Goal: Task Accomplishment & Management: Manage account settings

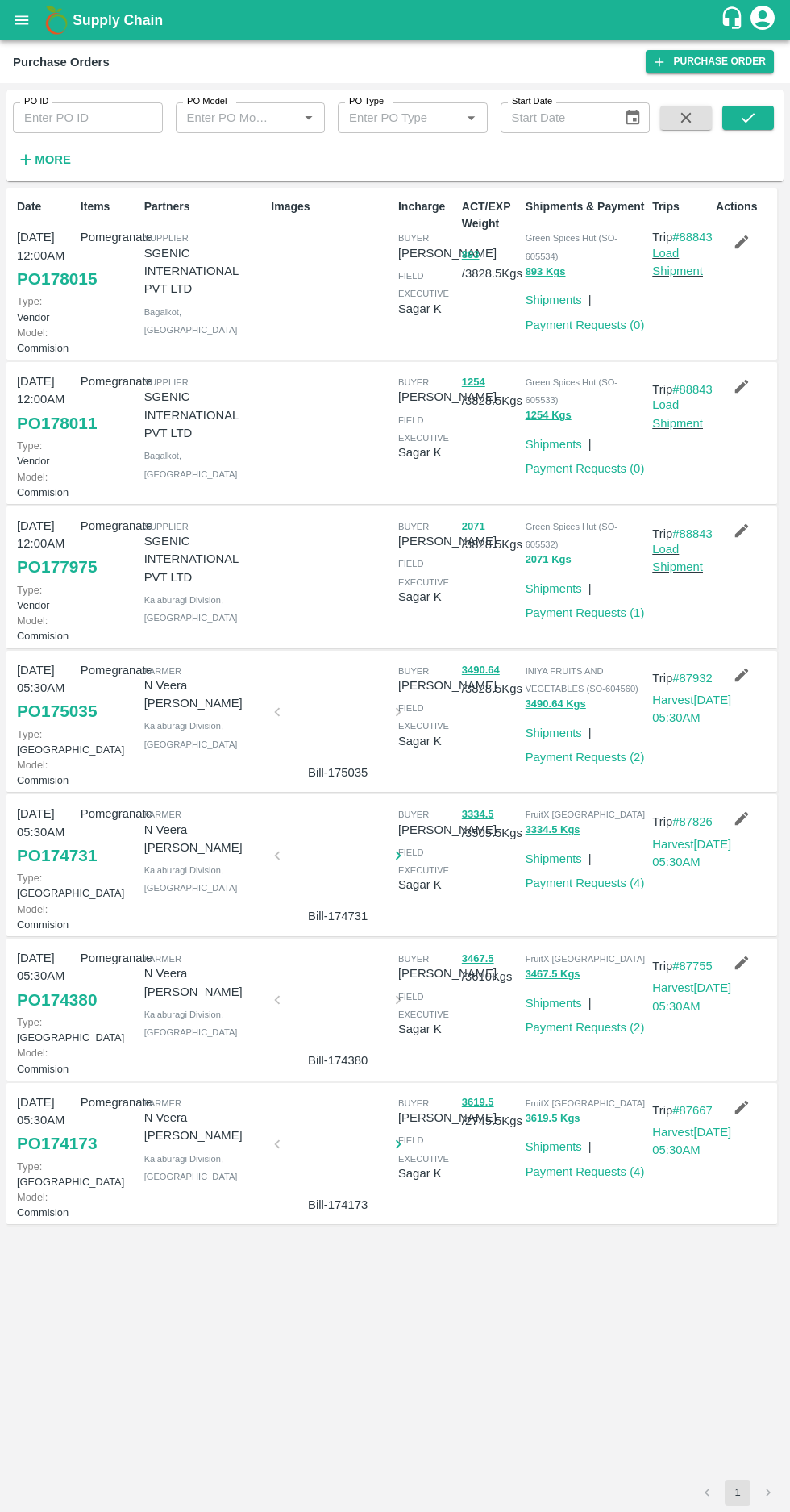
click at [51, 165] on strong "More" at bounding box center [53, 160] width 36 height 13
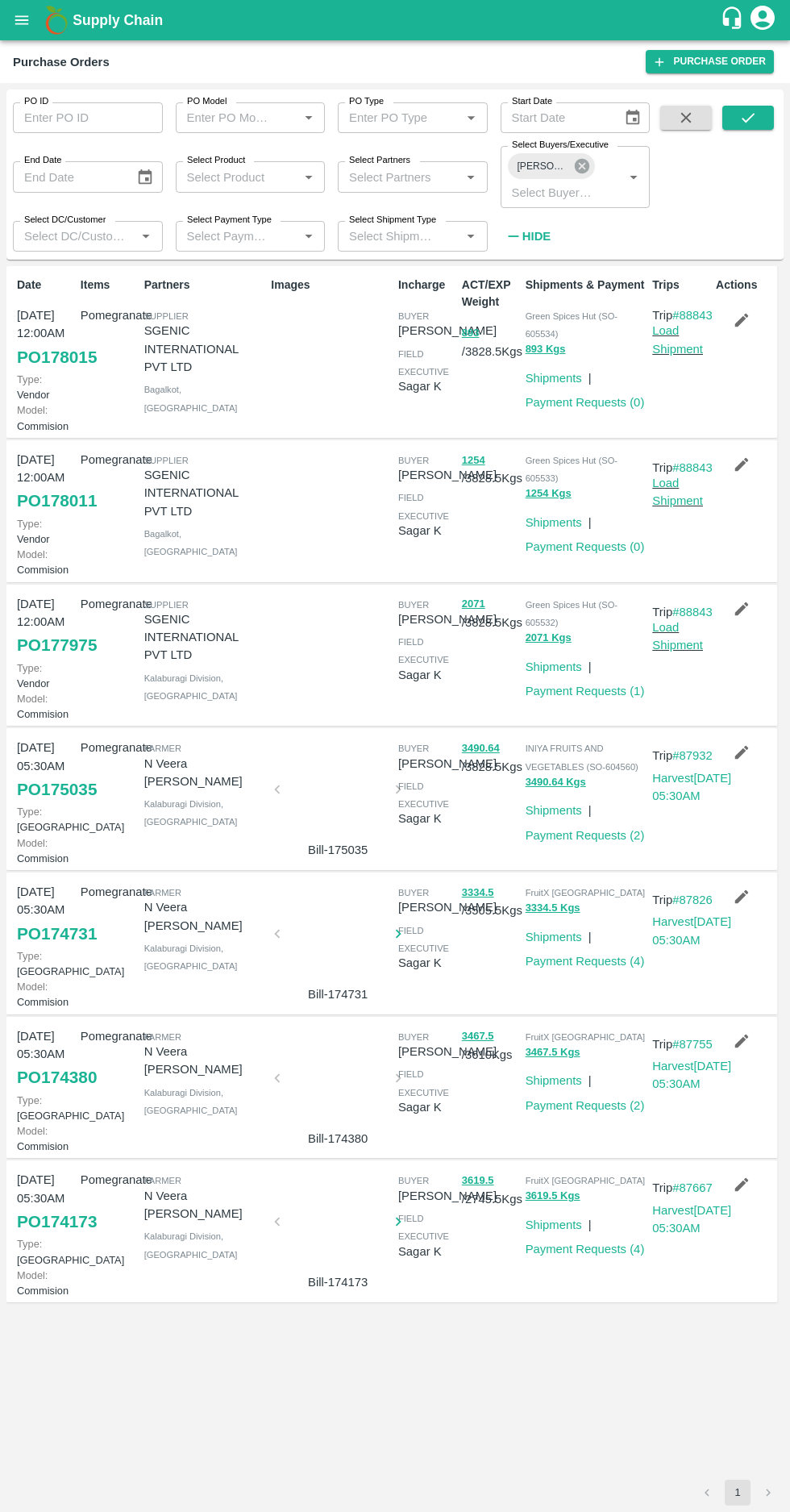
click at [579, 170] on icon at bounding box center [582, 166] width 14 height 14
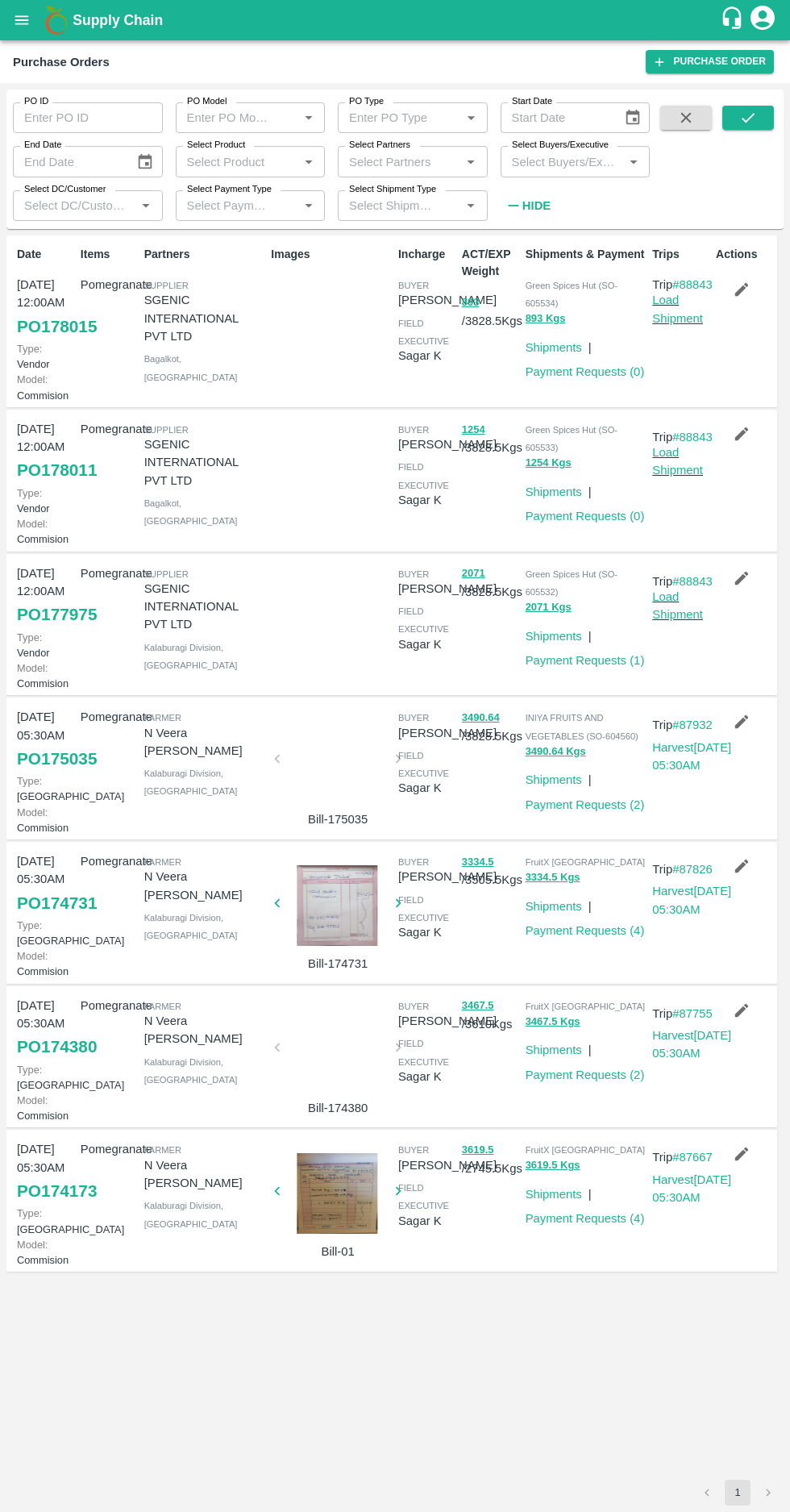
click at [543, 164] on input "Select Buyers/Executive" at bounding box center [562, 161] width 114 height 21
type input "afz"
click at [523, 258] on input "checkbox" at bounding box center [535, 245] width 32 height 32
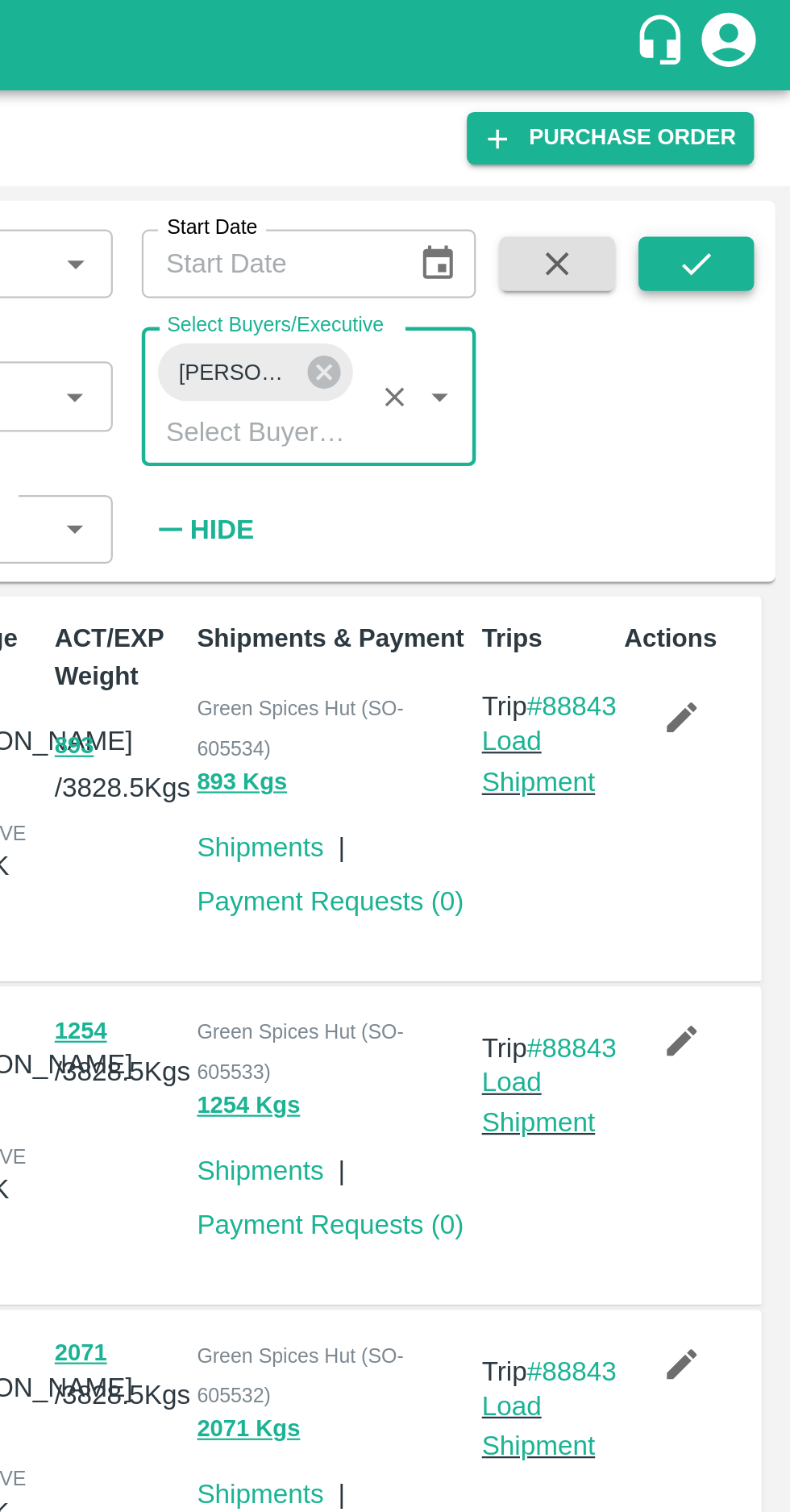
click at [747, 117] on icon "submit" at bounding box center [749, 117] width 18 height 18
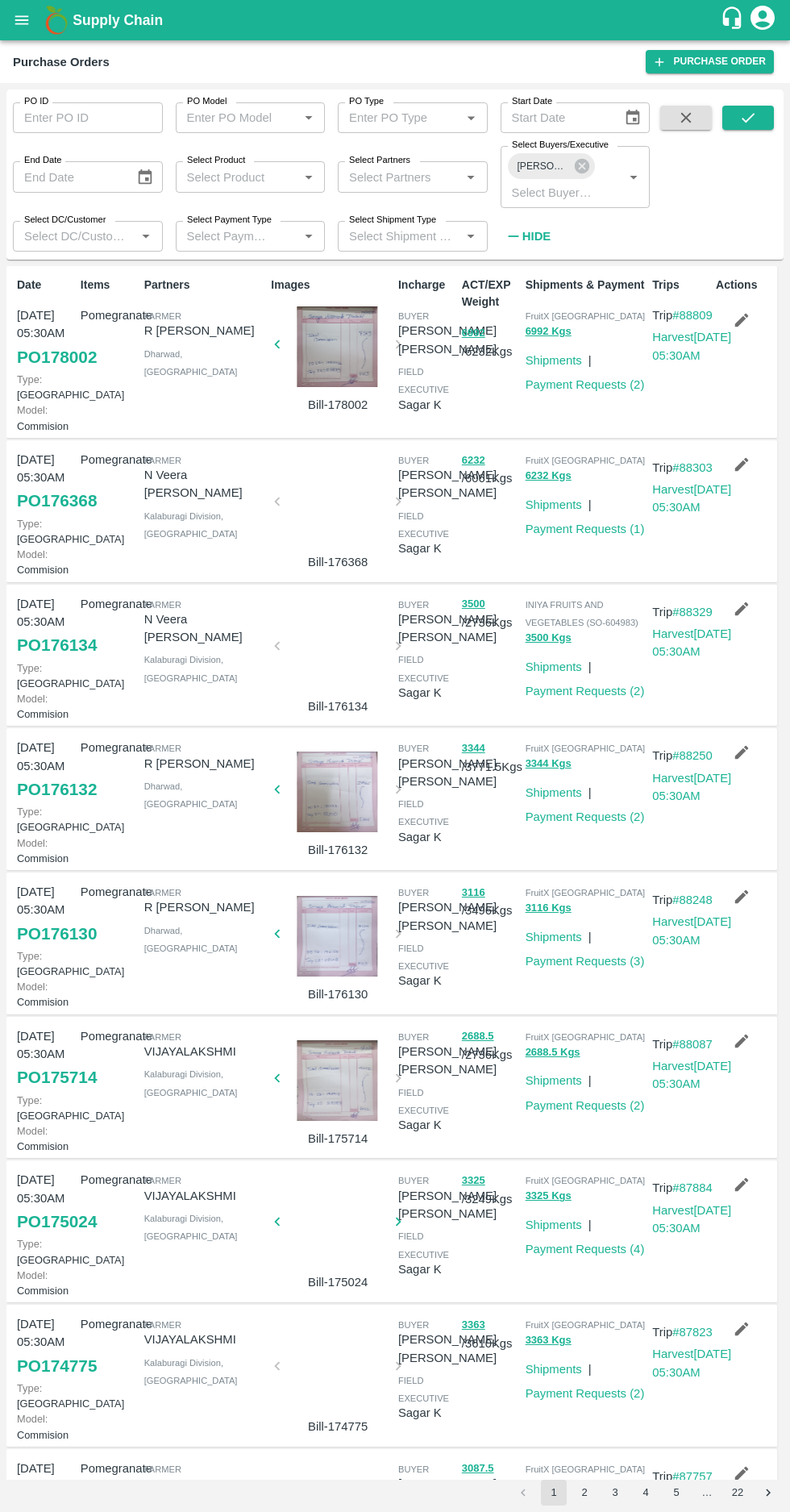
click at [572, 413] on div "Shipments & Payment FruitX Bangalore 6992 Kgs Shipments | Payment Requests ( 2 )" at bounding box center [583, 352] width 127 height 164
click at [588, 388] on link "Payment Requests ( 2 )" at bounding box center [585, 385] width 119 height 13
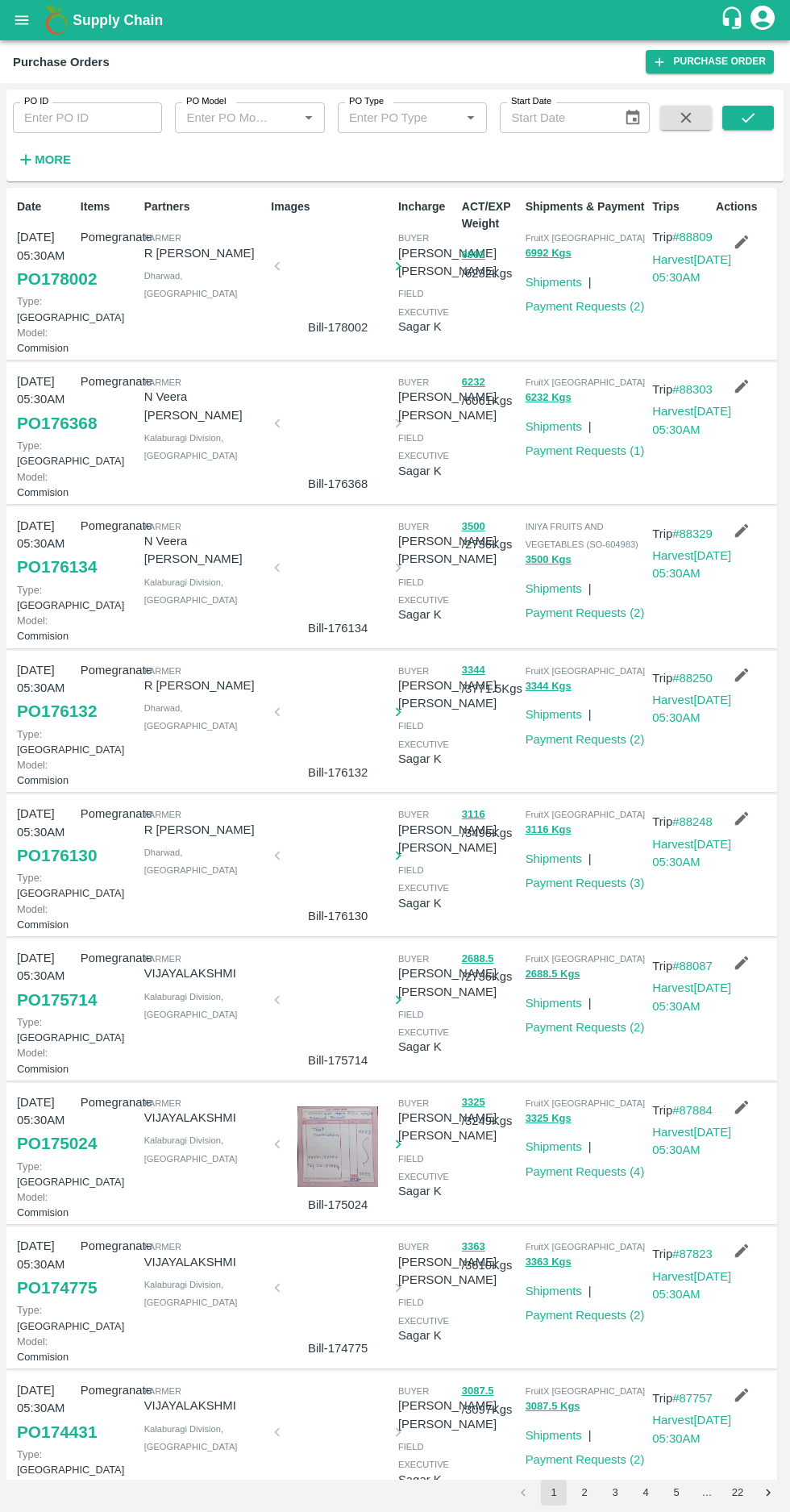
click at [40, 155] on strong "More" at bounding box center [53, 160] width 36 height 13
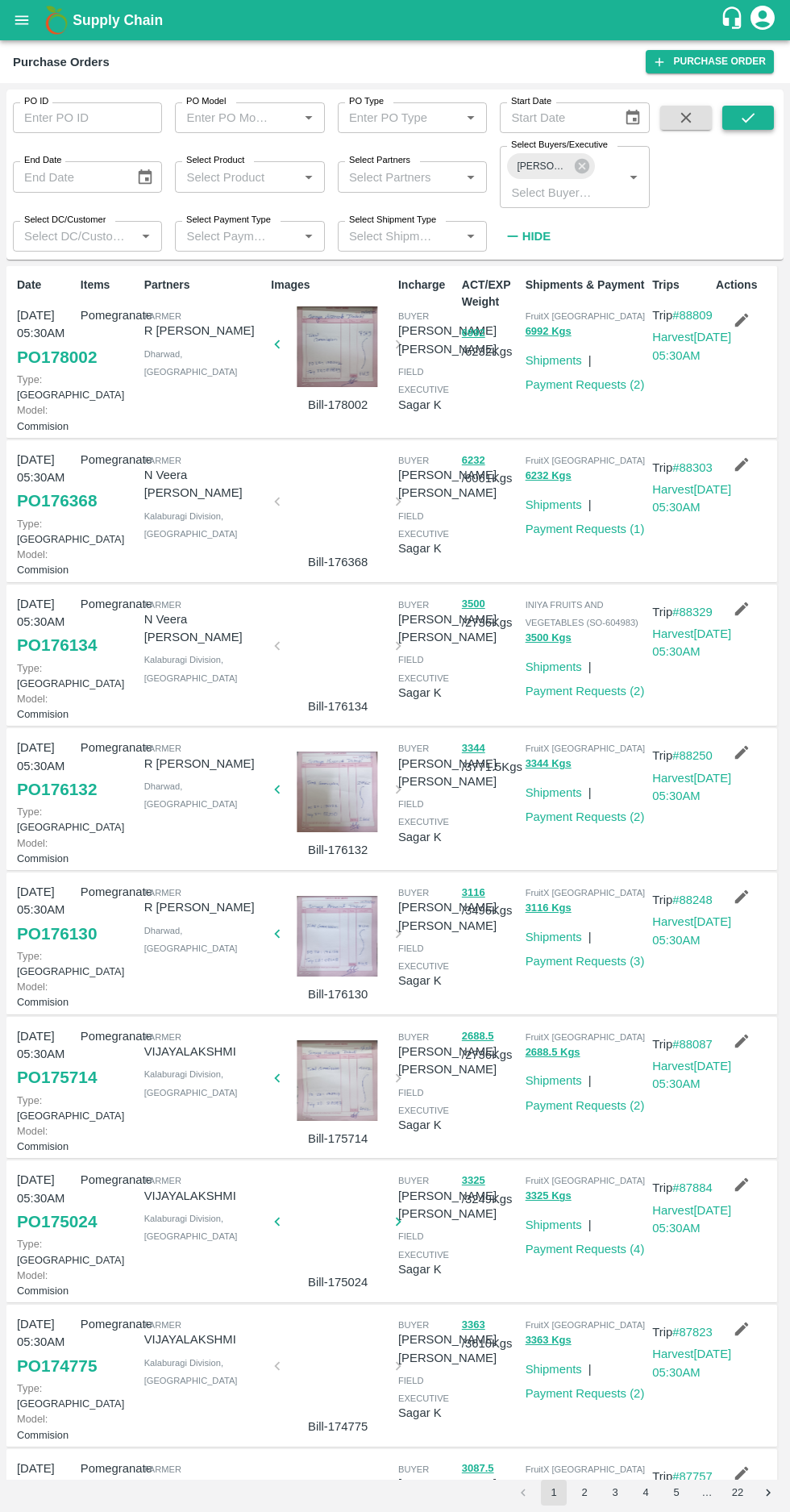
click at [733, 120] on button "submit" at bounding box center [749, 117] width 52 height 24
click at [757, 329] on button "button" at bounding box center [742, 320] width 52 height 28
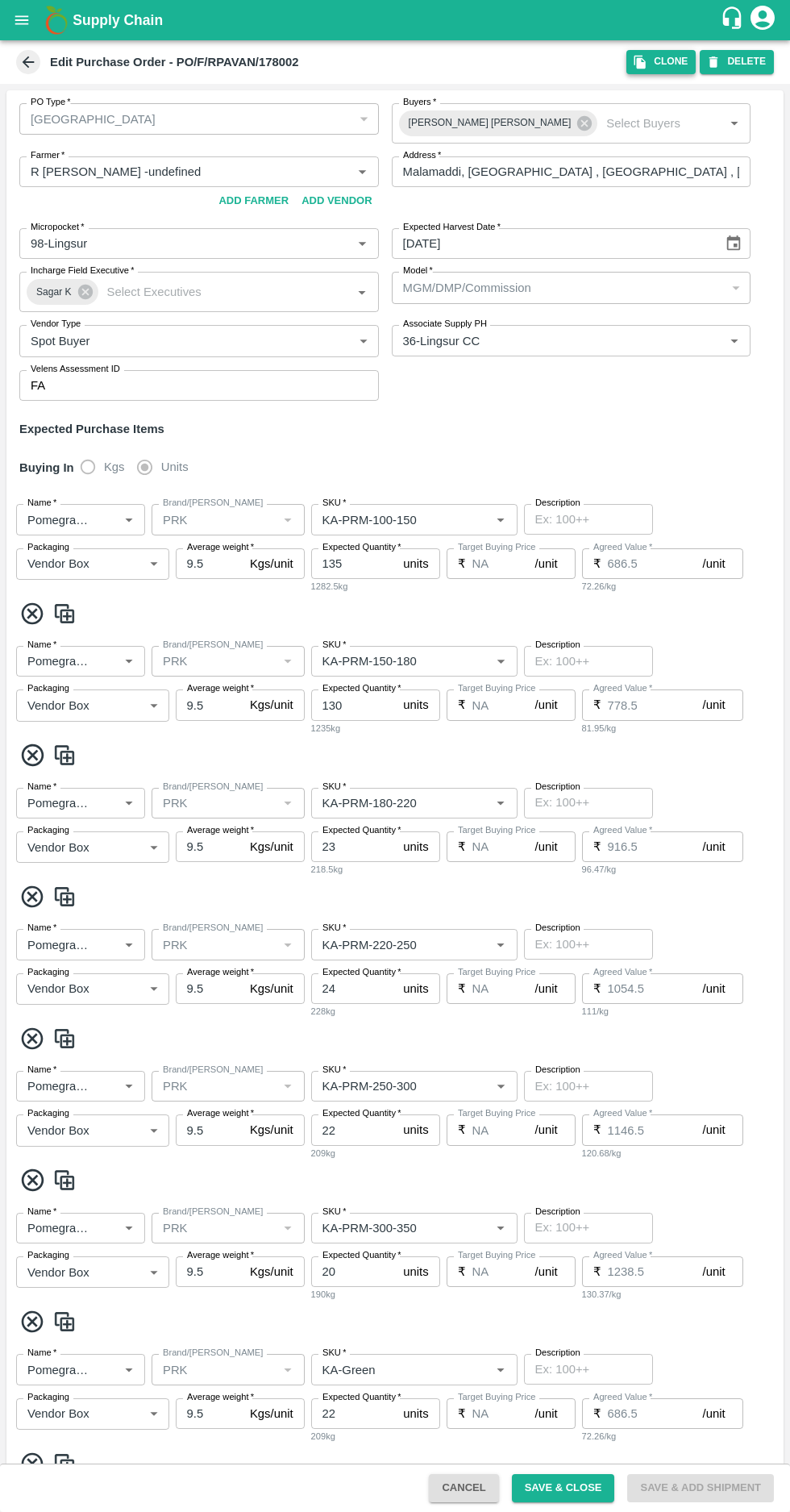
click at [646, 62] on icon "button" at bounding box center [640, 62] width 12 height 13
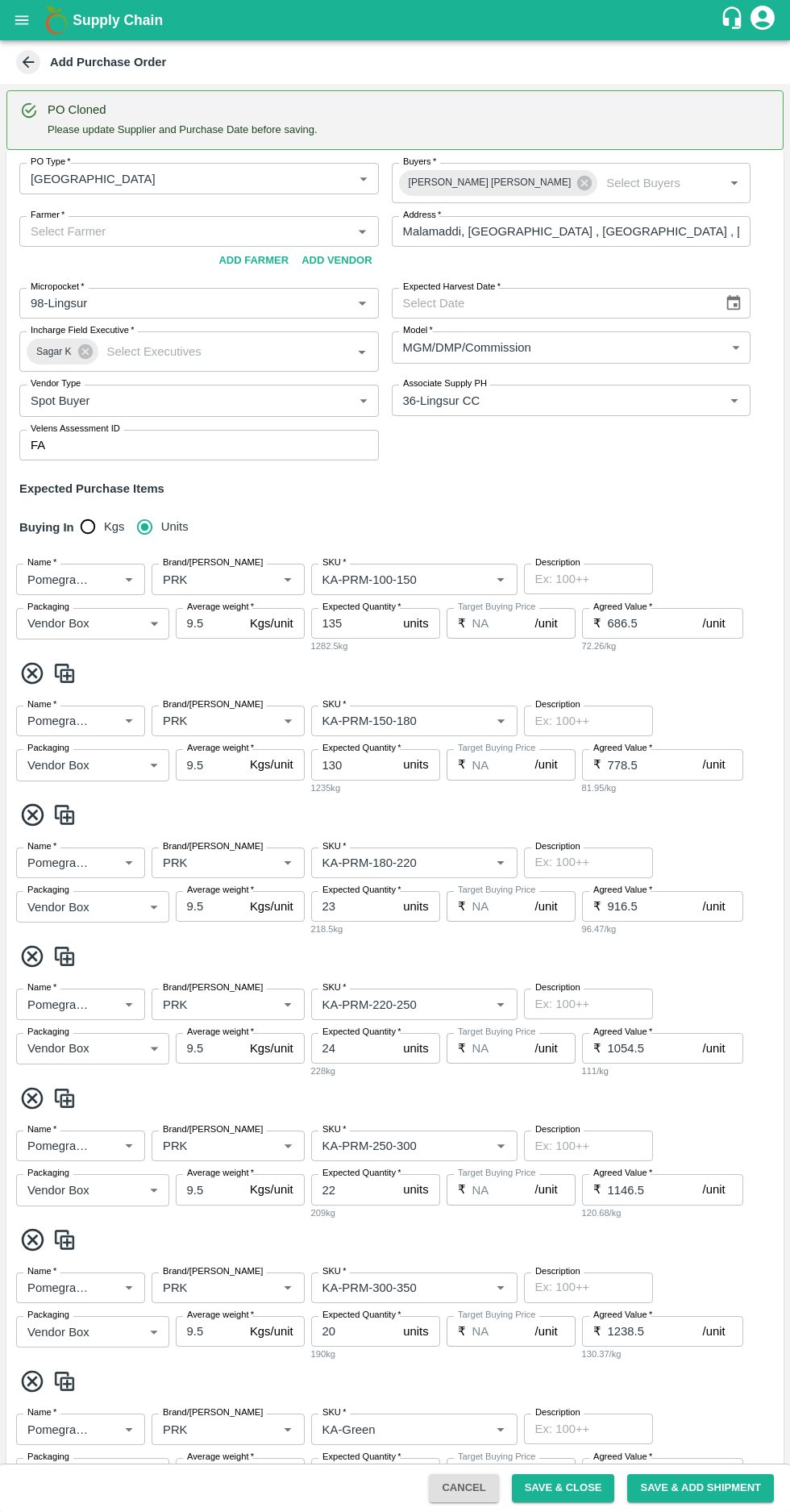
click at [137, 230] on input "Farmer   *" at bounding box center [186, 230] width 324 height 21
paste input "+918861340034"
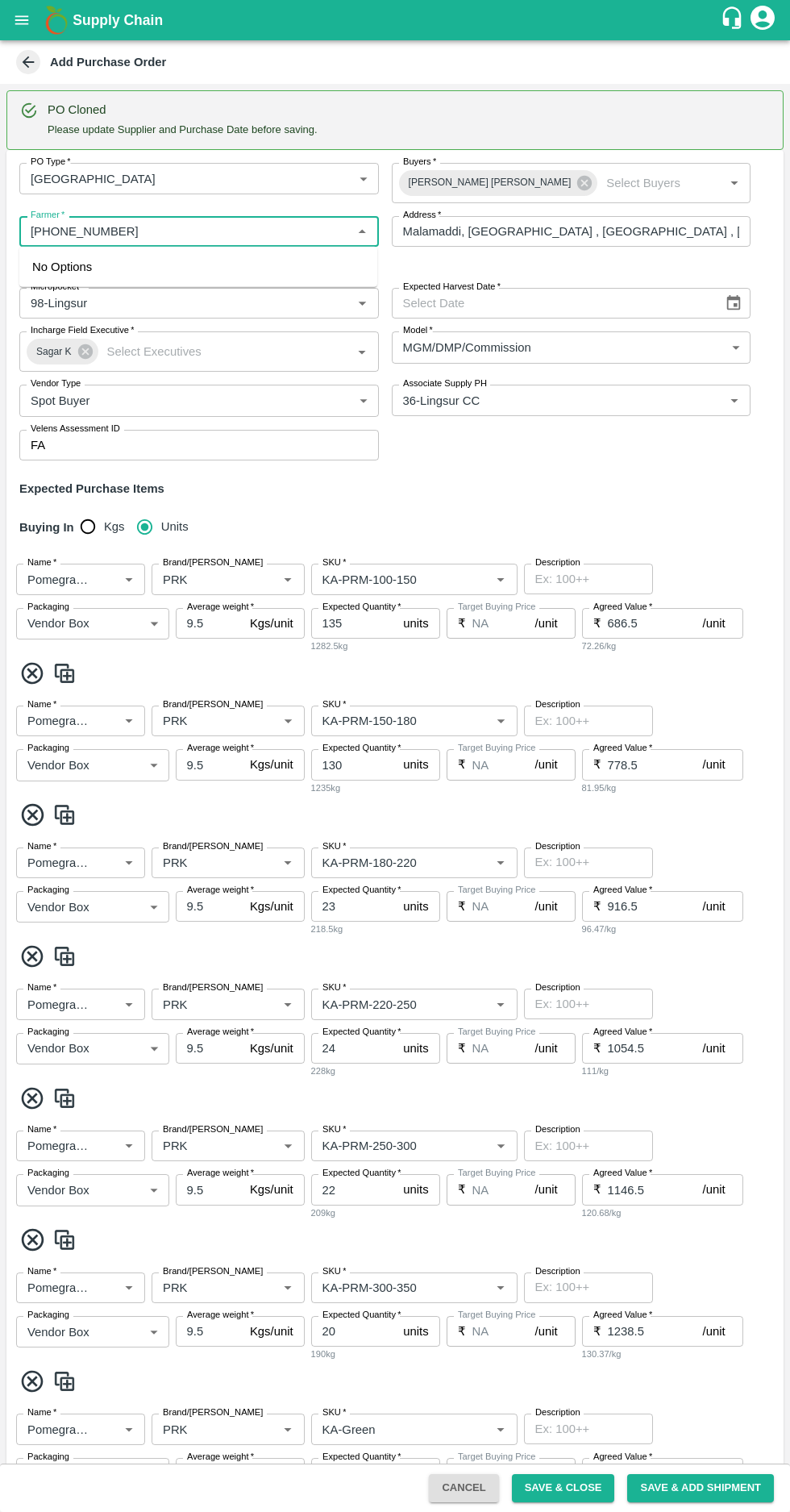
click at [55, 234] on input "Farmer   *" at bounding box center [186, 230] width 324 height 21
click at [50, 236] on input "Farmer   *" at bounding box center [186, 230] width 324 height 21
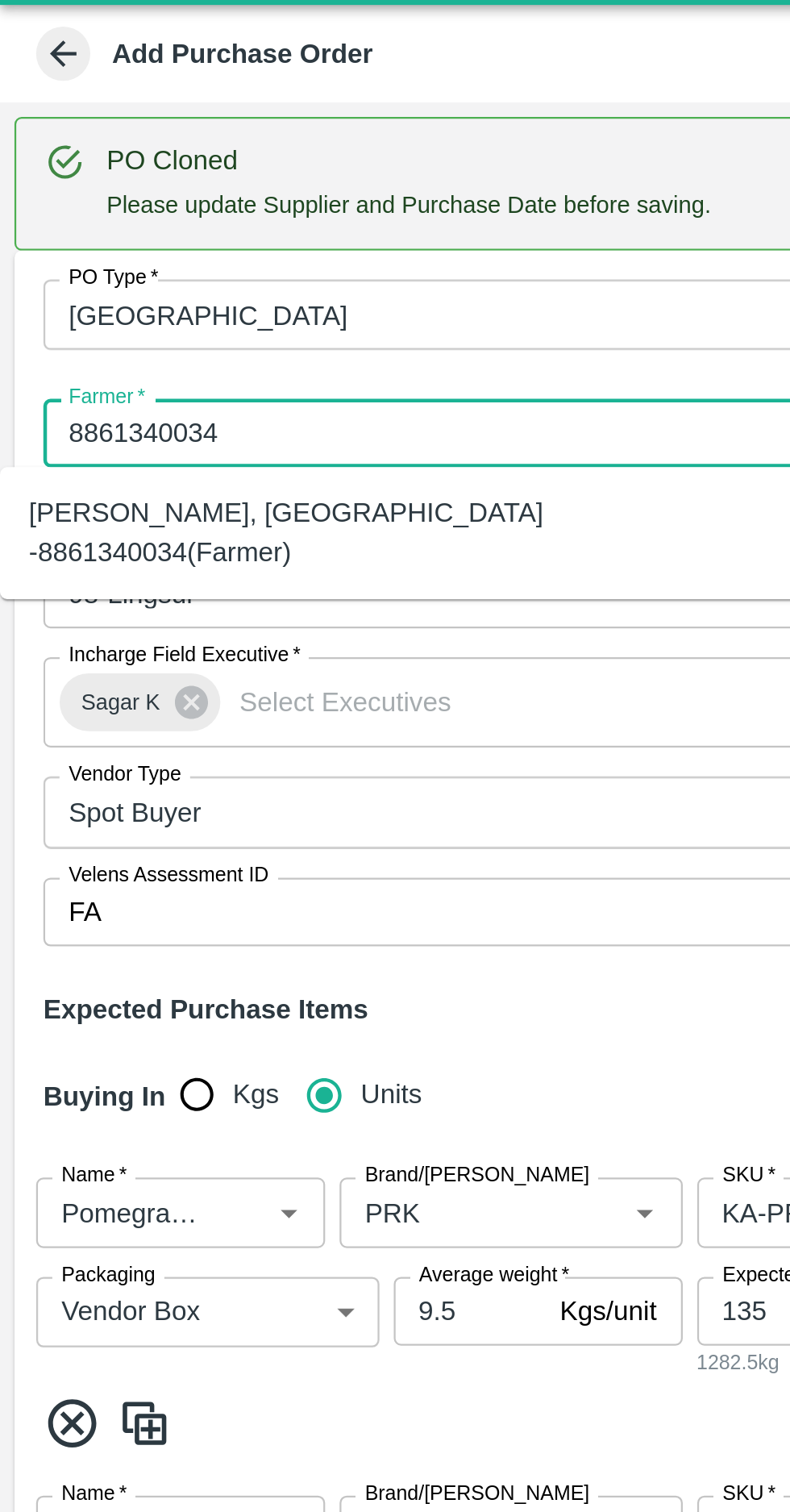
click at [126, 259] on div "R Pavan Kumar -Malamaddi, Dharwad -8861340034(Farmer)" at bounding box center [178, 276] width 332 height 36
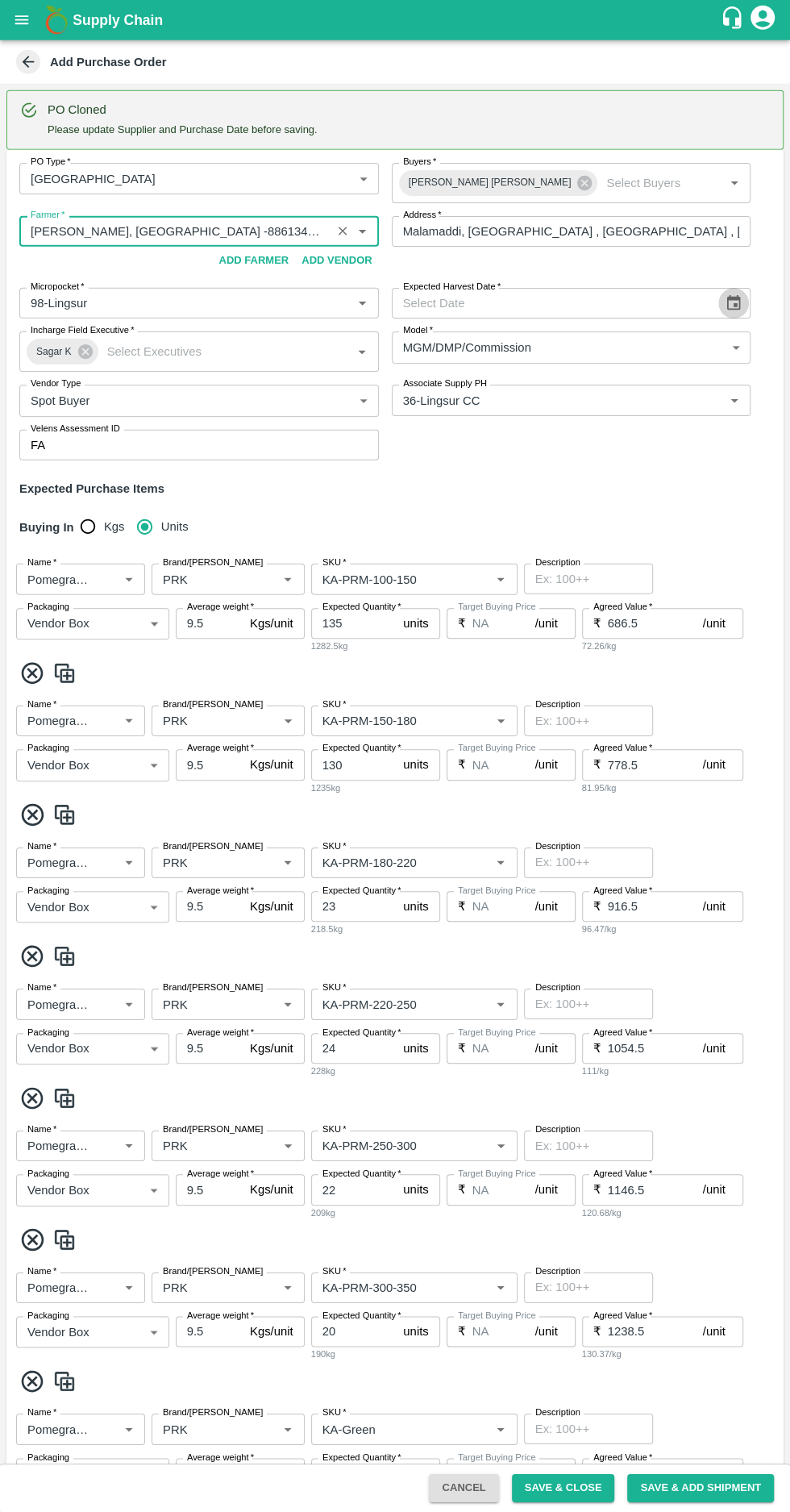
type input "R Pavan Kumar -Malamaddi, Dharwad -8861340034(Farmer)"
click at [731, 302] on icon "Choose date" at bounding box center [734, 303] width 18 height 18
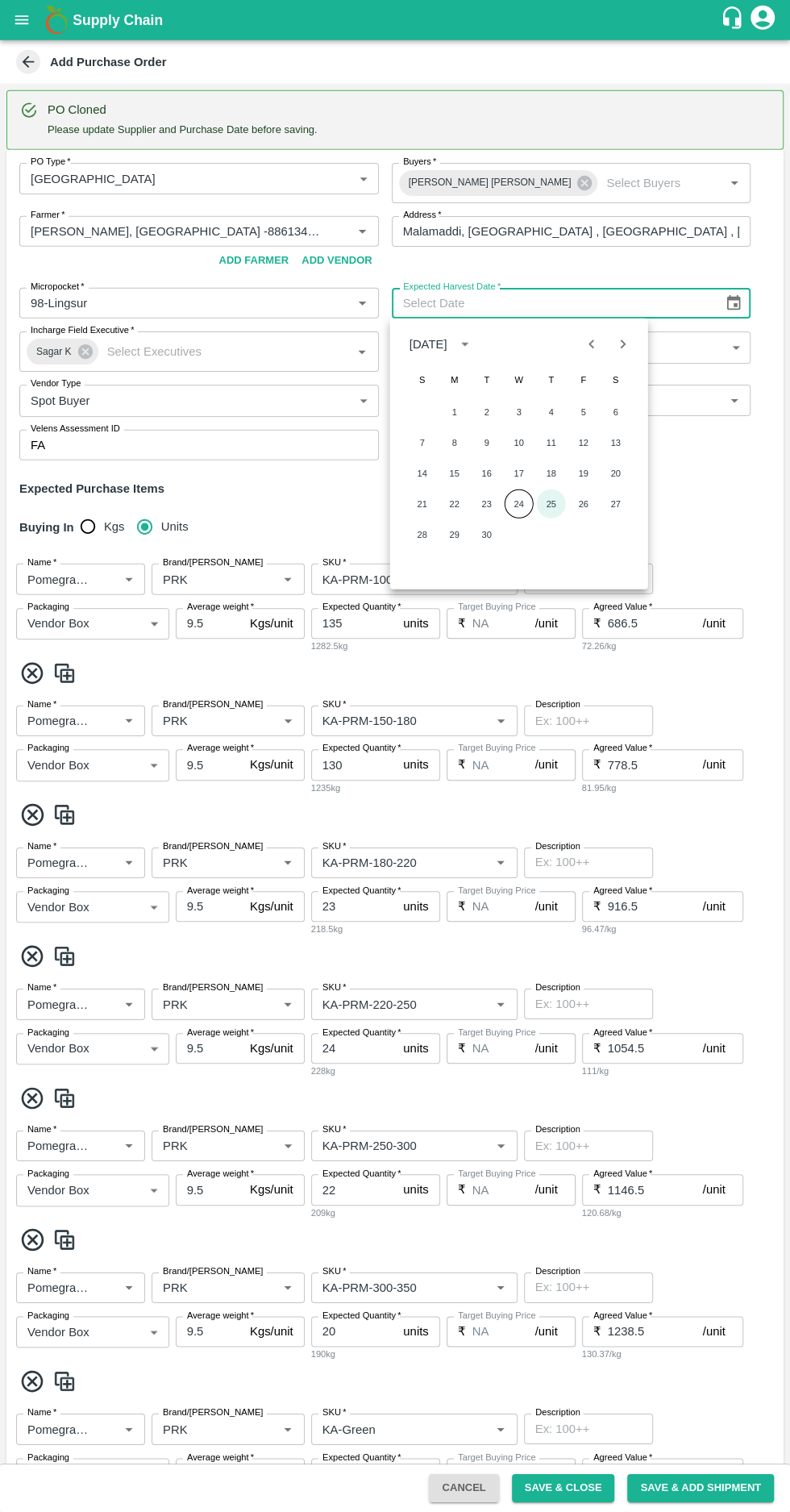
click at [551, 503] on button "25" at bounding box center [551, 504] width 29 height 29
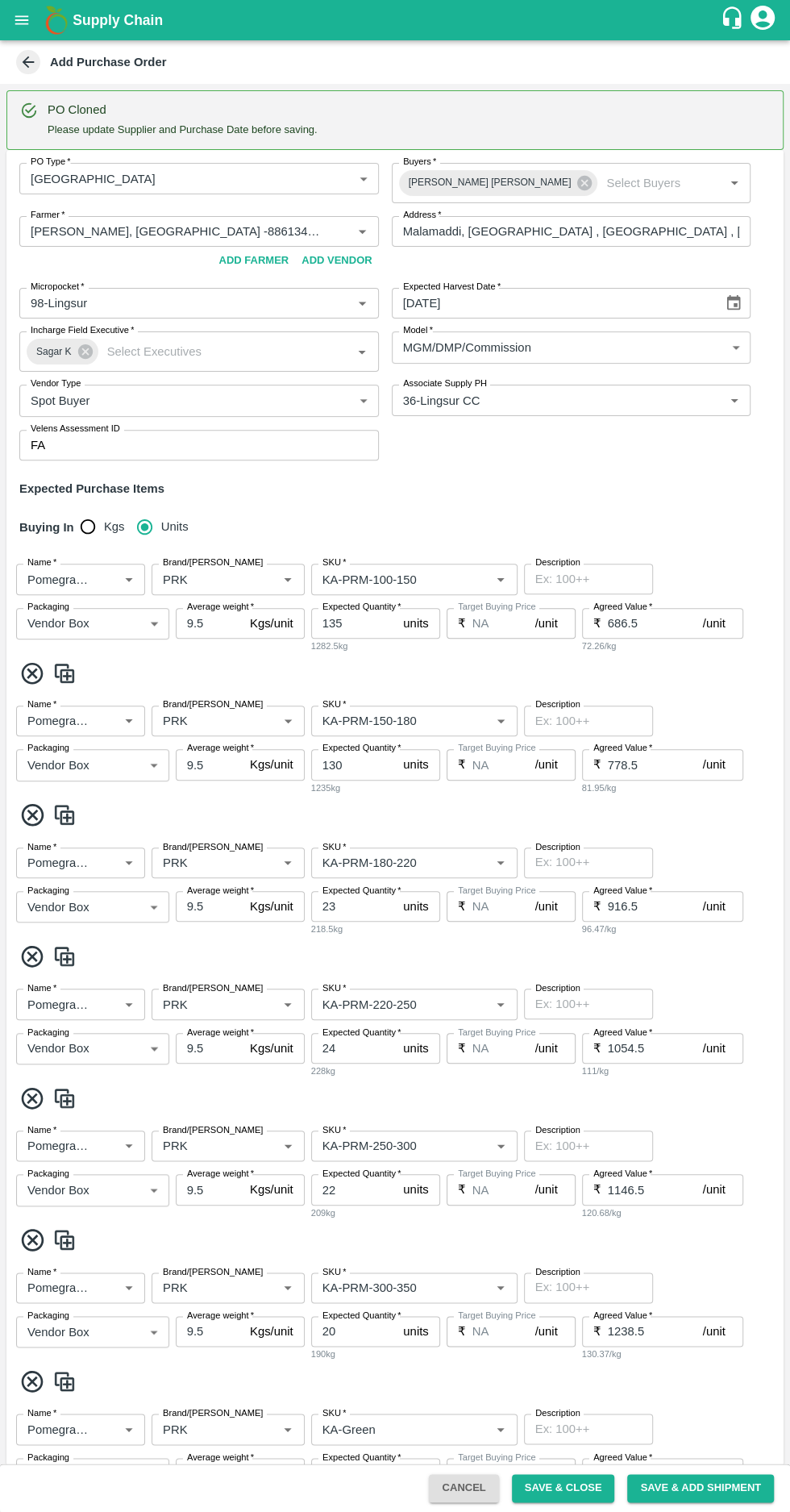
click at [733, 308] on icon "Choose date, selected date is Sep 25, 2025" at bounding box center [734, 303] width 18 height 18
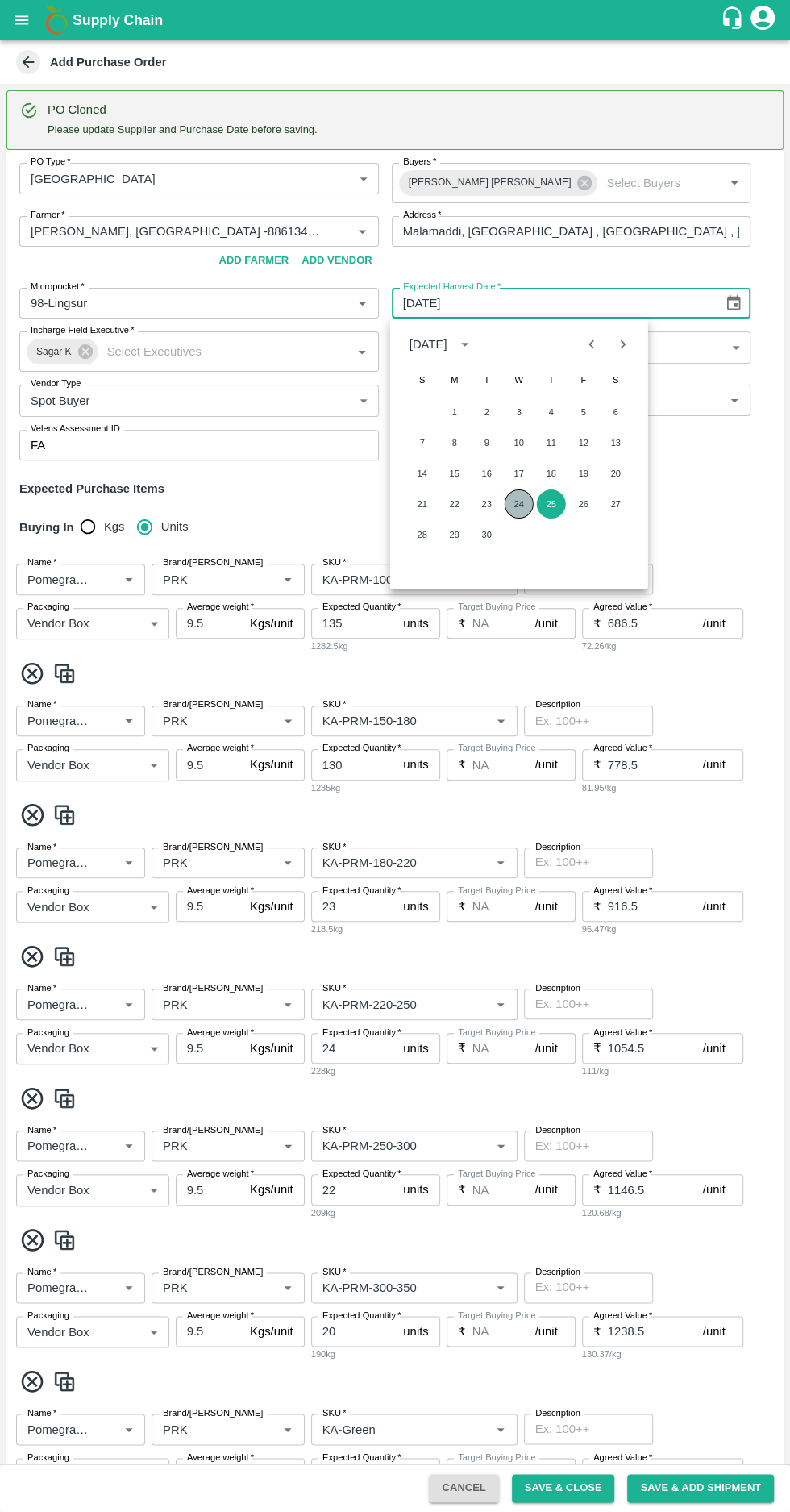
click at [518, 503] on button "24" at bounding box center [519, 504] width 29 height 29
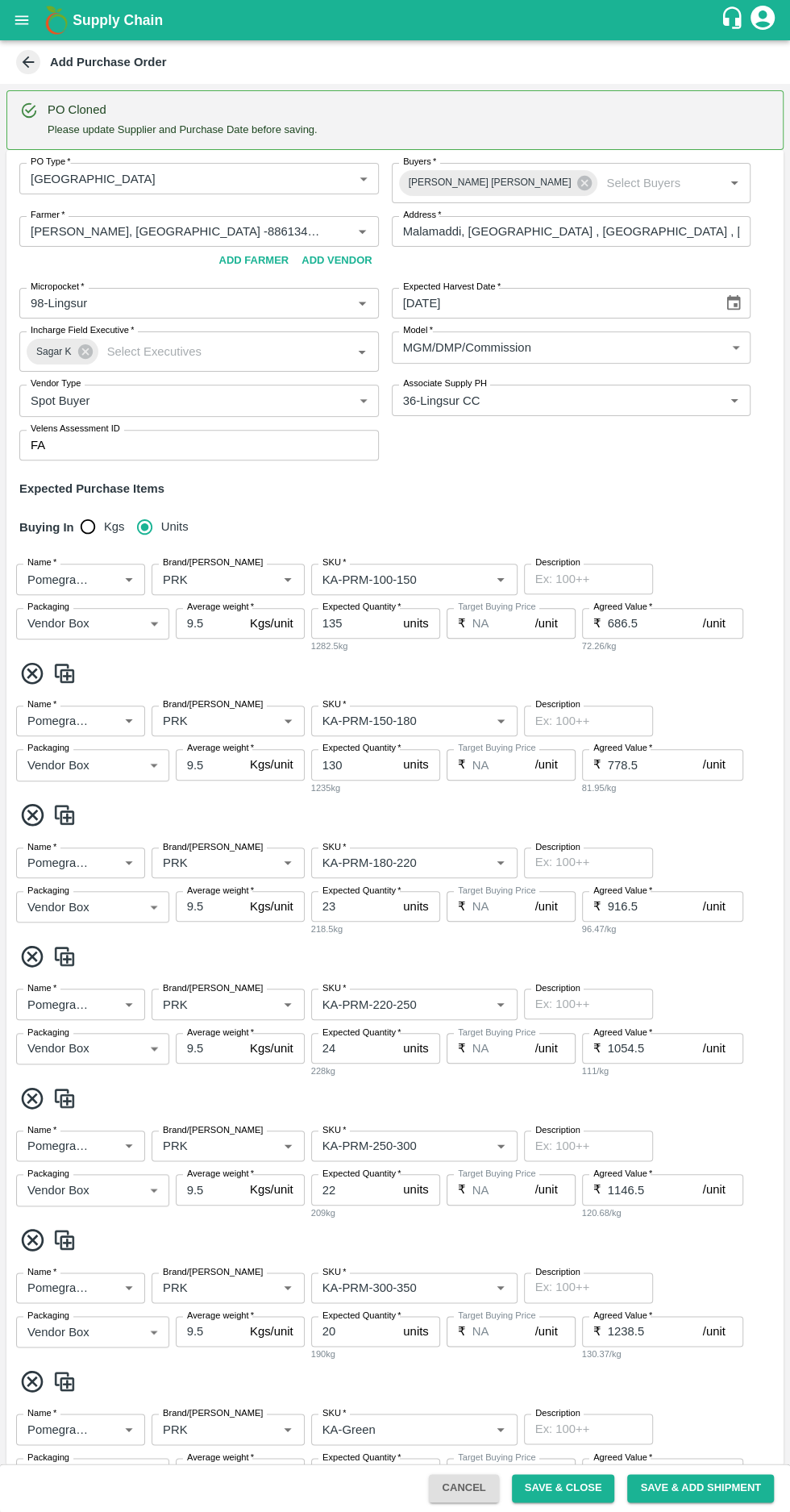
type input "24/09/2025"
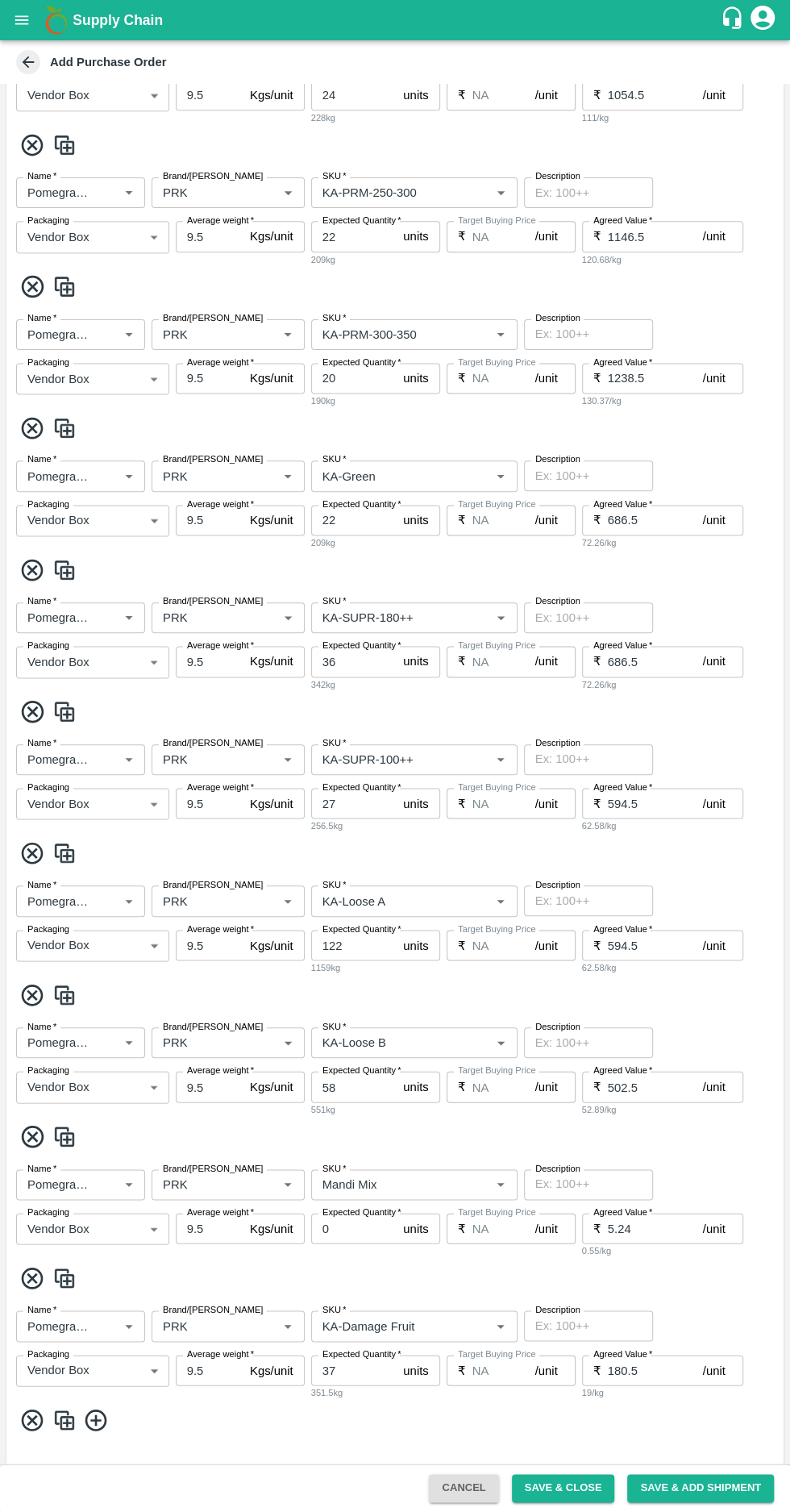
scroll to position [1107, 0]
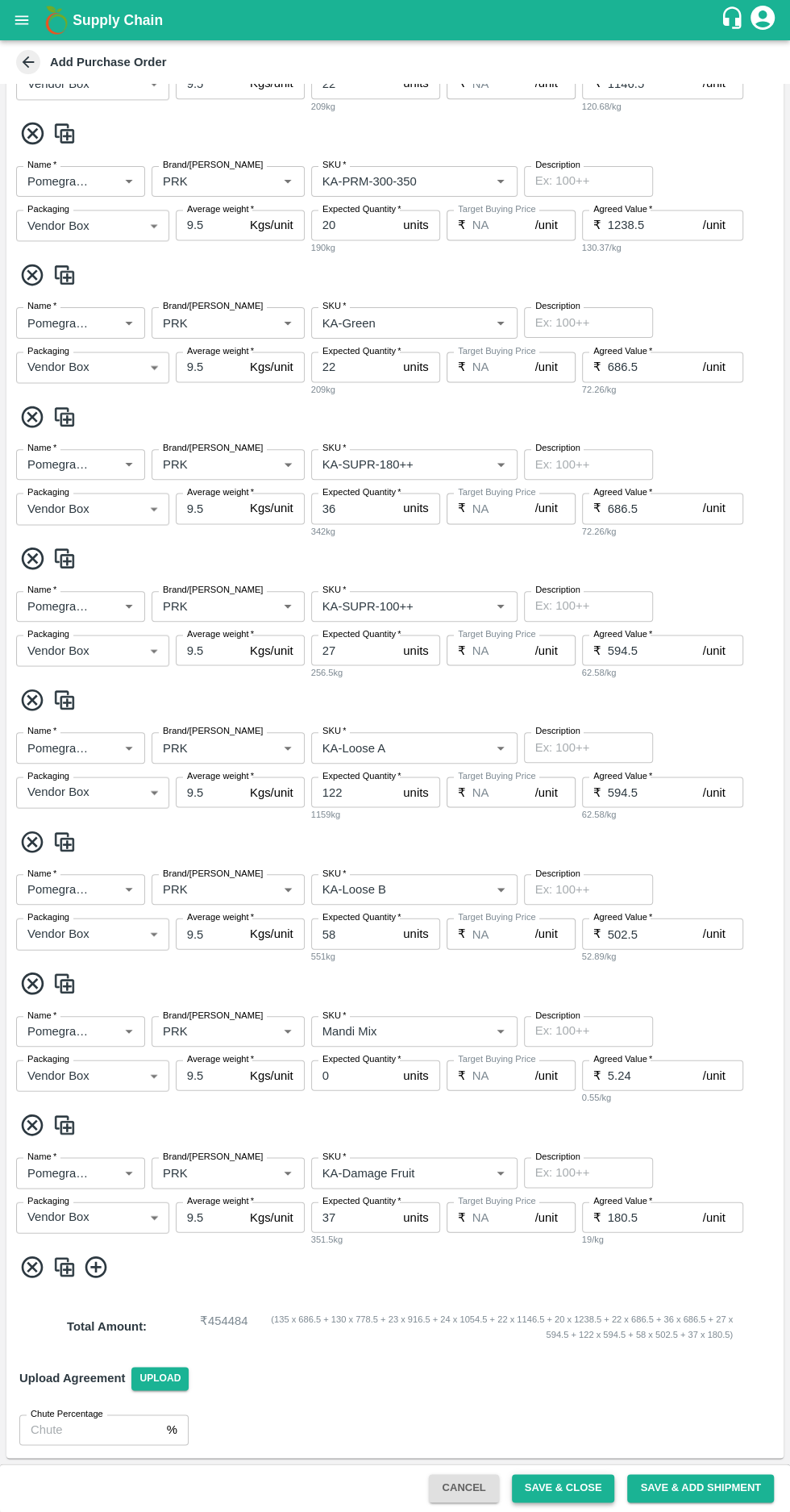
click at [576, 1492] on button "Save & Close" at bounding box center [563, 1488] width 103 height 28
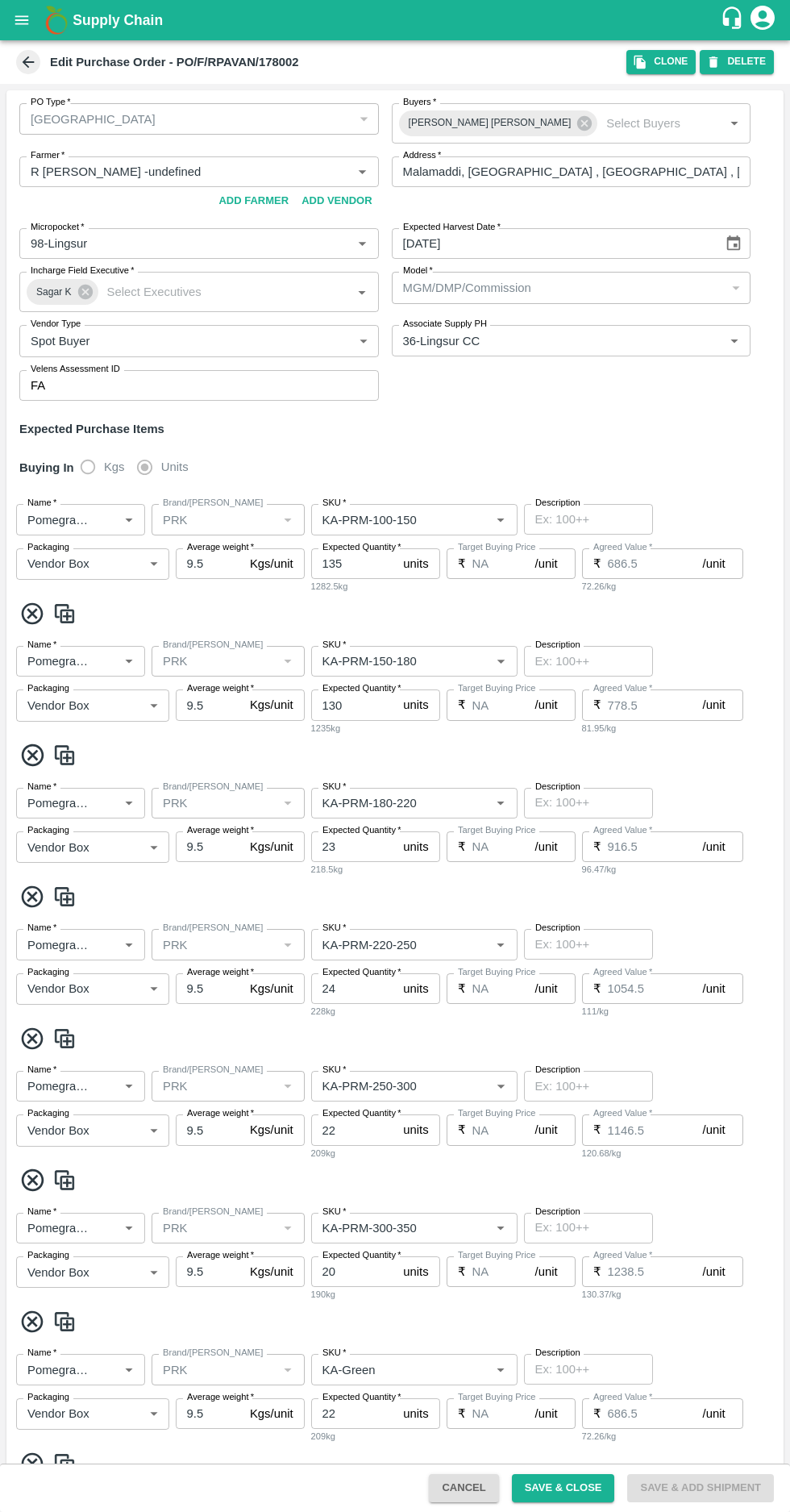
click at [18, 61] on span at bounding box center [28, 62] width 24 height 24
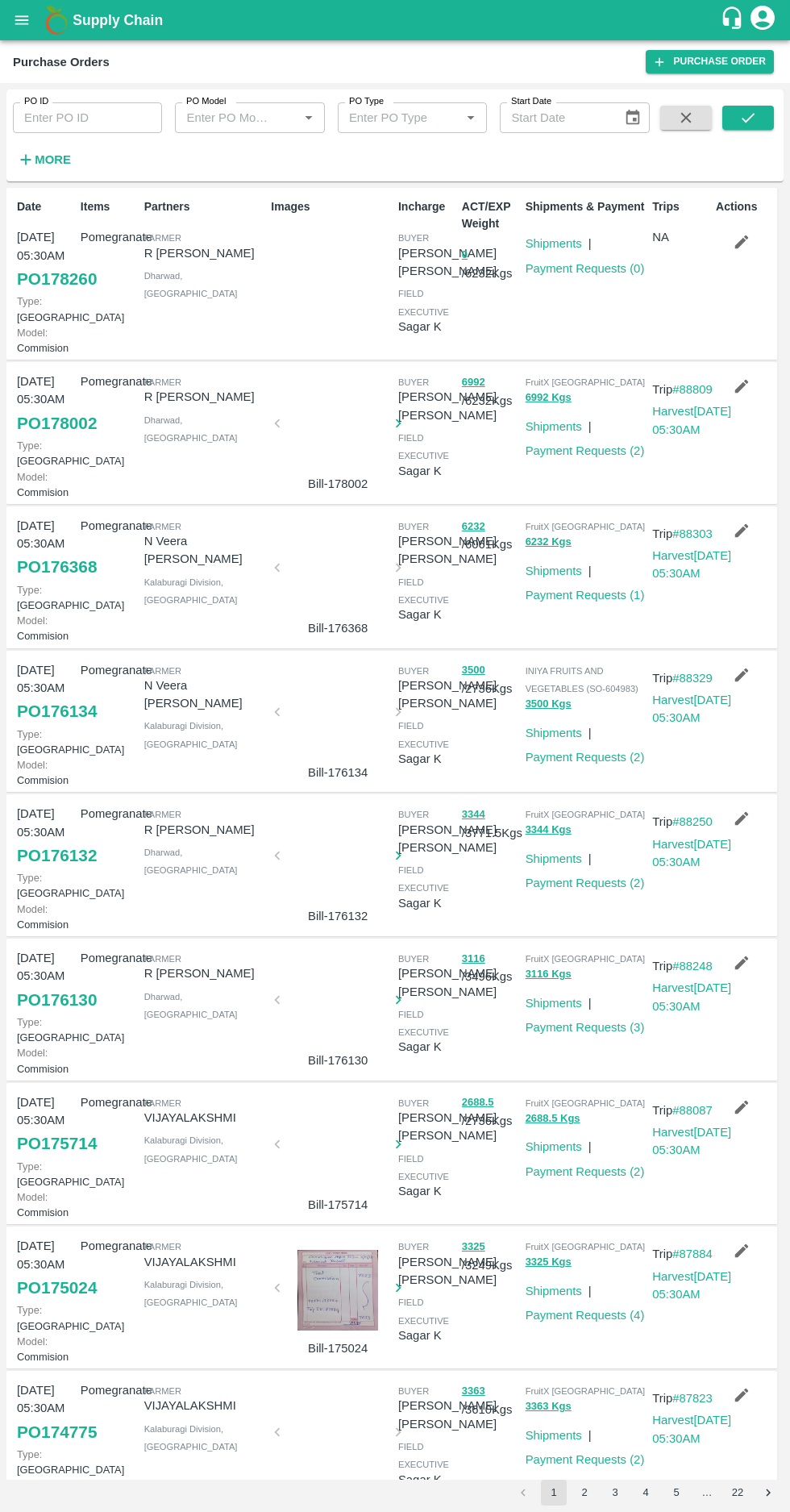
click at [48, 155] on strong "More" at bounding box center [53, 160] width 36 height 13
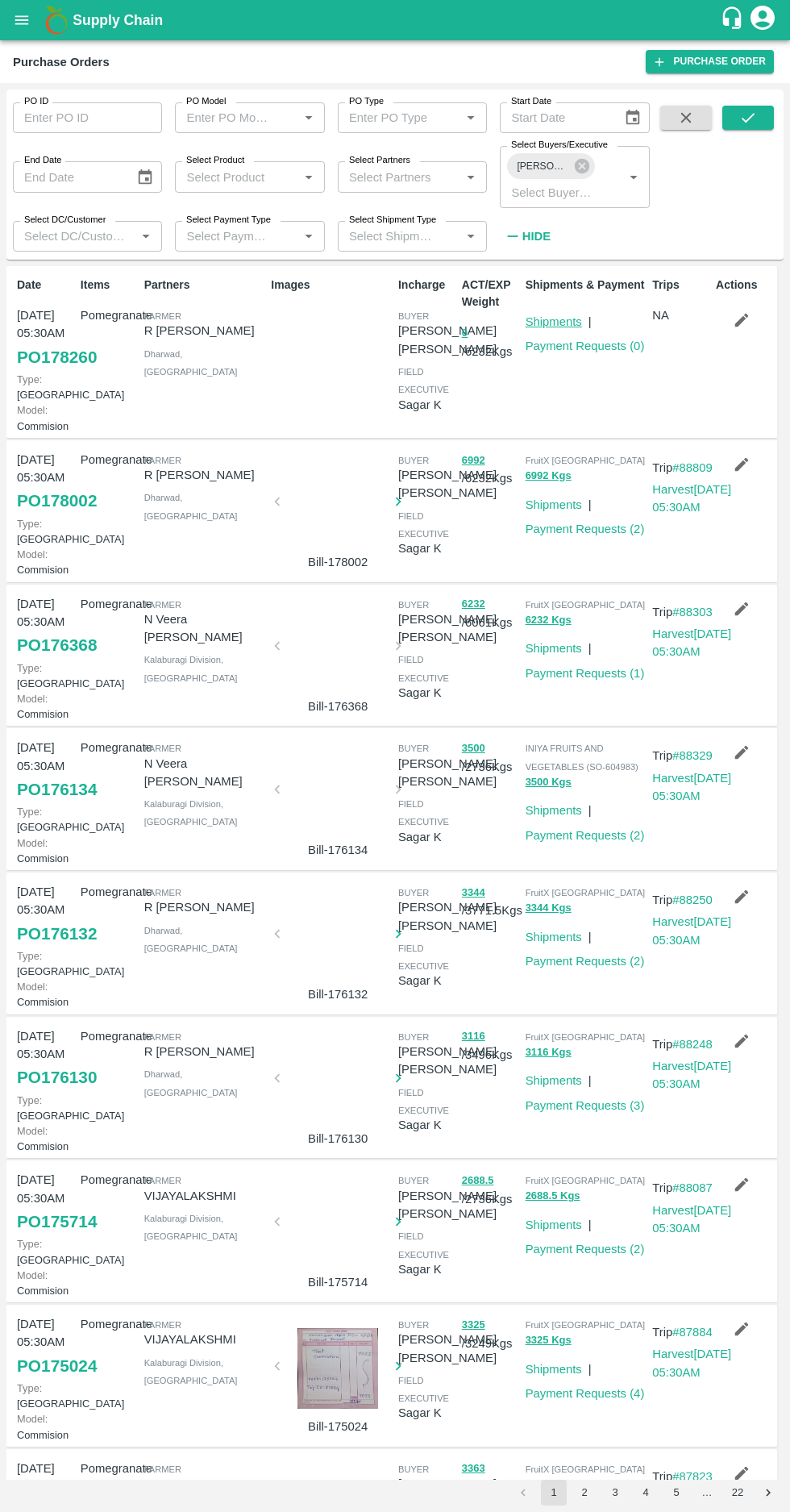
click at [539, 317] on link "Shipments" at bounding box center [553, 322] width 56 height 13
click at [586, 1490] on button "2" at bounding box center [585, 1492] width 26 height 26
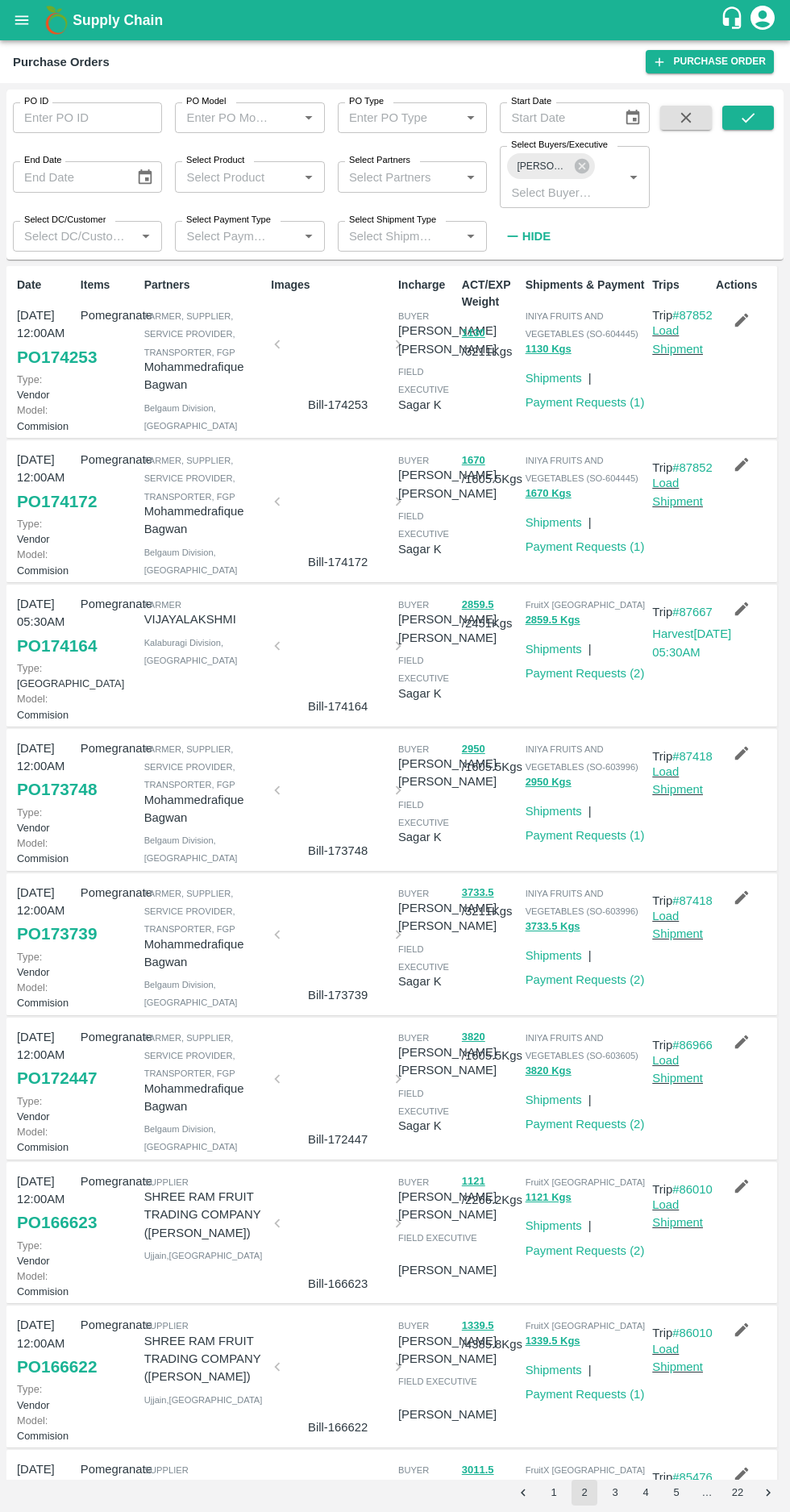
click at [554, 1489] on button "1" at bounding box center [553, 1492] width 26 height 26
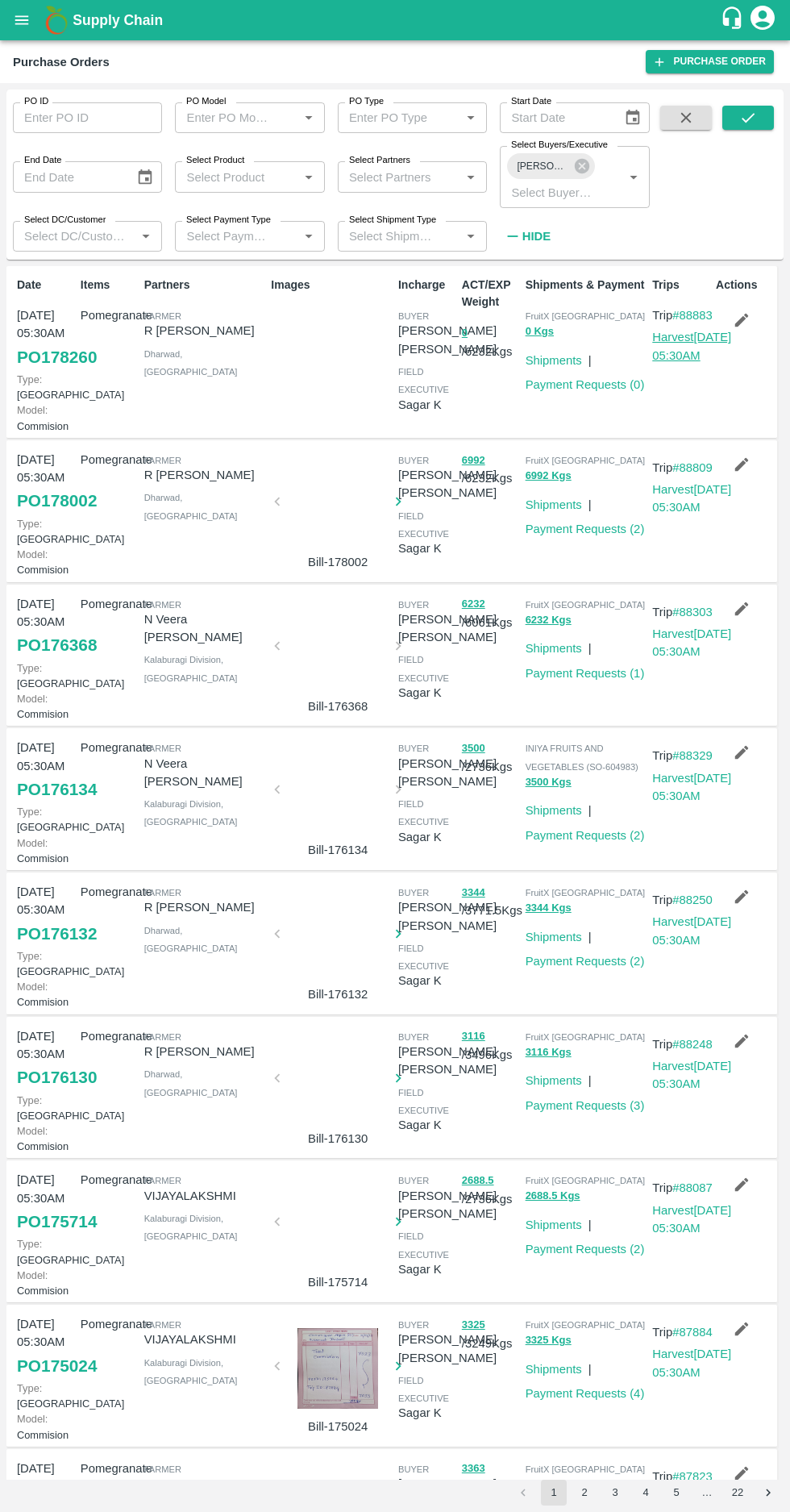
click at [671, 361] on link "Harvest 24 Sep, 05:30AM" at bounding box center [691, 346] width 79 height 30
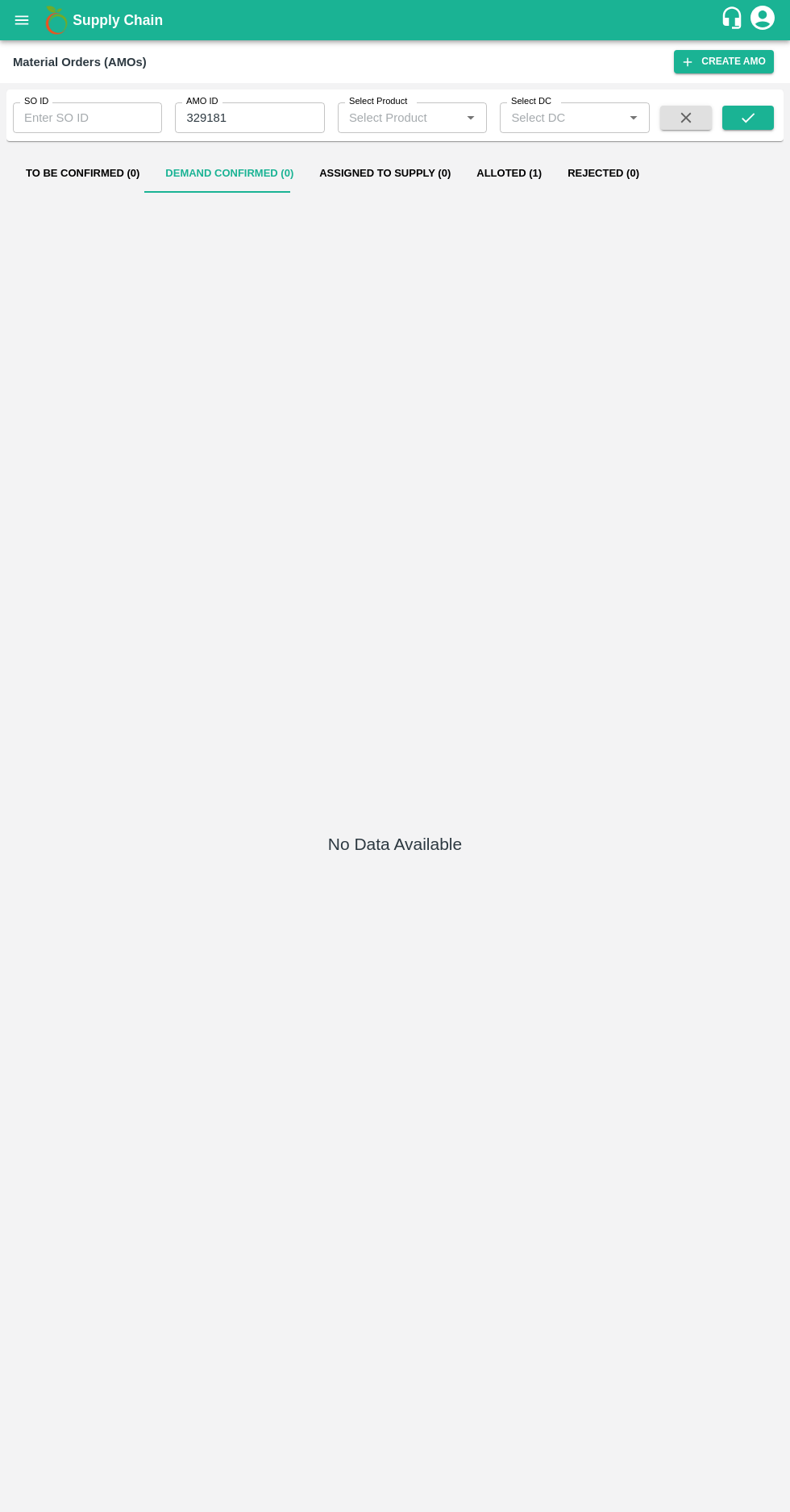
click at [265, 117] on input "329181" at bounding box center [249, 117] width 149 height 30
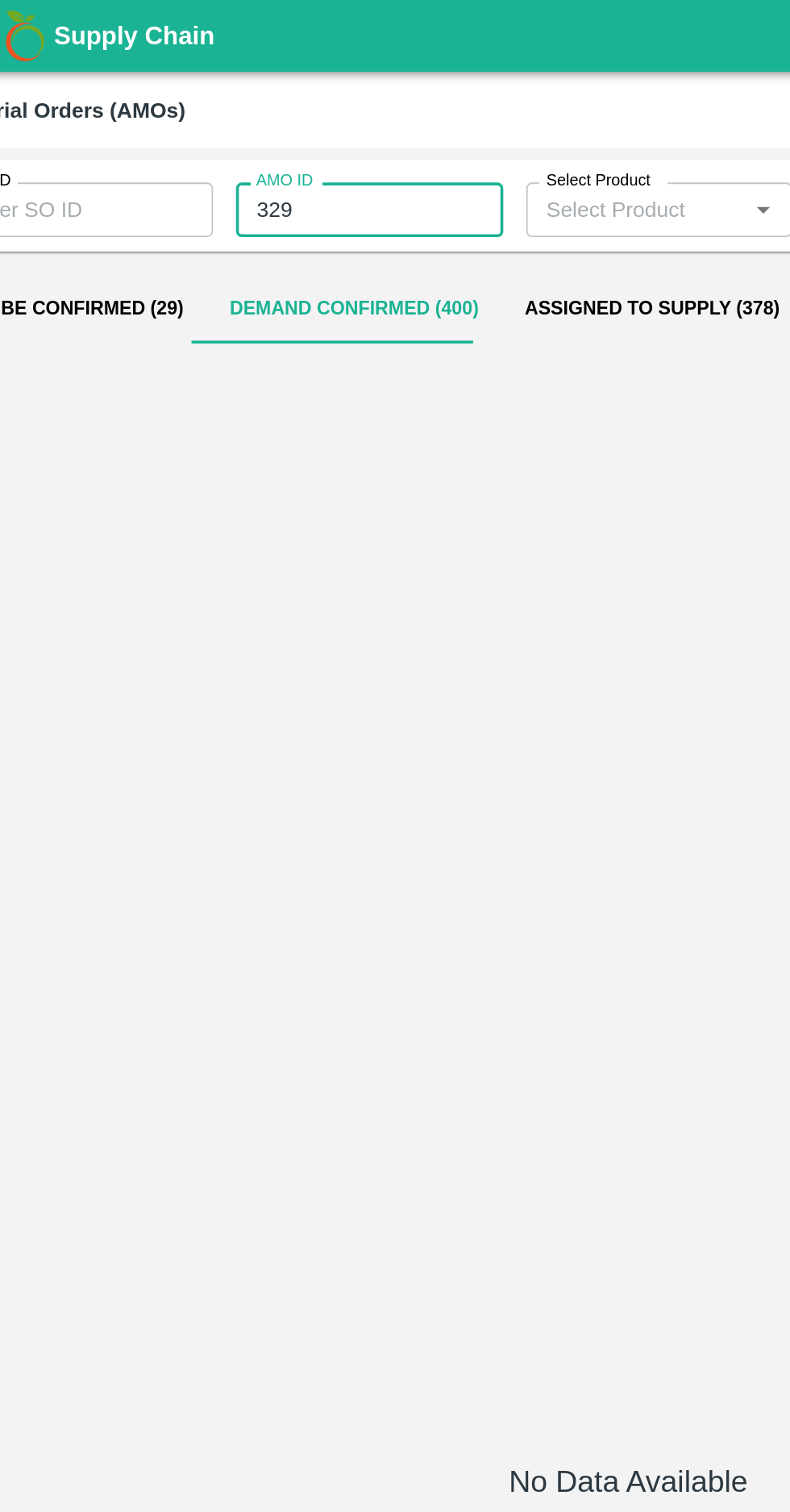
click at [233, 113] on input "329" at bounding box center [249, 117] width 149 height 30
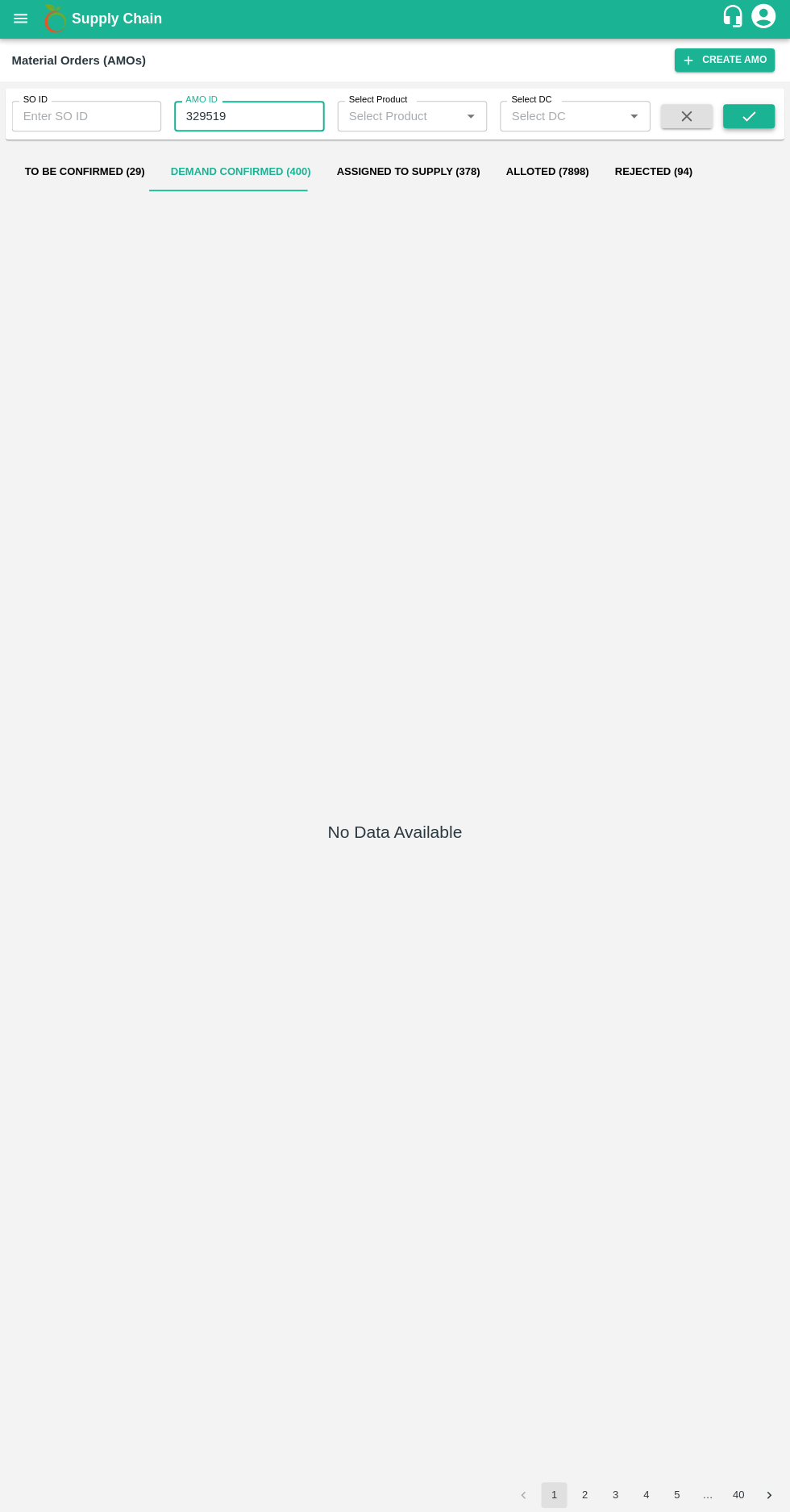
type input "329519"
click at [732, 124] on button "submit" at bounding box center [749, 117] width 52 height 24
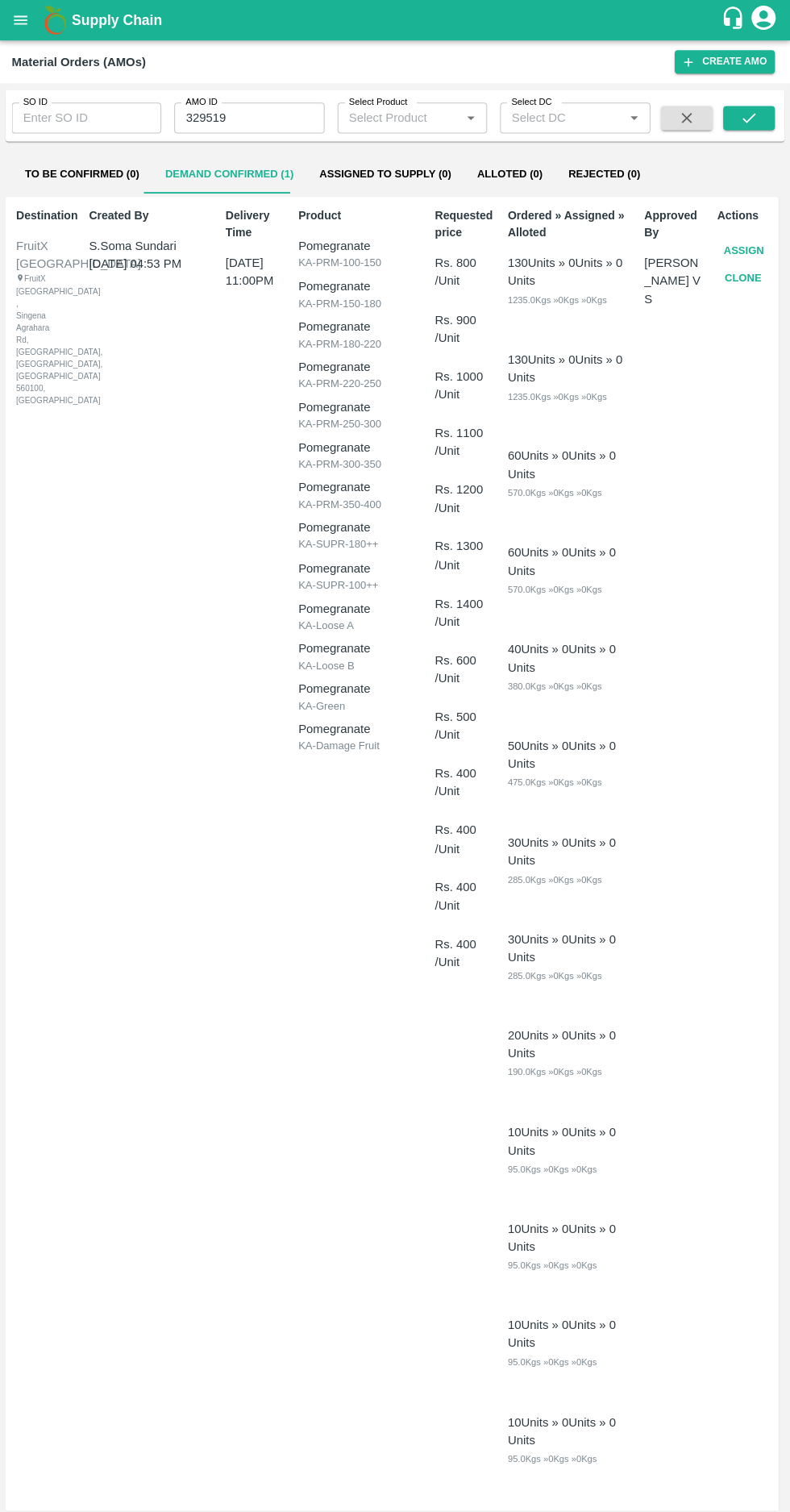
click at [734, 249] on button "Assign" at bounding box center [742, 249] width 53 height 28
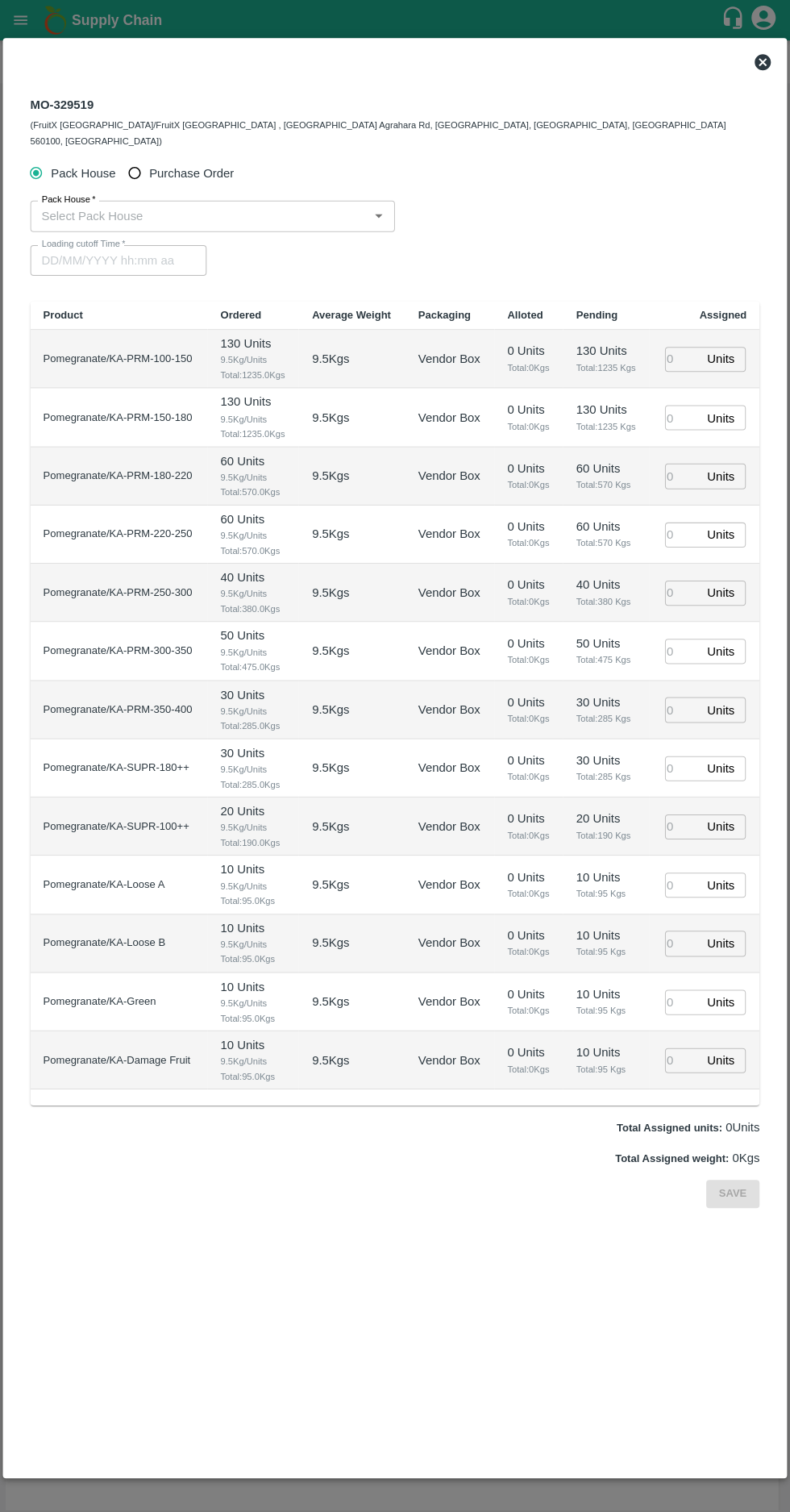
type input "29/09/2025 11:00 PM"
click at [146, 158] on input "Purchase Order" at bounding box center [135, 172] width 30 height 30
radio input "true"
click at [142, 204] on input "PO   *" at bounding box center [375, 214] width 678 height 21
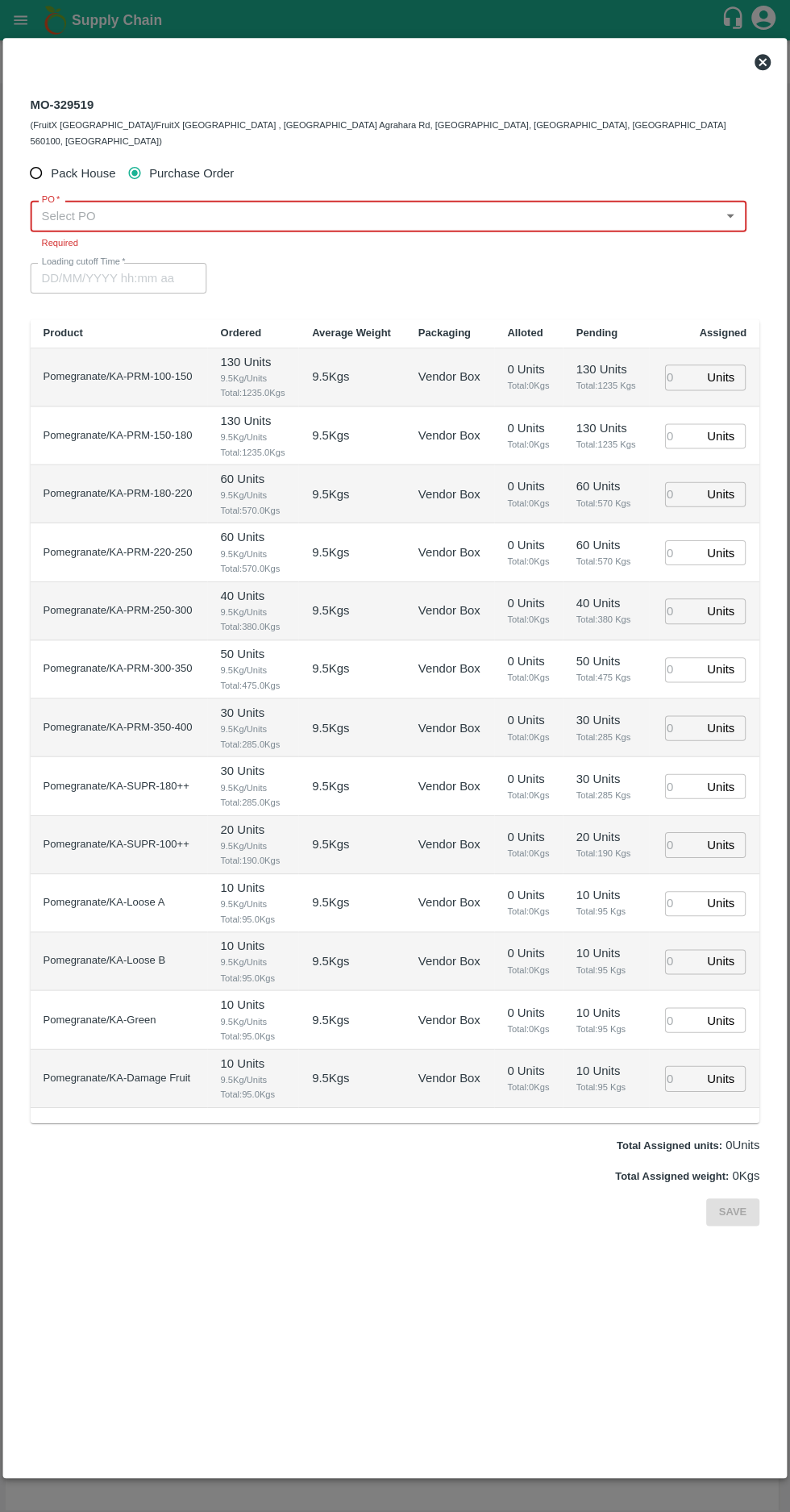
click at [116, 204] on input "PO   *" at bounding box center [375, 214] width 678 height 21
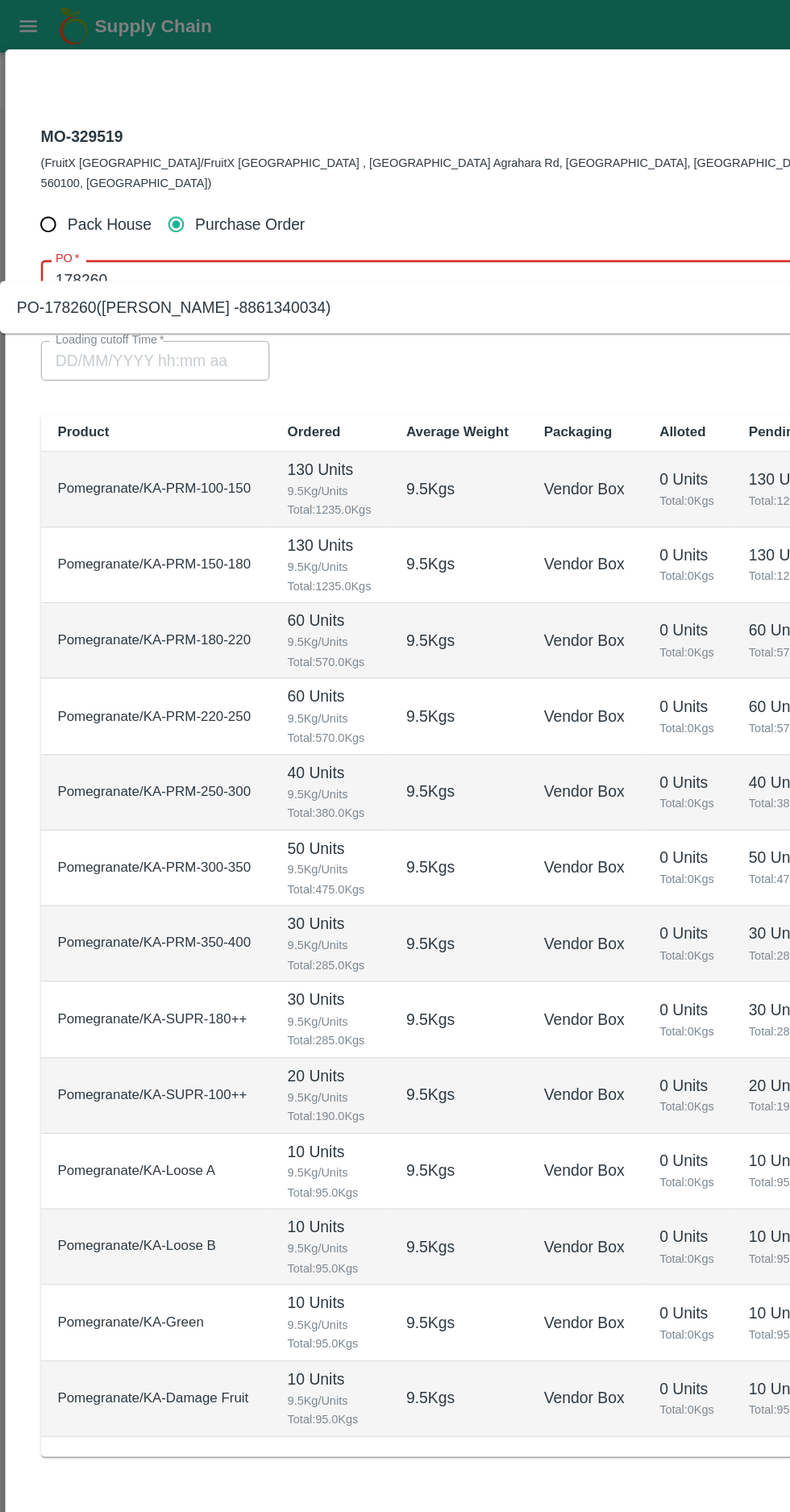
click at [115, 242] on div "PO-178260(R Pavan Kumar -8861340034)" at bounding box center [134, 237] width 242 height 18
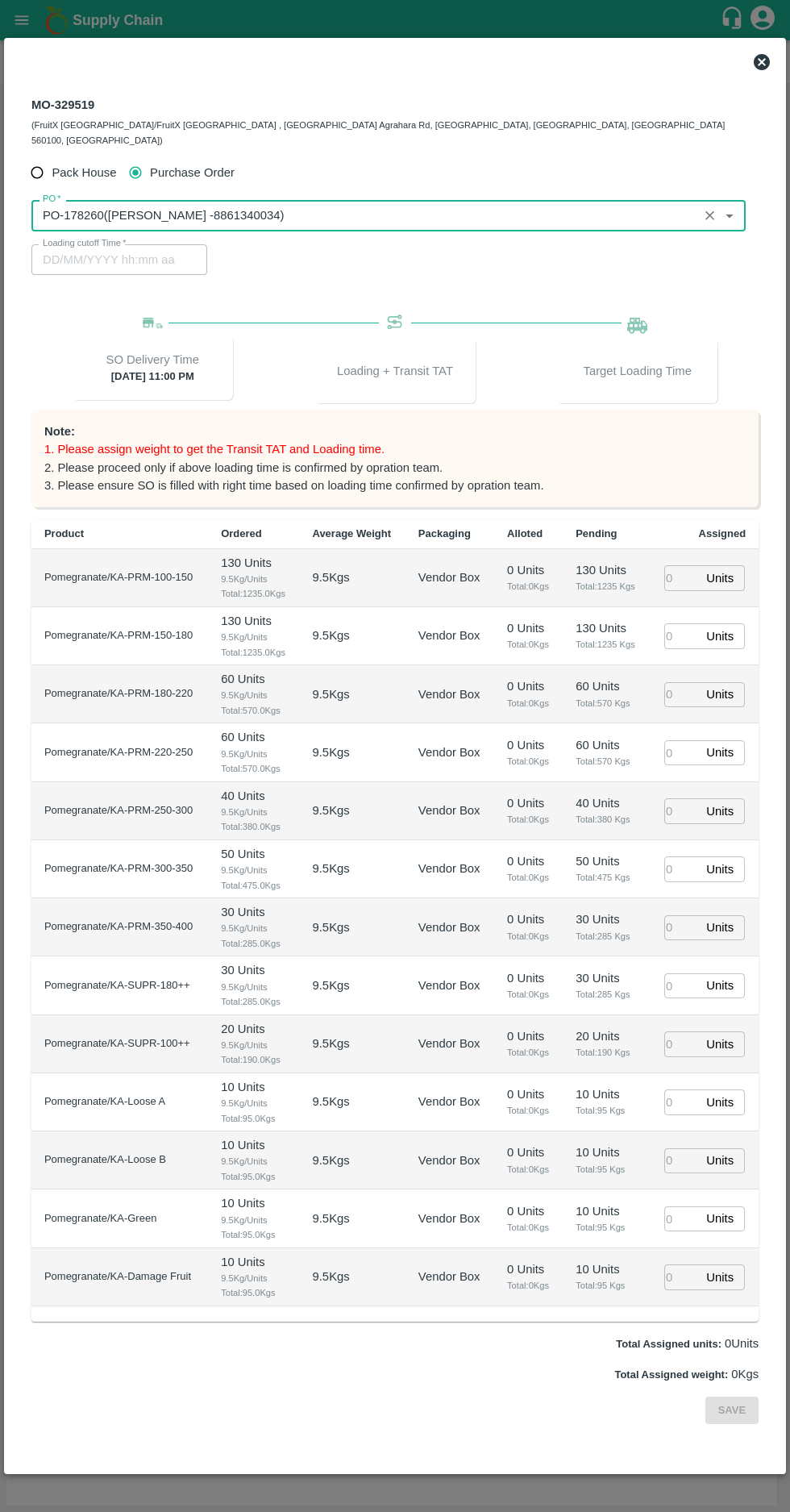
type input "PO-178260(R Pavan Kumar -8861340034)"
click at [678, 565] on input "number" at bounding box center [682, 578] width 36 height 25
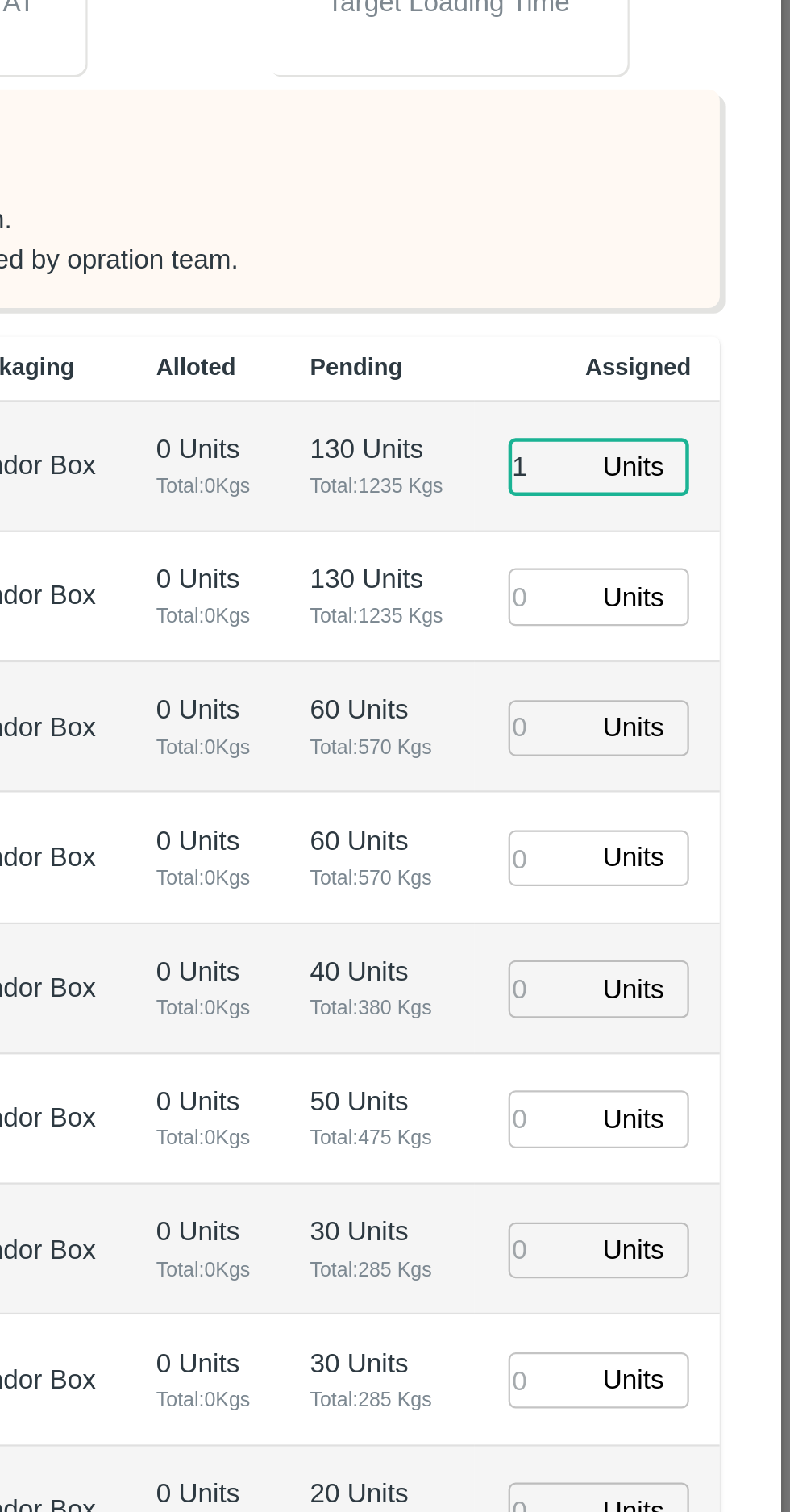
type input "1"
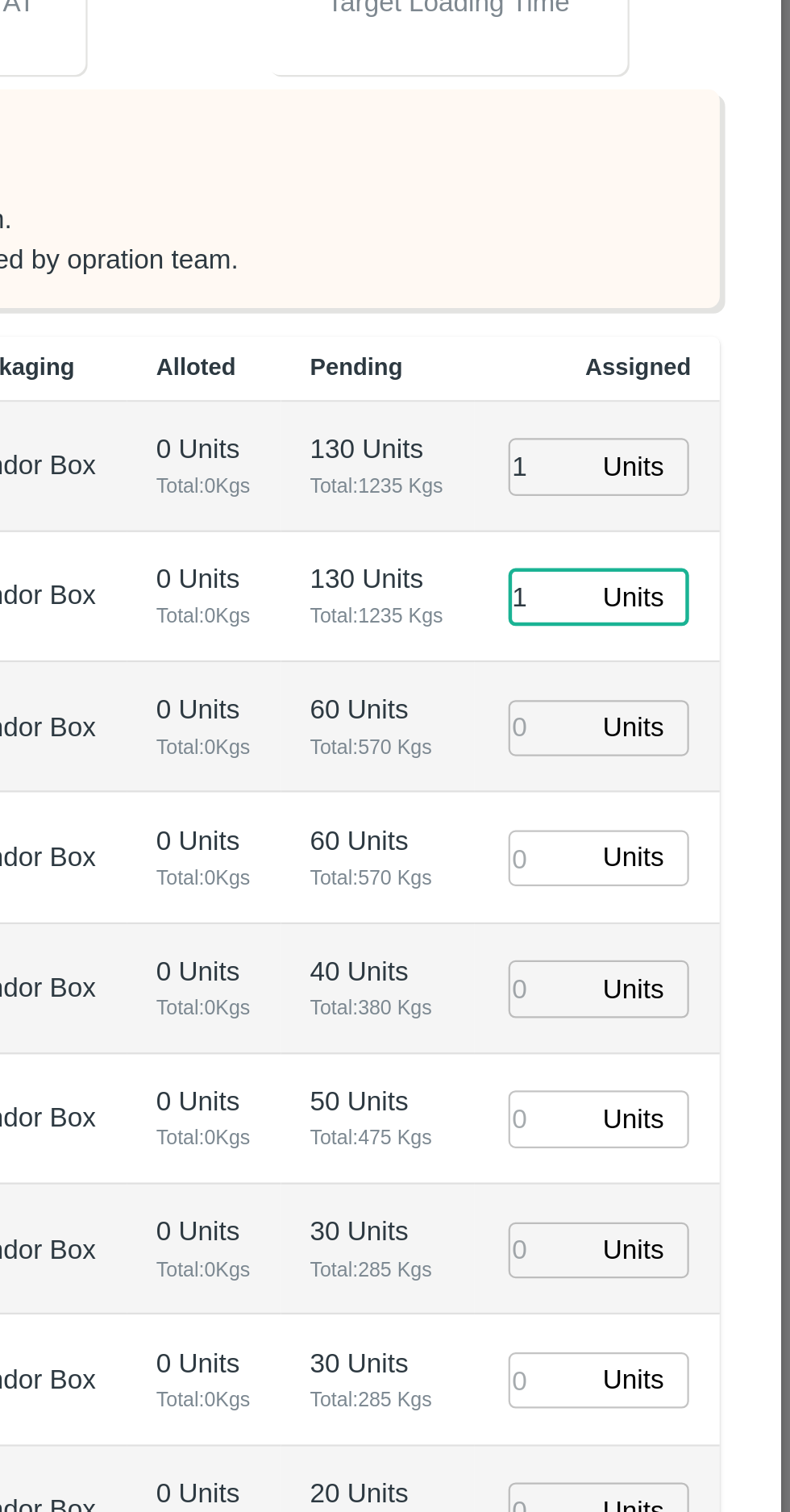
type input "1"
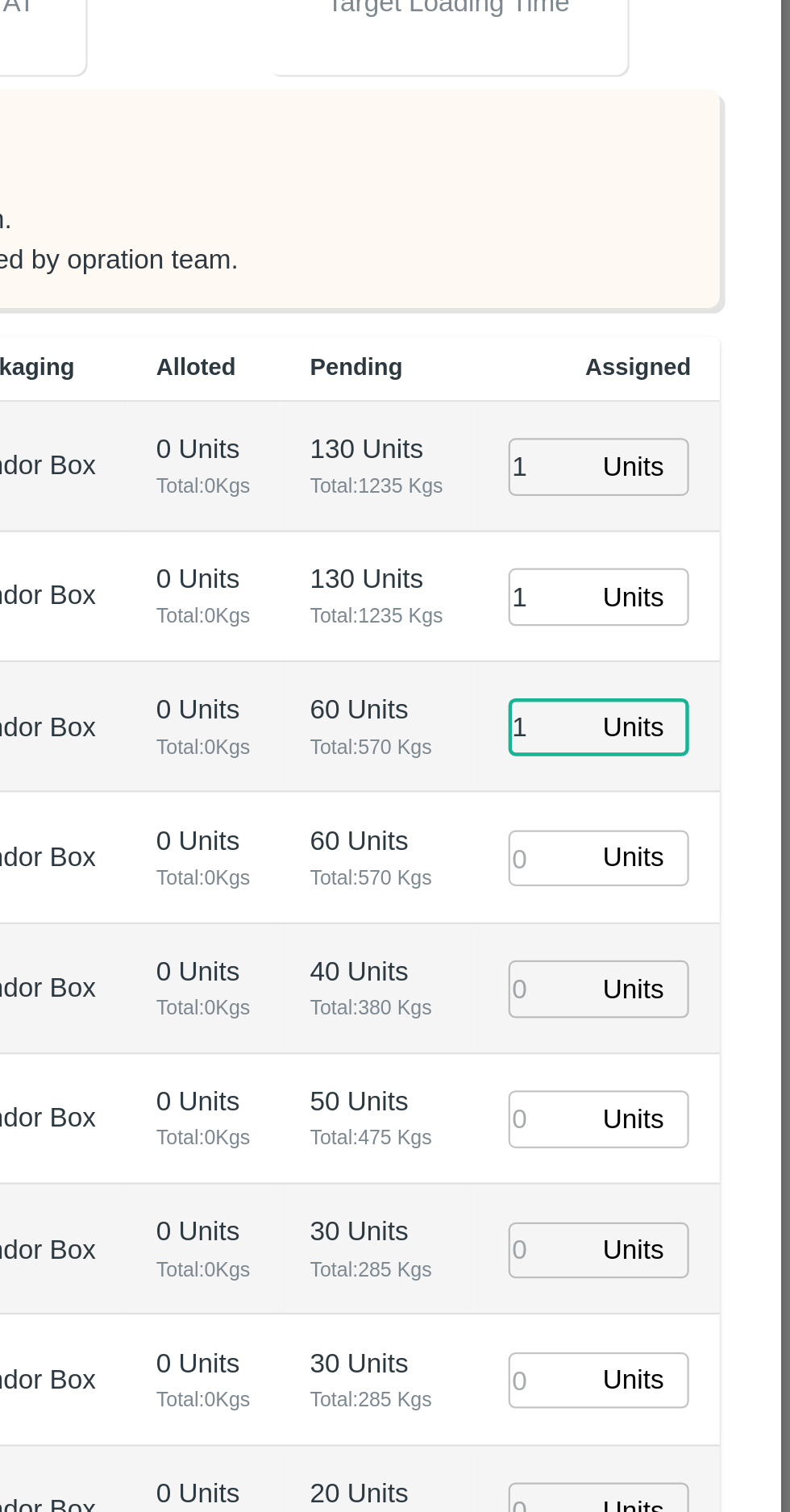
type input "1"
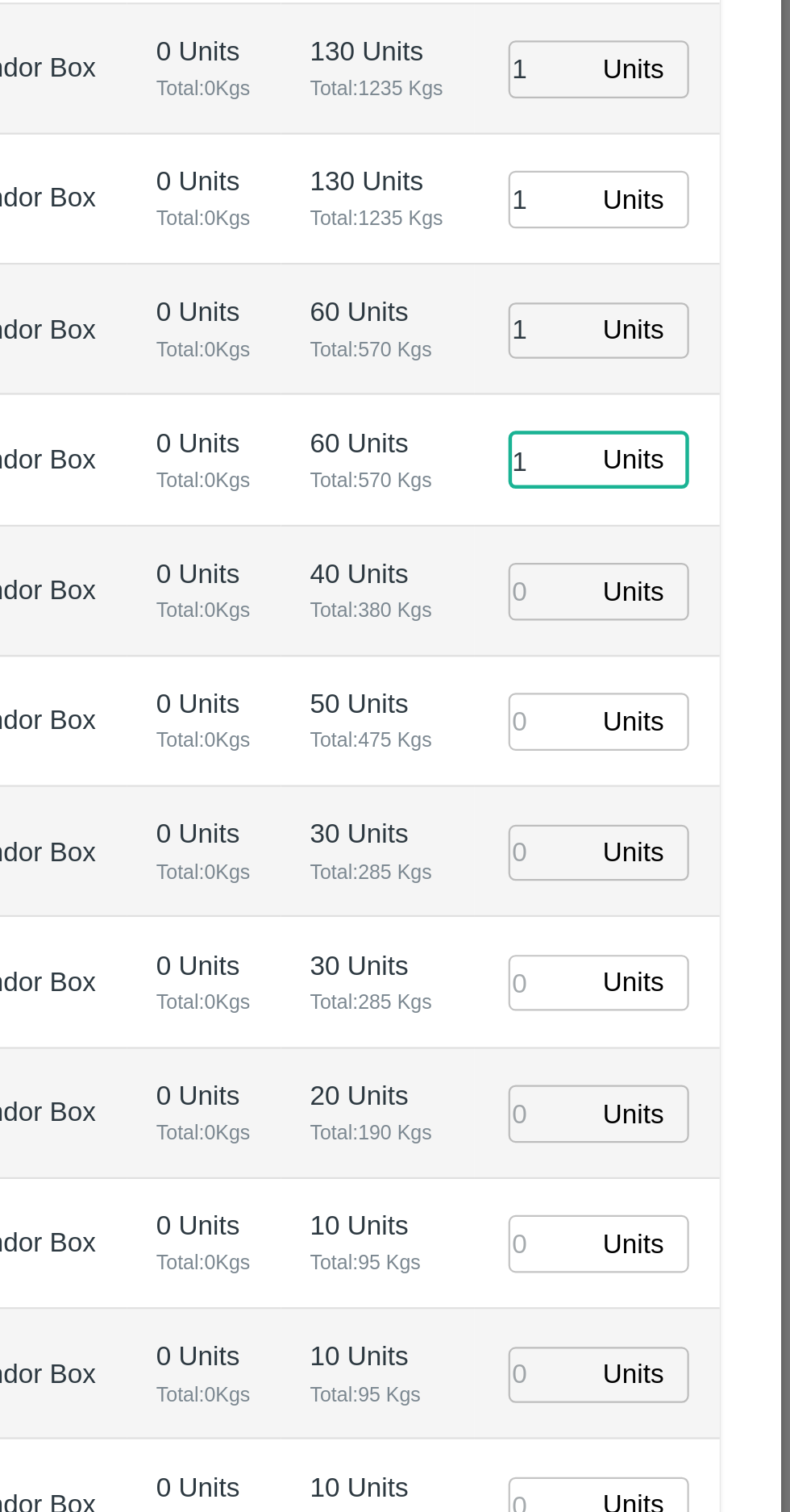
type input "1"
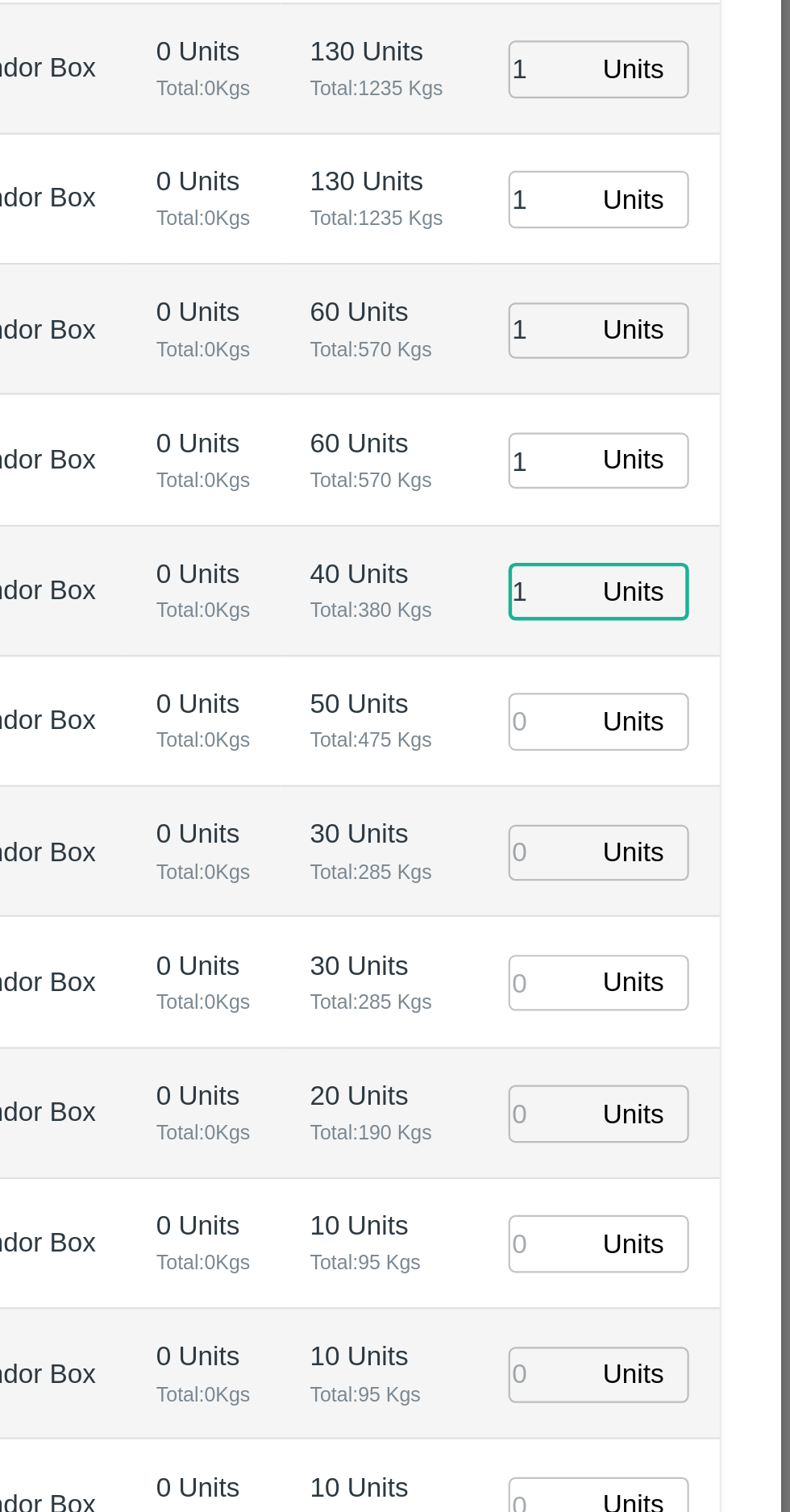
type input "1"
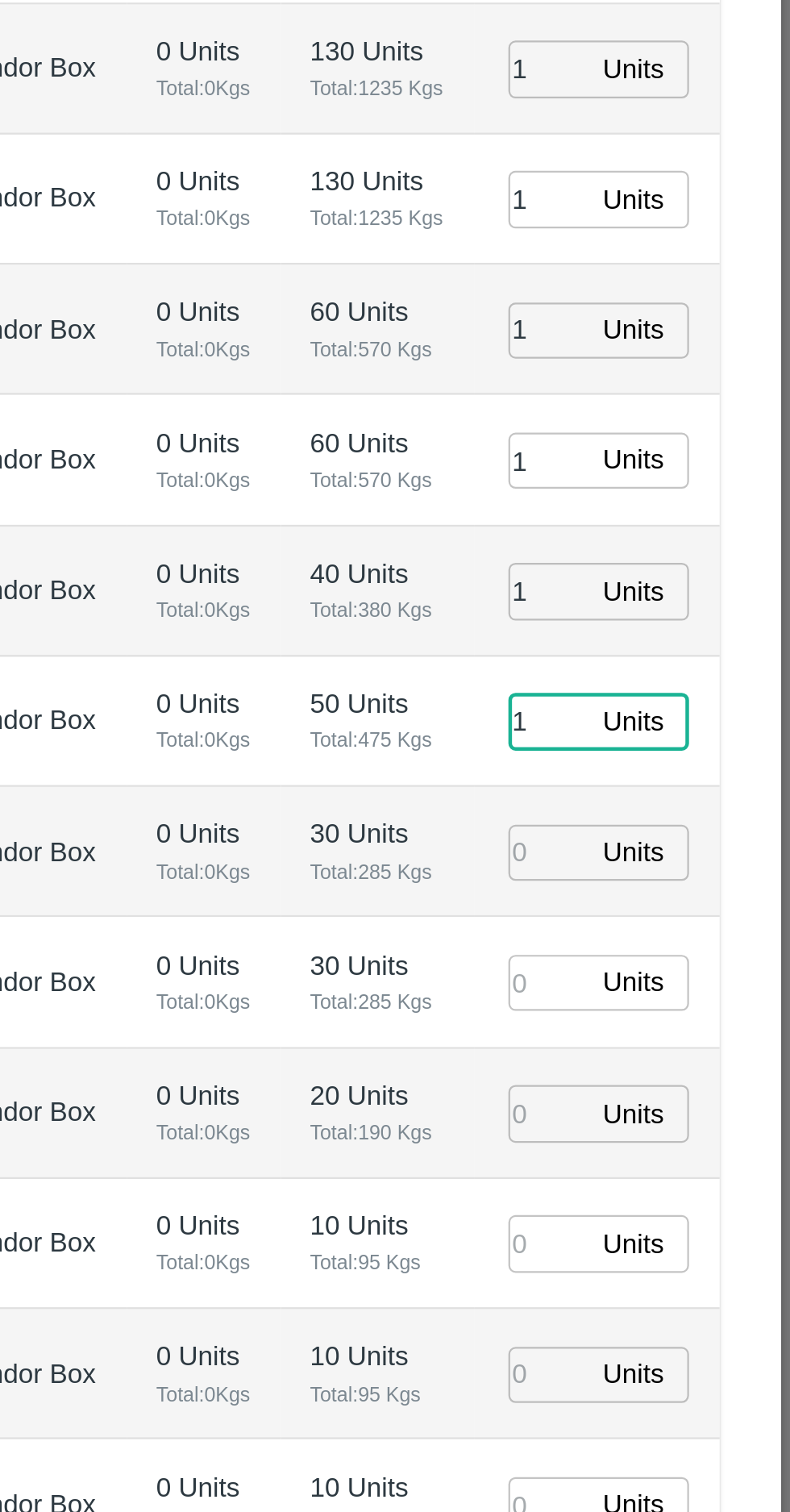
type input "1"
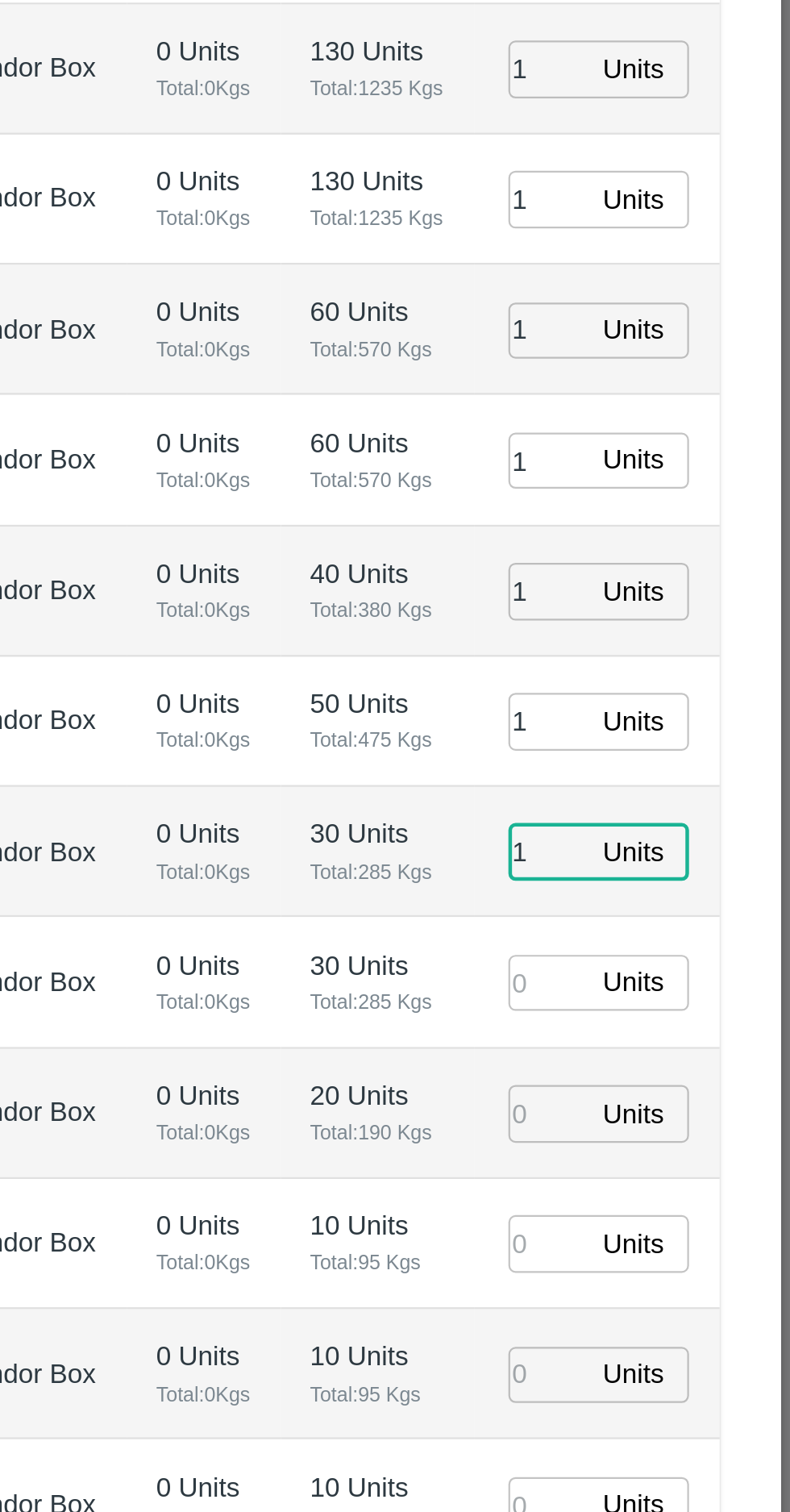
scroll to position [9, 0]
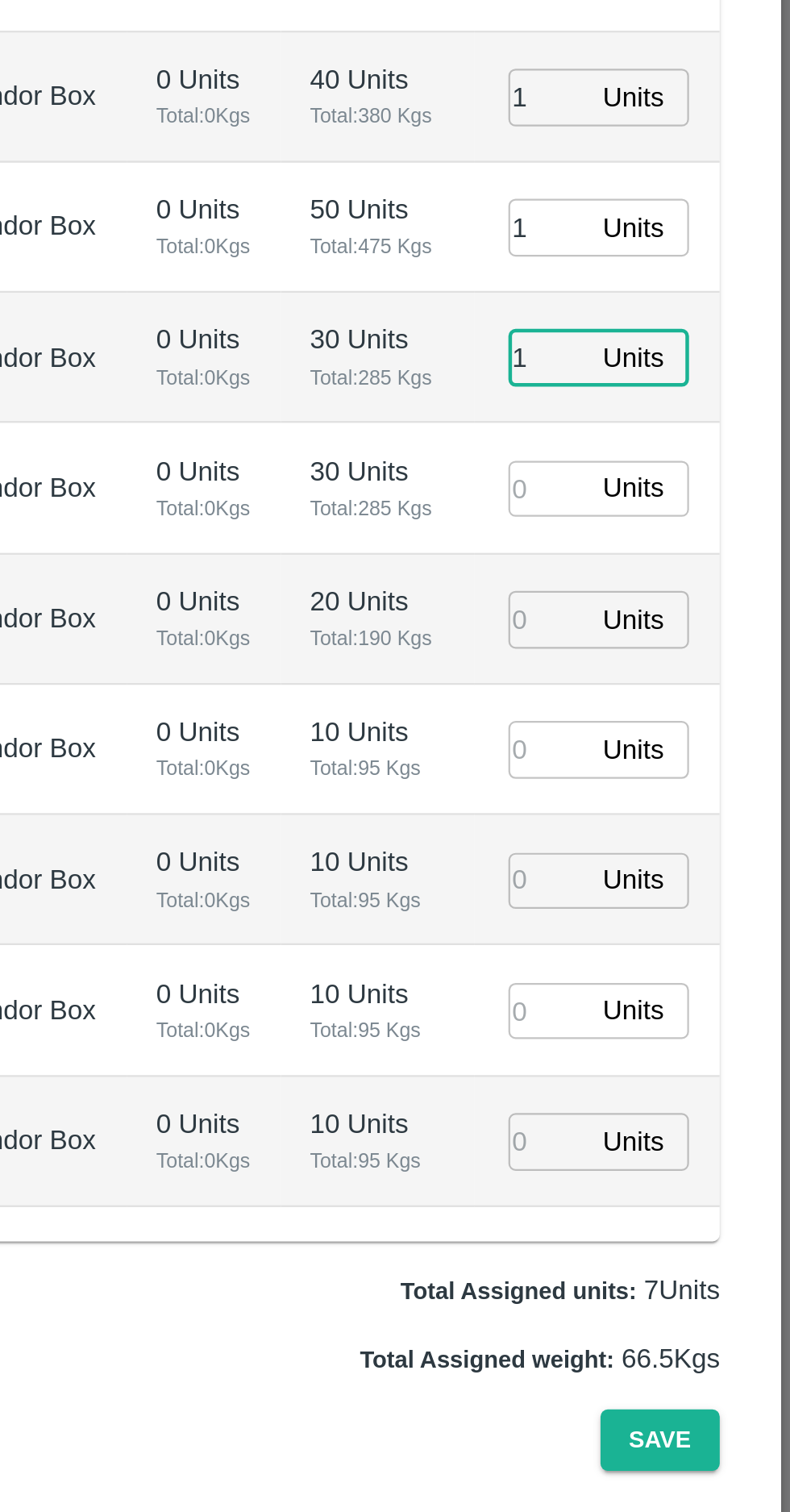
type input "1"
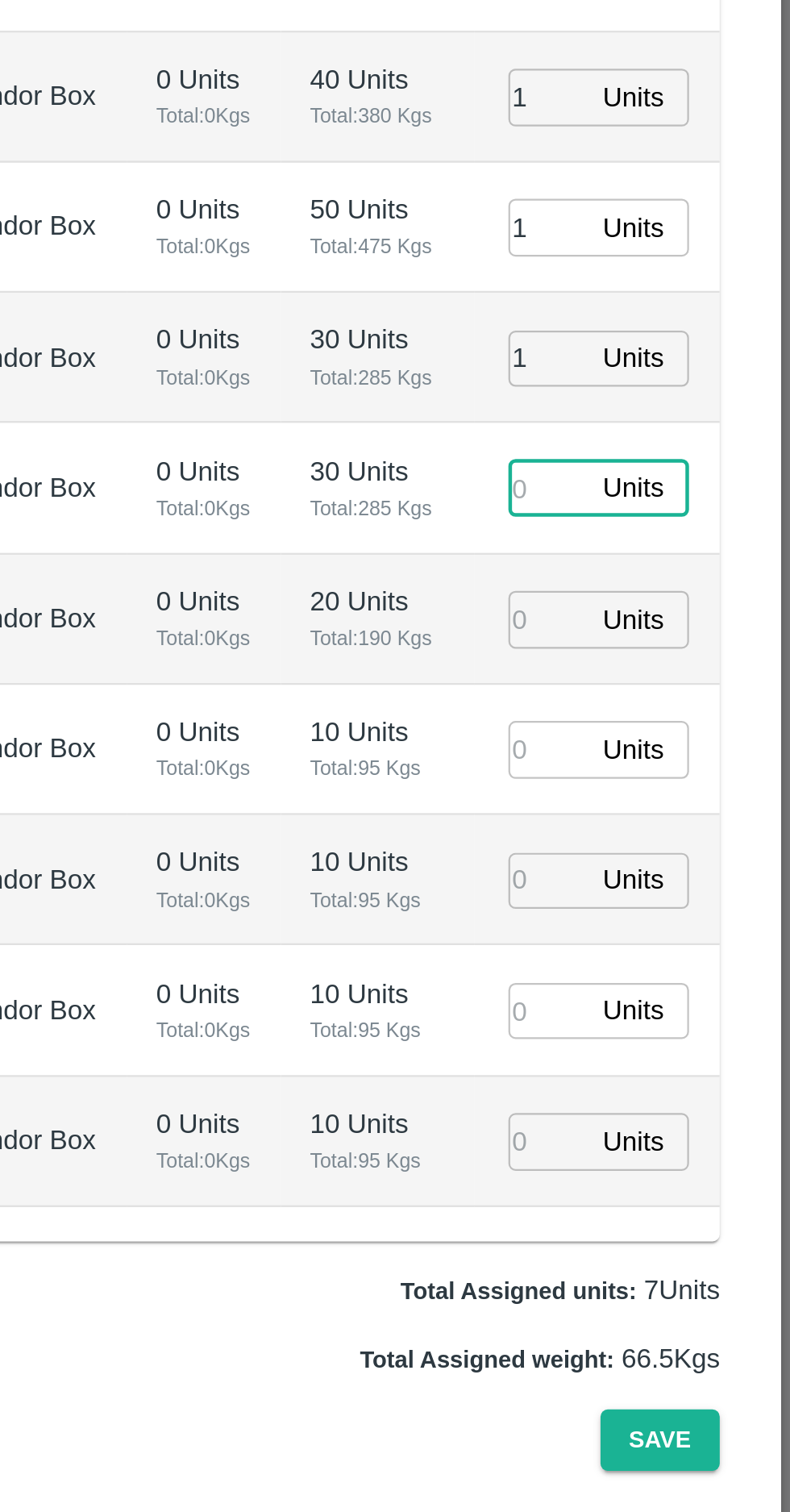
type input "1"
type input "[DATE] 06:42 AM"
type input "1"
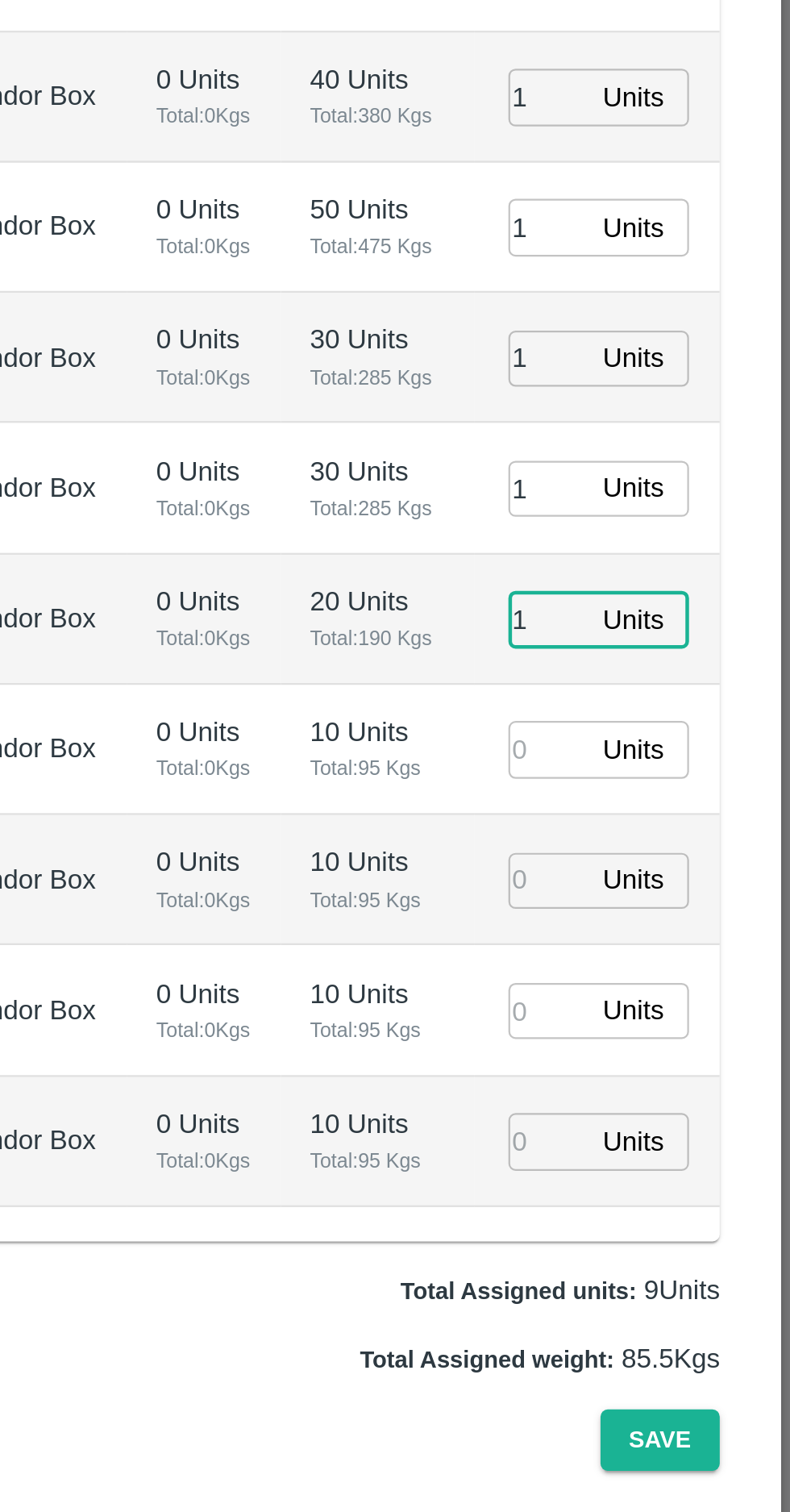
type input "1"
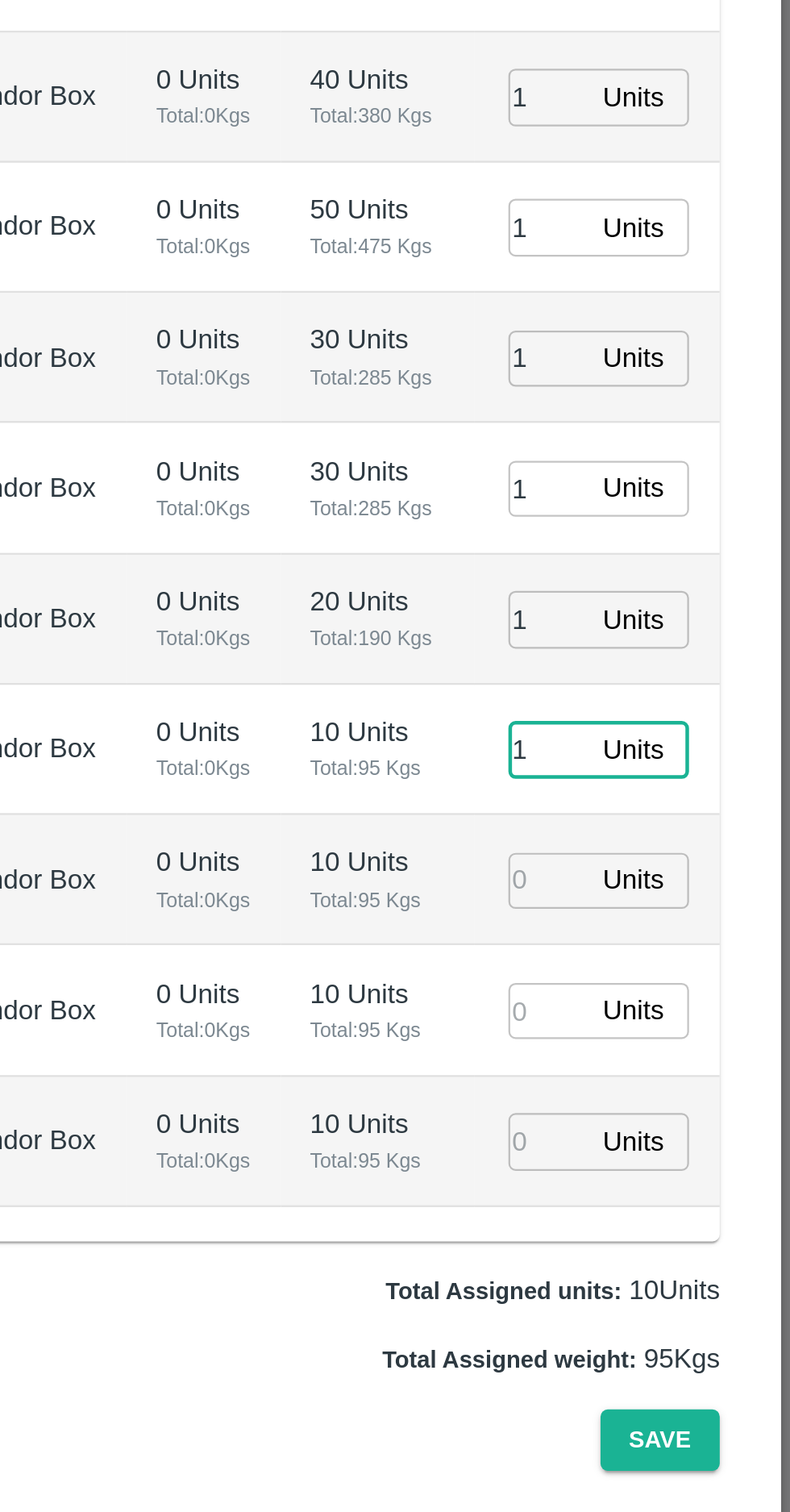
type input "1"
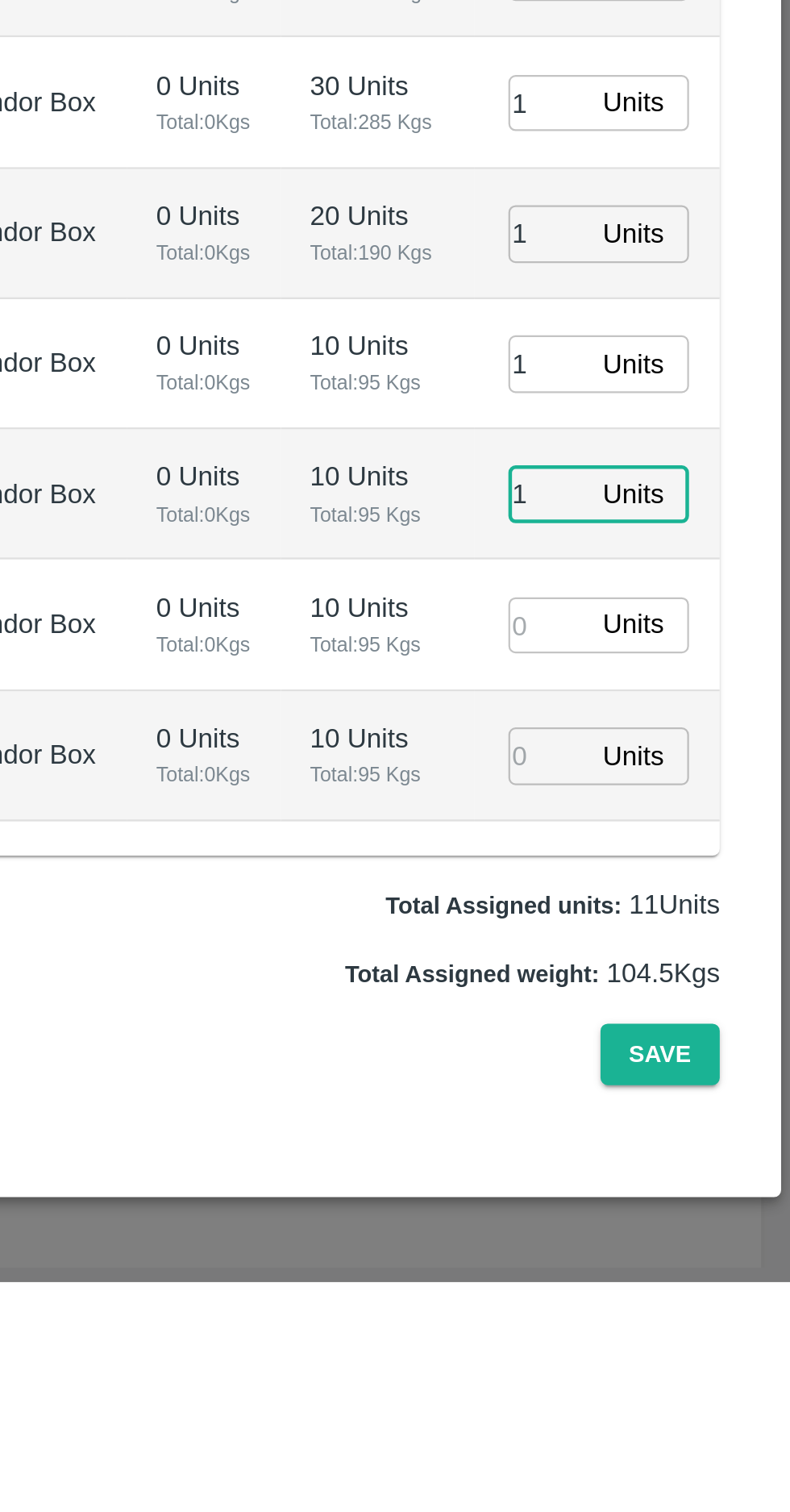
type input "1"
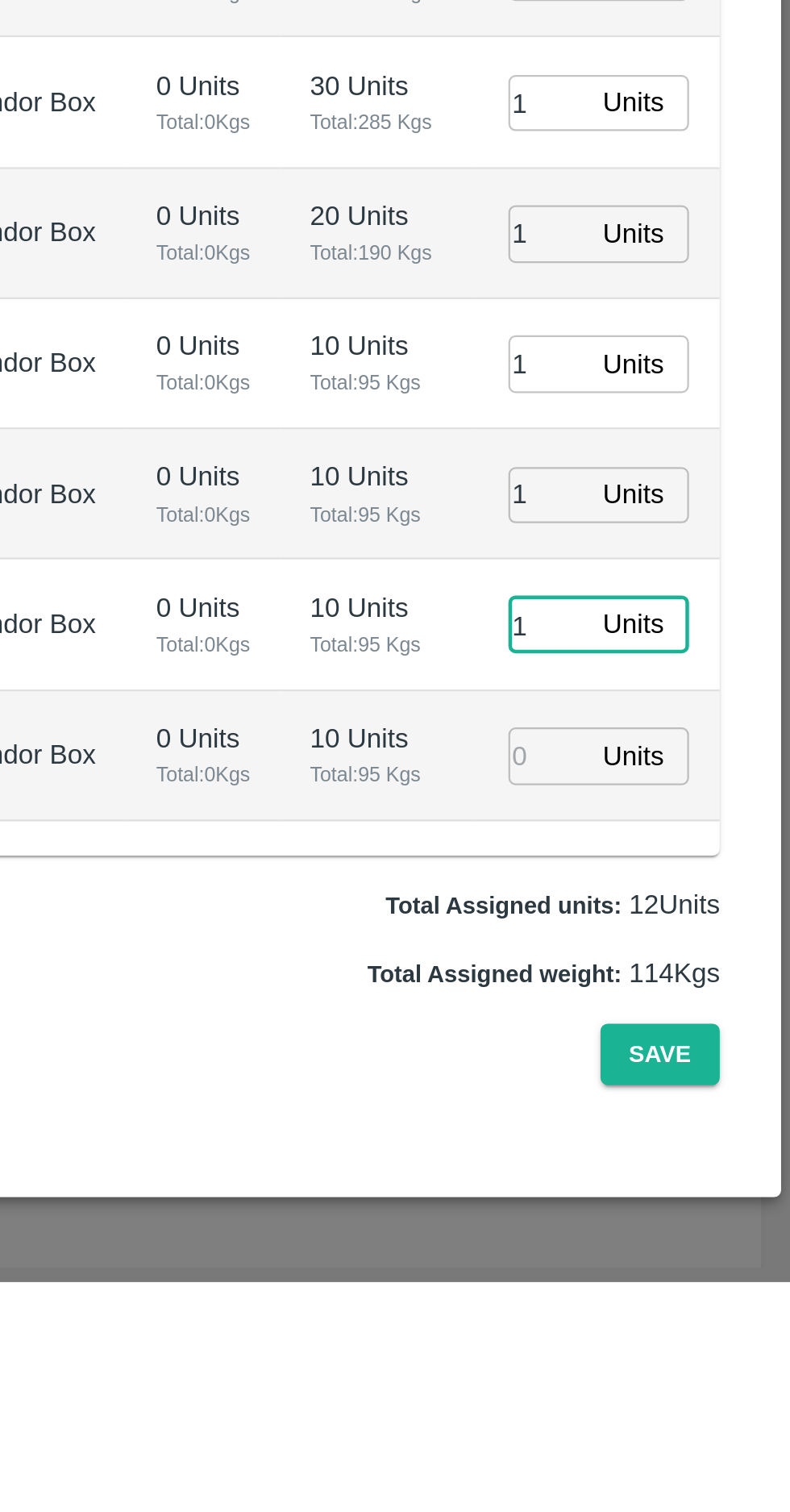
type input "1"
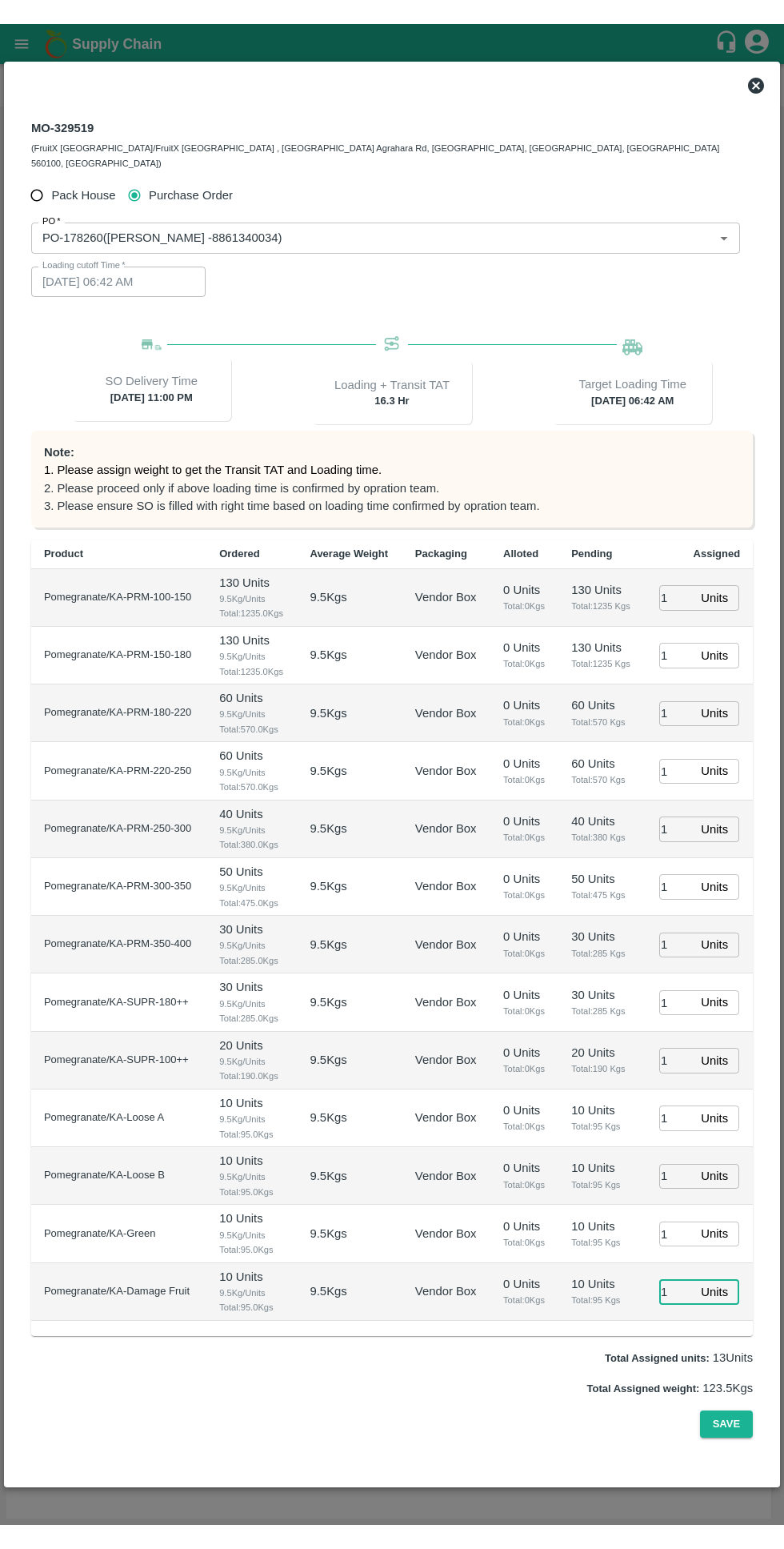
scroll to position [34, 0]
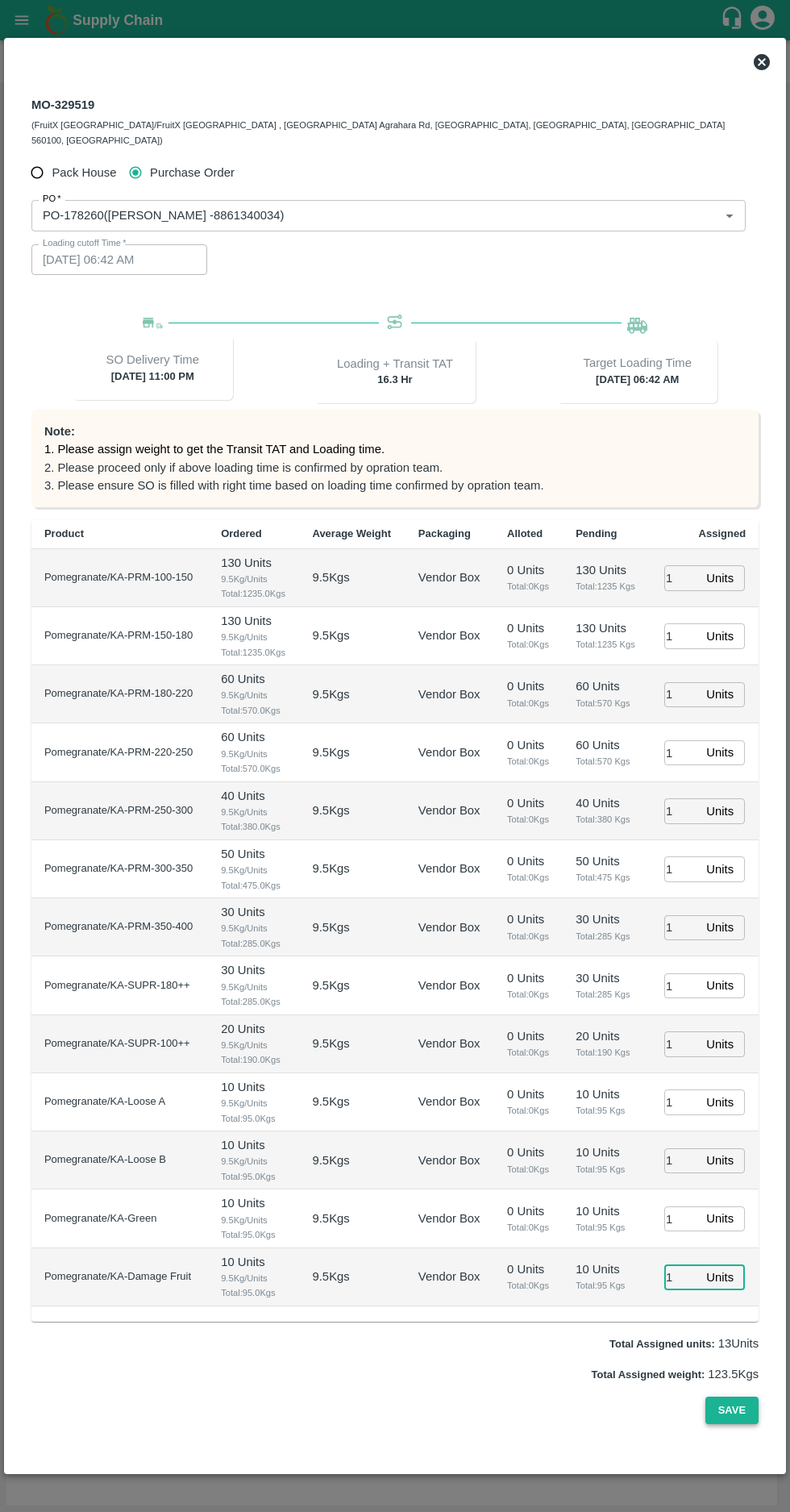
type input "1"
click at [730, 1425] on button "Save" at bounding box center [732, 1410] width 53 height 28
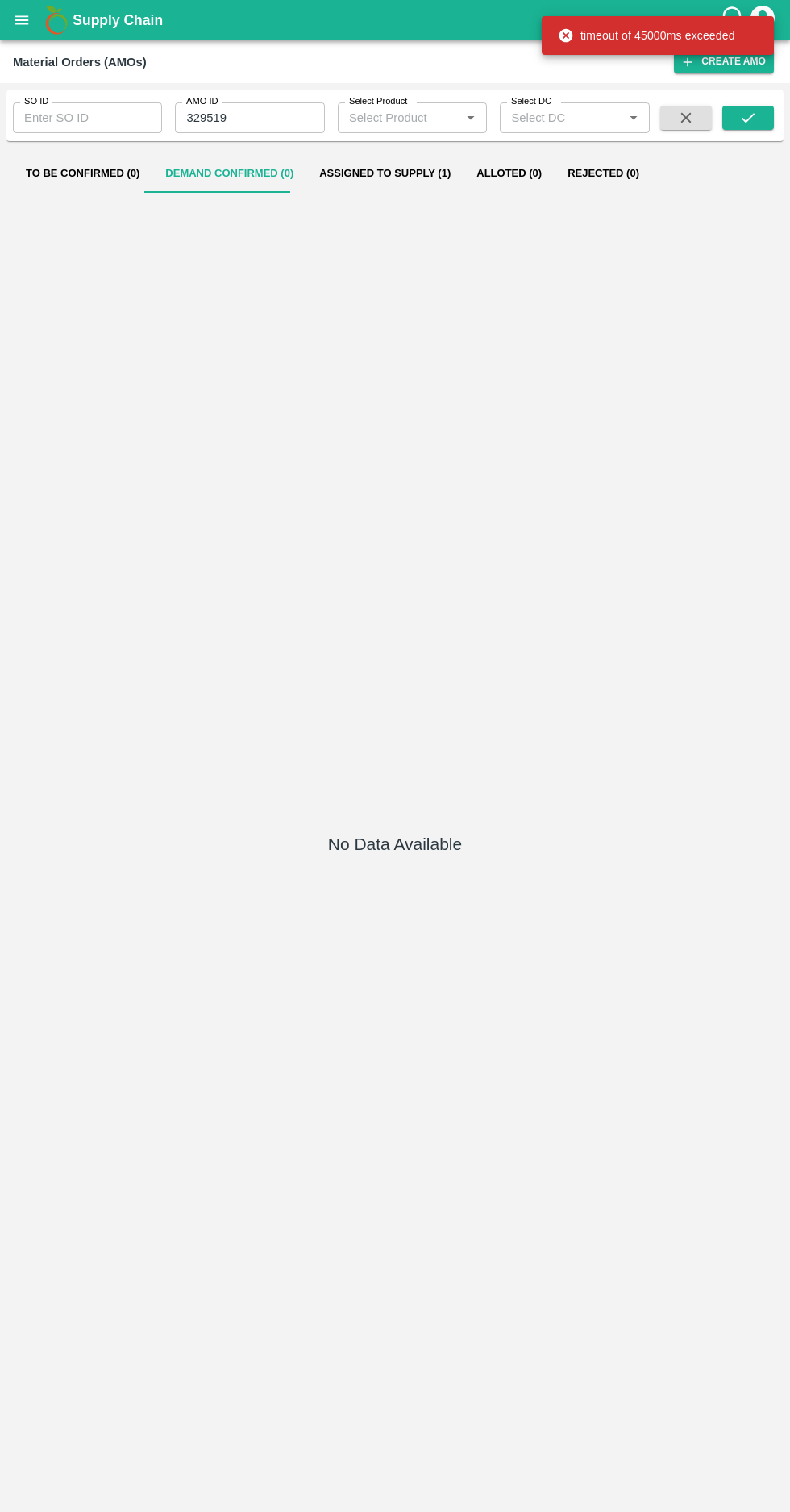
click at [388, 176] on button "Assigned to Supply (1)" at bounding box center [385, 173] width 157 height 39
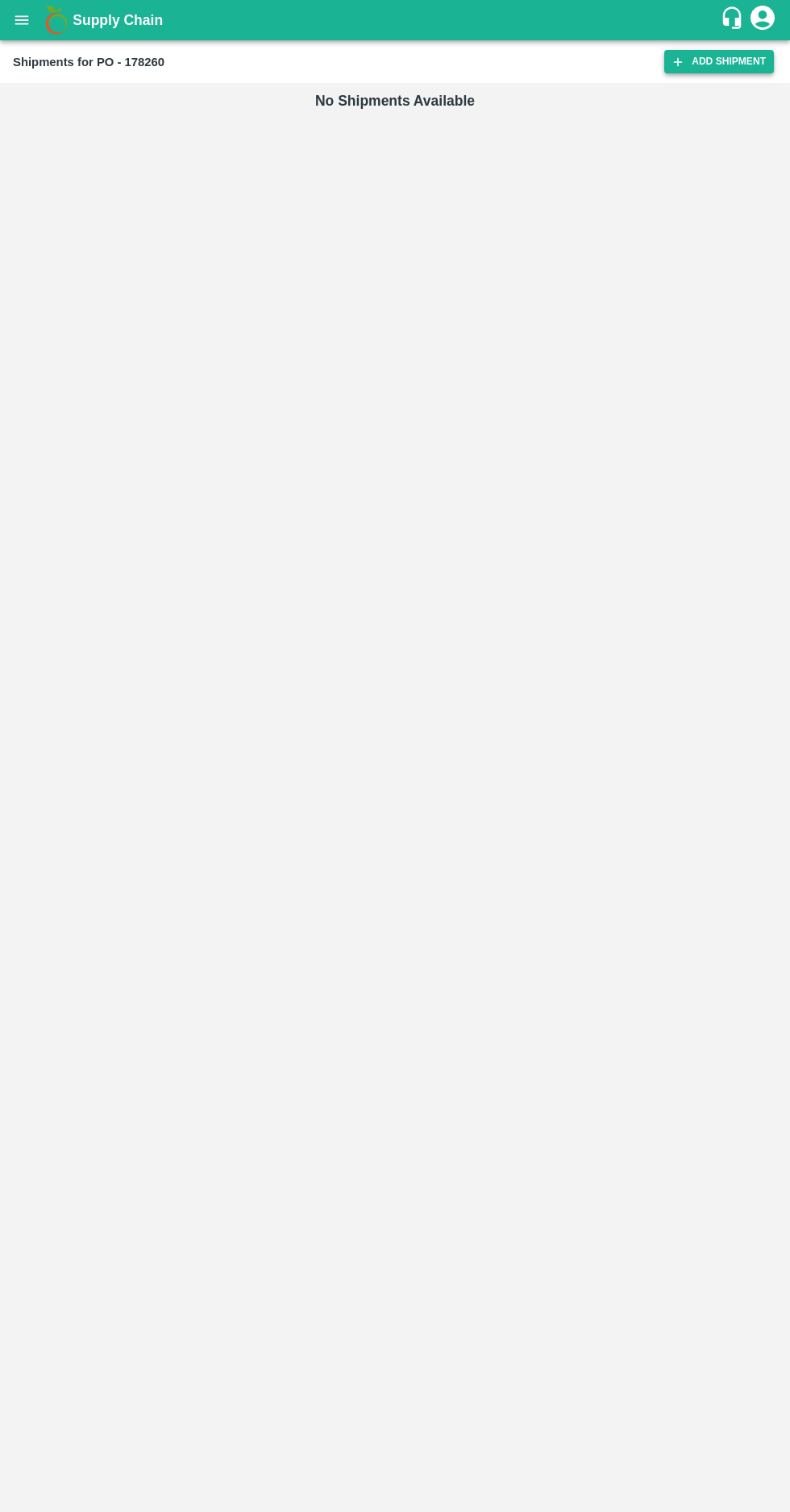
click at [682, 61] on icon at bounding box center [679, 62] width 9 height 9
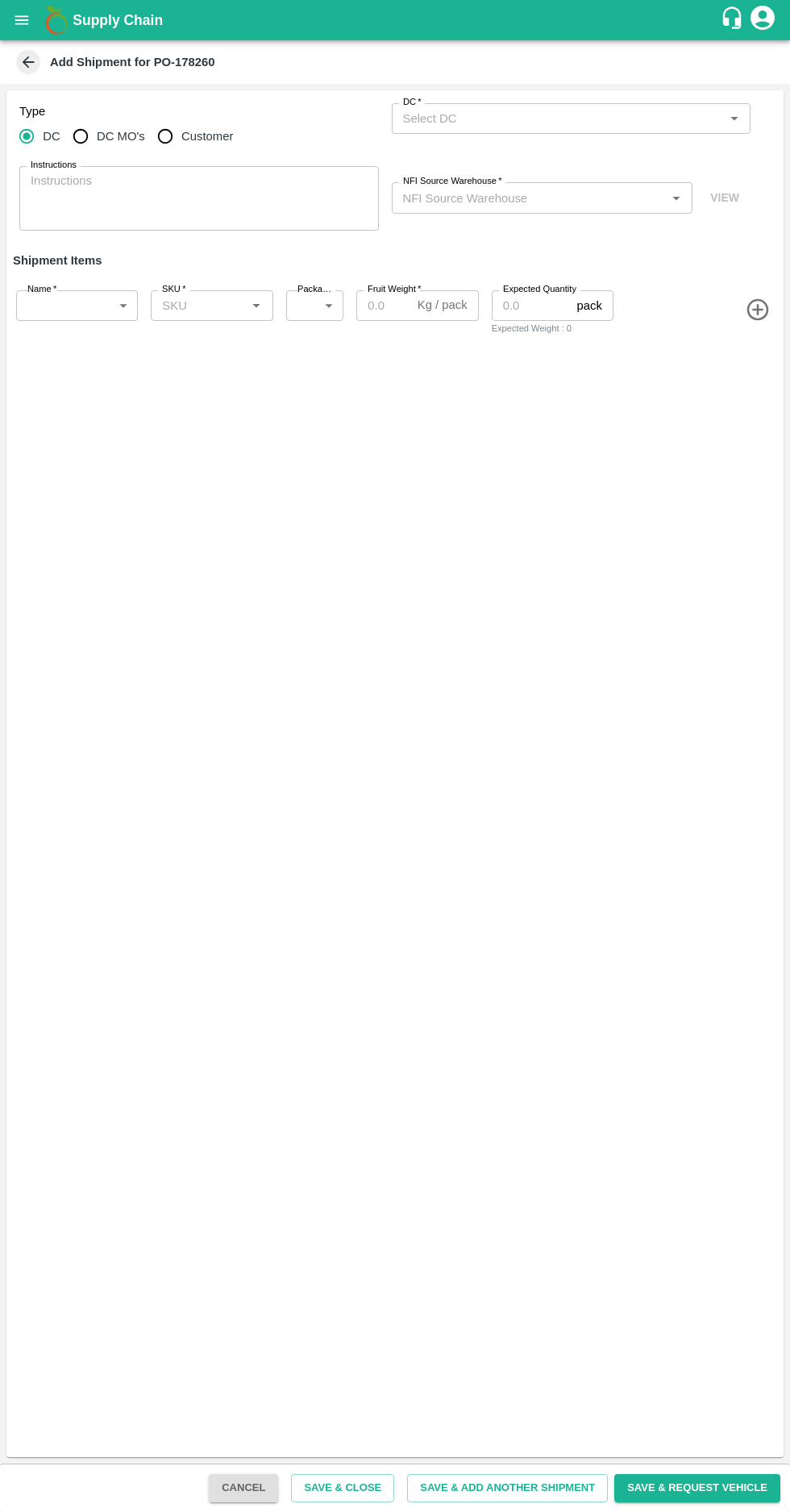
click at [84, 135] on input "DC MO's" at bounding box center [81, 136] width 32 height 32
radio input "true"
click at [468, 101] on label "DC (Material Orders)   *" at bounding box center [447, 102] width 89 height 13
click at [468, 108] on input "DC (Material Orders)   *" at bounding box center [558, 117] width 324 height 21
click at [91, 131] on input "DC MO's" at bounding box center [81, 136] width 32 height 32
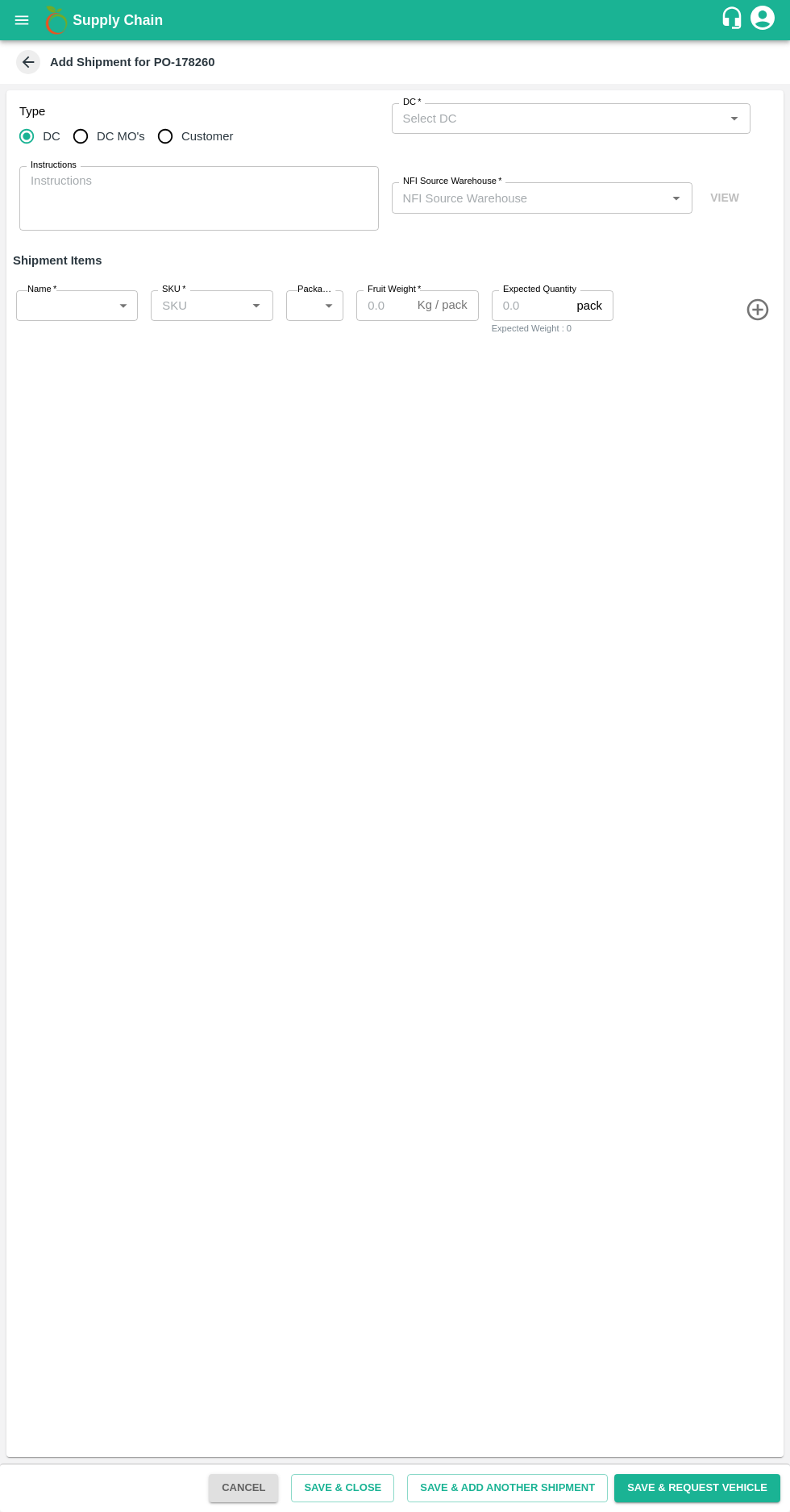
radio input "true"
click at [467, 120] on input "DC (Material Orders)   *" at bounding box center [558, 117] width 324 height 21
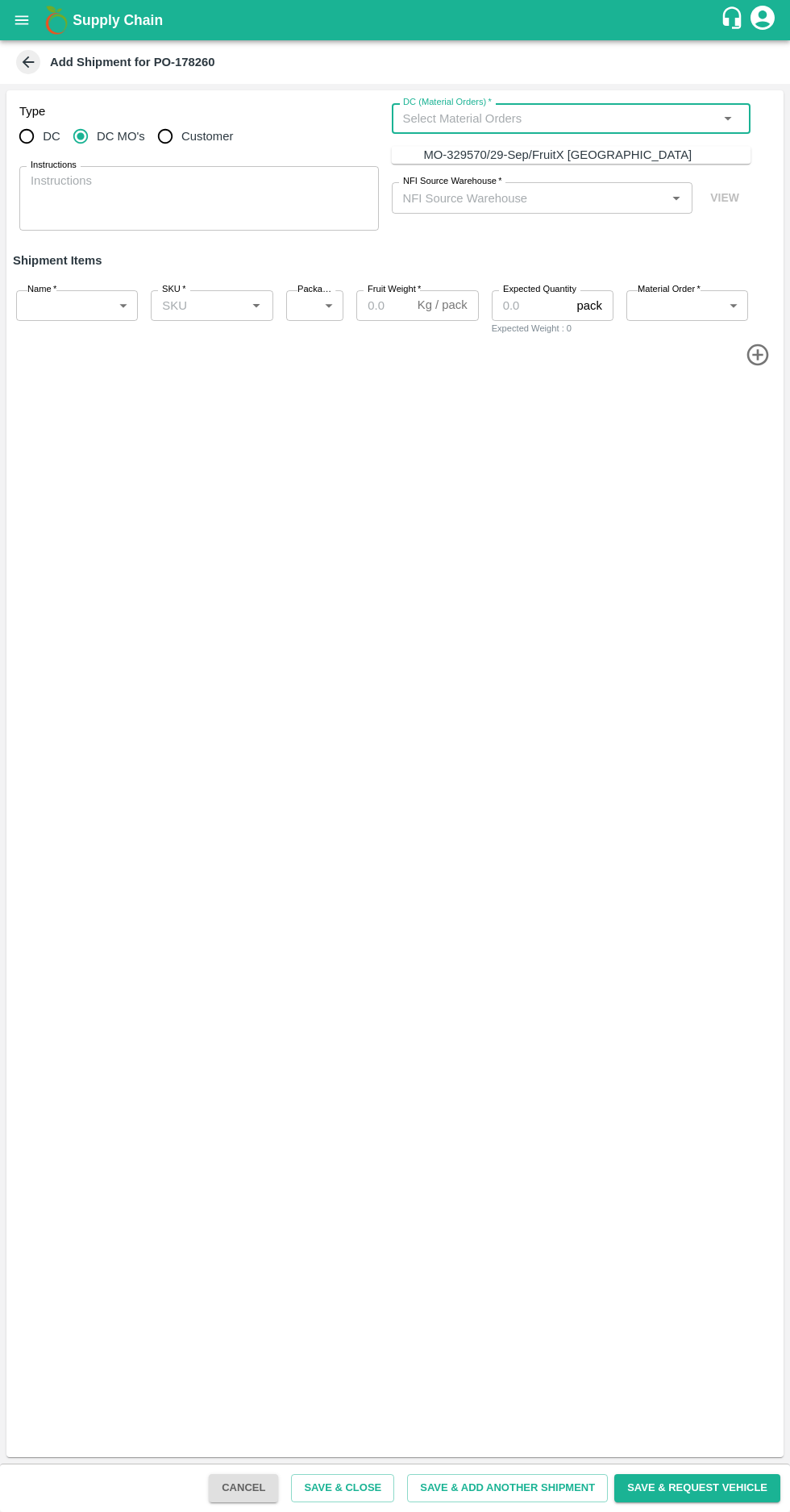
click at [465, 149] on div "MO-329570/29-Sep/FruitX Bangalore" at bounding box center [557, 155] width 268 height 18
type input "MO-329570/29-Sep/FruitX Bangalore"
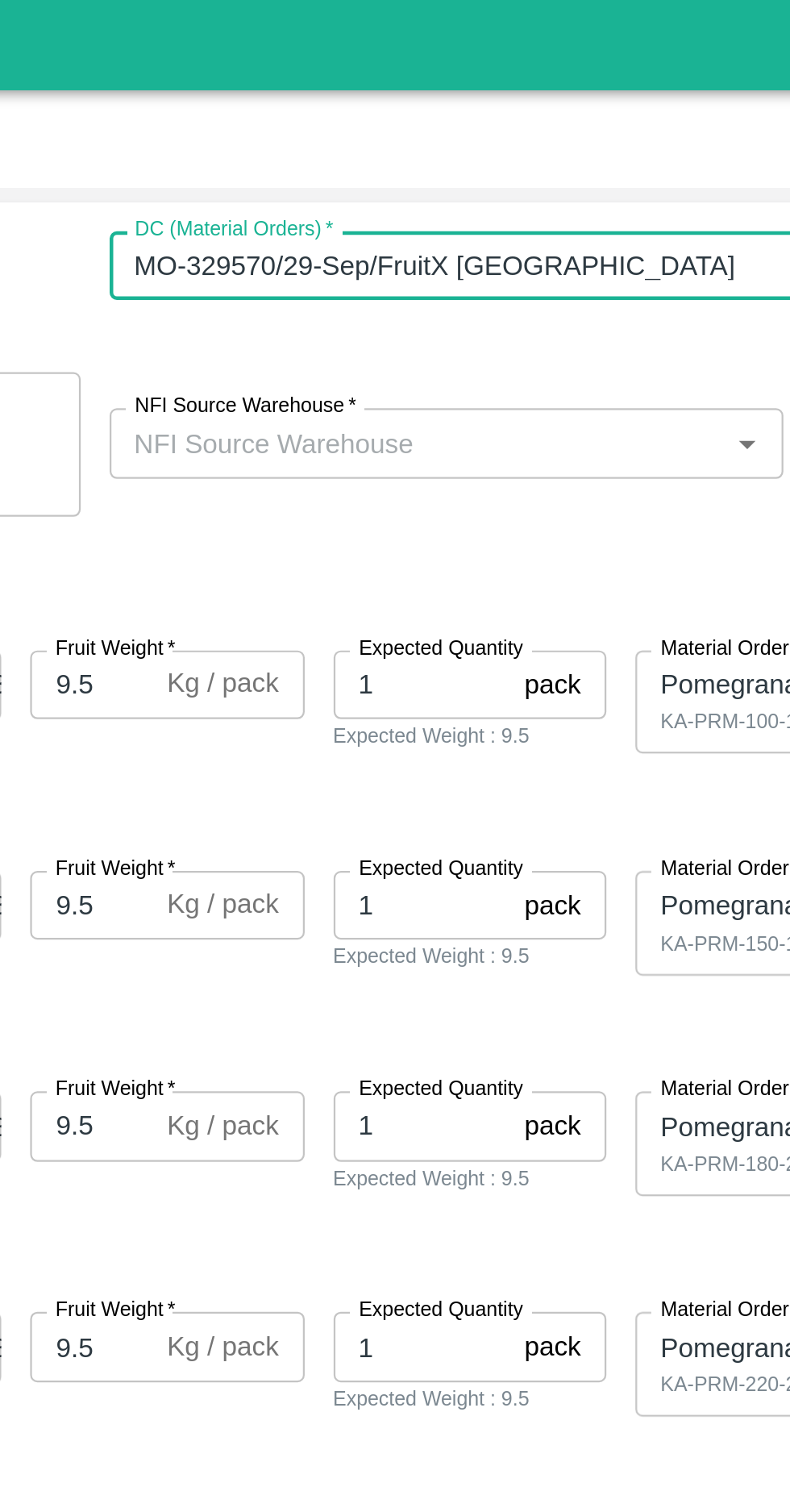
click at [471, 201] on input "NFI Source Warehouse   *" at bounding box center [529, 197] width 265 height 21
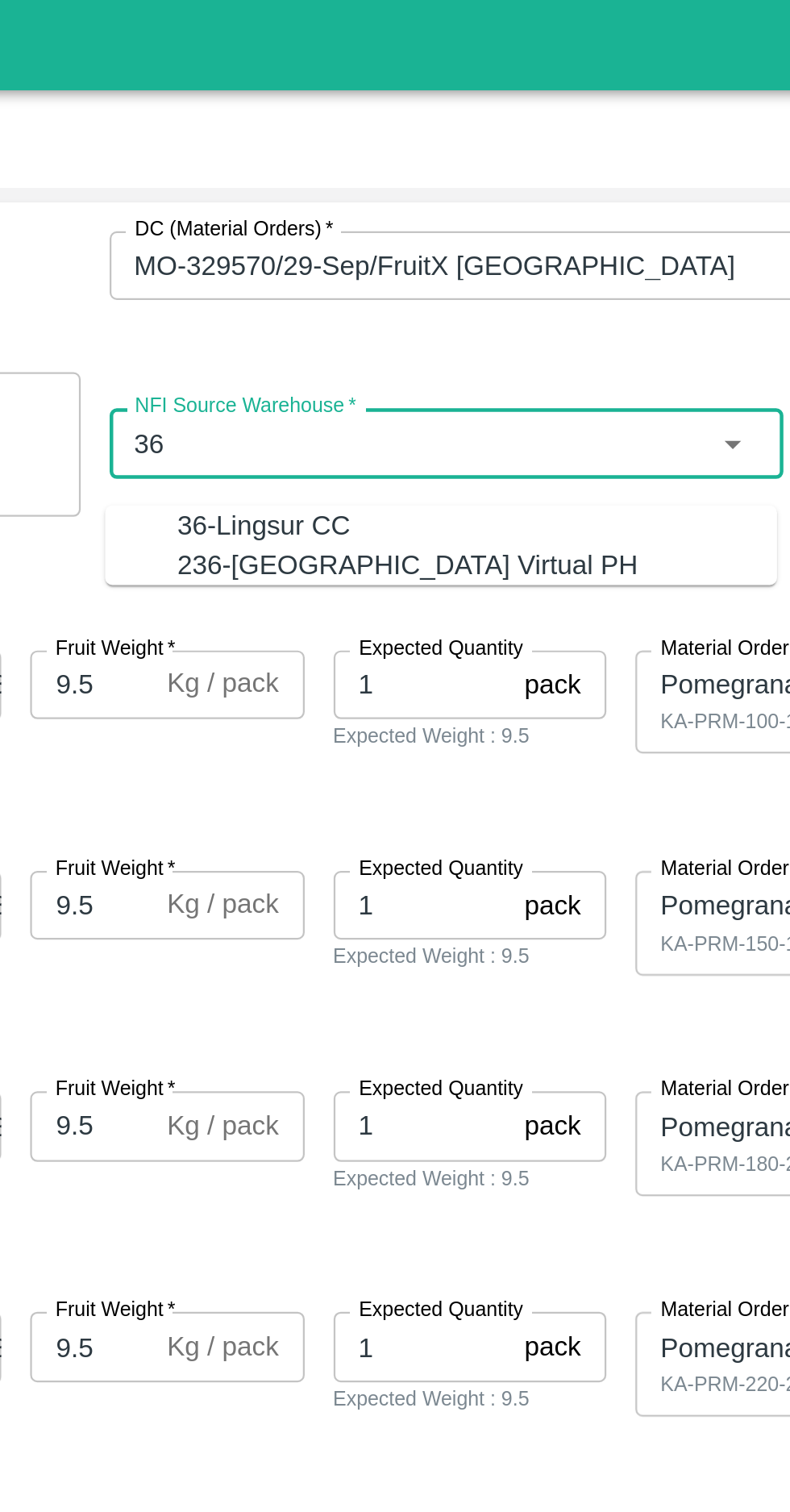
click at [438, 236] on div "36-Lingsur CC" at bounding box center [461, 235] width 77 height 18
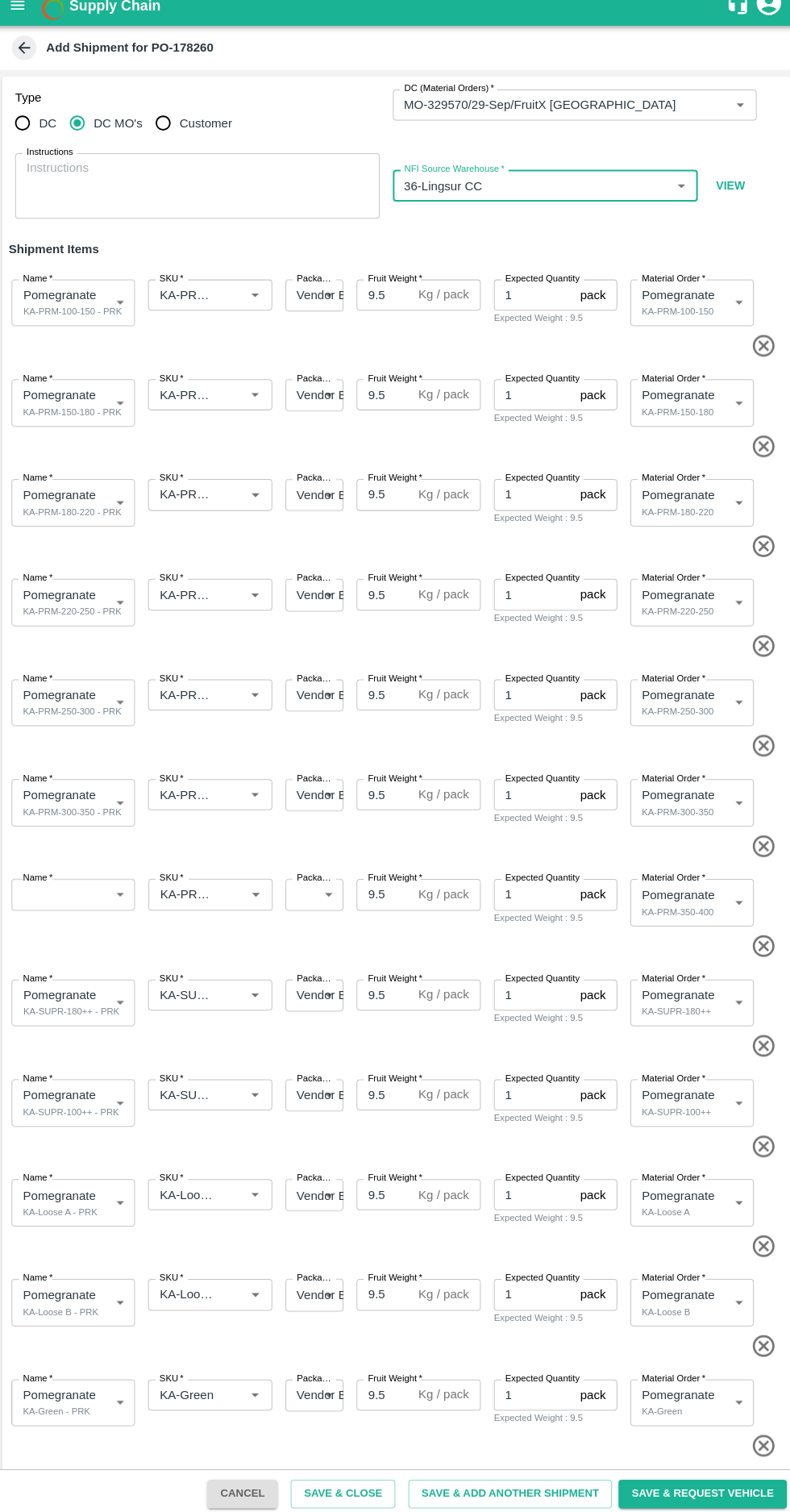
type input "36-Lingsur CC"
click at [188, 300] on input "SKU   *" at bounding box center [188, 305] width 65 height 21
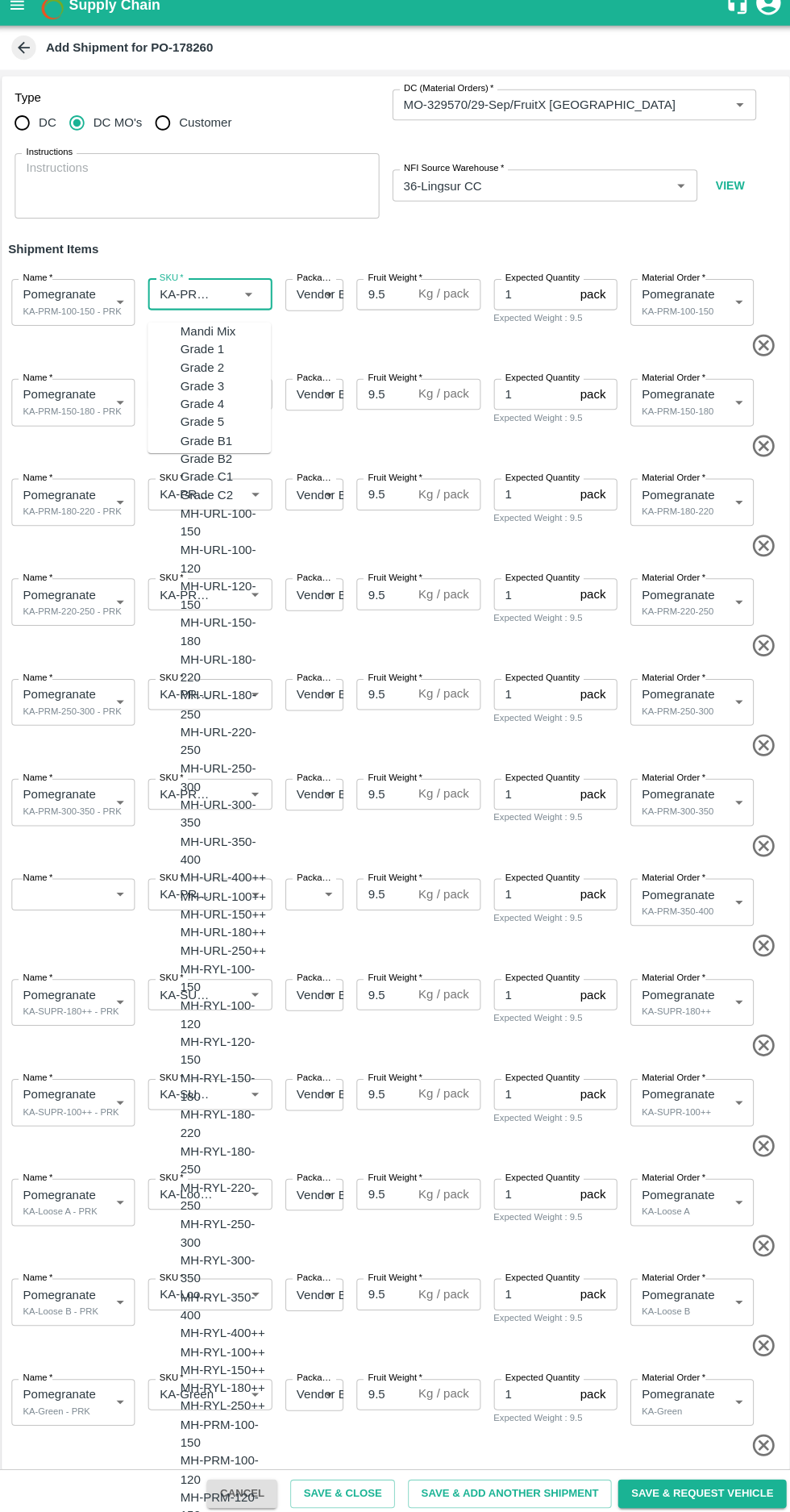
scroll to position [4411, 0]
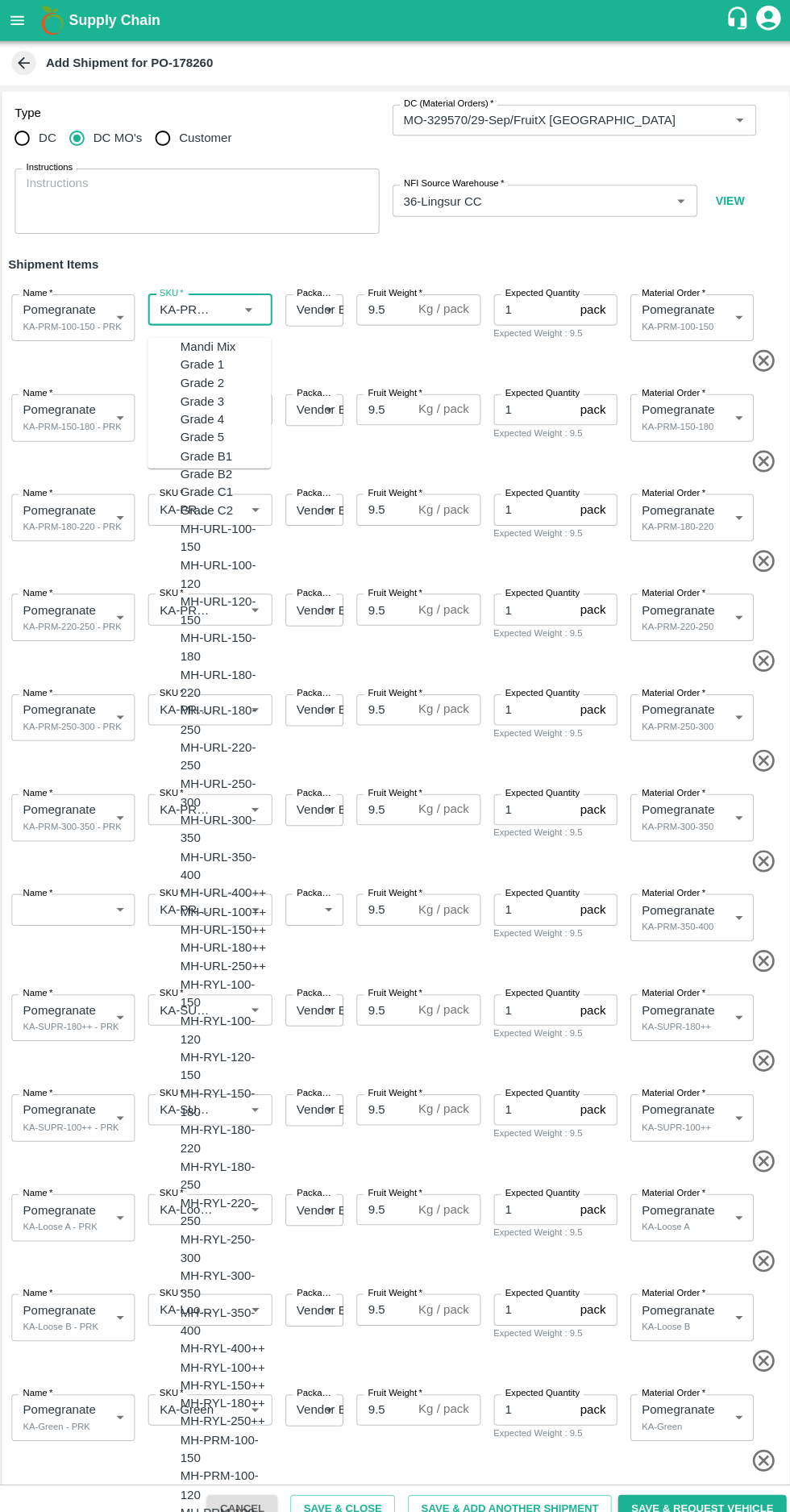
click at [403, 459] on span at bounding box center [392, 456] width 771 height 27
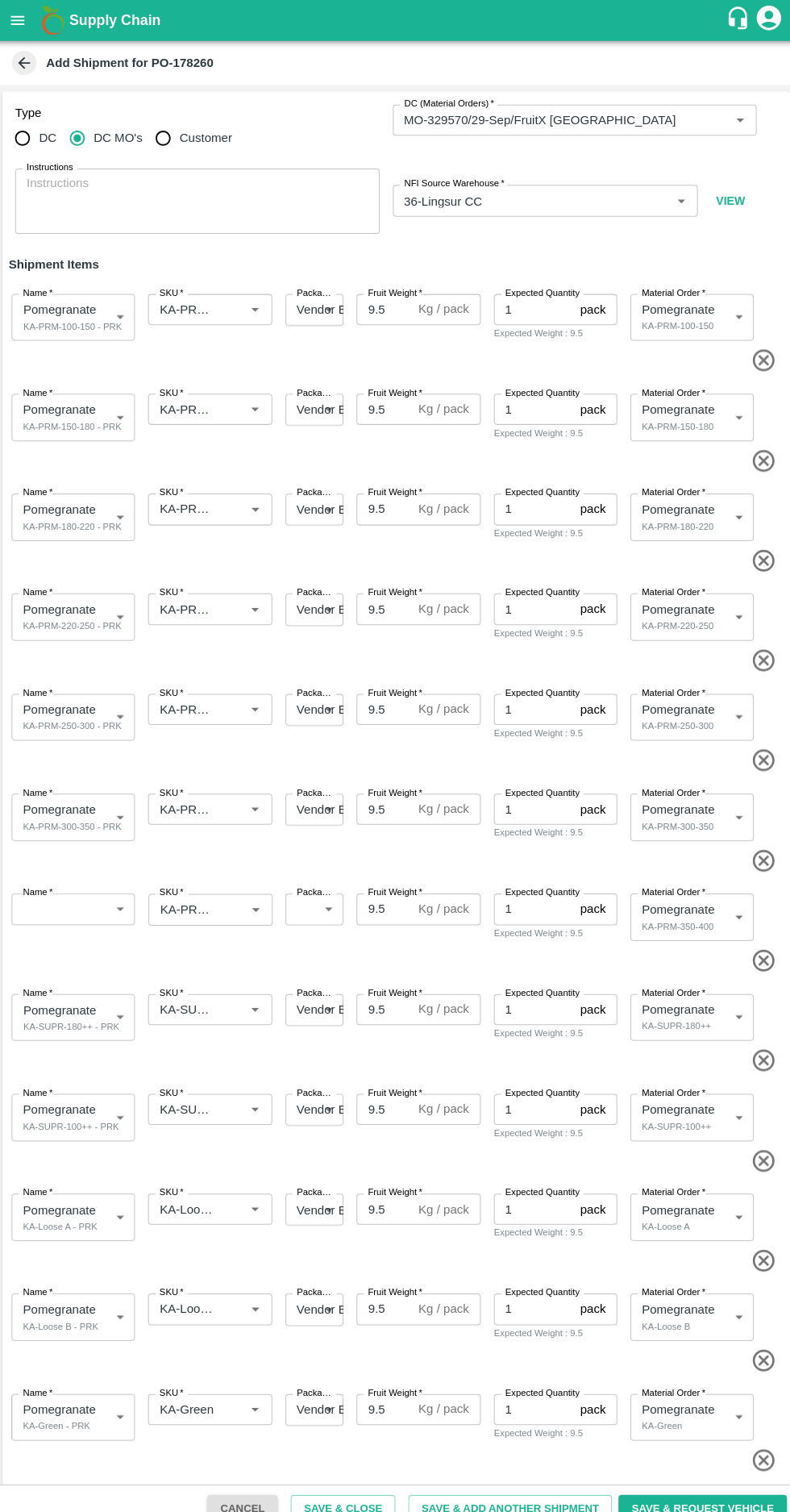
click at [187, 402] on input "SKU   *" at bounding box center [188, 404] width 65 height 21
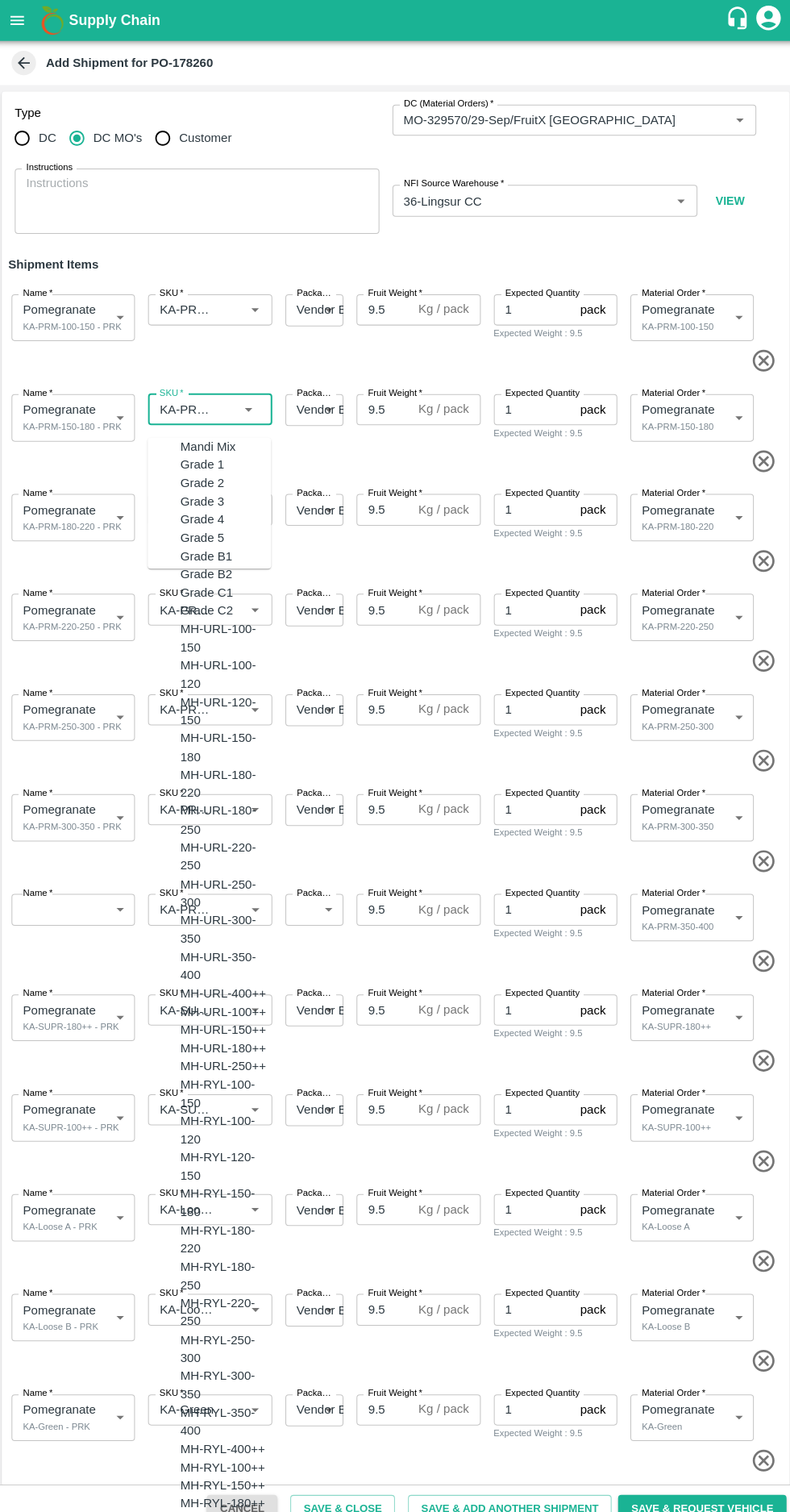
scroll to position [4494, 0]
click at [369, 444] on span at bounding box center [392, 456] width 771 height 27
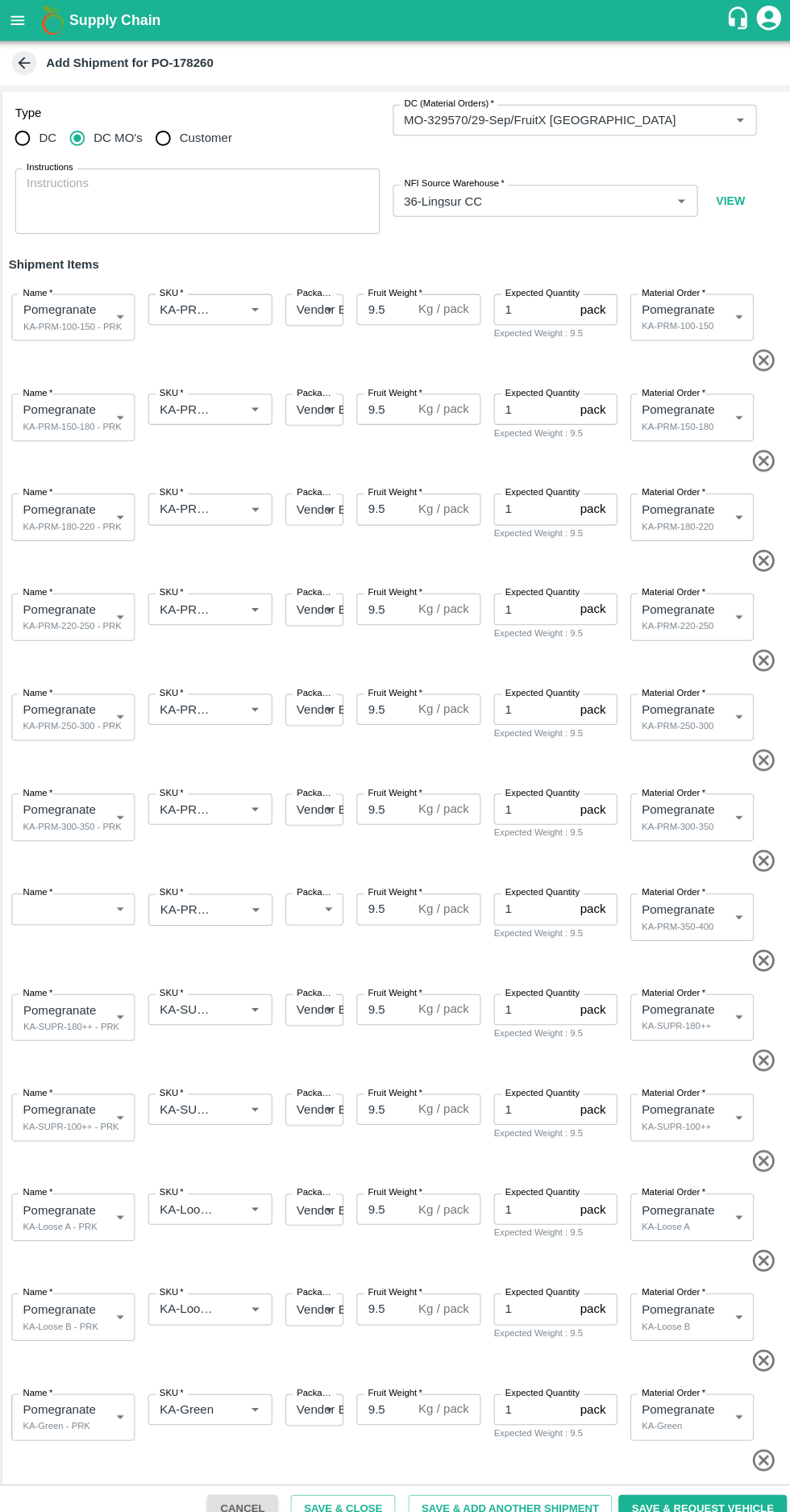
click at [213, 500] on input "SKU   *" at bounding box center [188, 502] width 65 height 21
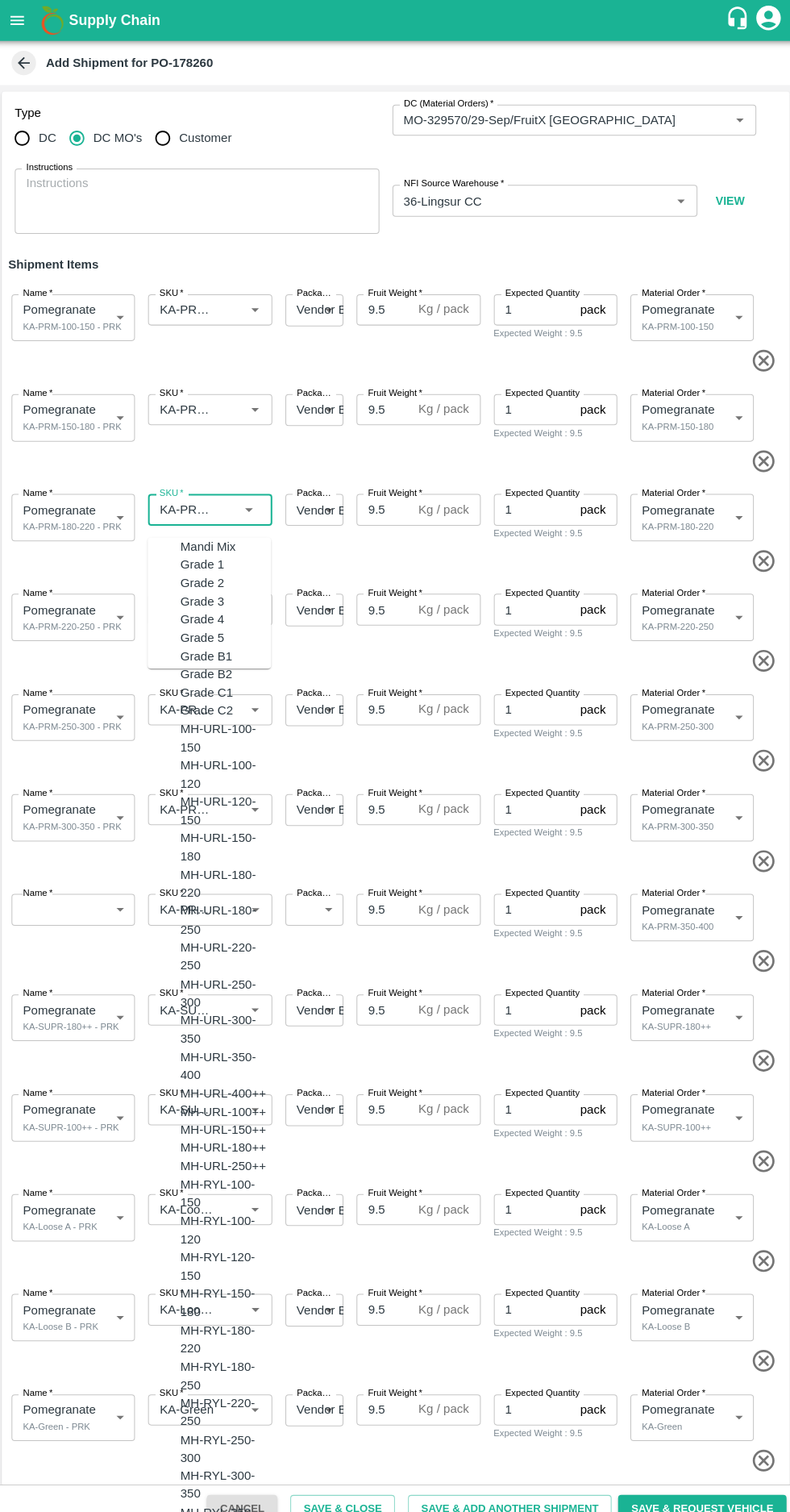
scroll to position [4521, 0]
click at [386, 481] on label "Fruit Weight   *" at bounding box center [394, 486] width 53 height 13
click at [386, 487] on input "9.5" at bounding box center [383, 502] width 54 height 30
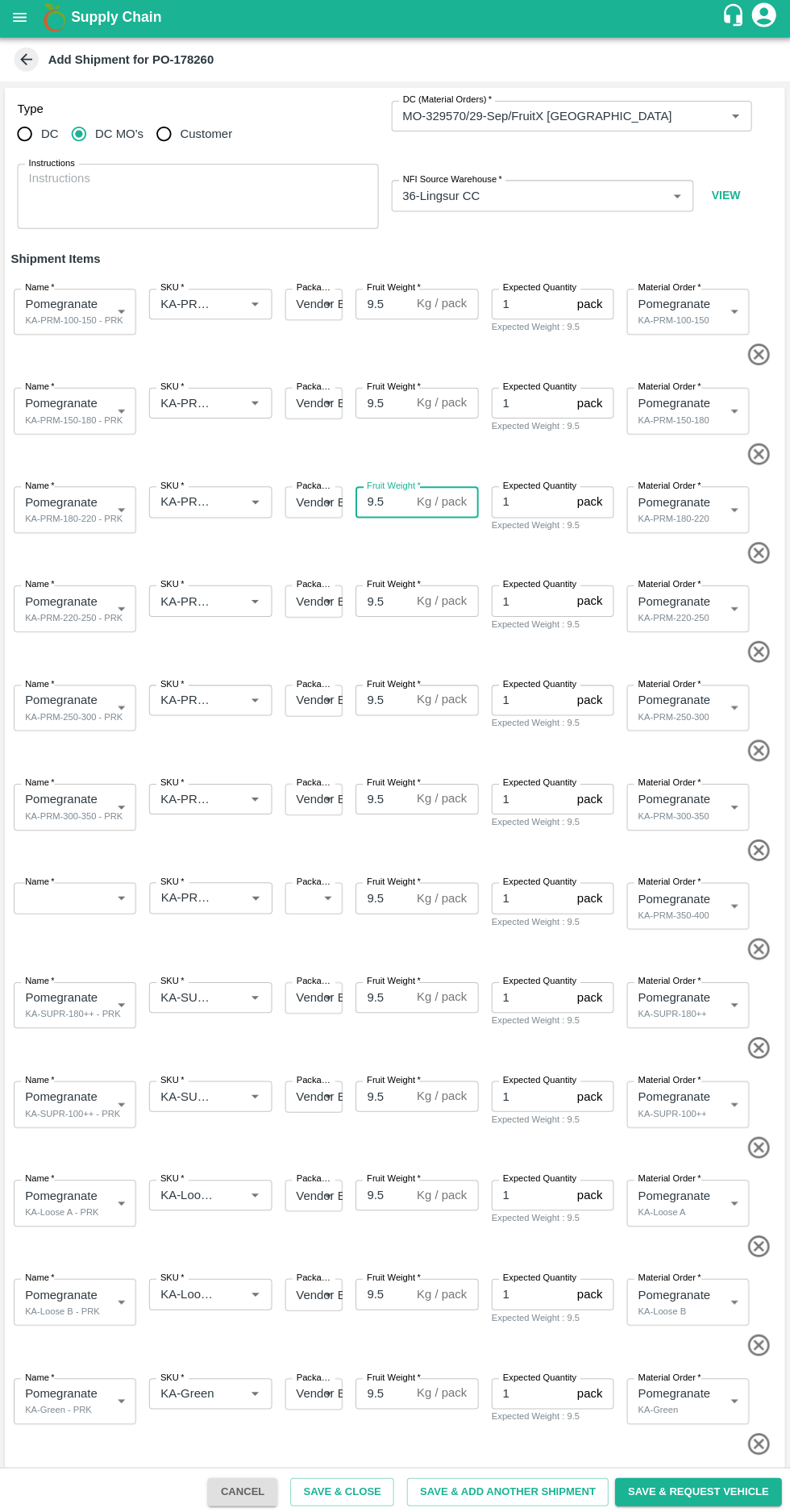
scroll to position [100, 0]
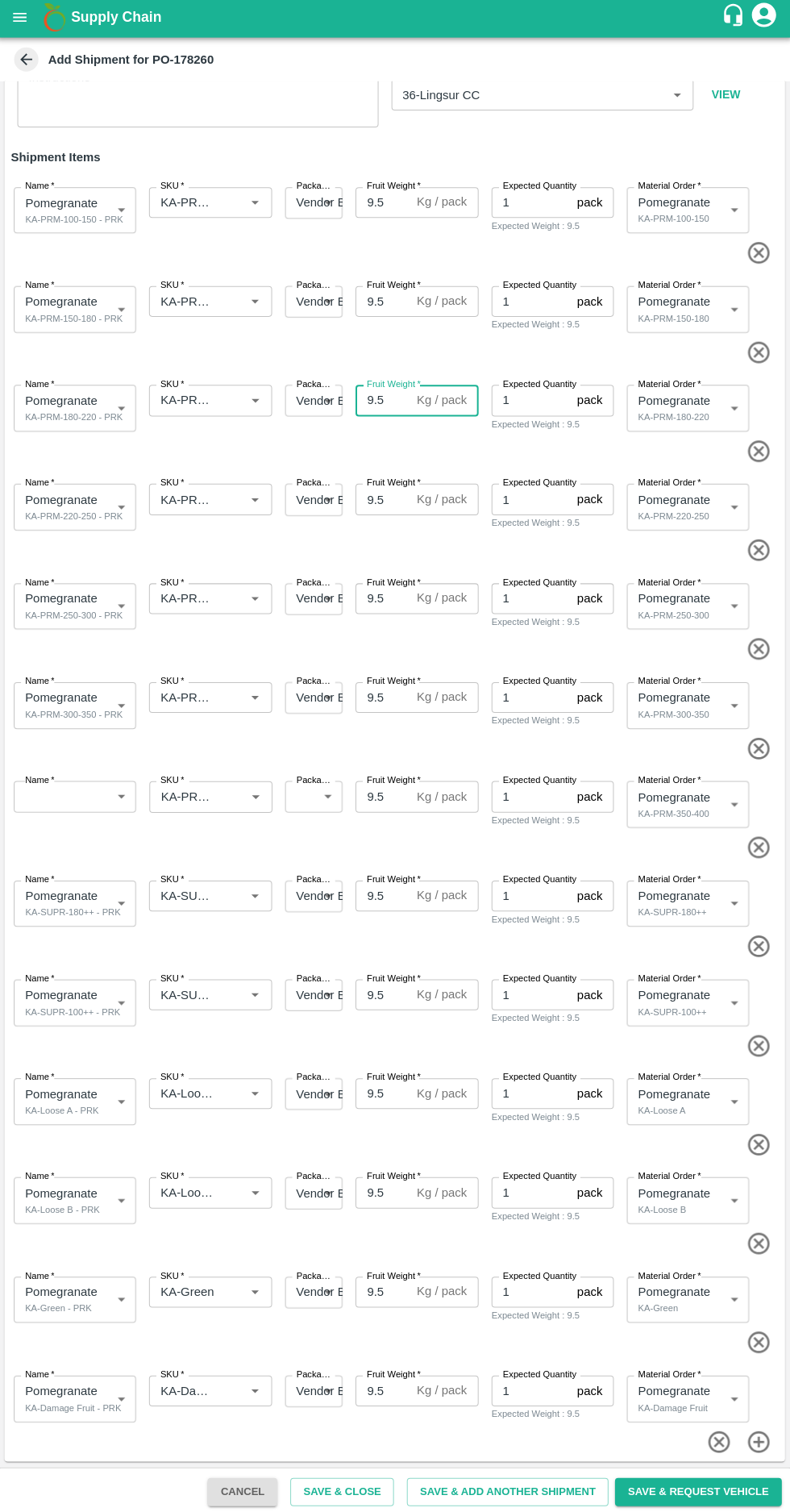
click at [204, 492] on input "SKU   *" at bounding box center [188, 500] width 65 height 21
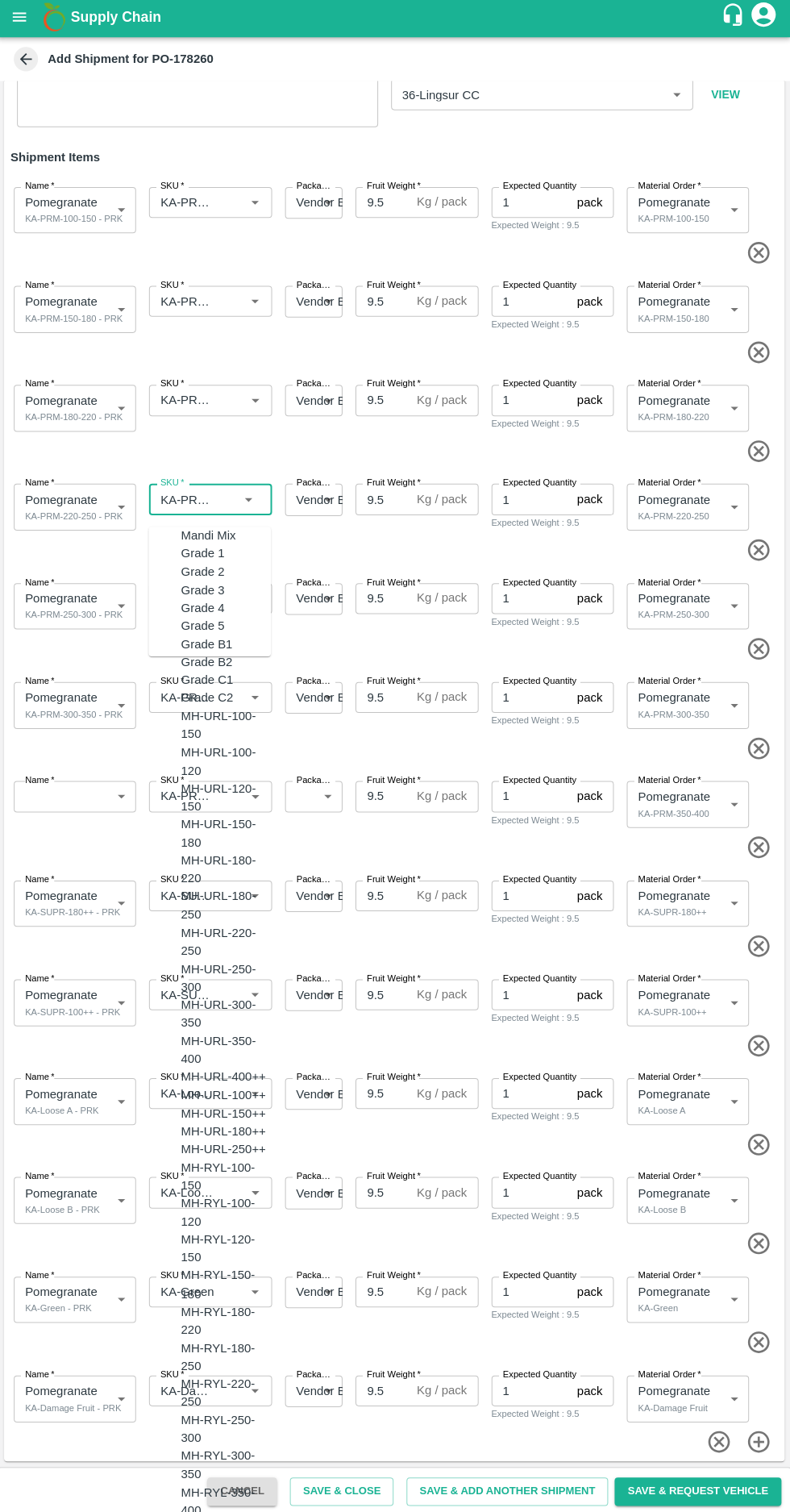
scroll to position [4577, 0]
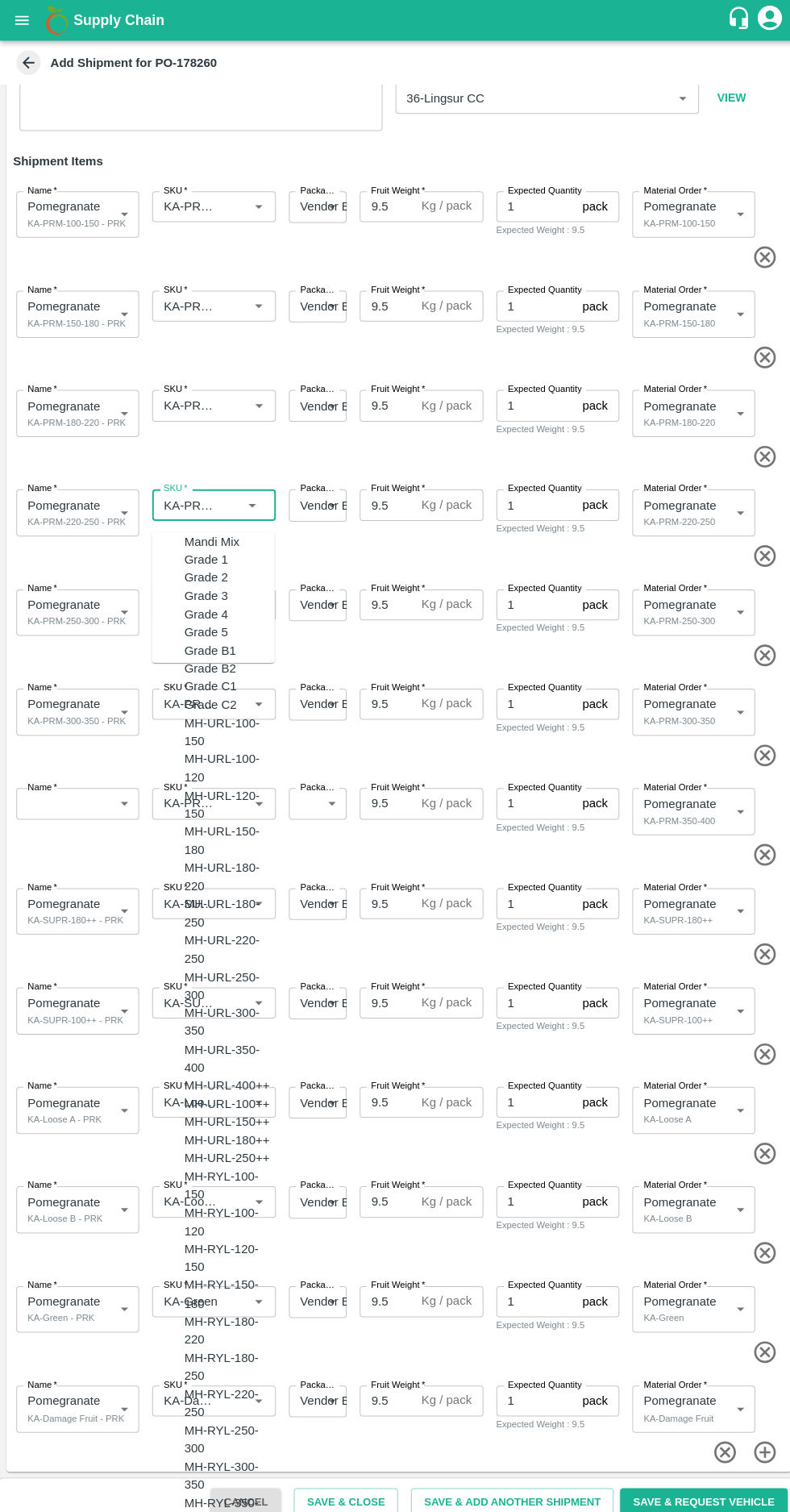
click at [411, 544] on span at bounding box center [392, 552] width 771 height 27
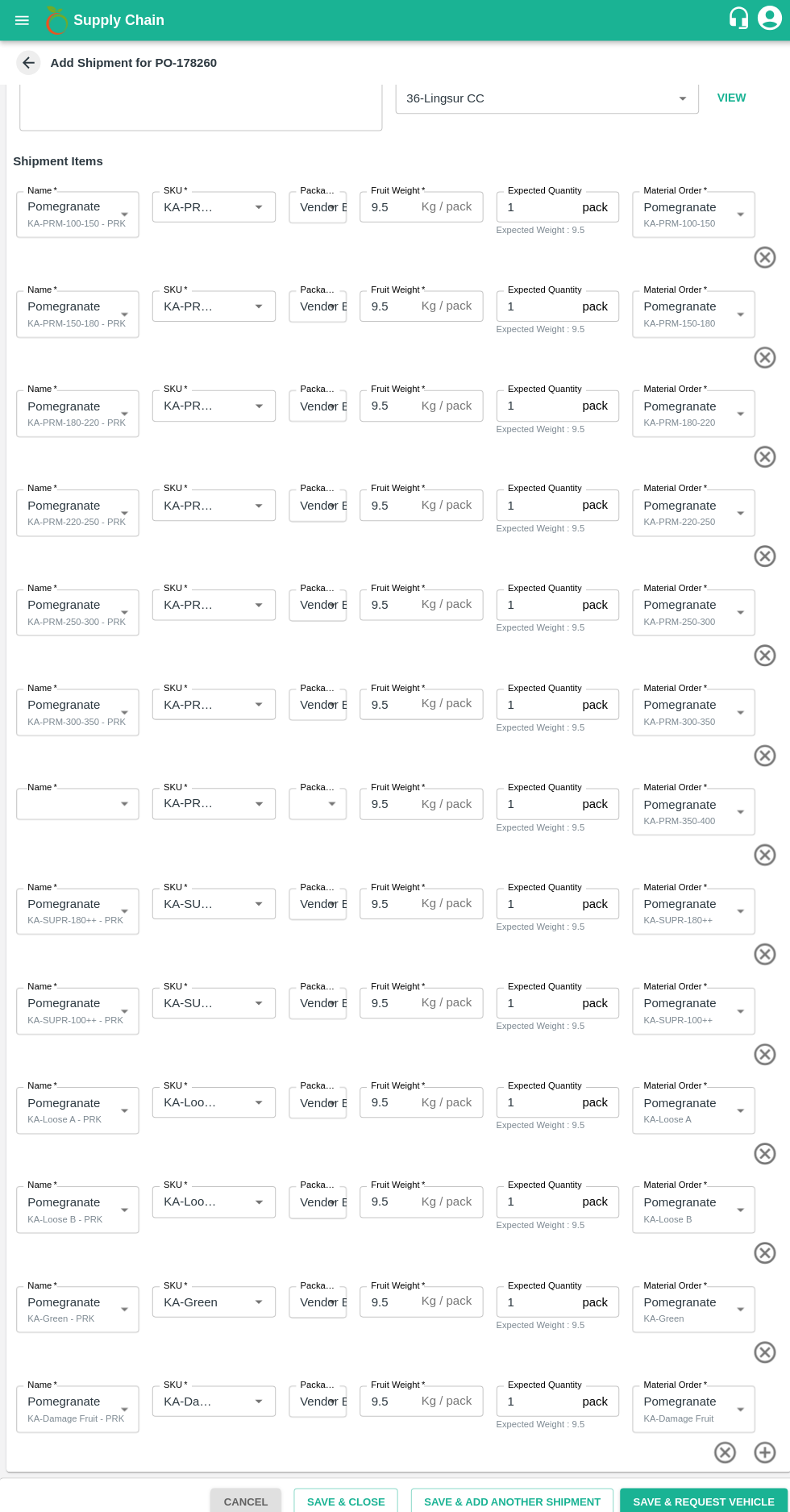
click at [210, 600] on input "SKU   *" at bounding box center [188, 598] width 65 height 21
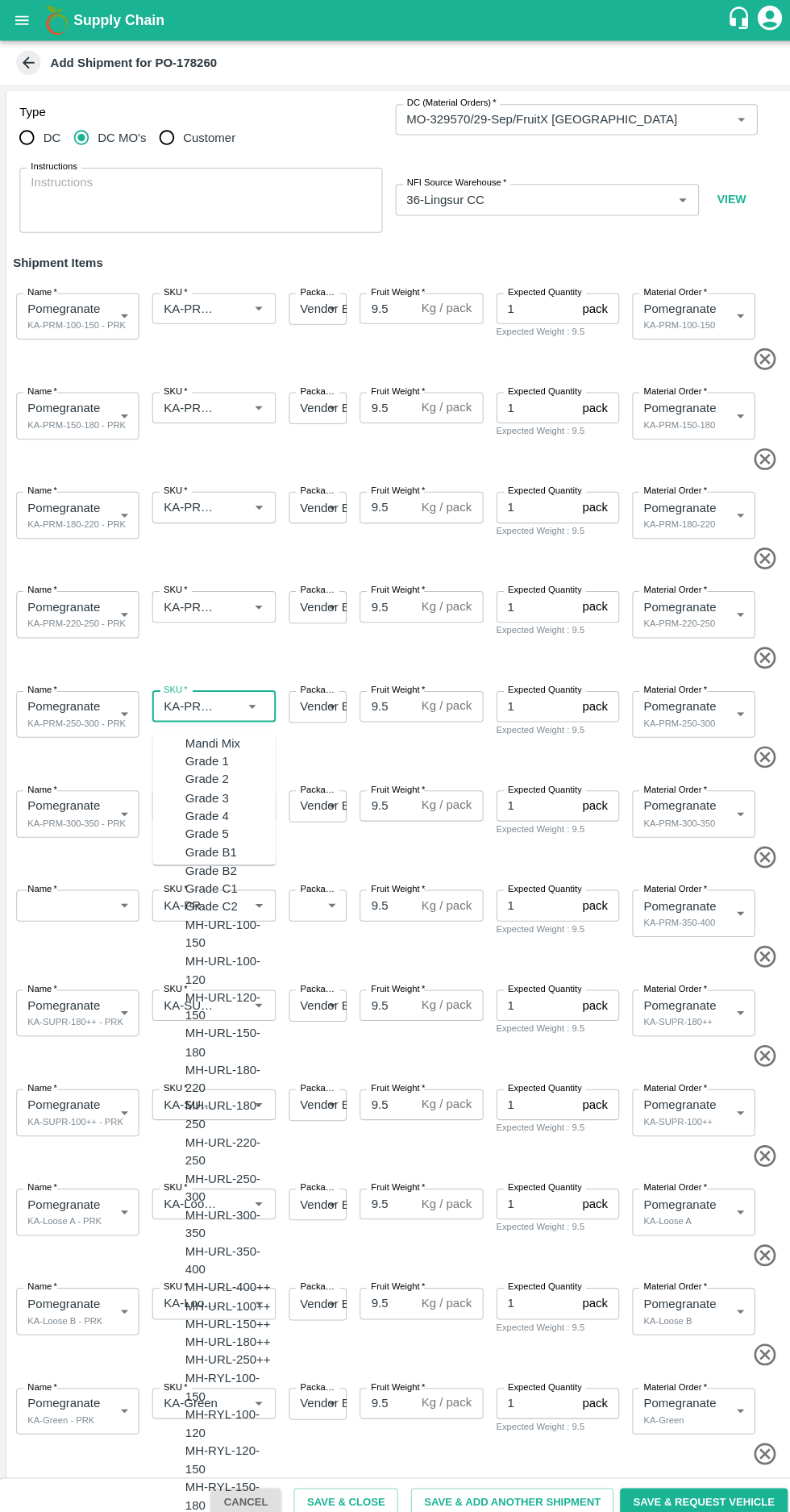
scroll to position [4604, 0]
click at [234, 616] on div "SKU   *" at bounding box center [212, 601] width 122 height 30
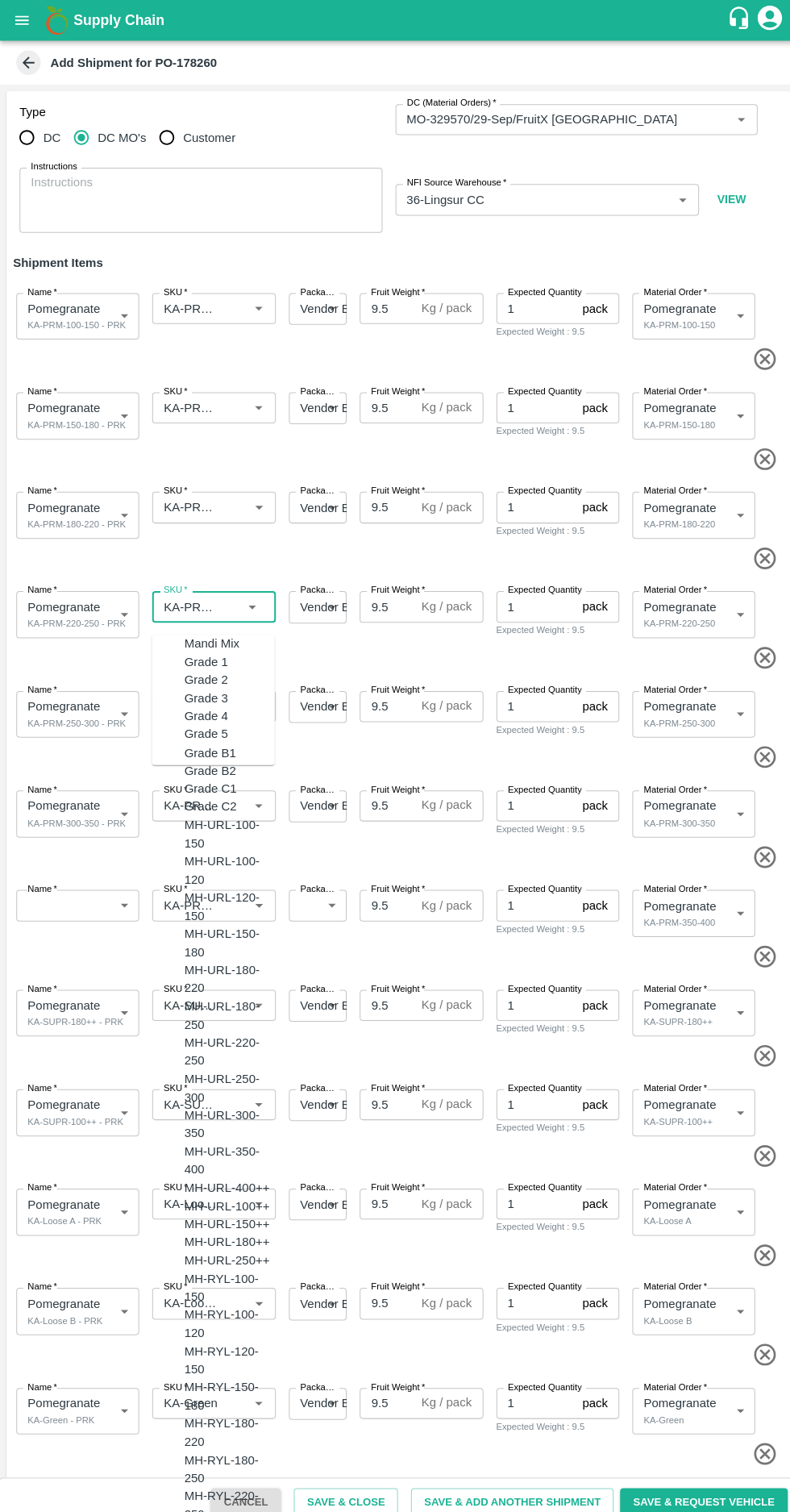
scroll to position [4577, 0]
click at [205, 798] on input "SKU   *" at bounding box center [188, 798] width 65 height 21
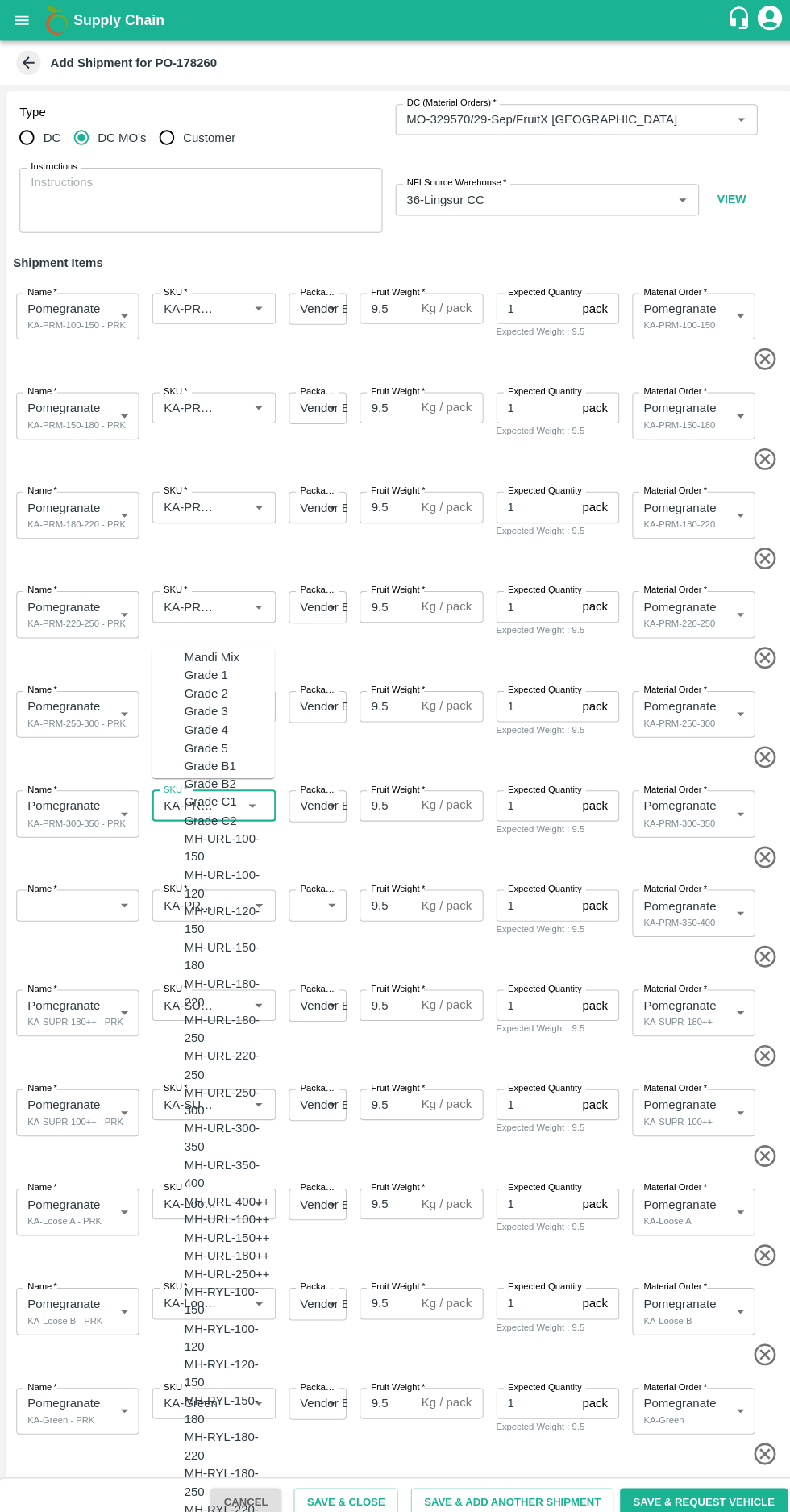
scroll to position [4633, 0]
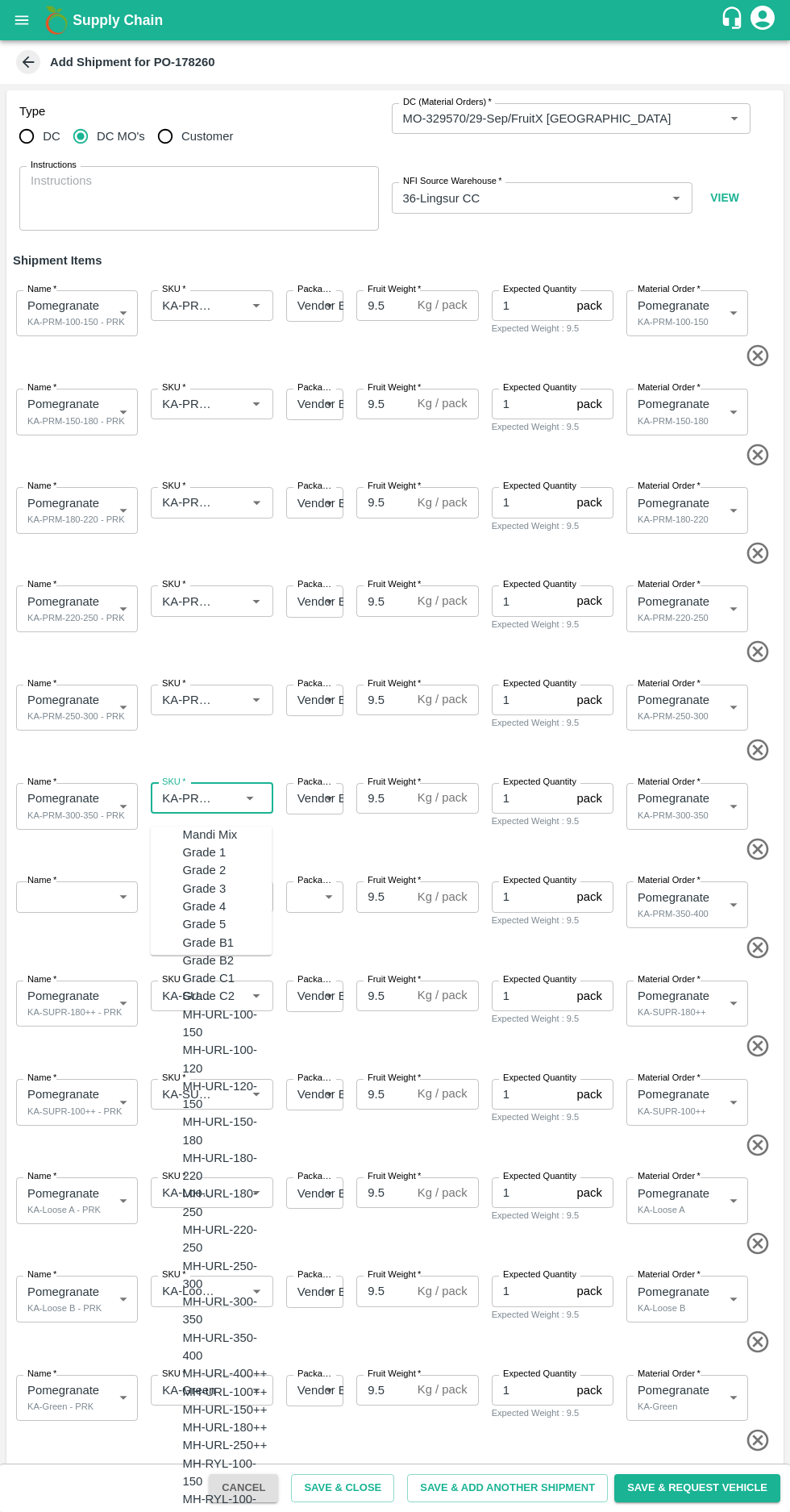
click at [210, 995] on input "SKU   *" at bounding box center [188, 995] width 65 height 21
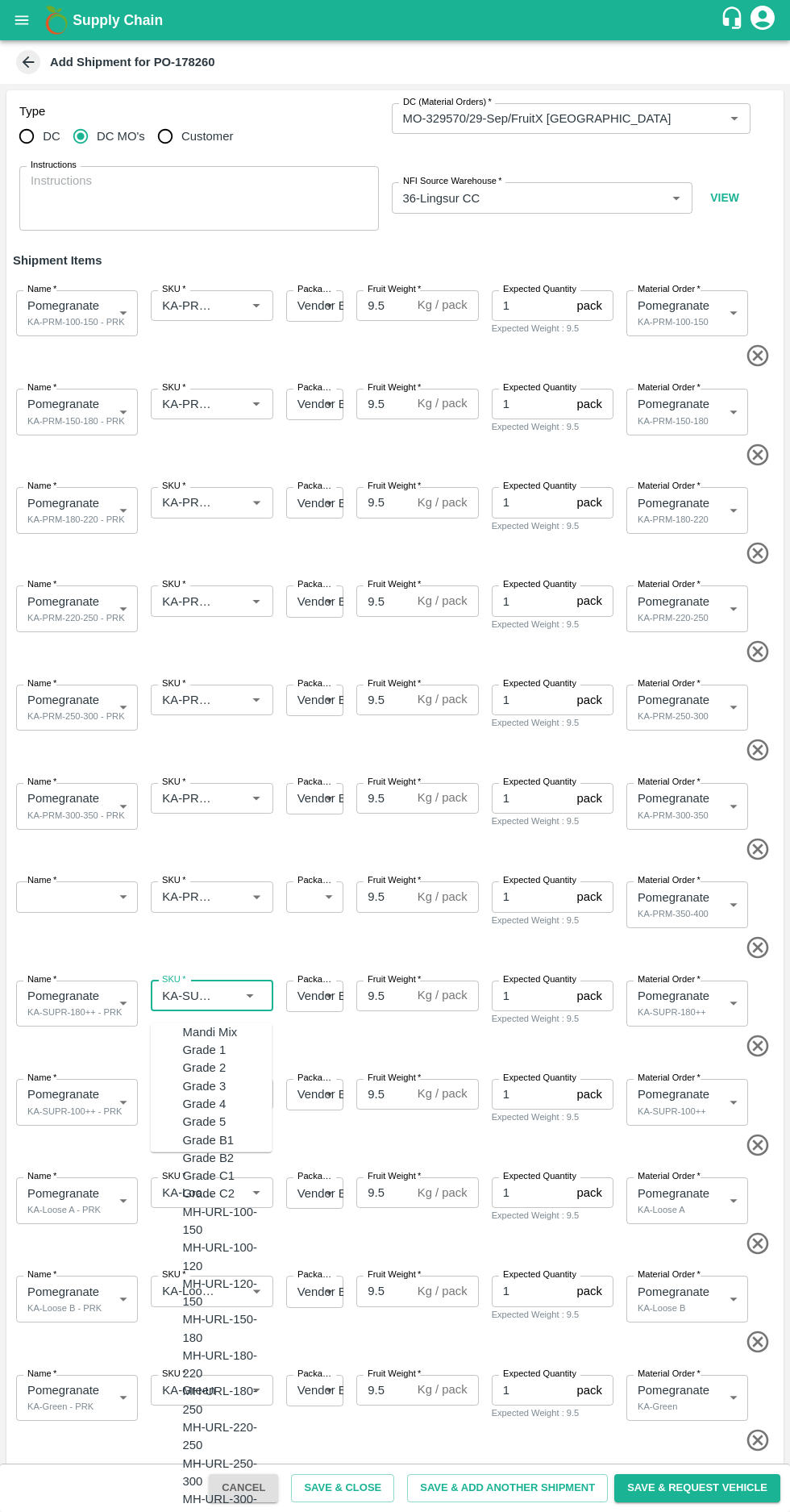
scroll to position [100, 0]
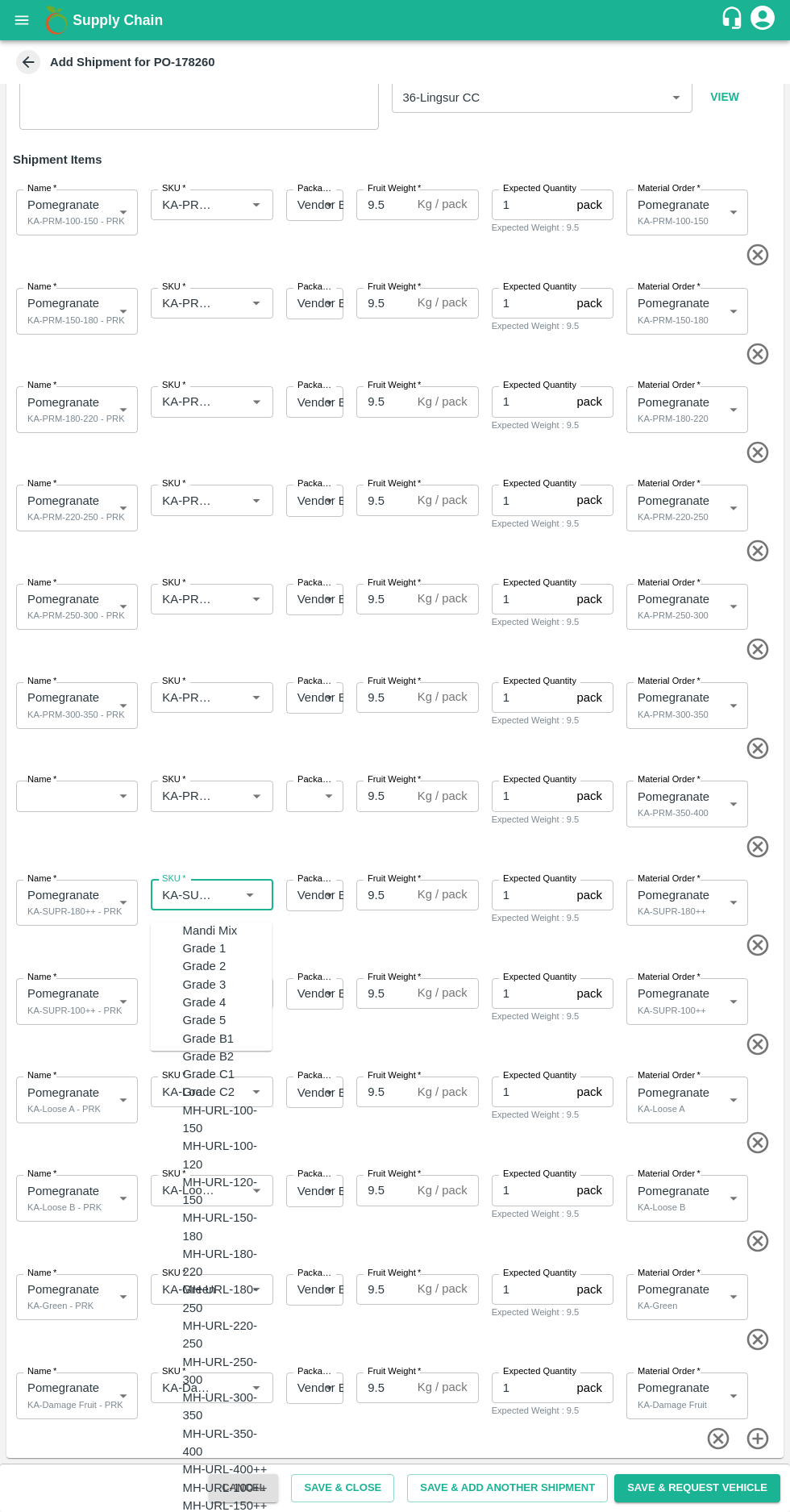
click at [456, 837] on span at bounding box center [392, 847] width 771 height 27
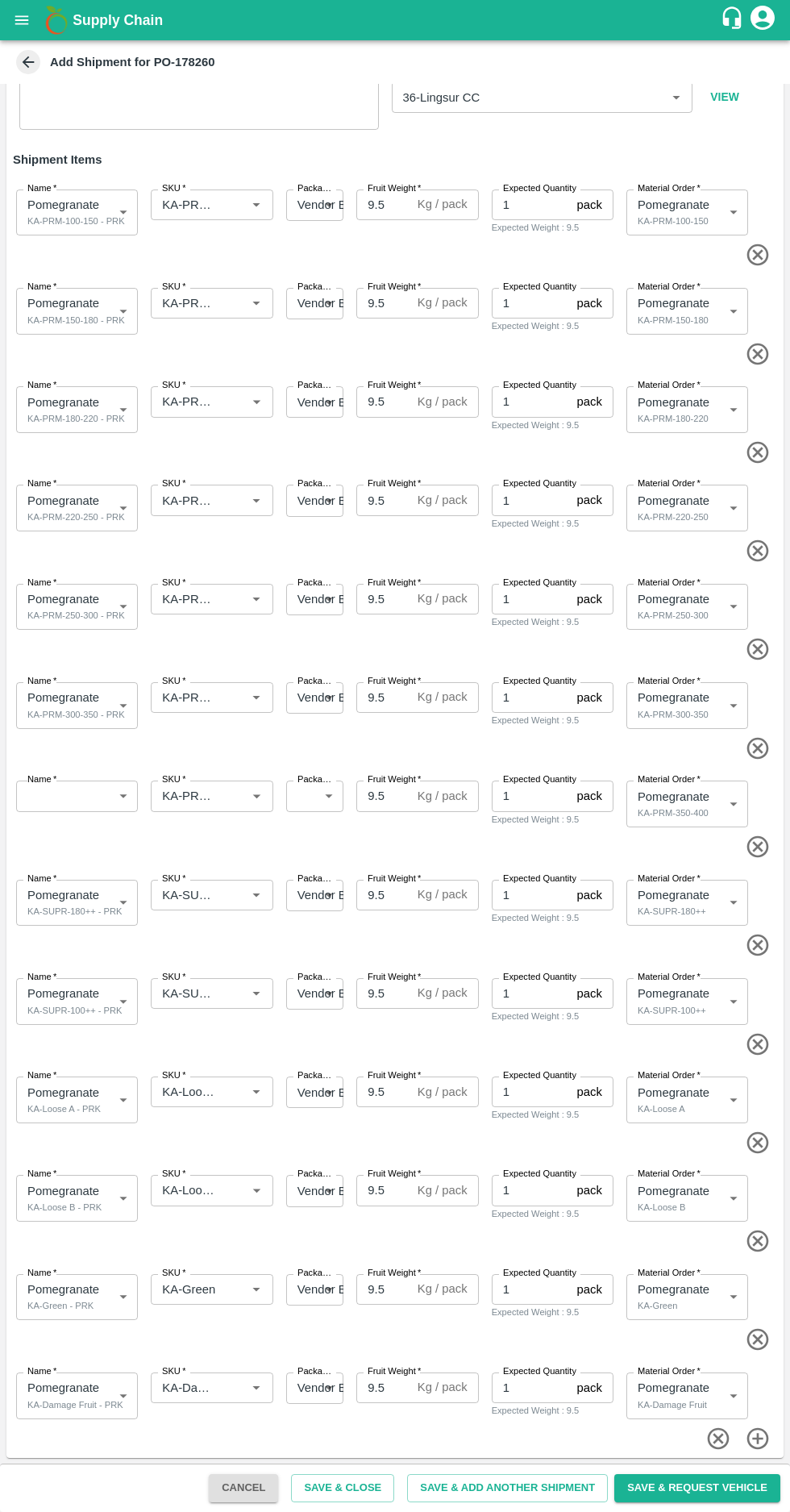
click at [750, 841] on icon "button" at bounding box center [759, 847] width 27 height 27
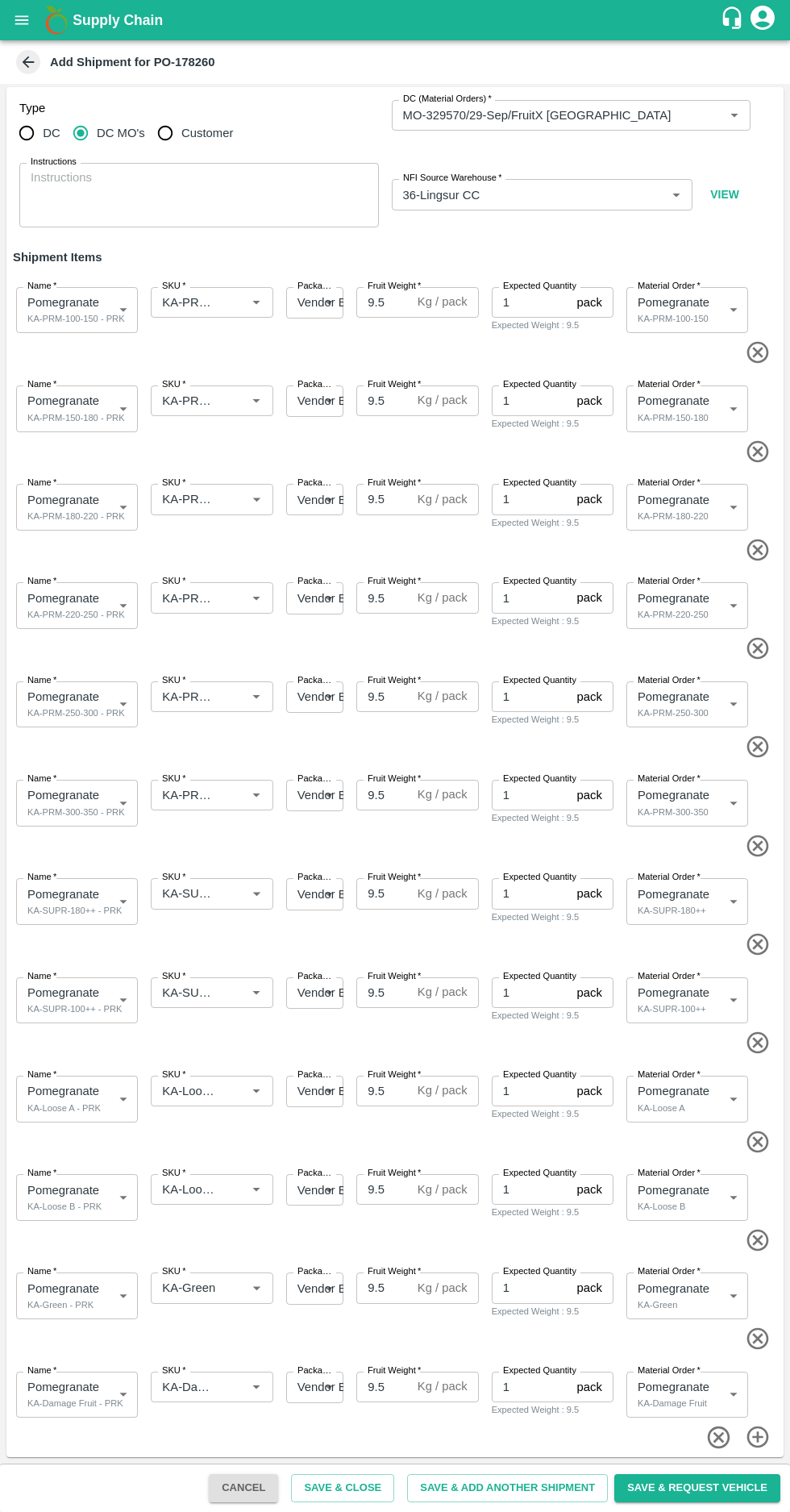
scroll to position [3, 0]
click at [212, 995] on input "SKU   *" at bounding box center [188, 993] width 65 height 21
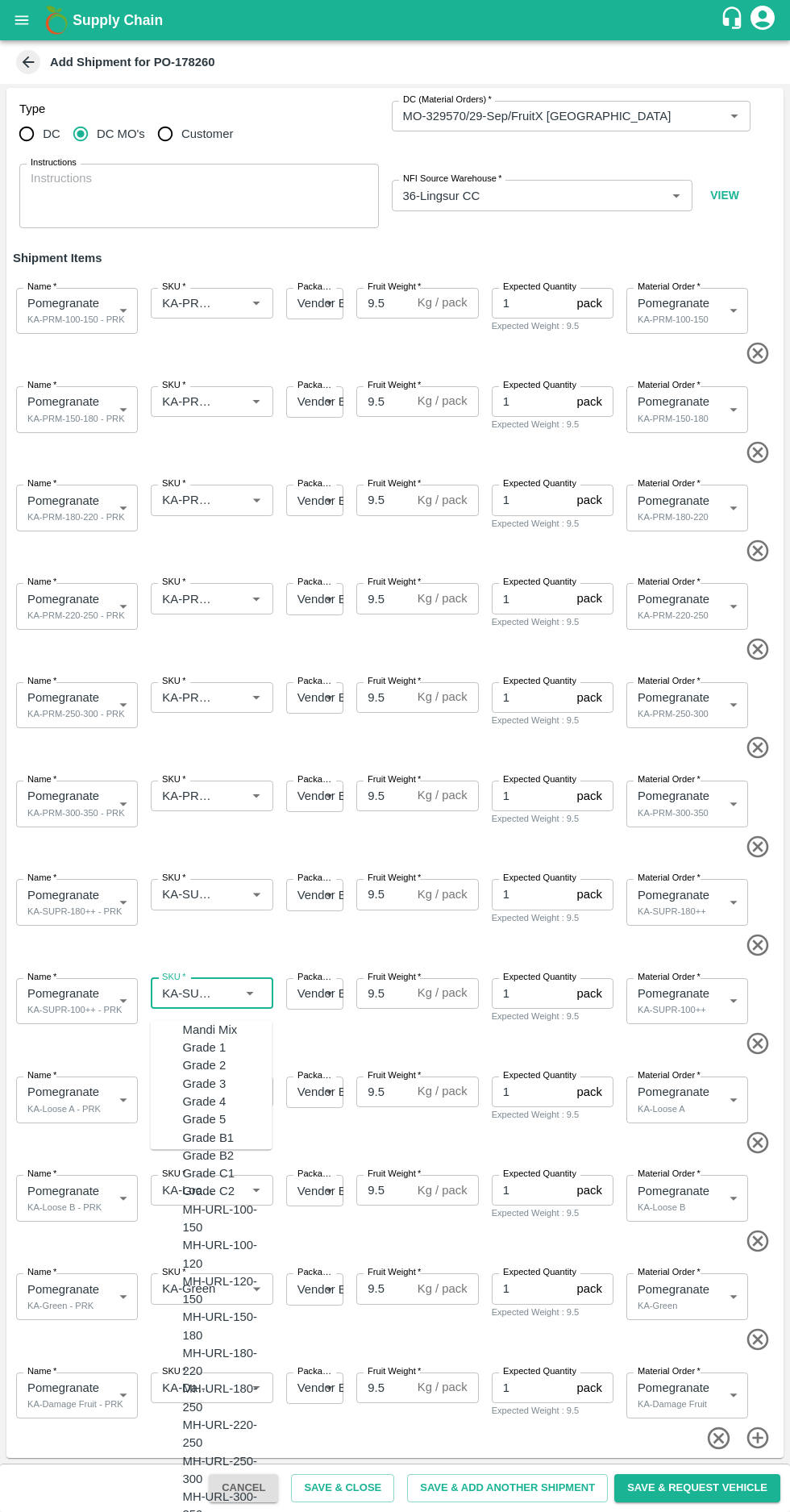
click at [420, 1033] on span at bounding box center [392, 1044] width 771 height 27
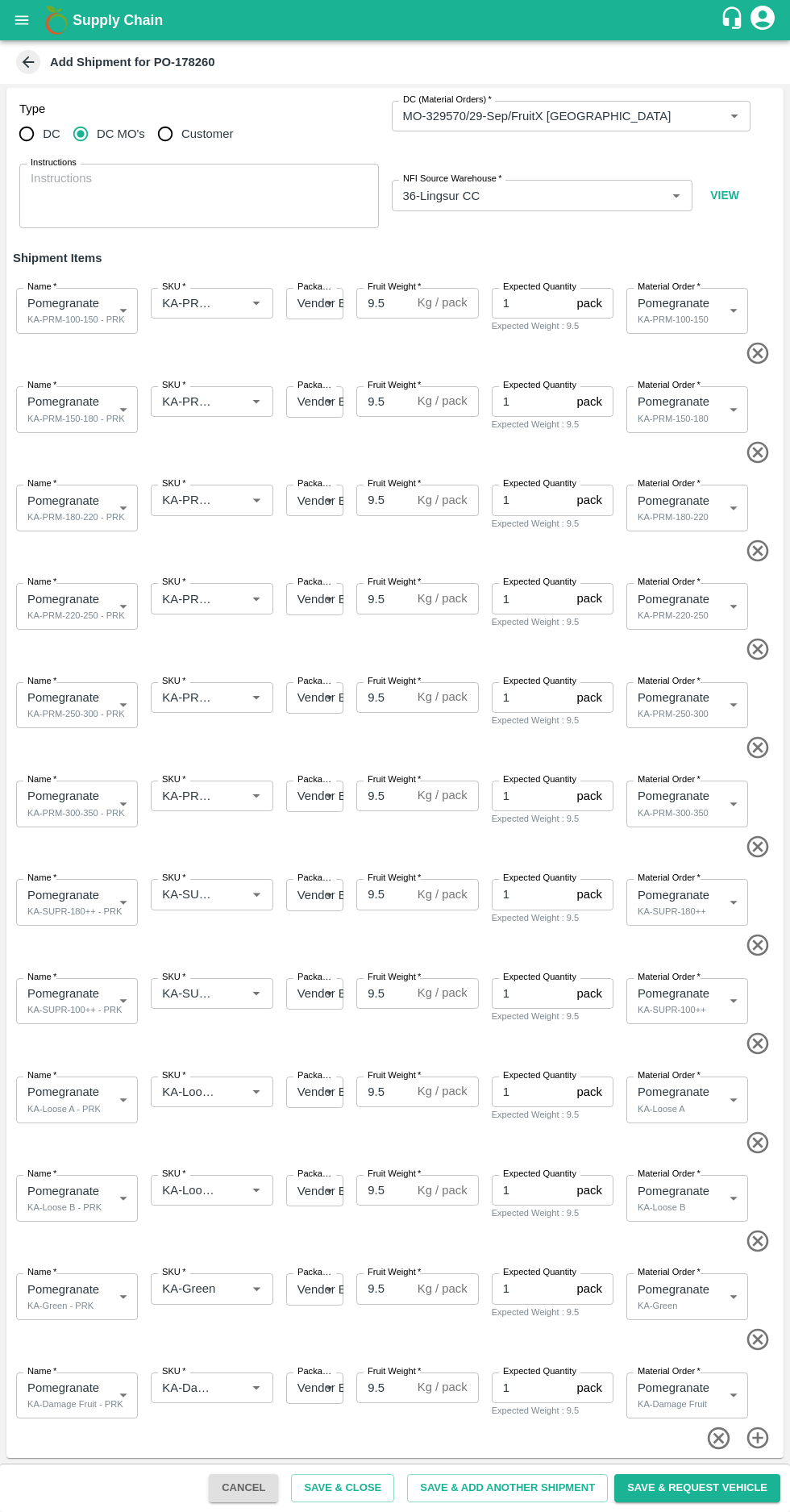
click at [199, 1091] on input "SKU   *" at bounding box center [188, 1091] width 65 height 21
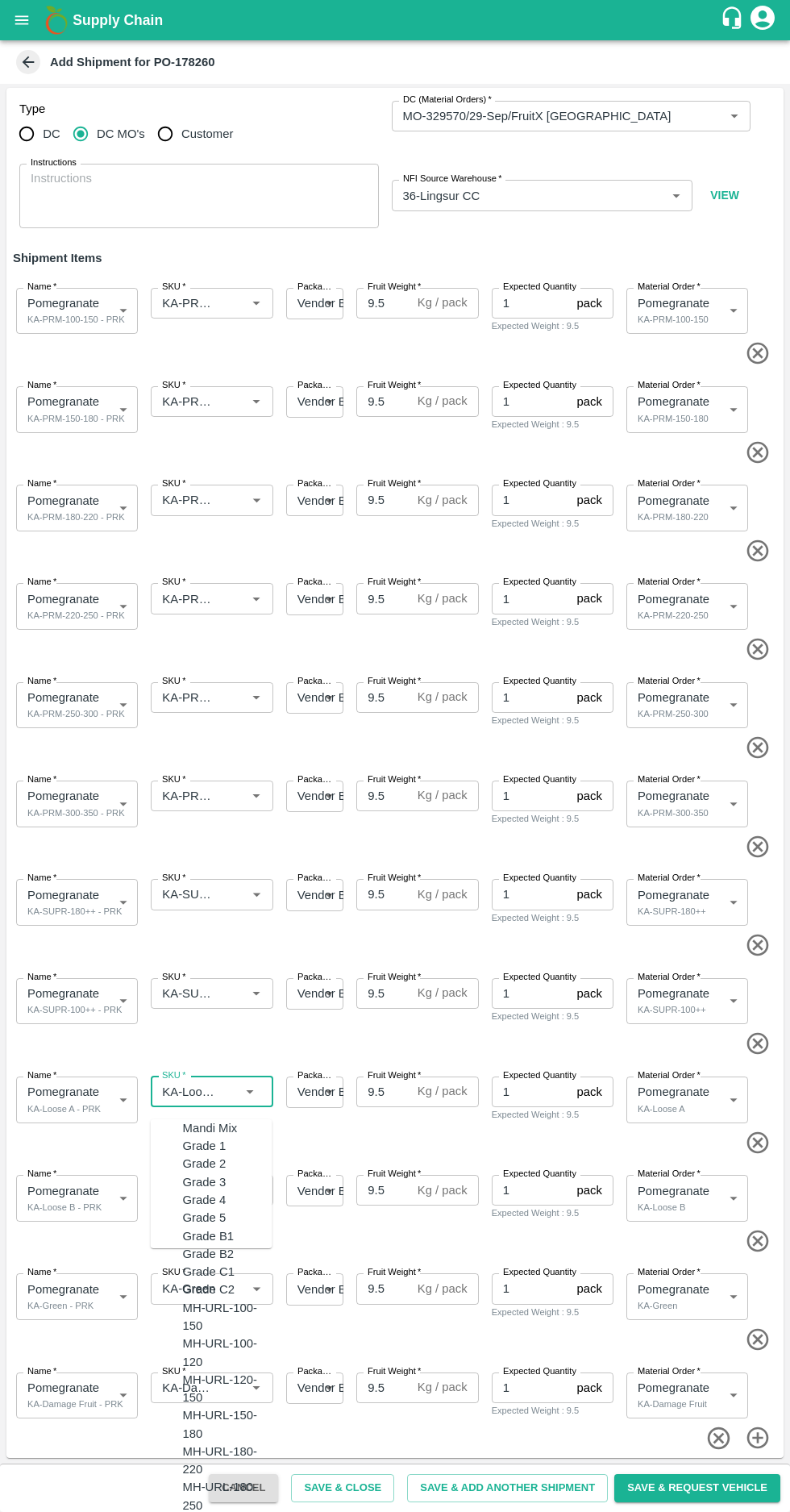
click at [413, 1134] on span at bounding box center [392, 1143] width 771 height 27
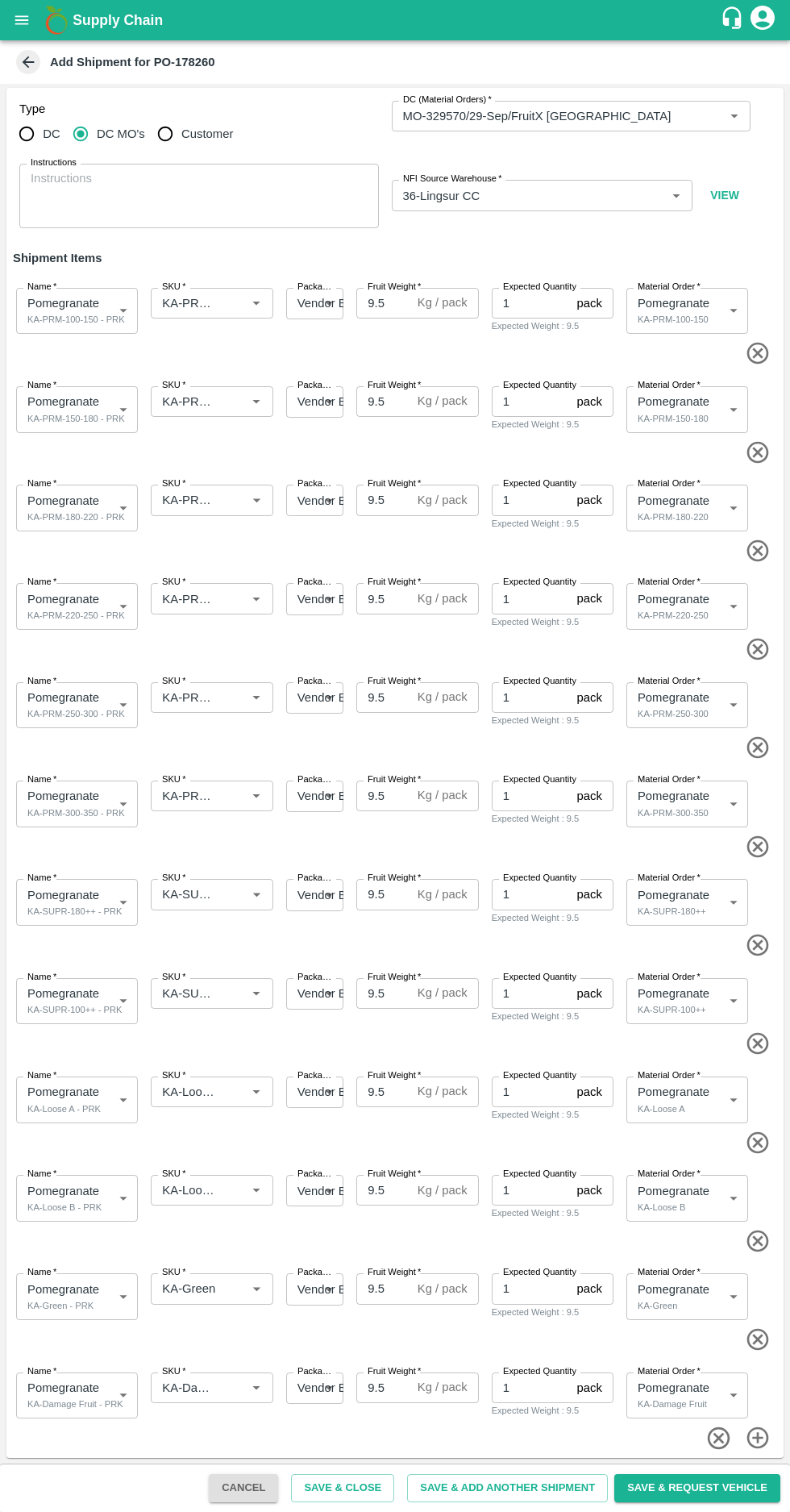
click at [197, 1190] on input "SKU   *" at bounding box center [188, 1190] width 65 height 21
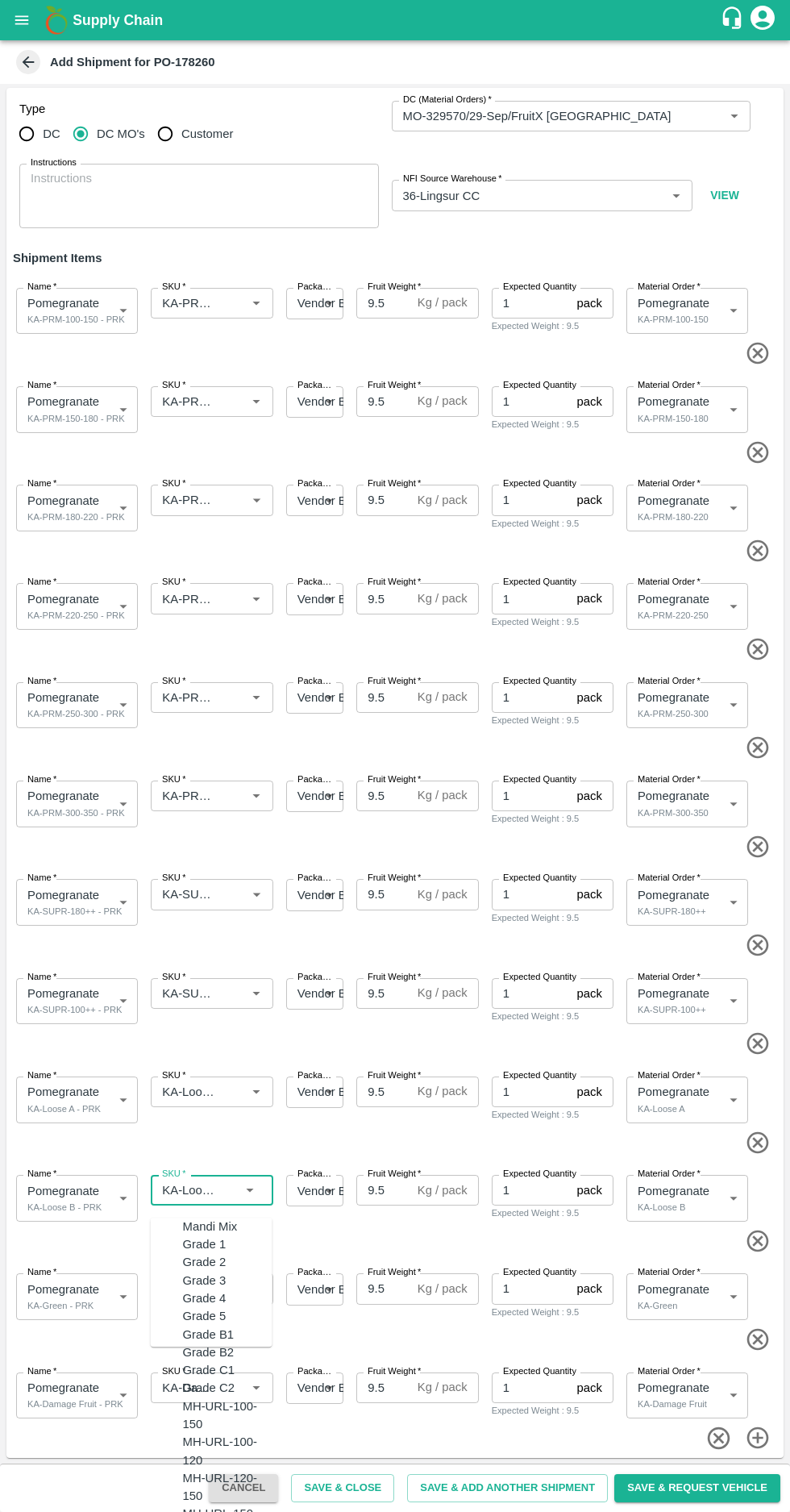
click at [369, 1233] on span at bounding box center [392, 1241] width 771 height 27
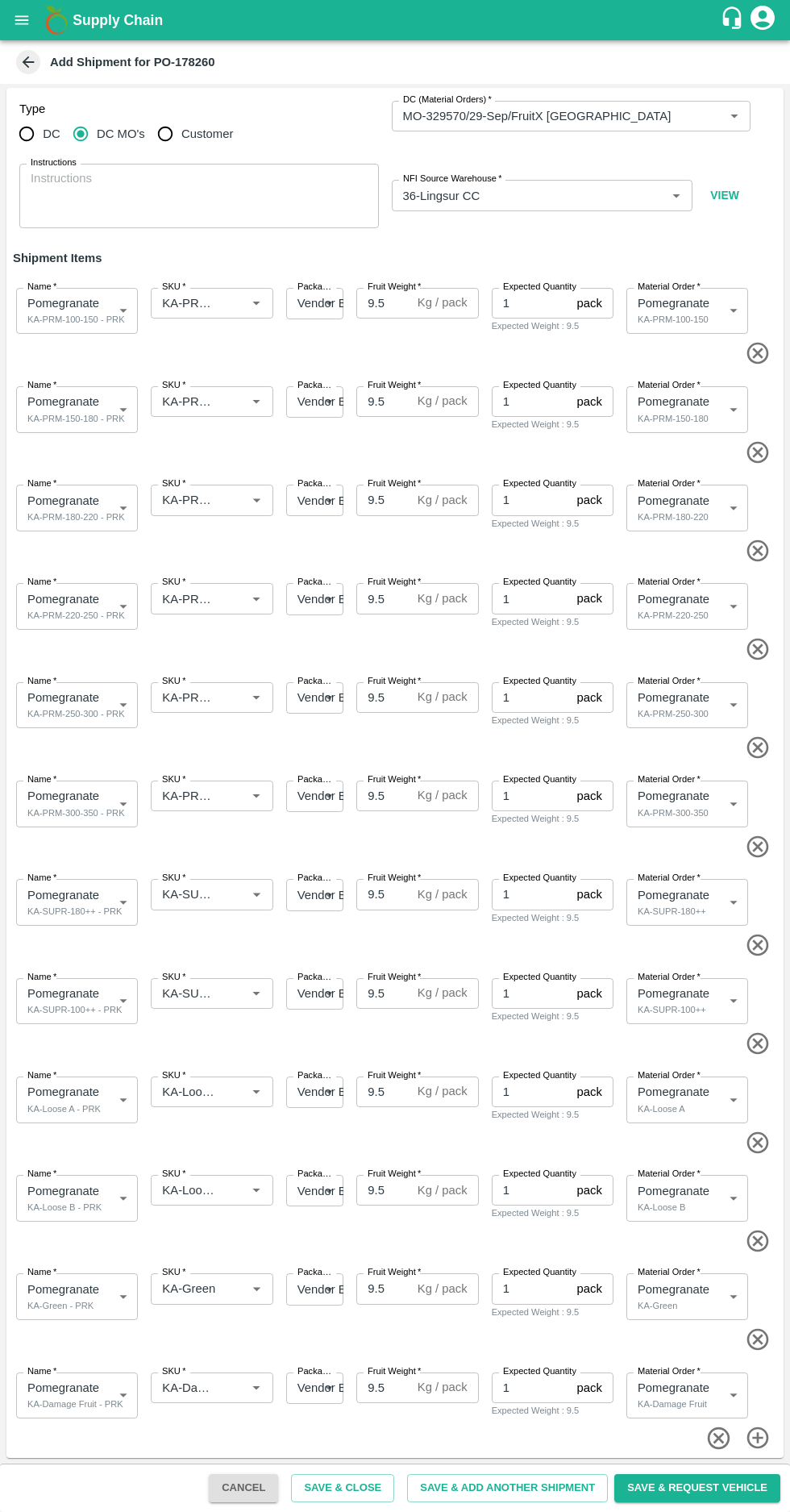
click at [200, 1289] on input "SKU   *" at bounding box center [188, 1288] width 65 height 21
click at [372, 1238] on span at bounding box center [392, 1241] width 771 height 27
click at [203, 1394] on input "SKU   *" at bounding box center [188, 1387] width 65 height 21
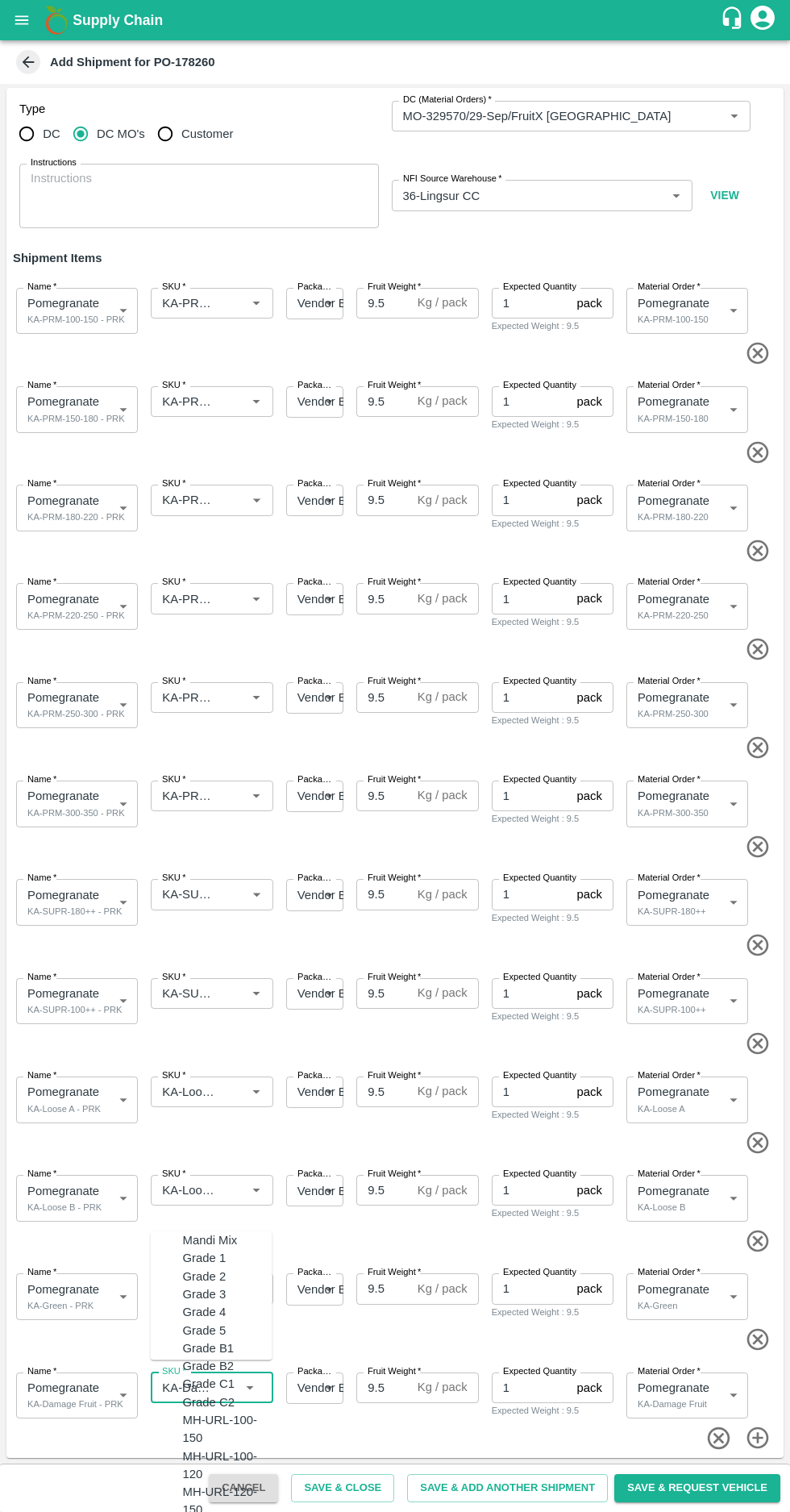
scroll to position [12004, 0]
click at [417, 1243] on span at bounding box center [392, 1244] width 771 height 27
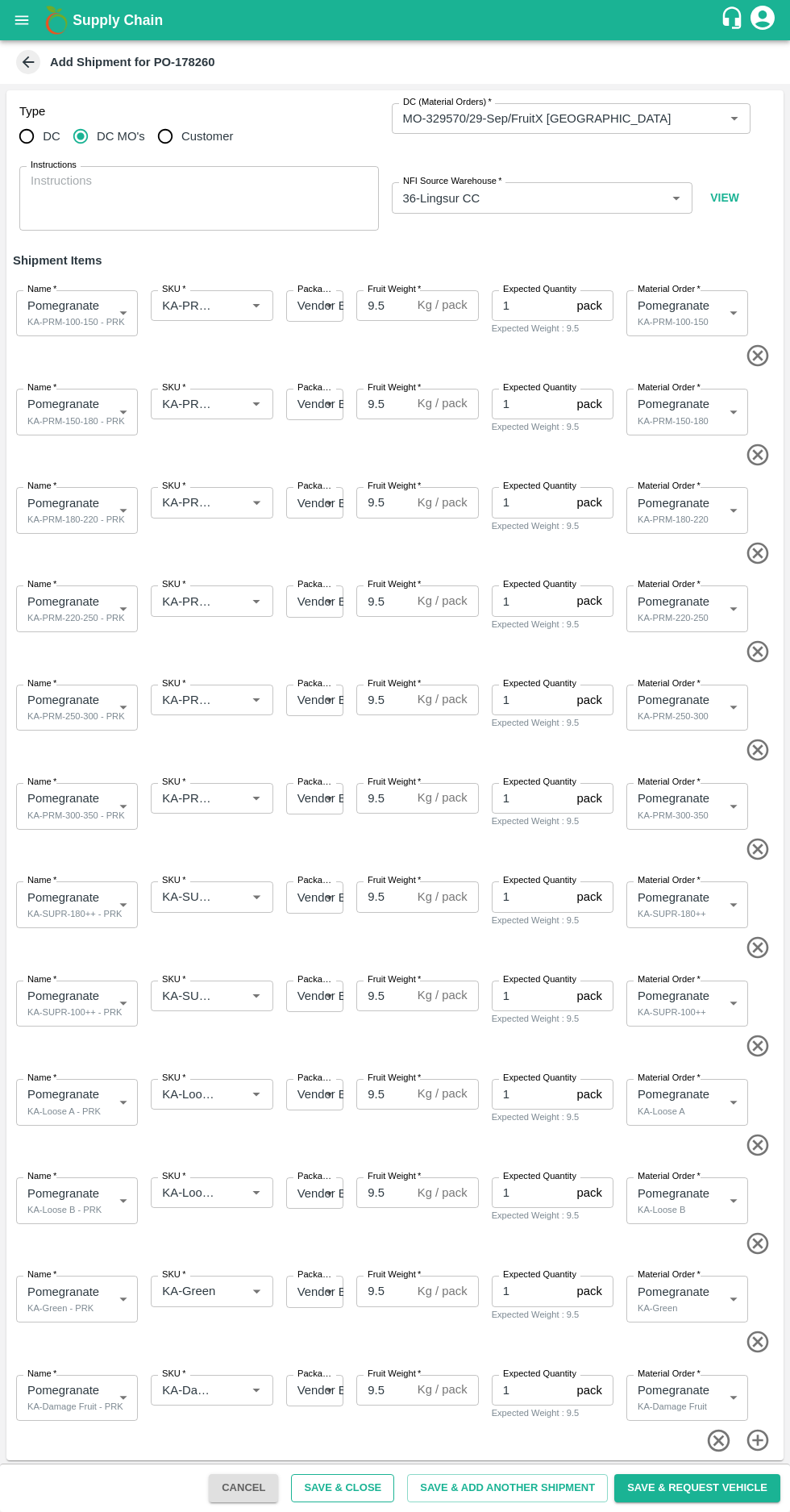
click at [372, 1494] on button "Save & Close" at bounding box center [343, 1488] width 103 height 28
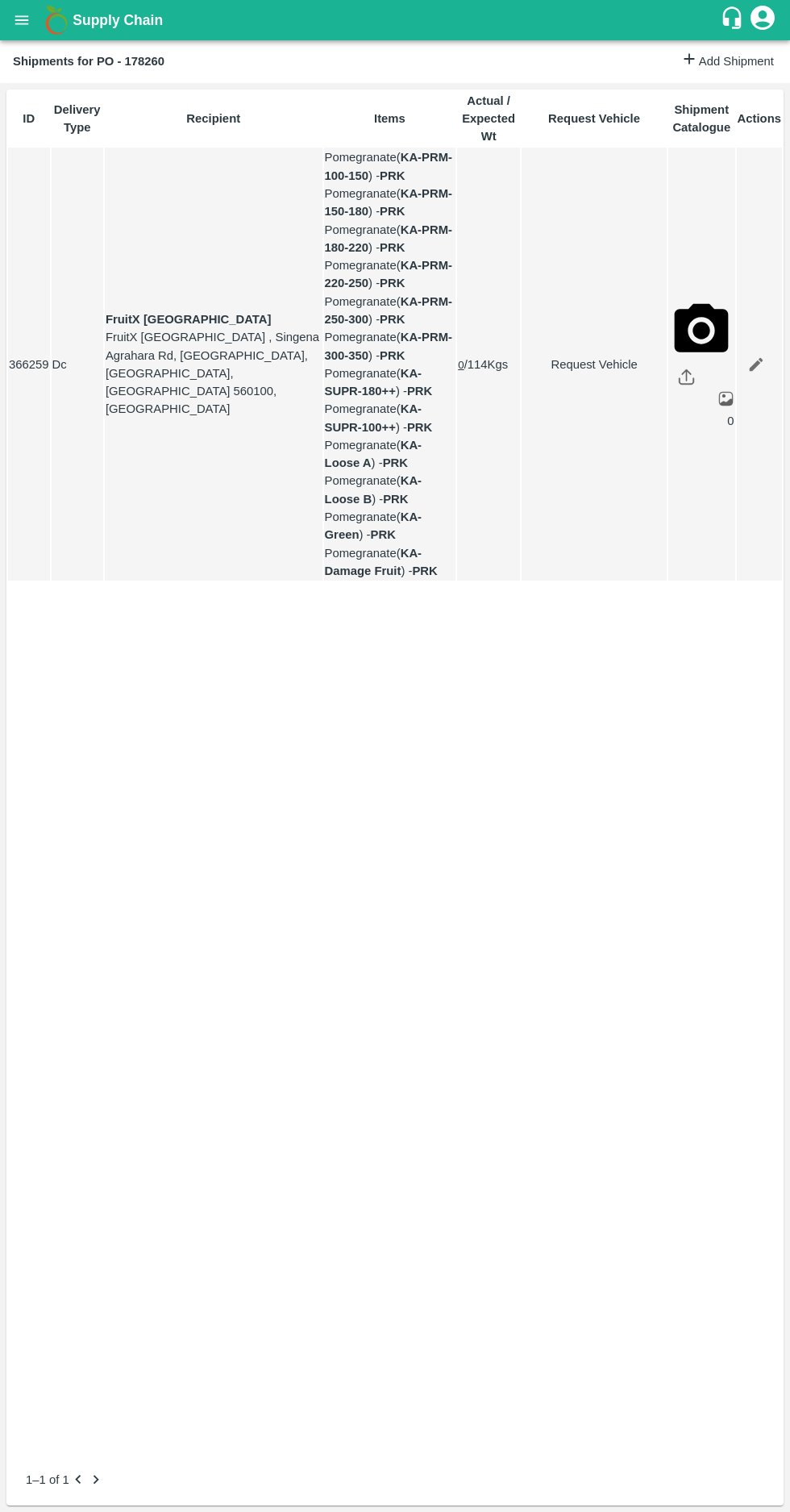
click at [575, 369] on link "Request Vehicle" at bounding box center [595, 365] width 143 height 18
type input "29/09/2025 06:42 AM"
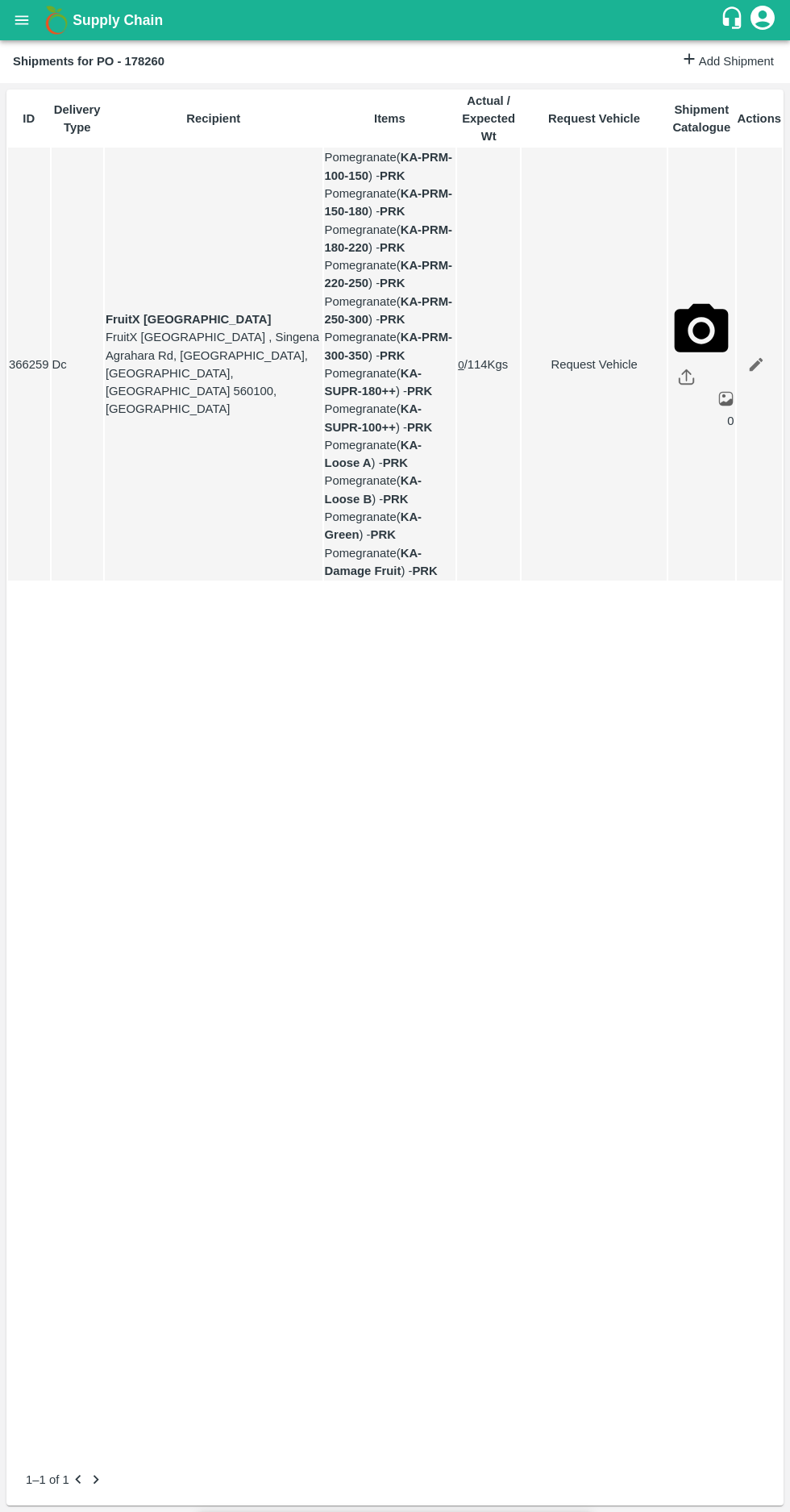
type input "24/09/2025 06:00 PM"
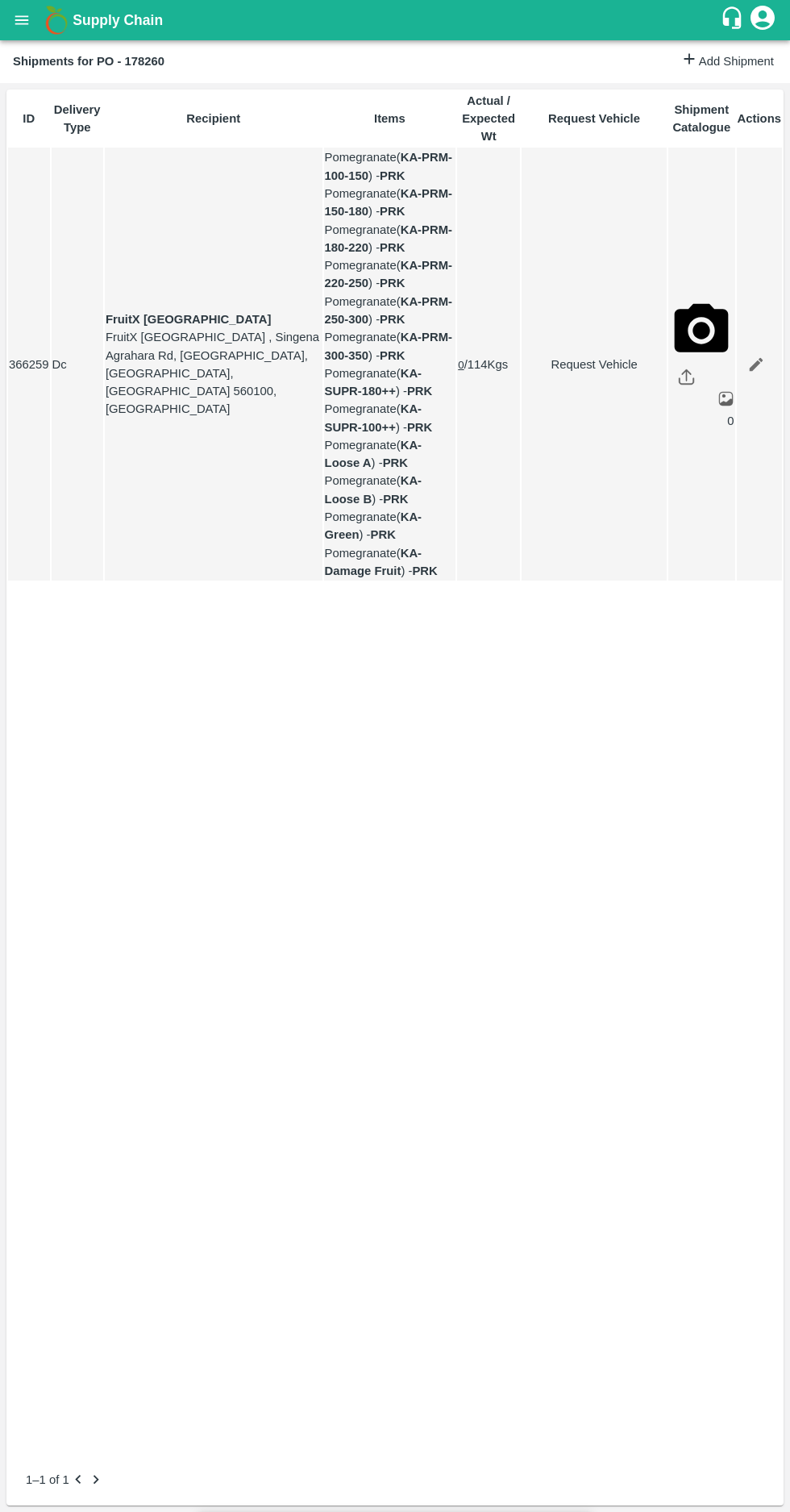
type input "25/09/2025 05:42 AM"
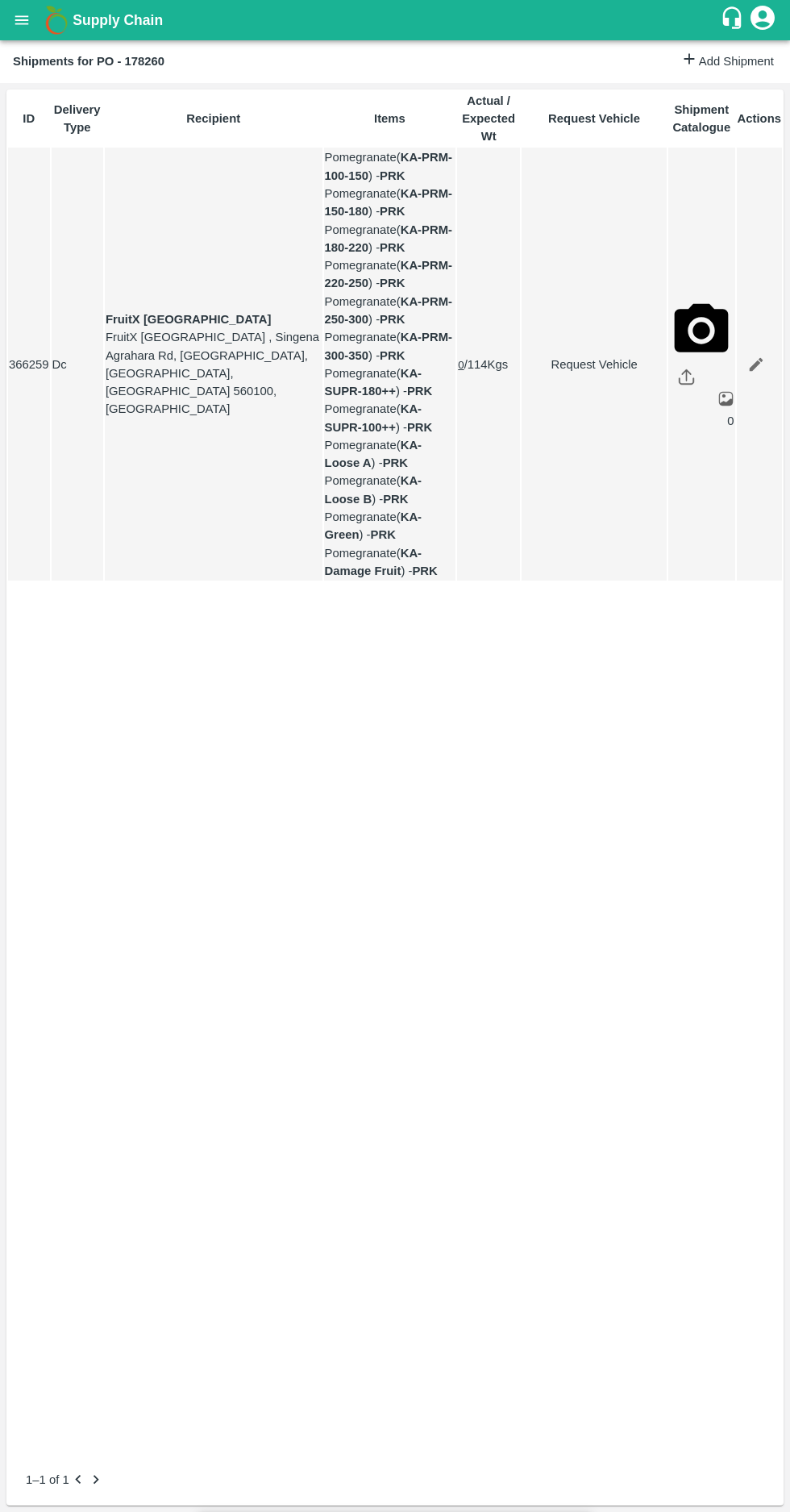
click at [286, 185] on body "Supply Chain Shipments for PO - 178260 Add Shipment ID Delivery Type Recipient …" at bounding box center [395, 756] width 790 height 1512
click at [237, 255] on p "Normal" at bounding box center [244, 248] width 39 height 18
type input "1"
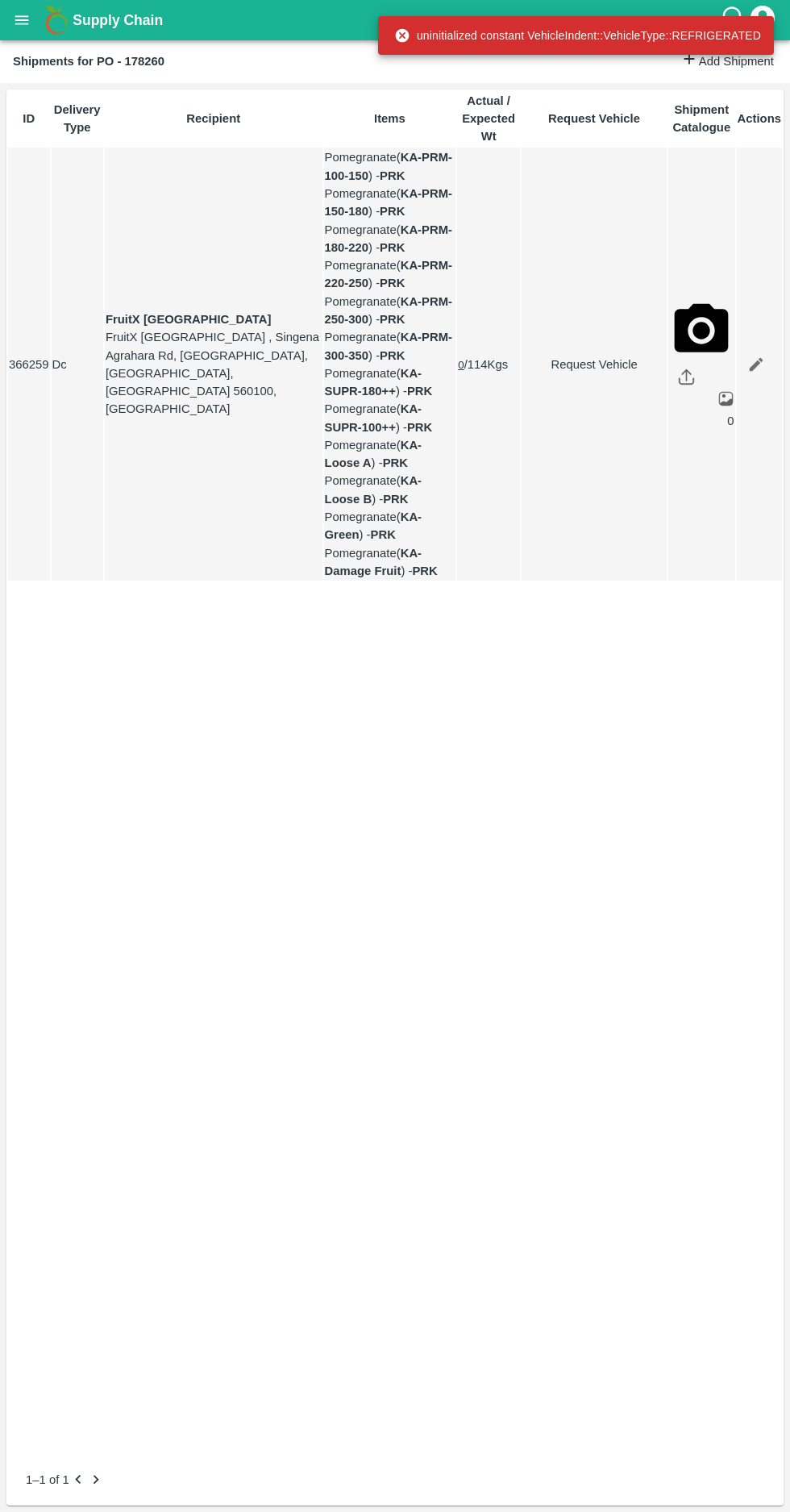
click at [571, 369] on link "Request Vehicle" at bounding box center [595, 365] width 143 height 18
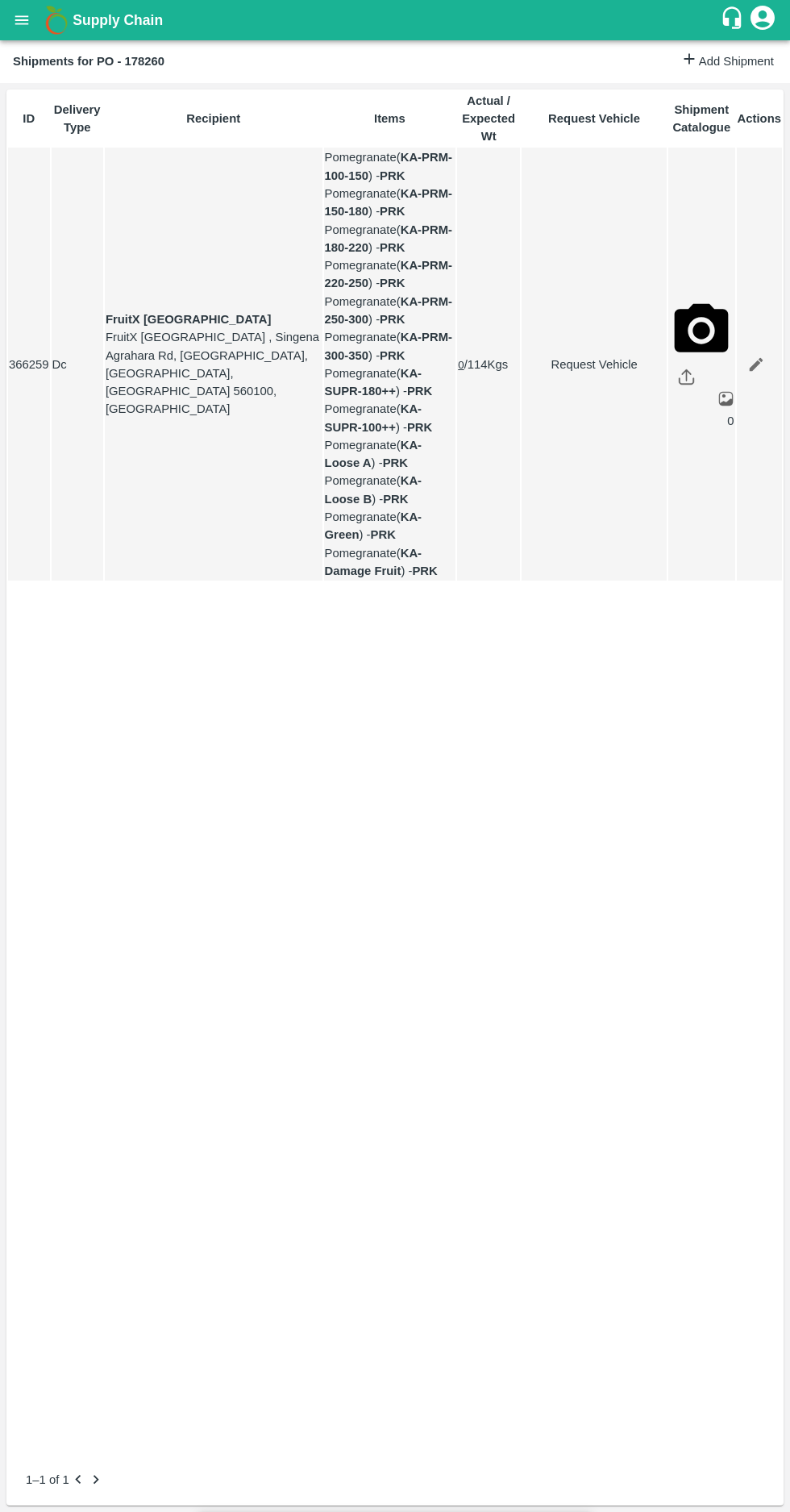
type input "24/09/2025 12:00 AM"
type input "1"
type input "24/09/2025 06:00 PM"
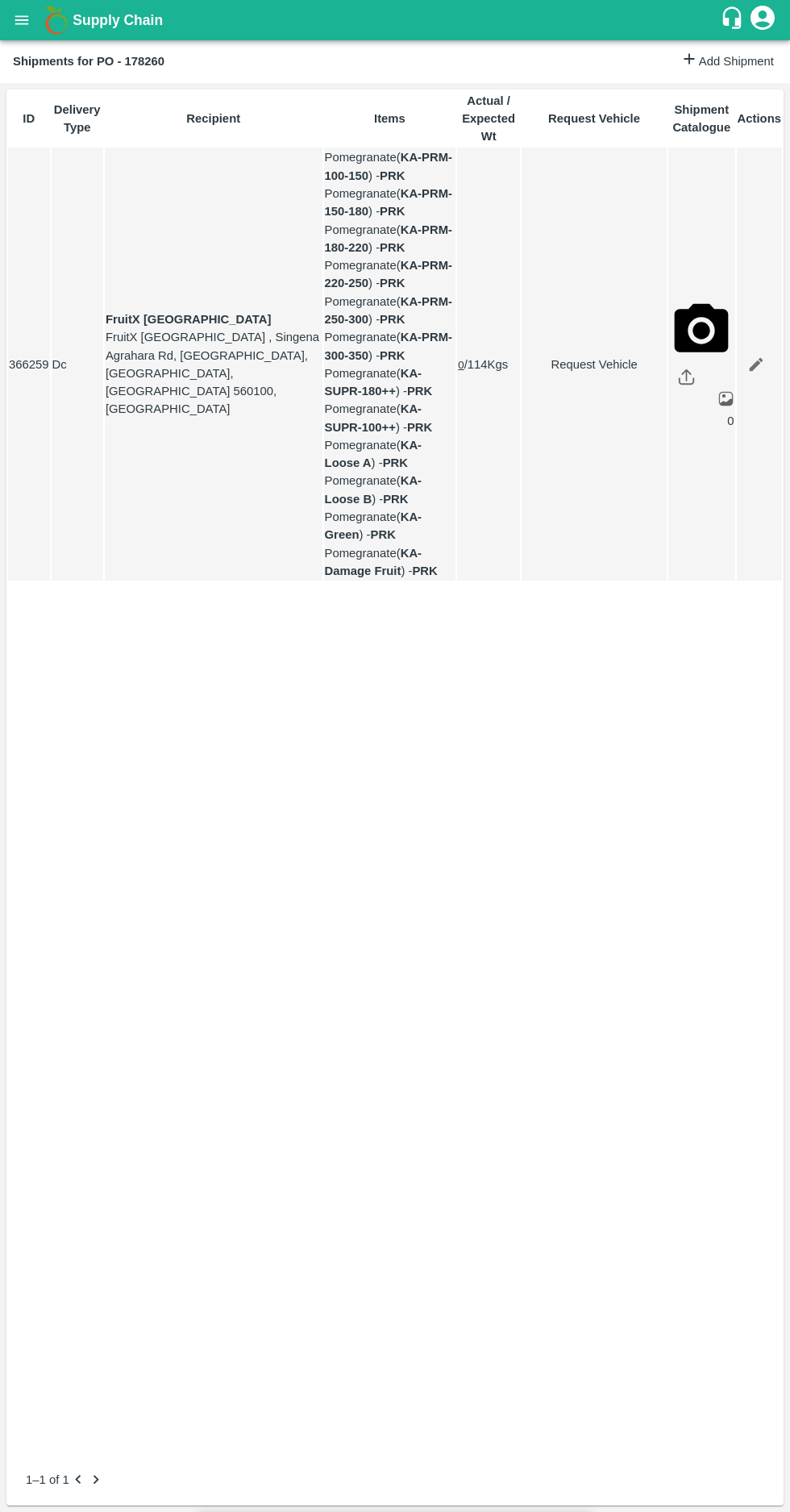
type input "25/09/2025 05:42 AM"
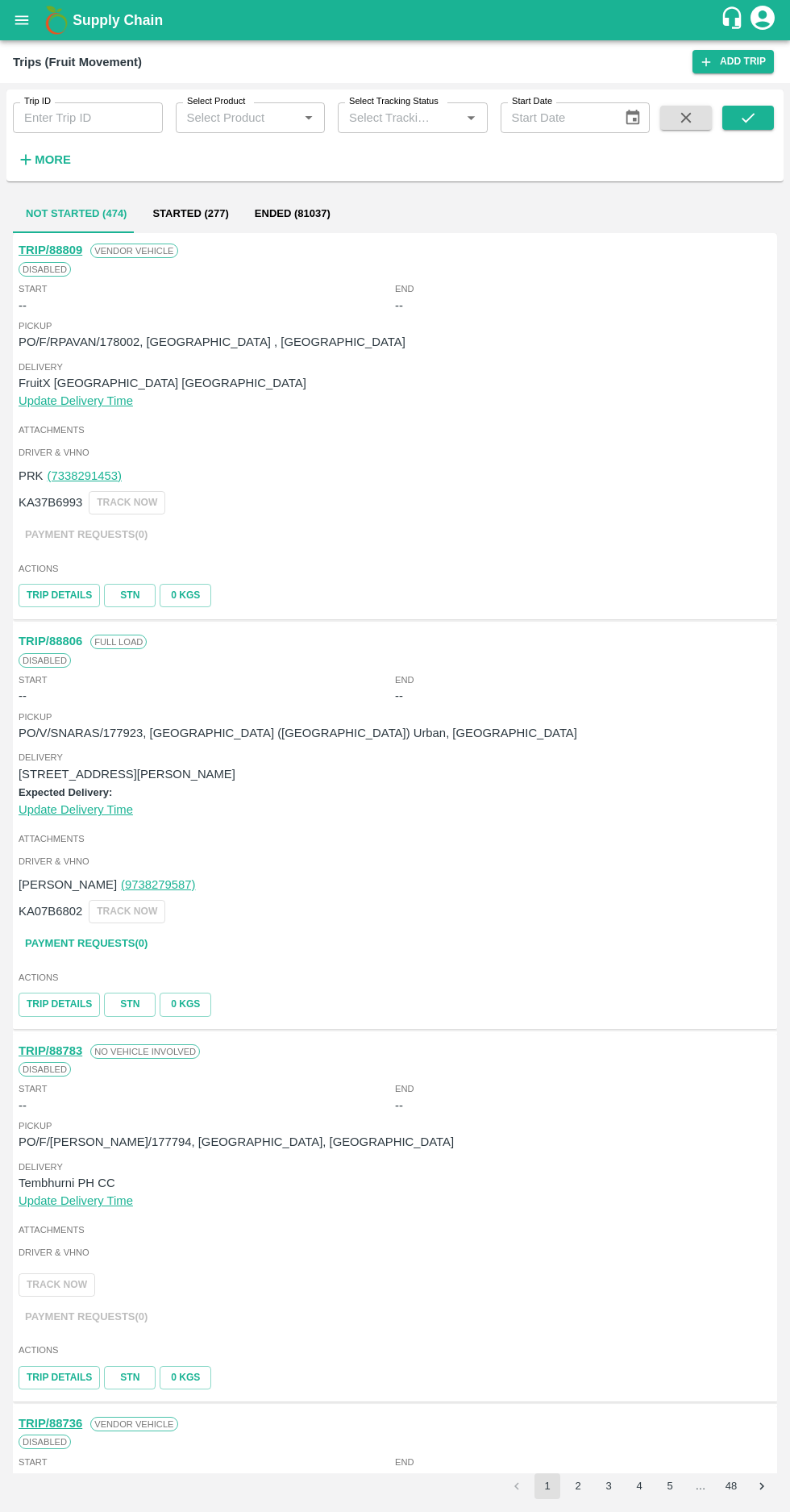
click at [22, 20] on icon "open drawer" at bounding box center [22, 20] width 13 height 9
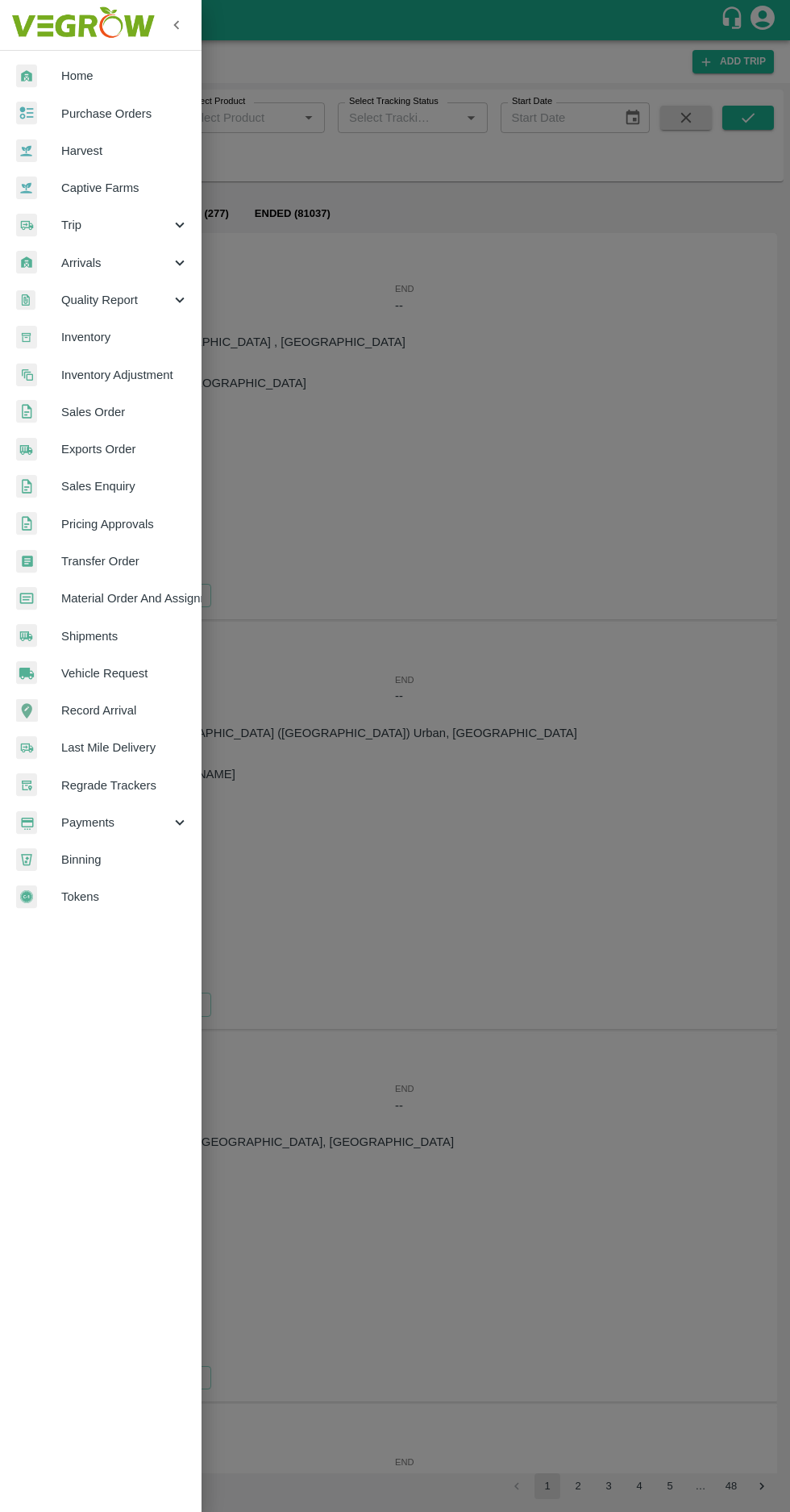
click at [101, 674] on span "Vehicle Request" at bounding box center [125, 673] width 127 height 18
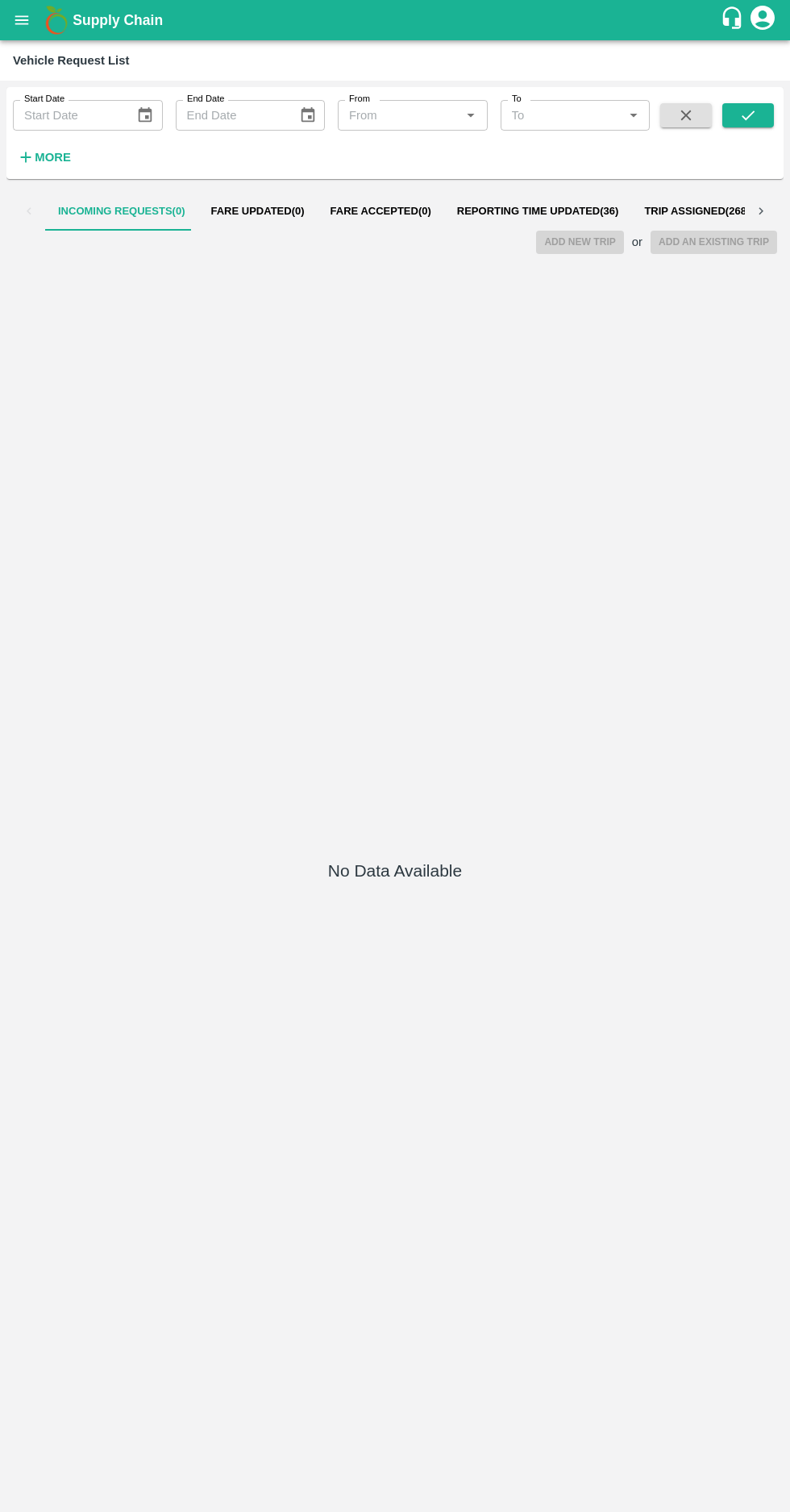
click at [508, 212] on span "Reporting Time Updated ( 36 )" at bounding box center [538, 211] width 162 height 13
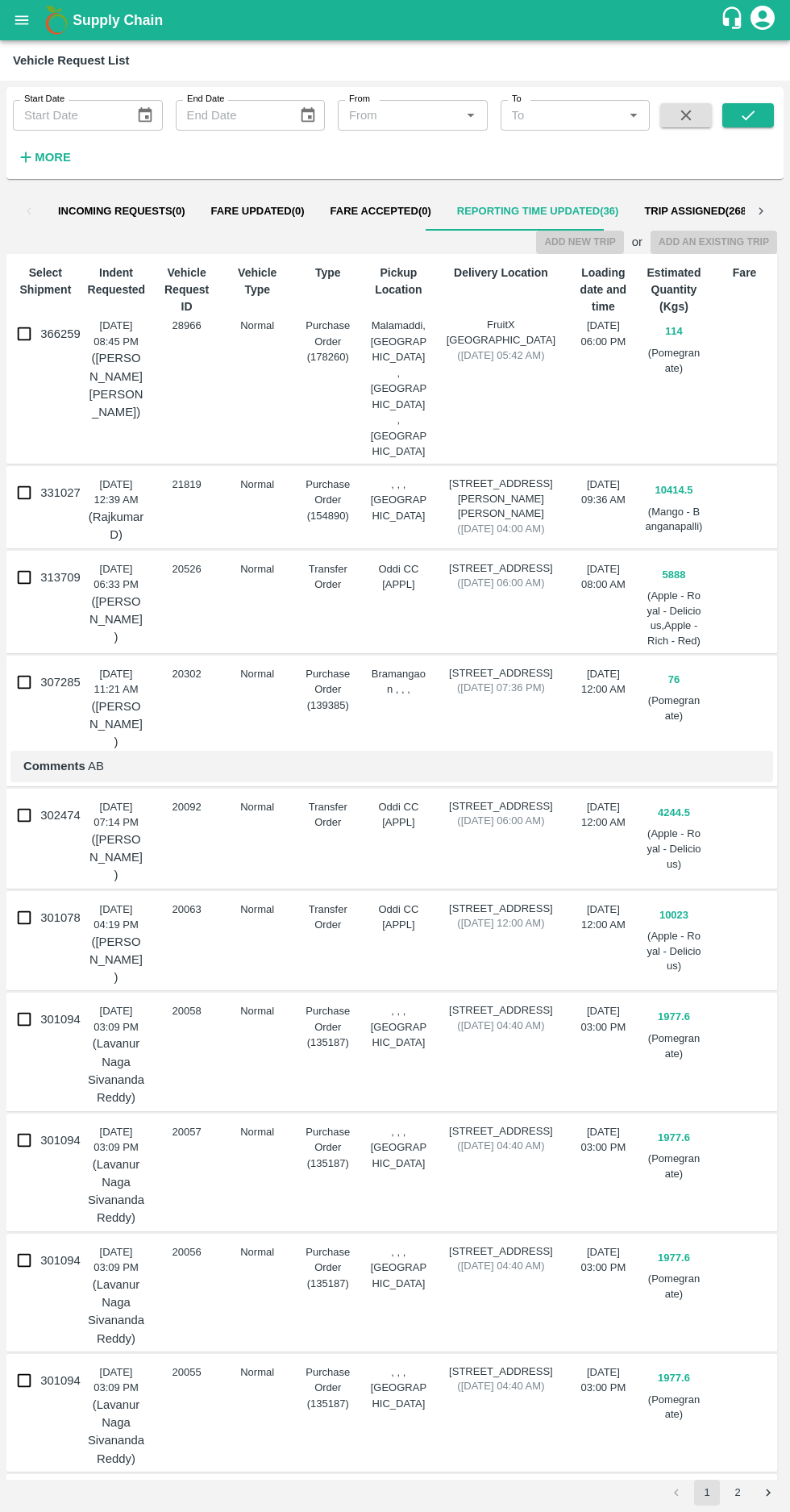
click at [20, 345] on input "366259" at bounding box center [24, 334] width 32 height 32
checkbox input "true"
click at [574, 248] on button "Add New Trip" at bounding box center [579, 242] width 87 height 23
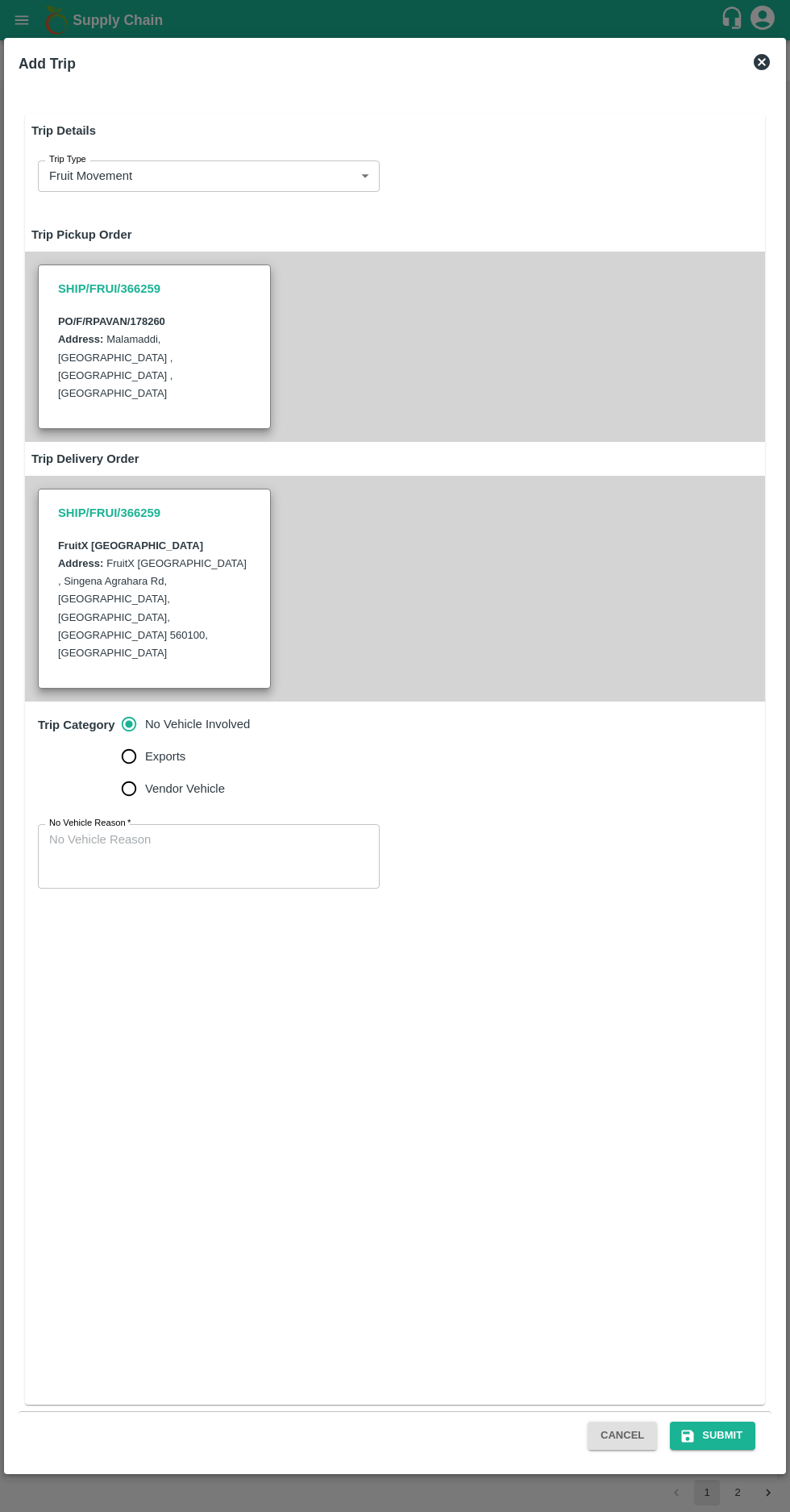
click at [123, 772] on input "Vendor Vehicle" at bounding box center [129, 788] width 32 height 32
radio input "true"
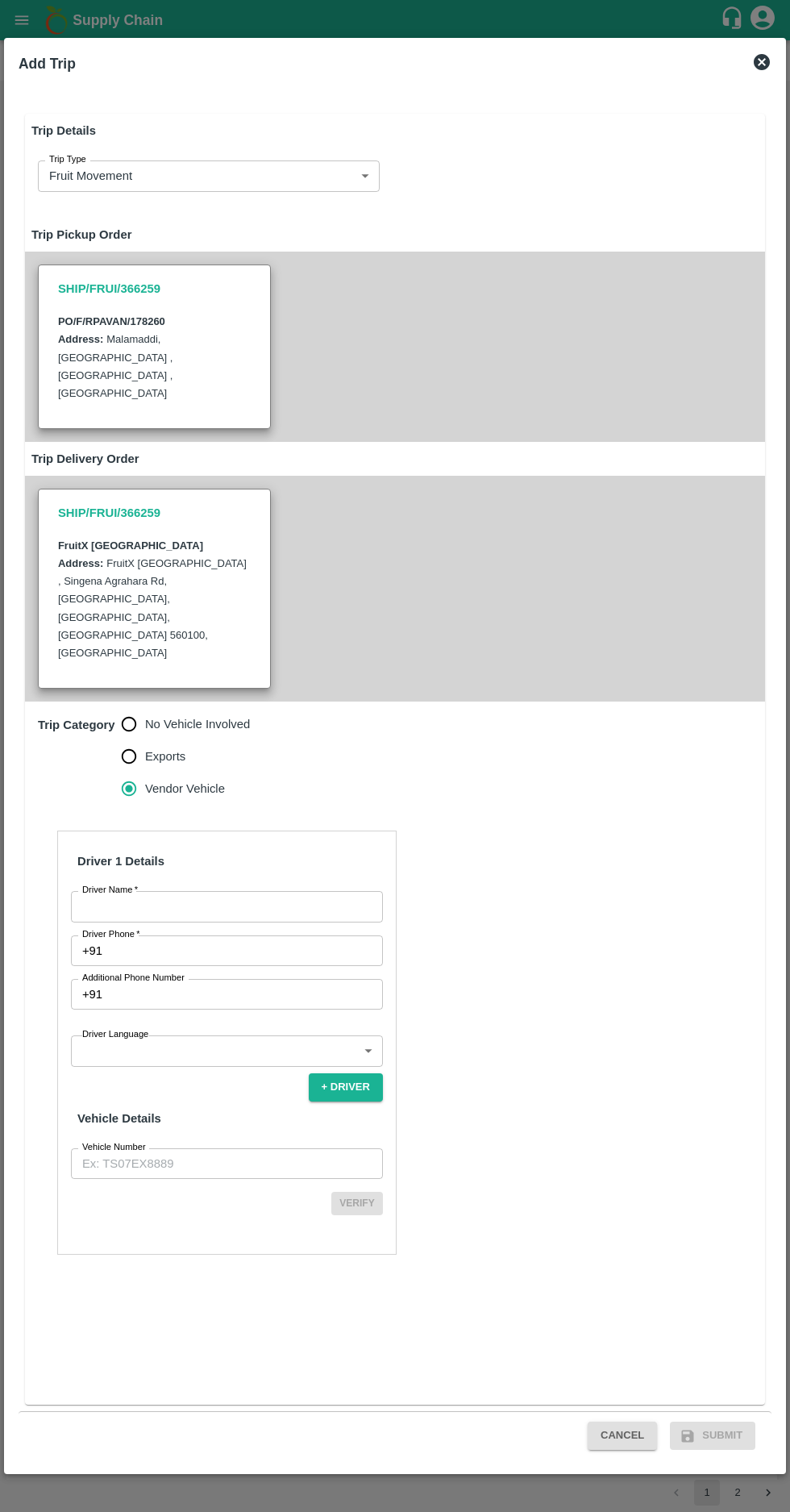
click at [152, 891] on input "Driver Name   *" at bounding box center [227, 907] width 312 height 30
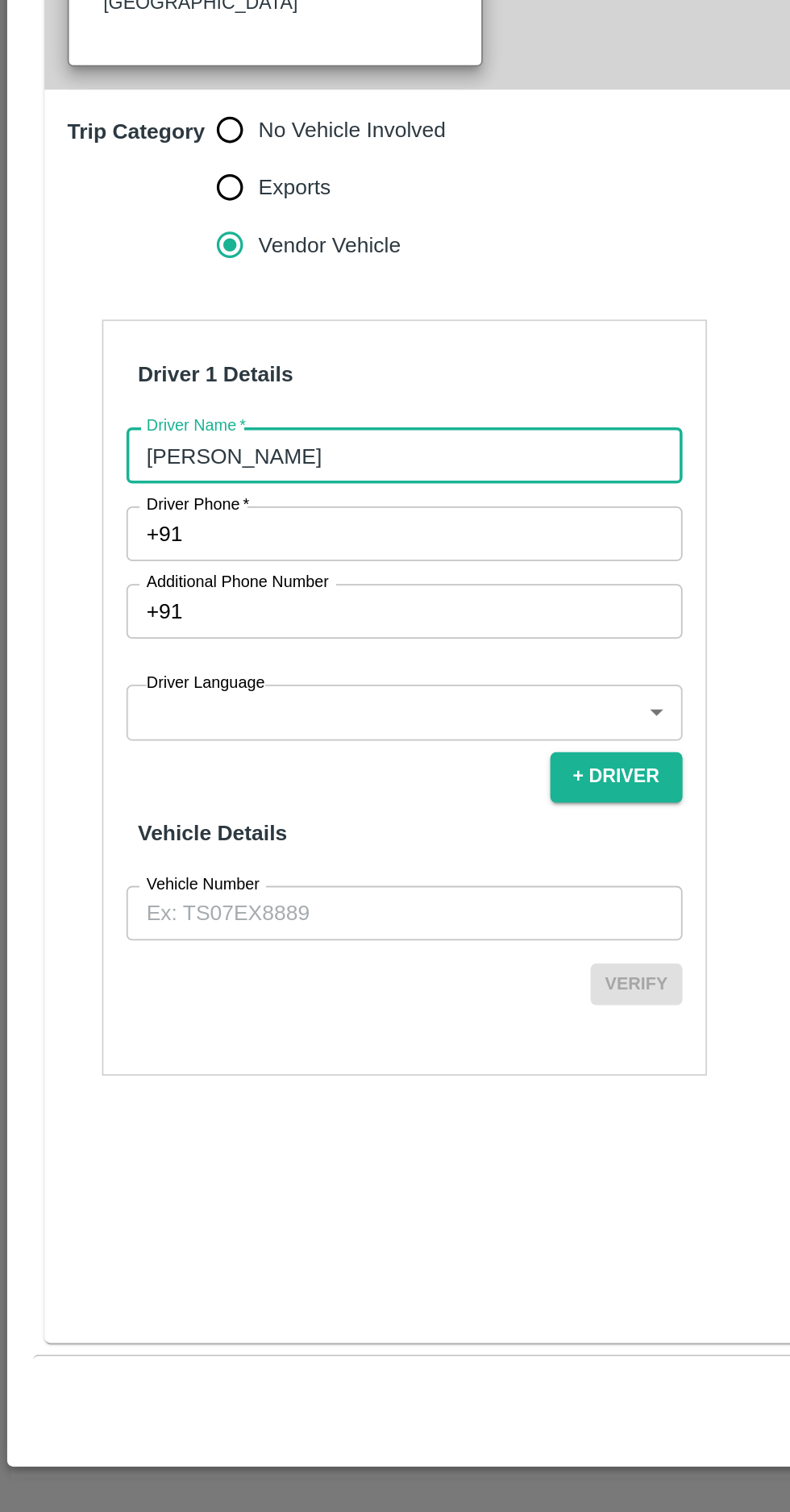
type input "[PERSON_NAME]"
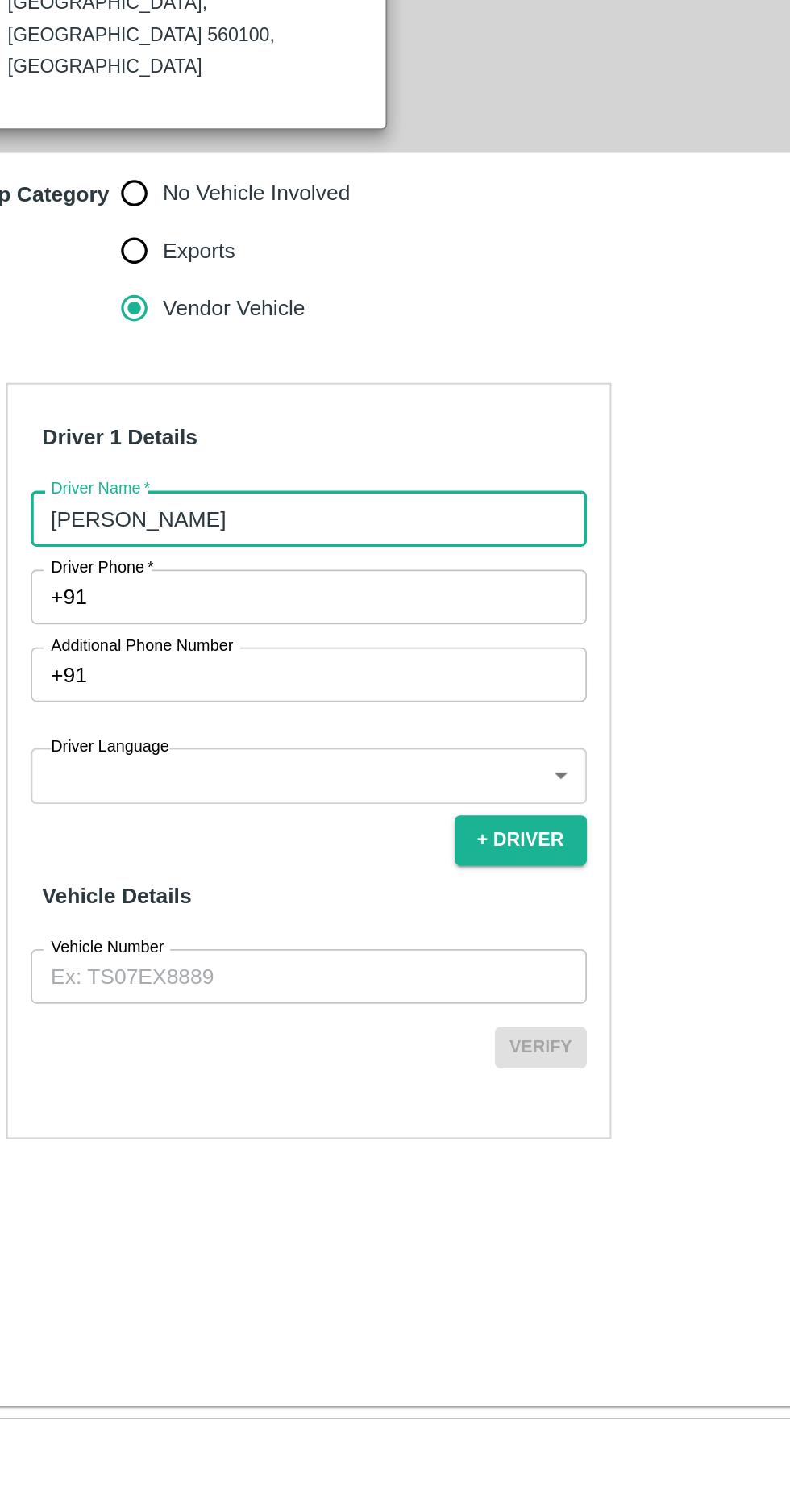
click at [142, 979] on input "Additional Phone Number" at bounding box center [246, 995] width 274 height 30
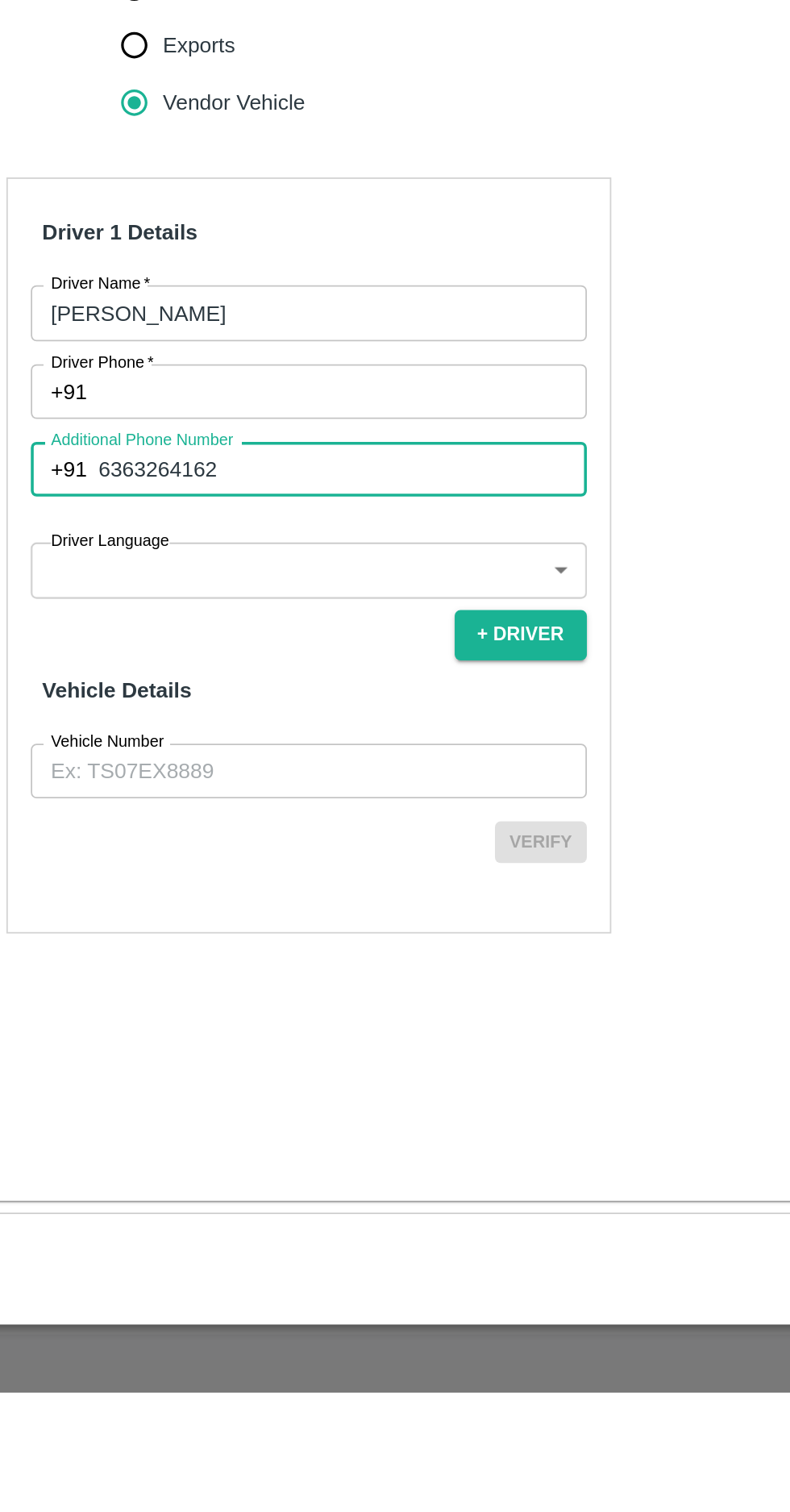
type input "6363264162"
click at [142, 1148] on input "Vehicle Number" at bounding box center [227, 1163] width 312 height 30
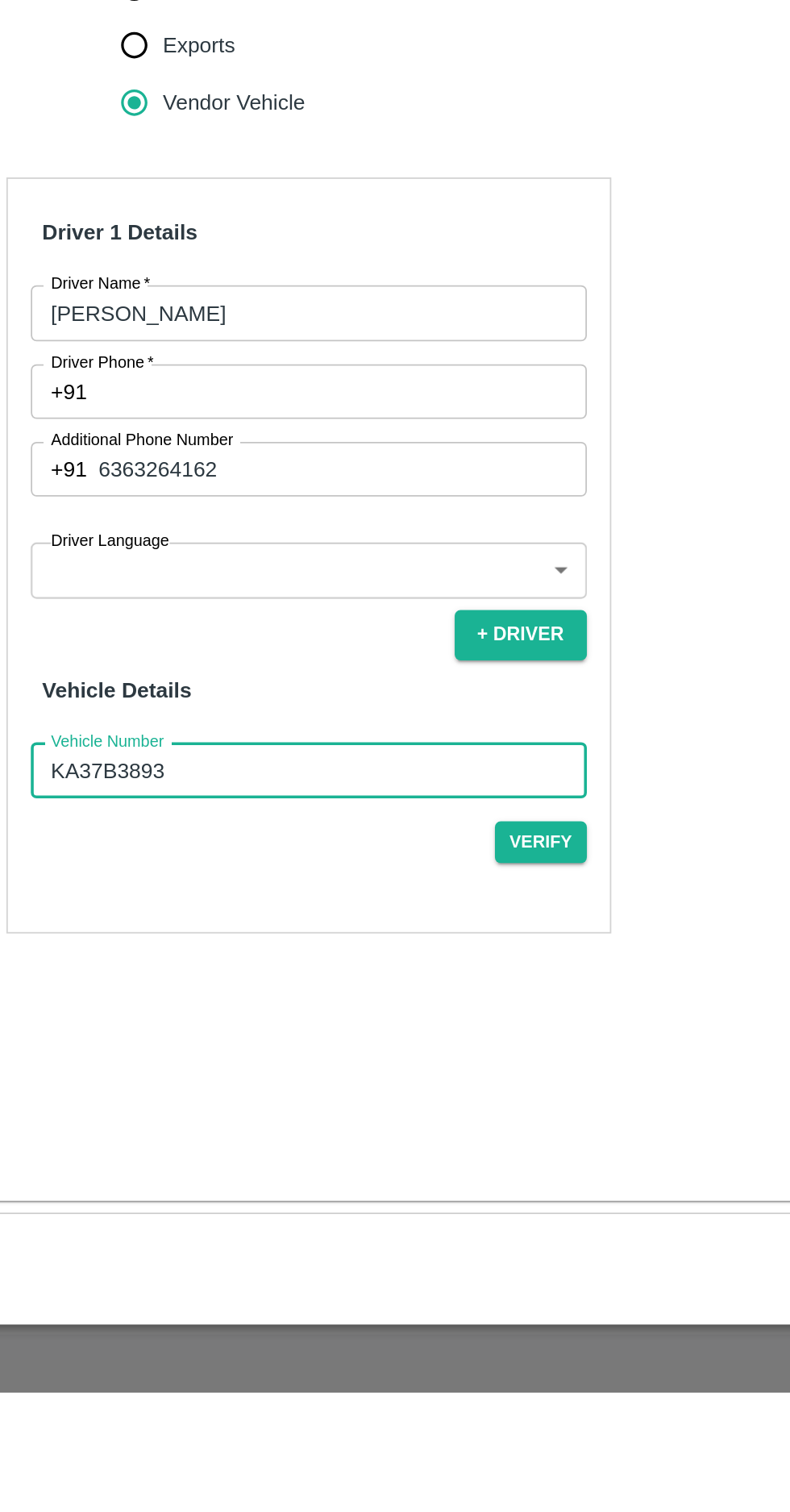
type input "KA37B3893"
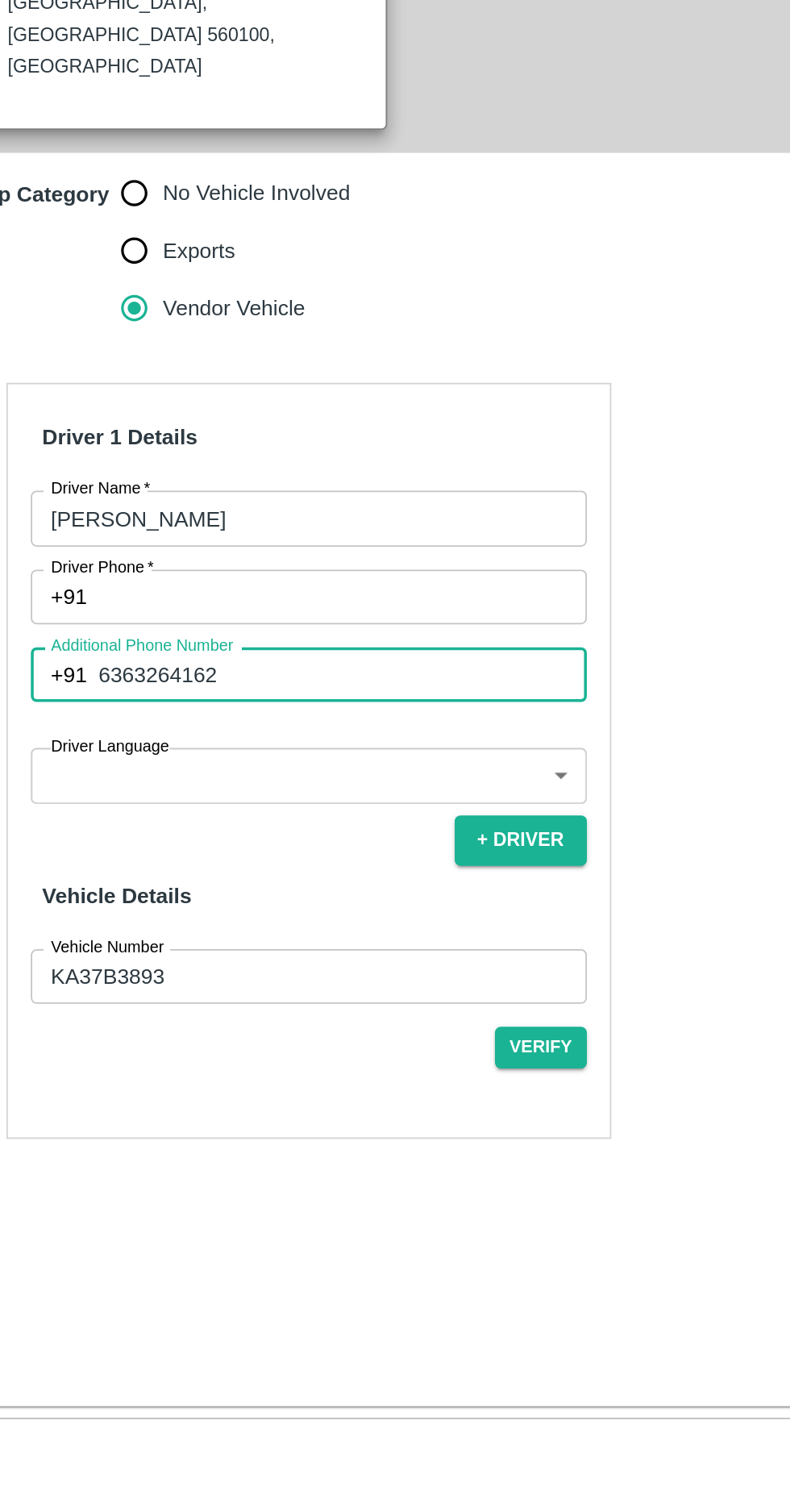
click at [232, 969] on body "Supply Chain Vehicle Request List Start Date Start Date End Date End Date From …" at bounding box center [395, 756] width 790 height 1512
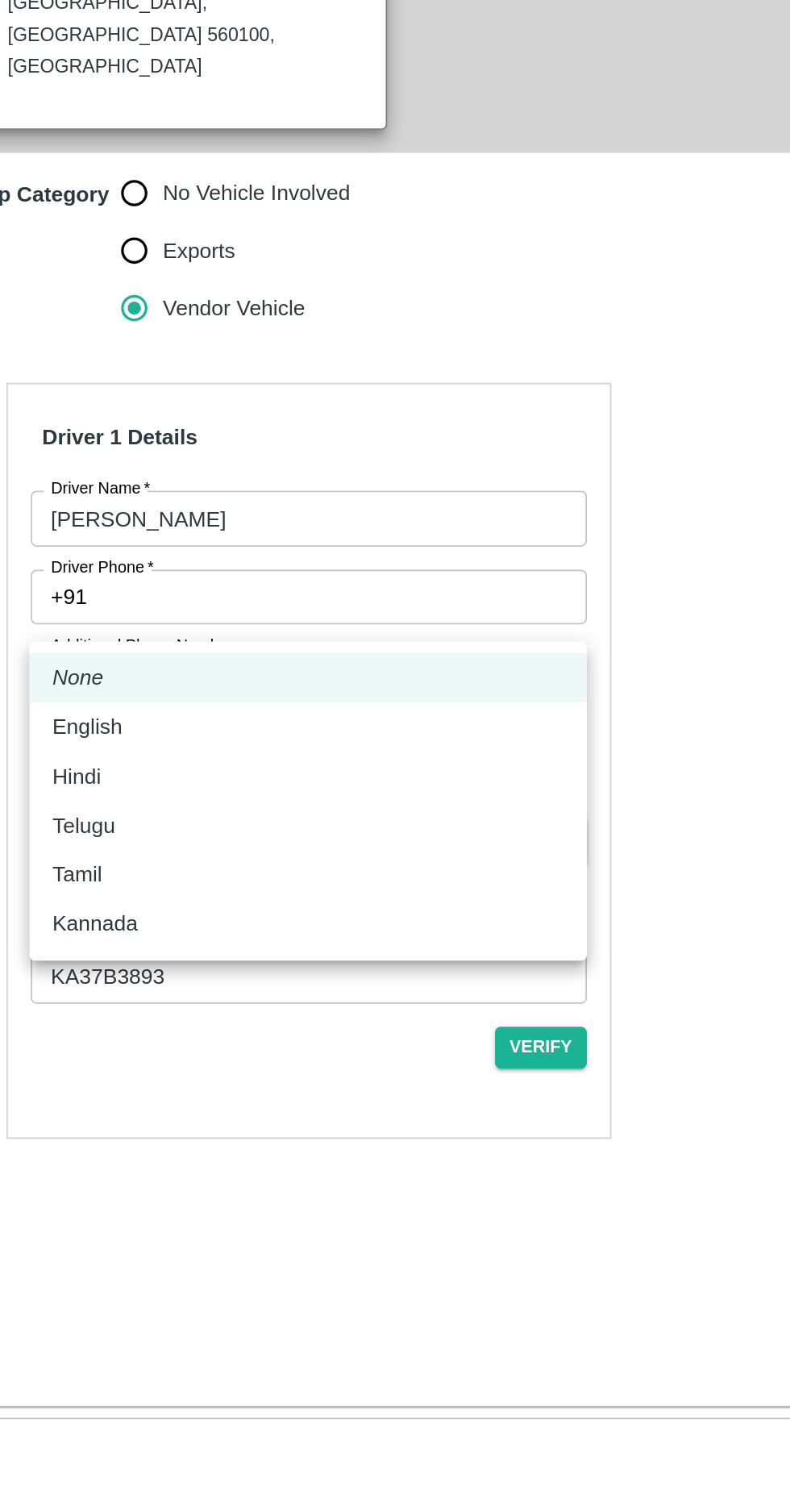
click at [166, 1140] on div "Kannada" at bounding box center [227, 1134] width 287 height 18
type input "ka"
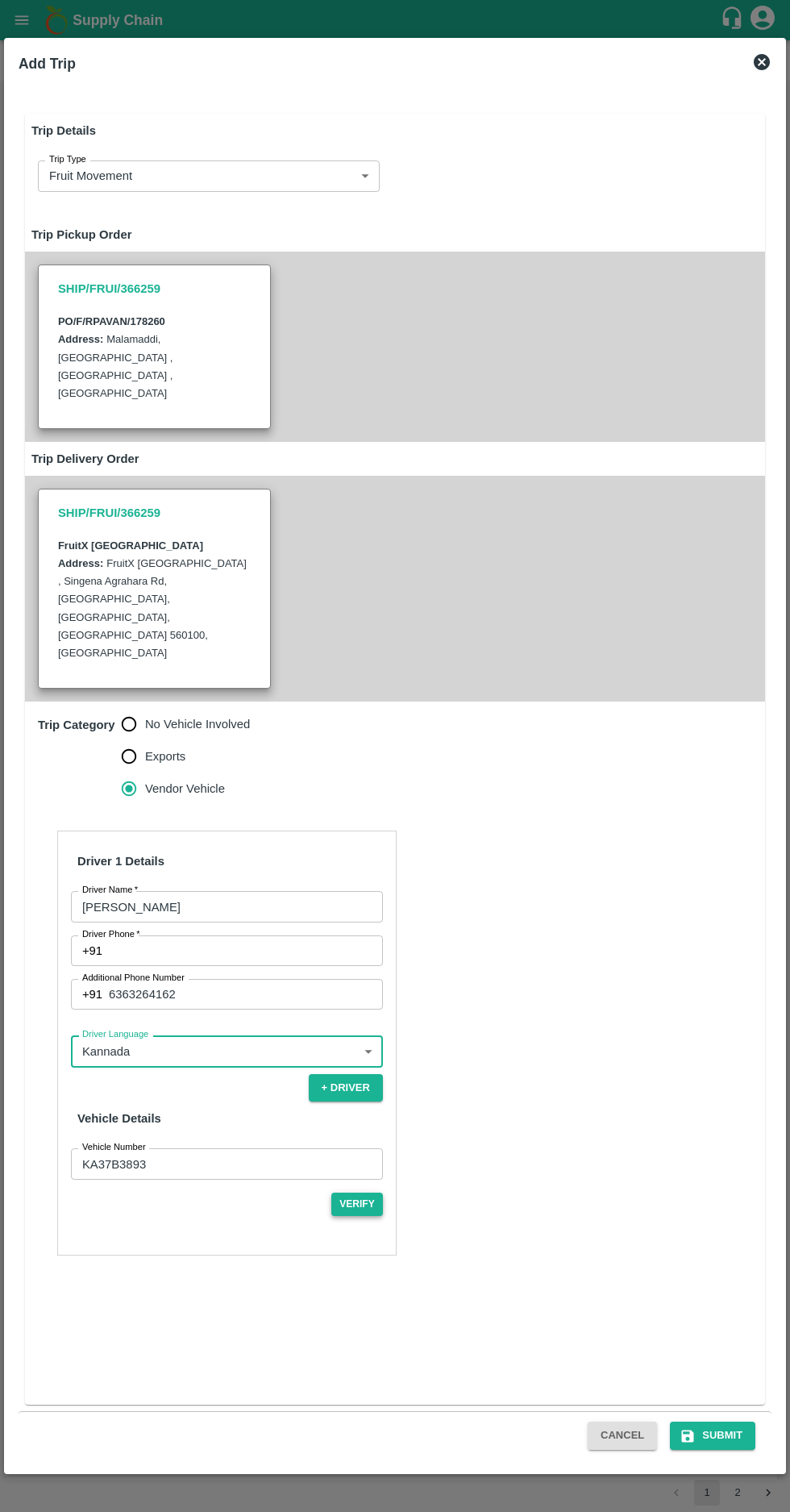
click at [347, 1193] on button "Verify" at bounding box center [358, 1204] width 52 height 23
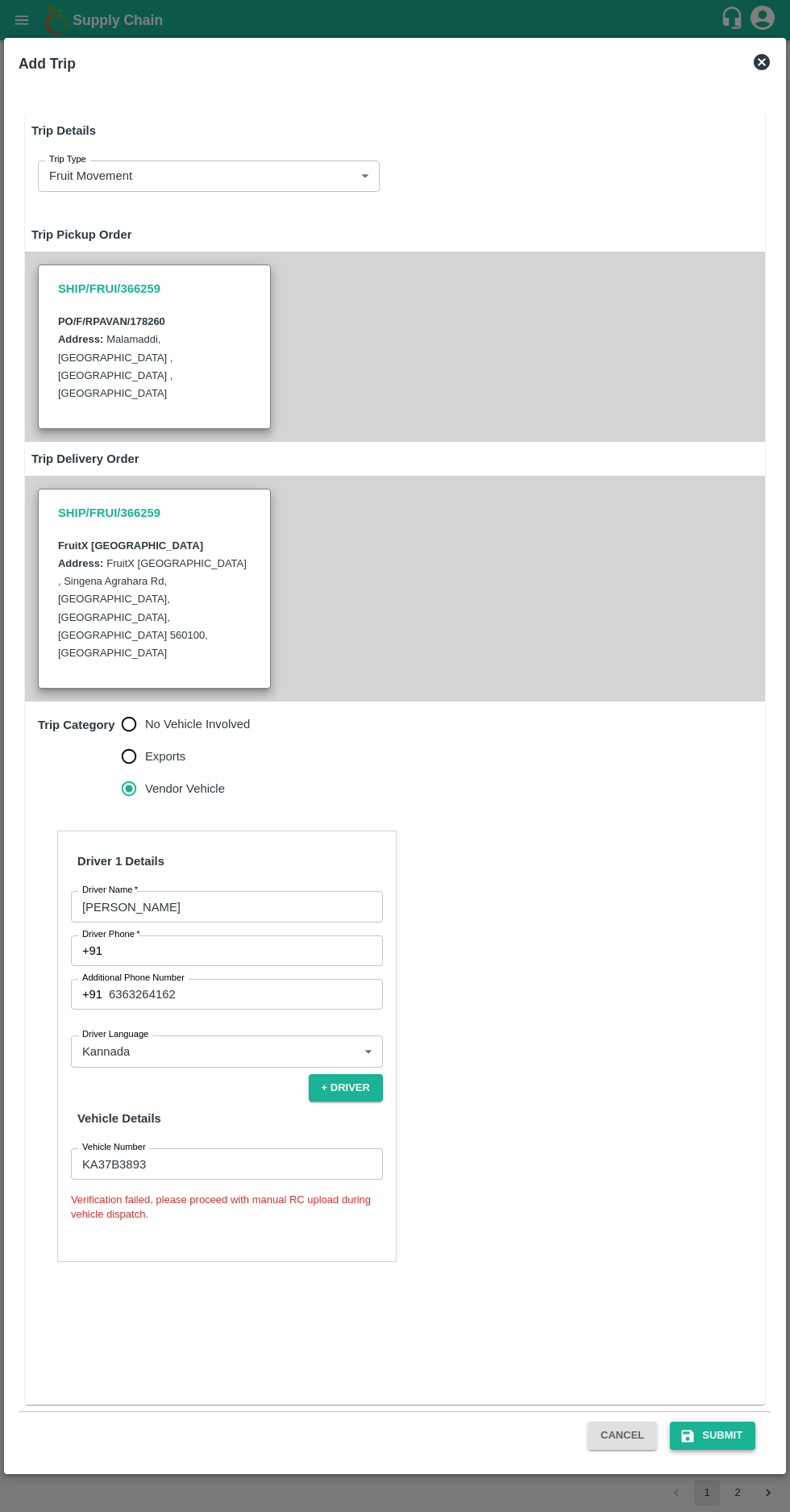
click at [731, 1429] on button "Submit" at bounding box center [712, 1435] width 85 height 28
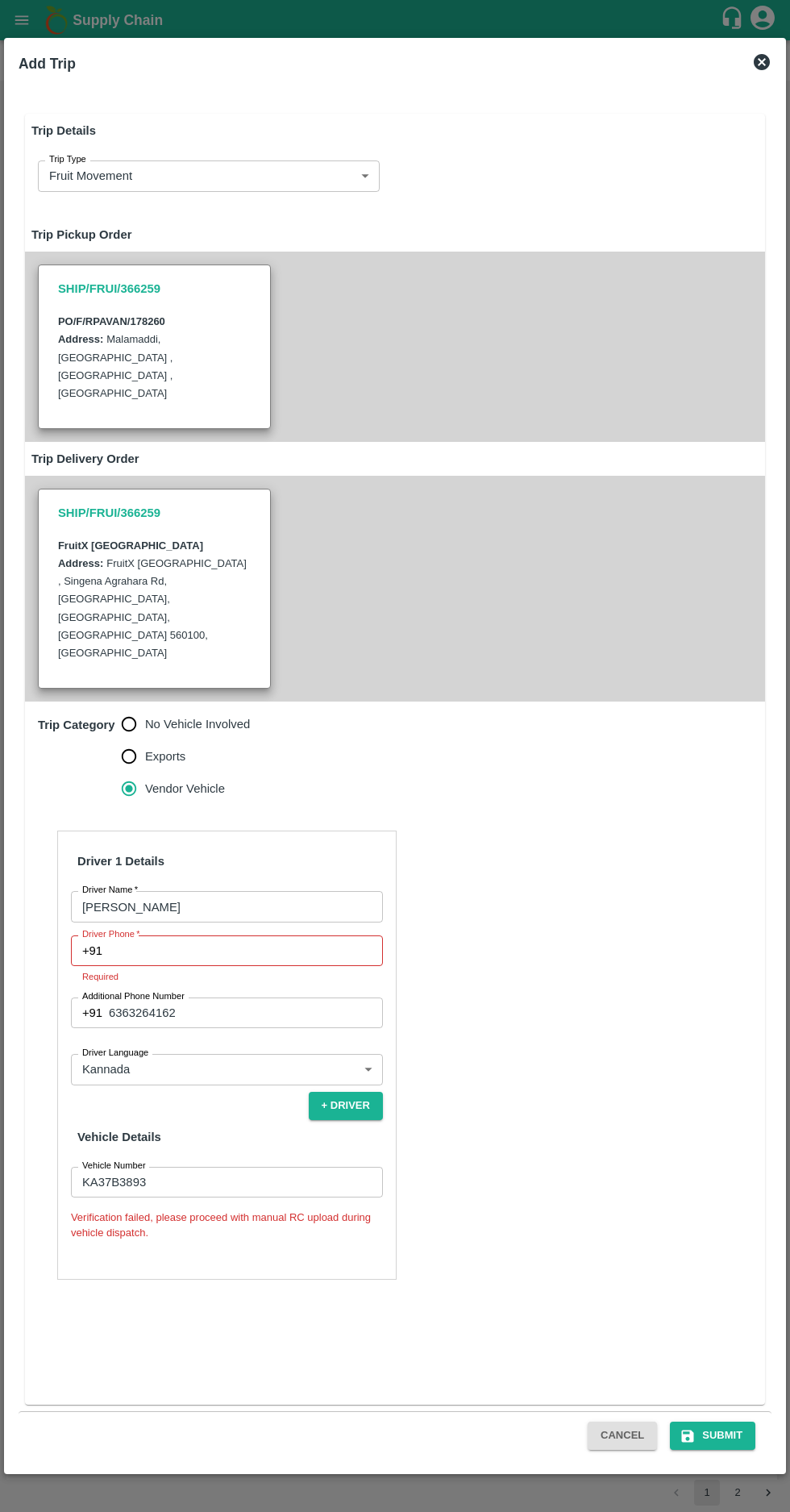
click at [235, 997] on input "6363264162" at bounding box center [246, 1012] width 274 height 30
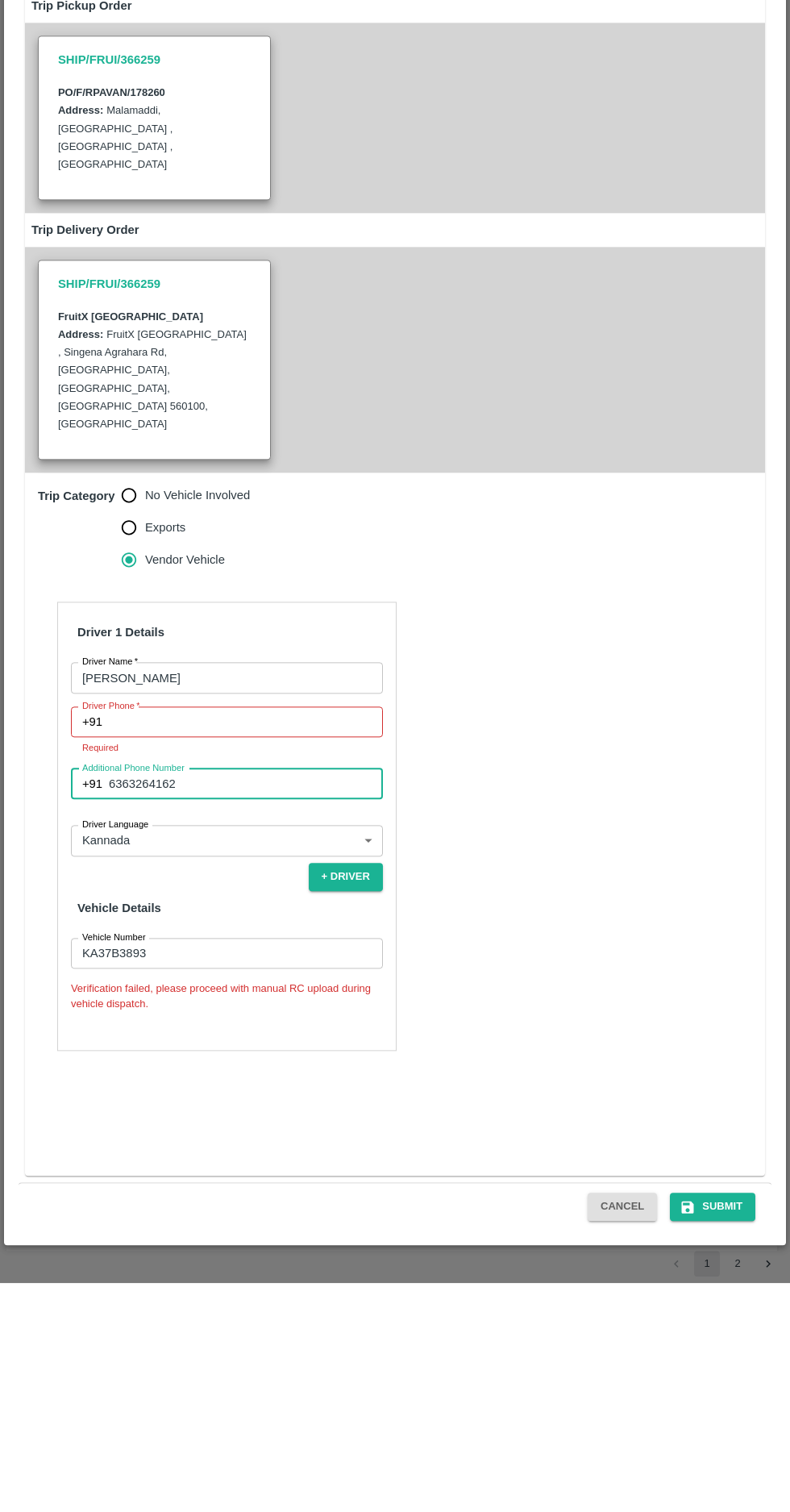
click at [151, 935] on input "Driver Phone   *" at bounding box center [246, 951] width 274 height 30
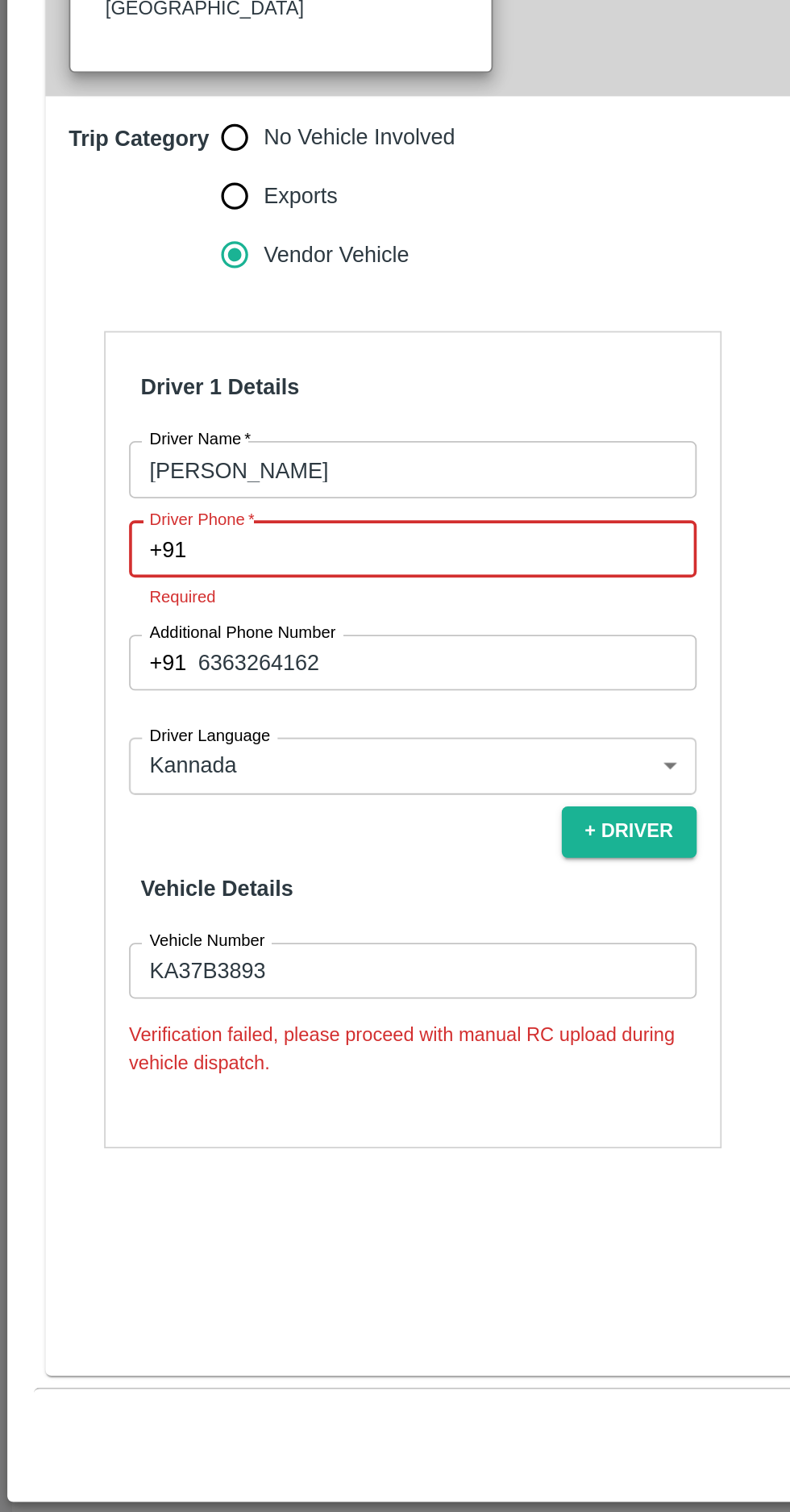
paste input "6363264162"
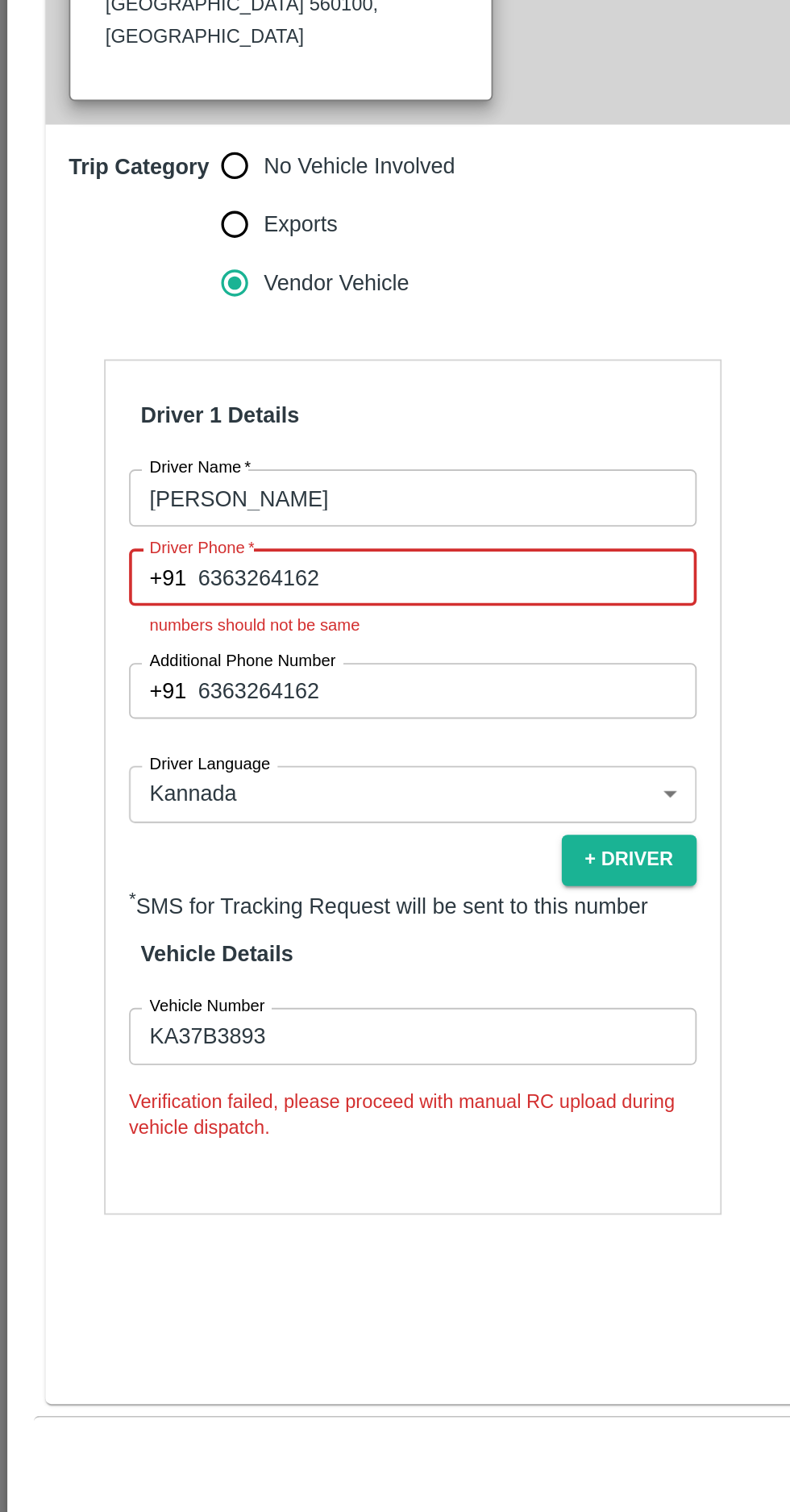
type input "6363264162"
click at [186, 997] on input "6363264162" at bounding box center [246, 1012] width 274 height 30
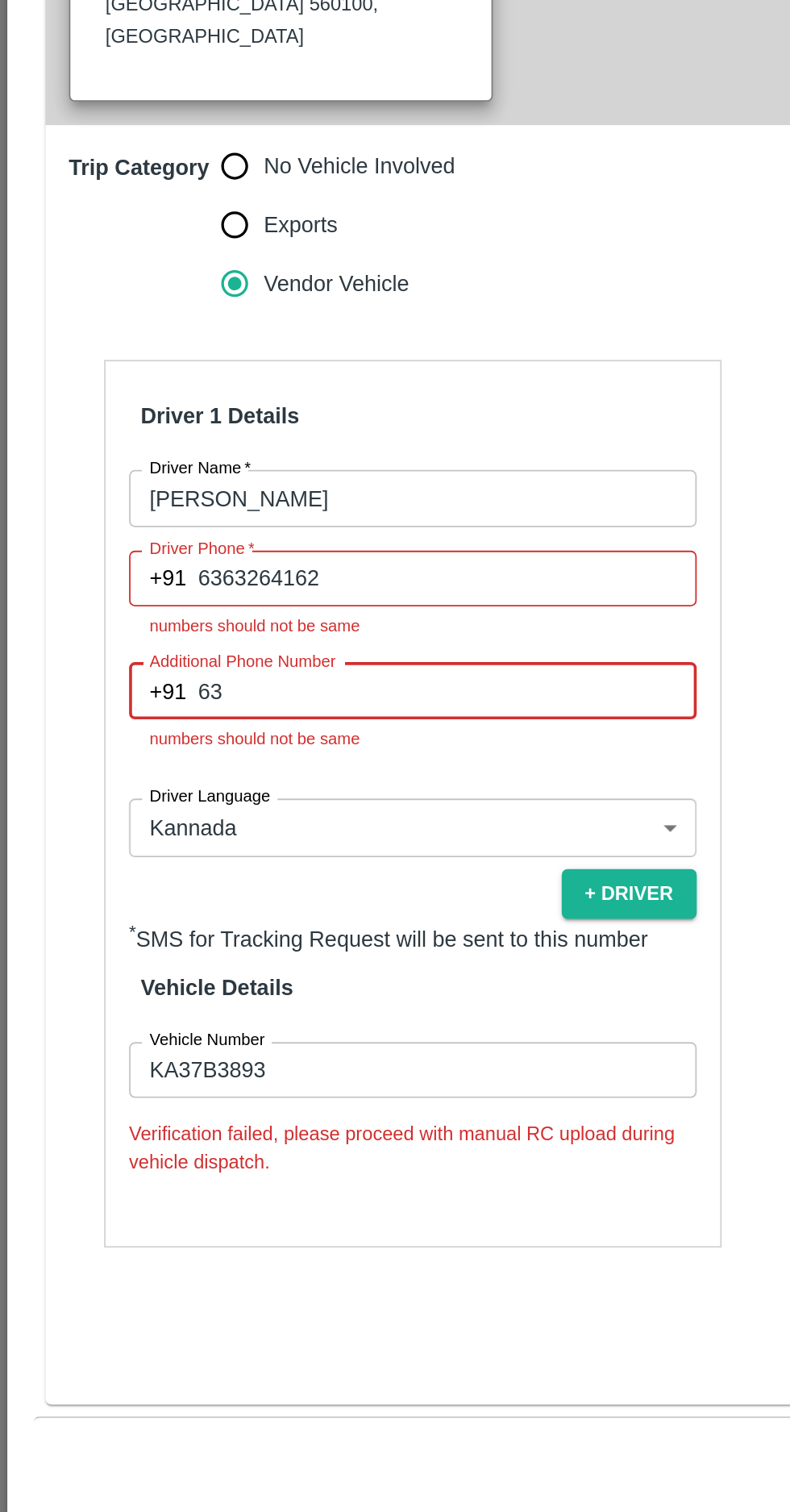
type input "6"
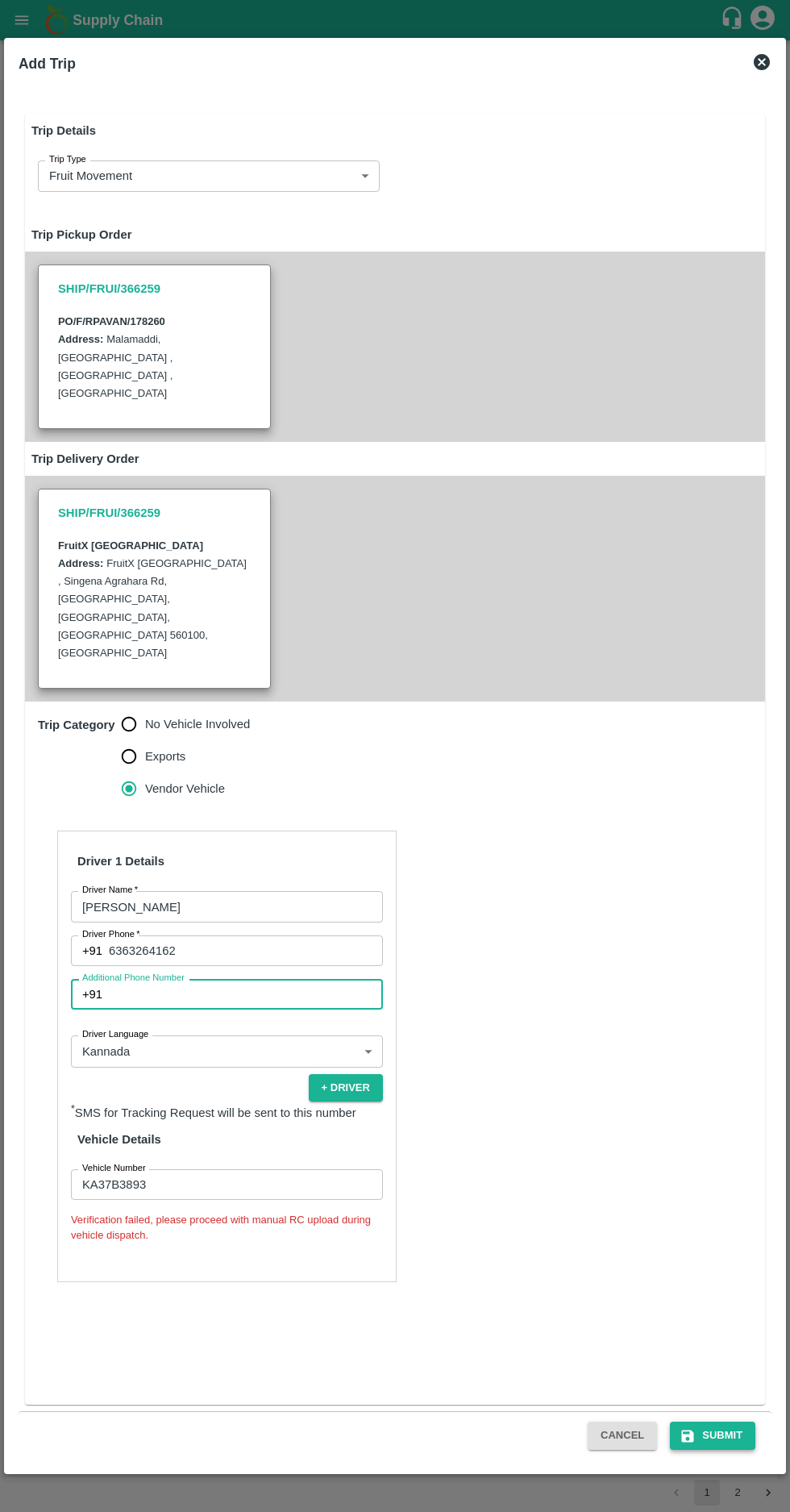
click at [711, 1429] on button "Submit" at bounding box center [712, 1435] width 85 height 28
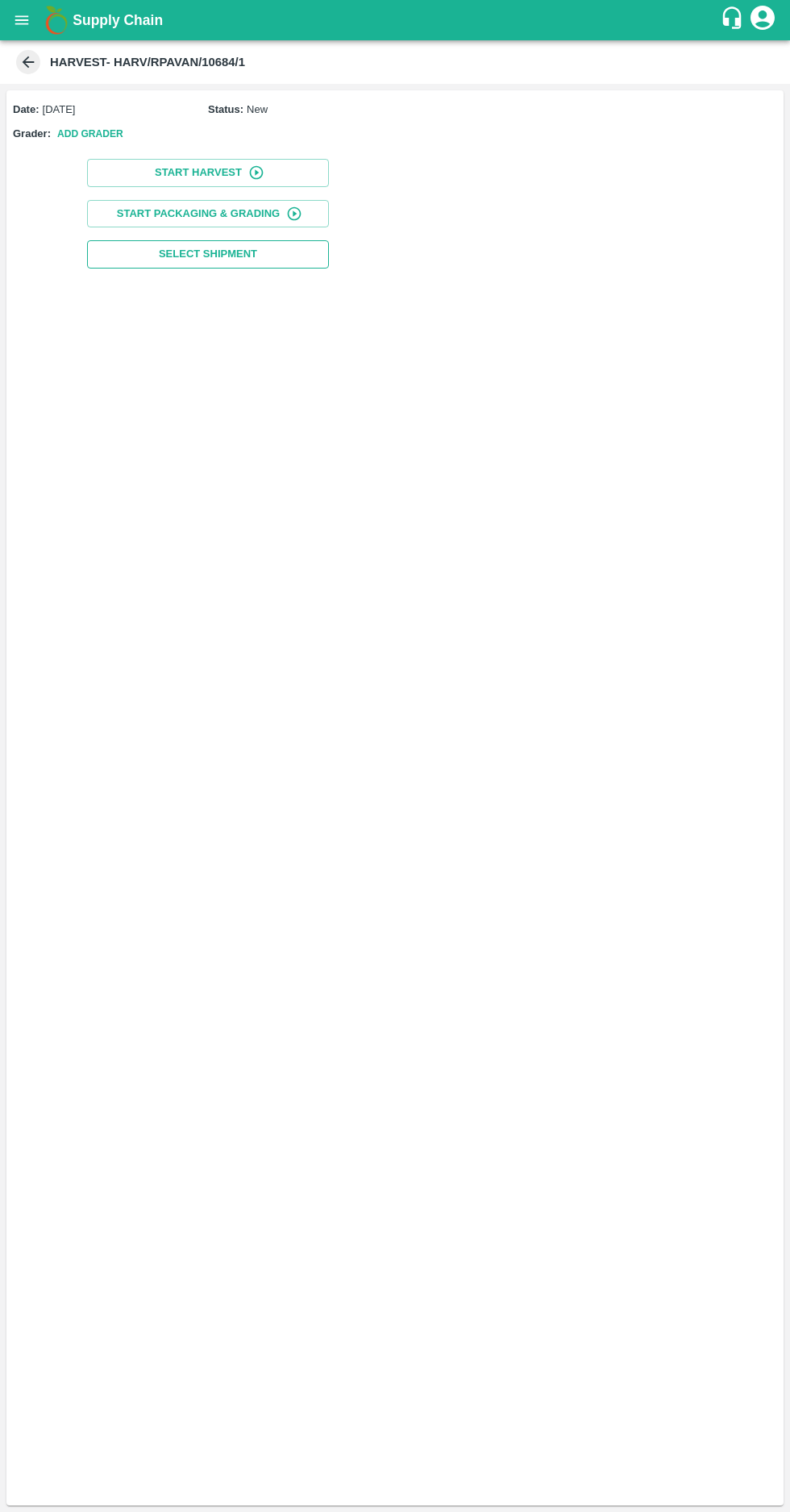
click at [181, 261] on span "Select Shipment" at bounding box center [208, 254] width 99 height 19
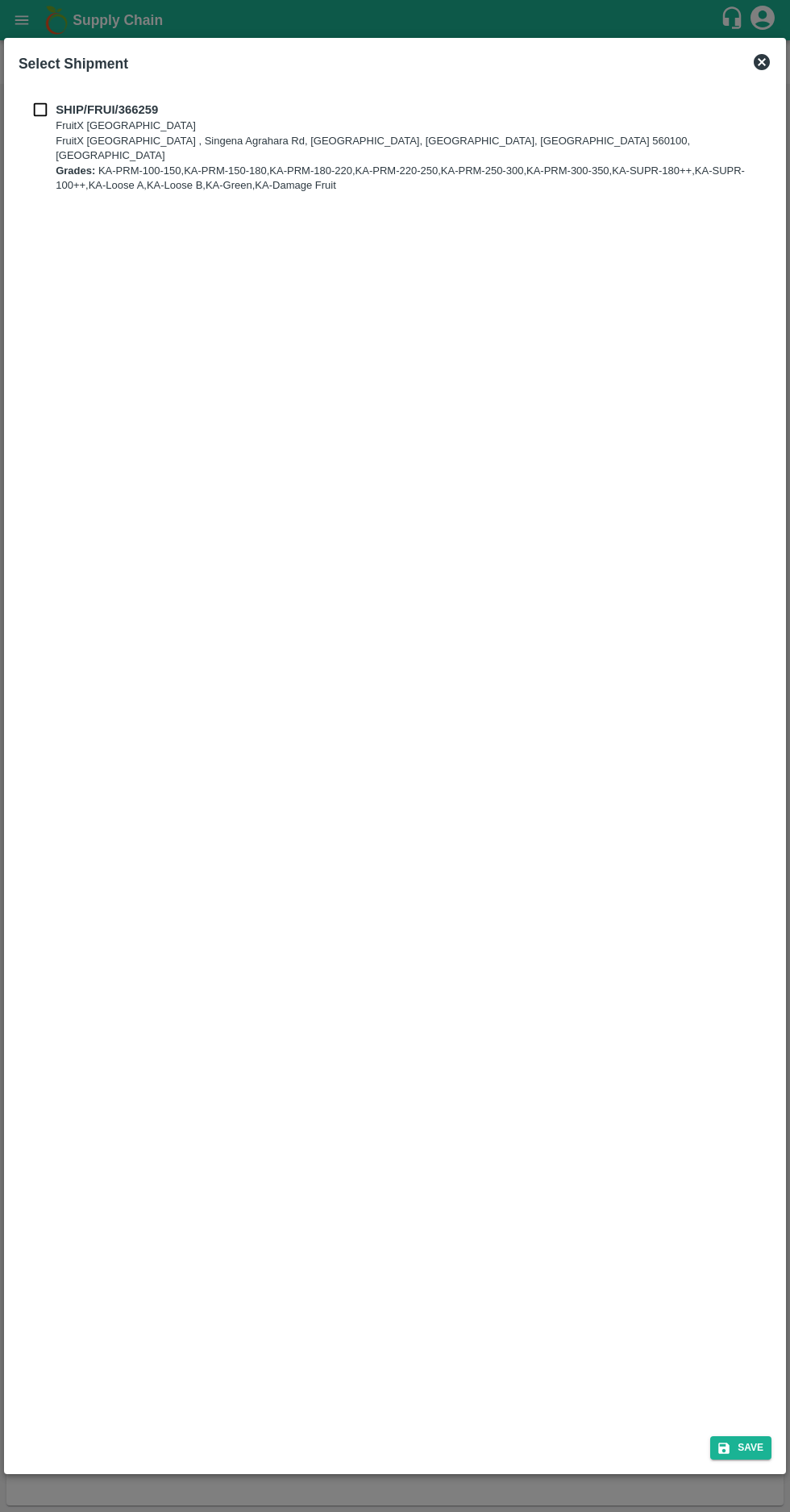
click at [36, 102] on input "checkbox" at bounding box center [40, 109] width 30 height 18
checkbox input "true"
click at [740, 1444] on button "Save" at bounding box center [741, 1447] width 61 height 23
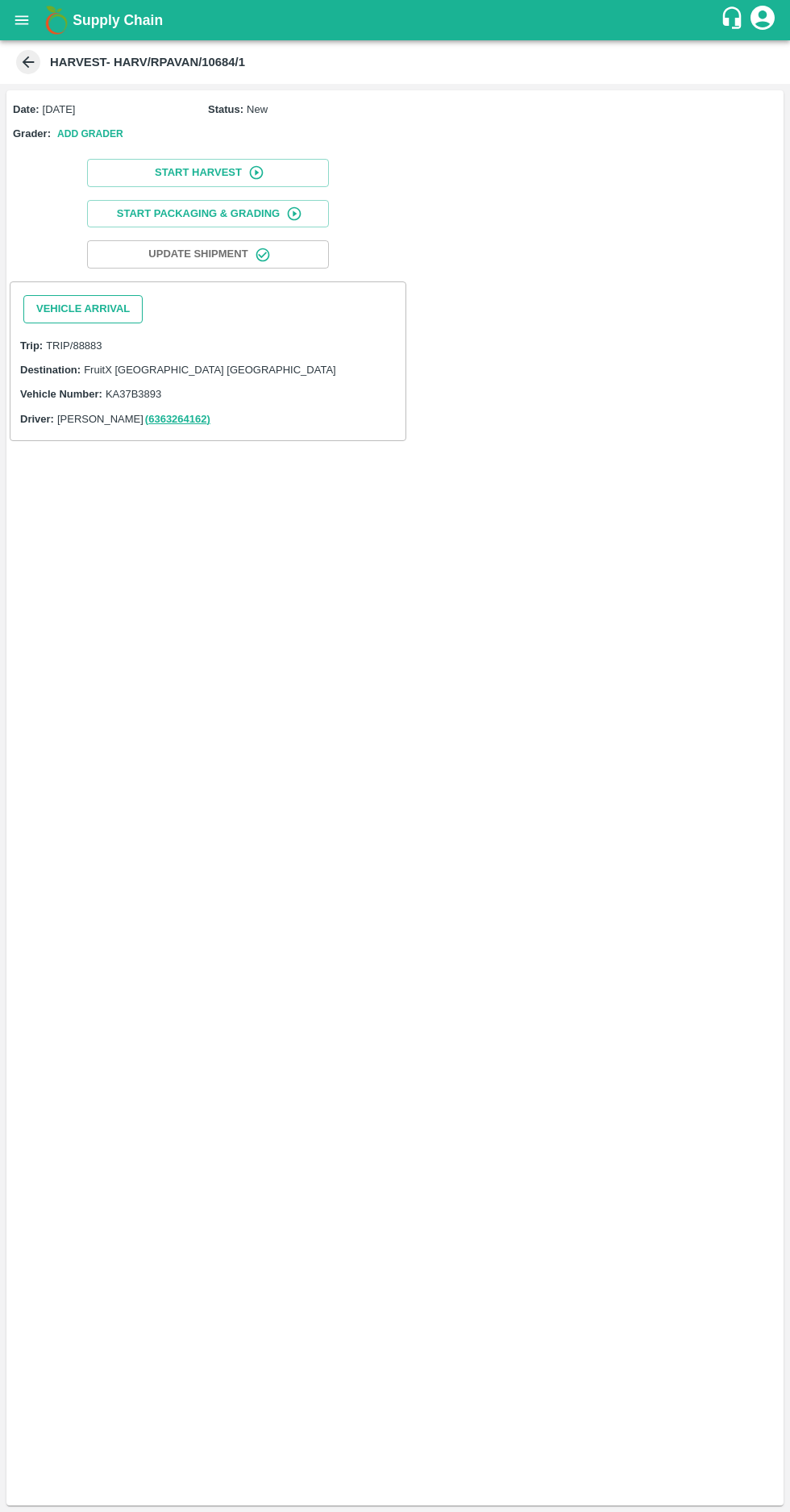
click at [73, 313] on button "Vehicle Arrival" at bounding box center [82, 308] width 119 height 28
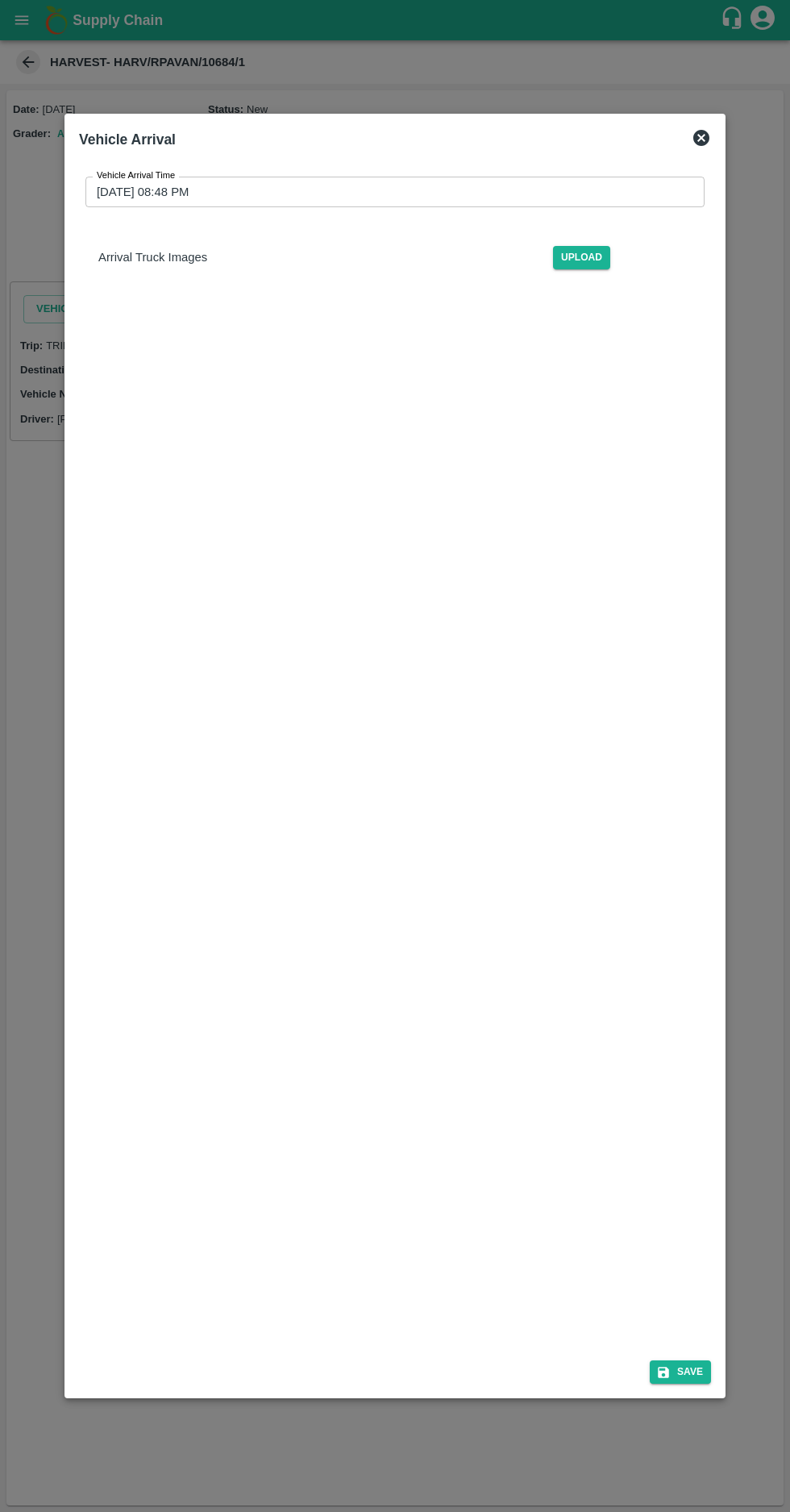
click at [123, 177] on input "[DATE] 08:48 PM" at bounding box center [389, 192] width 608 height 30
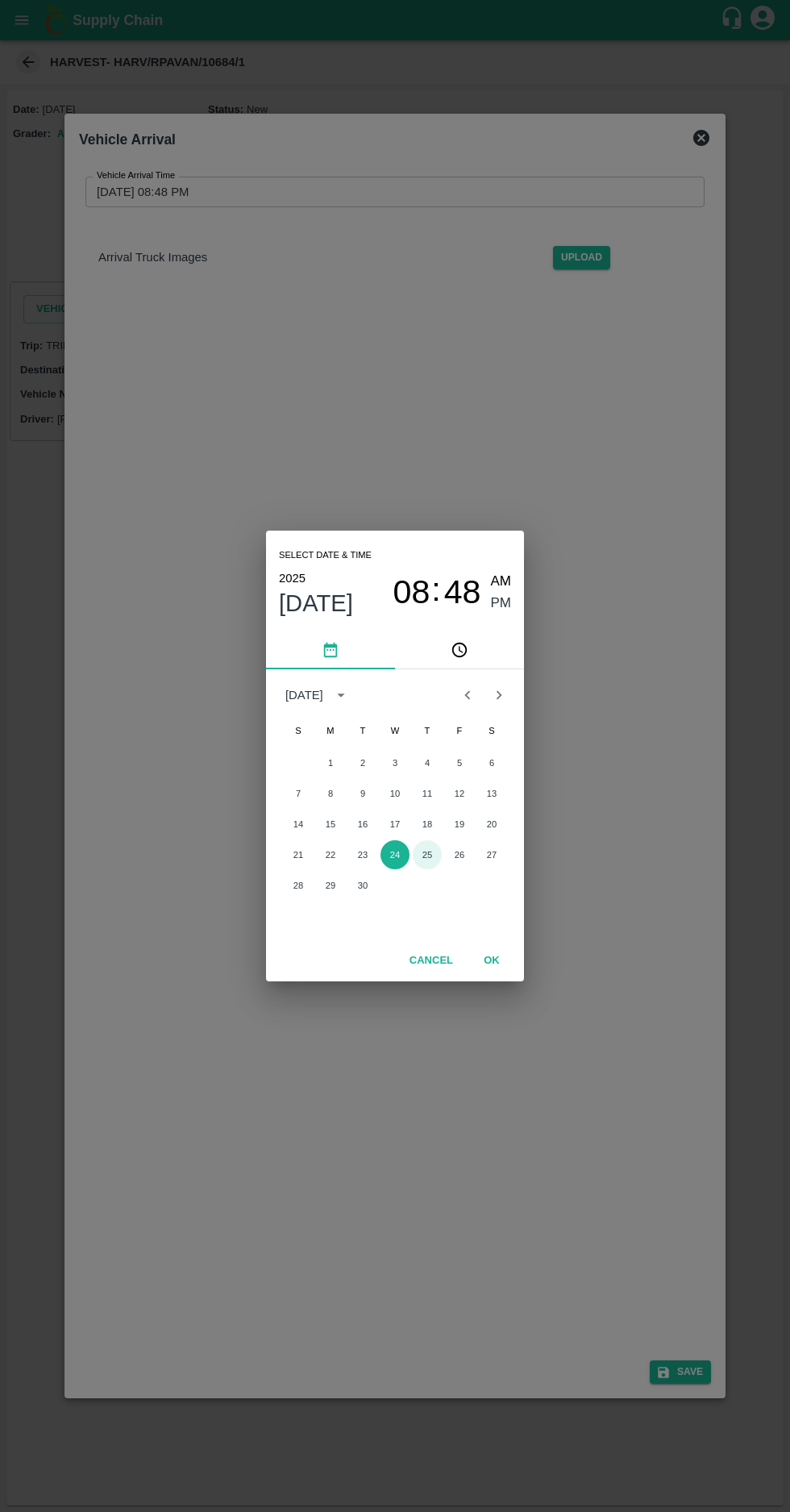
click at [430, 858] on button "25" at bounding box center [427, 855] width 29 height 29
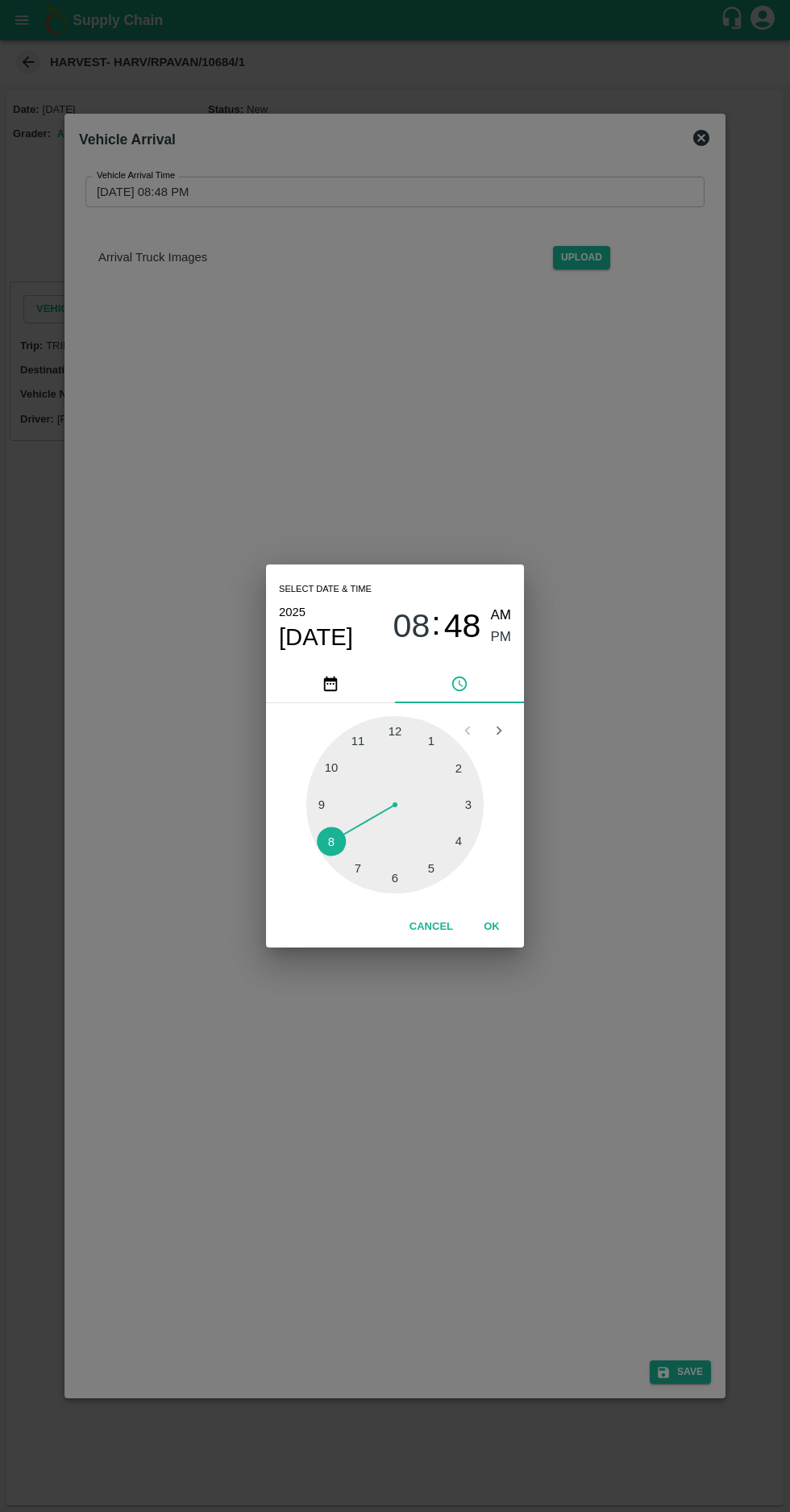
click at [463, 846] on div at bounding box center [395, 804] width 178 height 178
click at [508, 621] on span "AM" at bounding box center [501, 615] width 21 height 22
type input "[DATE] 04:48 AM"
click at [508, 928] on button "OK" at bounding box center [492, 926] width 52 height 28
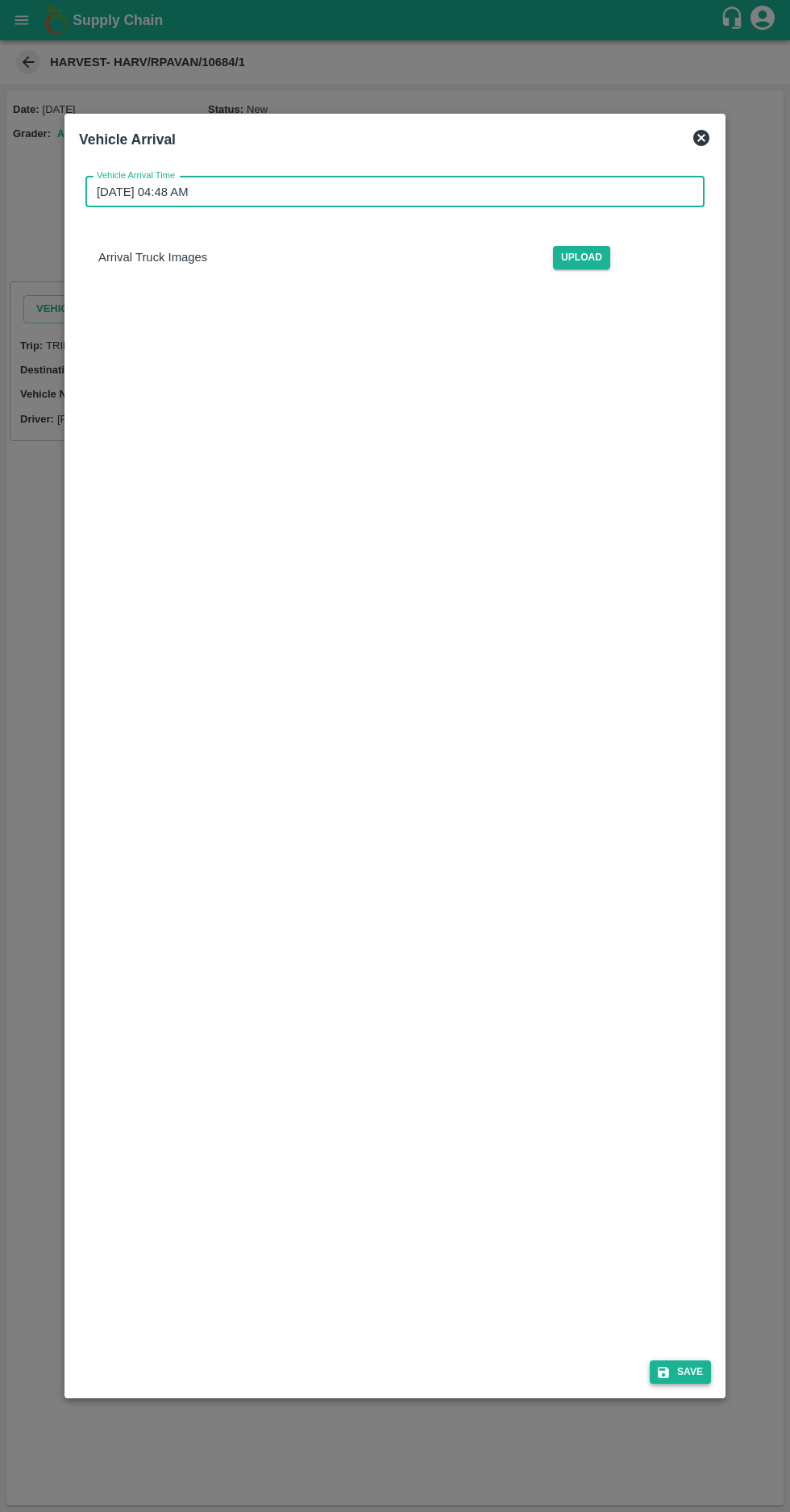
click at [691, 1384] on button "Save" at bounding box center [681, 1372] width 61 height 23
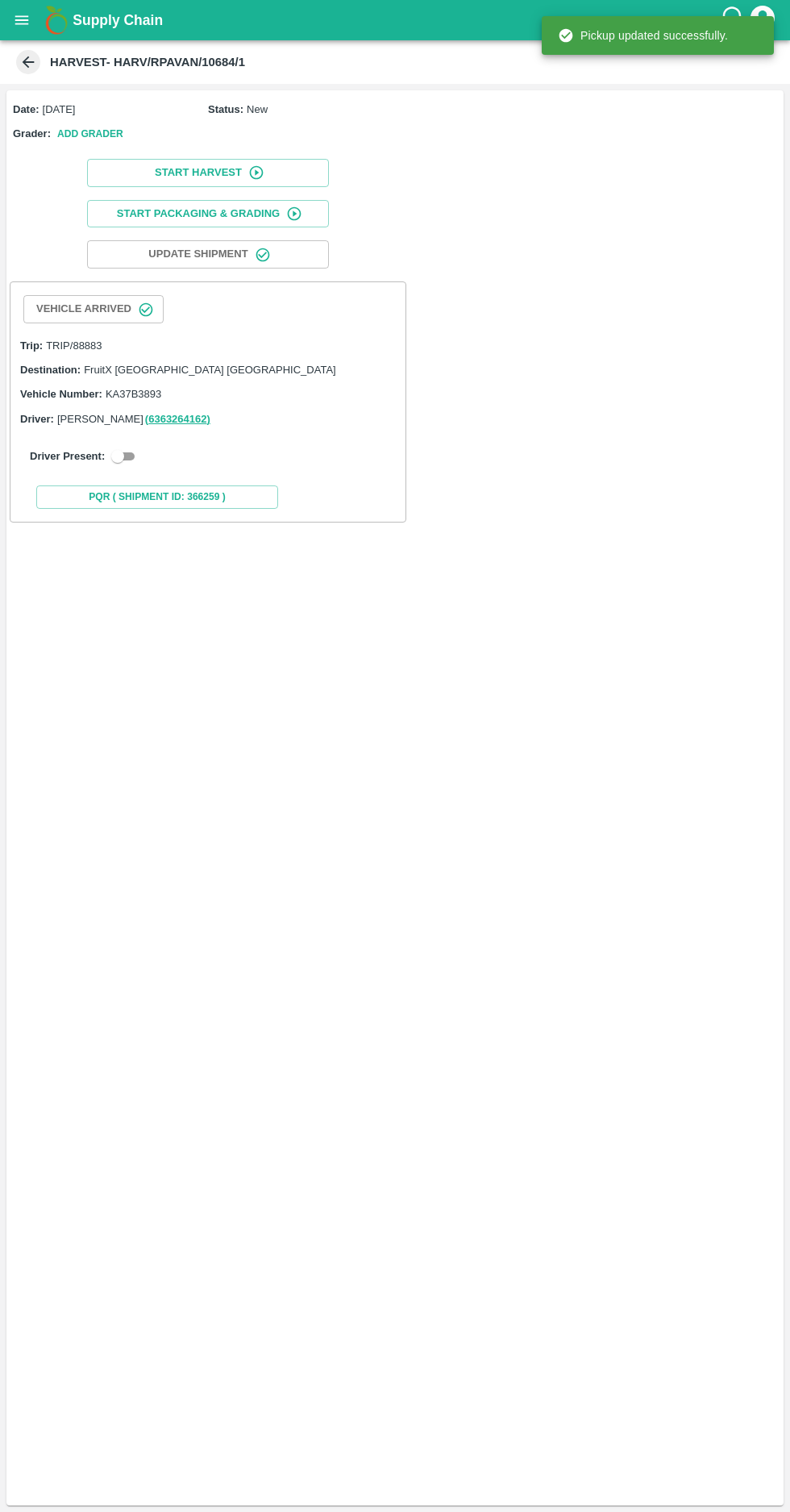
click at [121, 450] on input "checkbox" at bounding box center [117, 456] width 58 height 20
checkbox input "true"
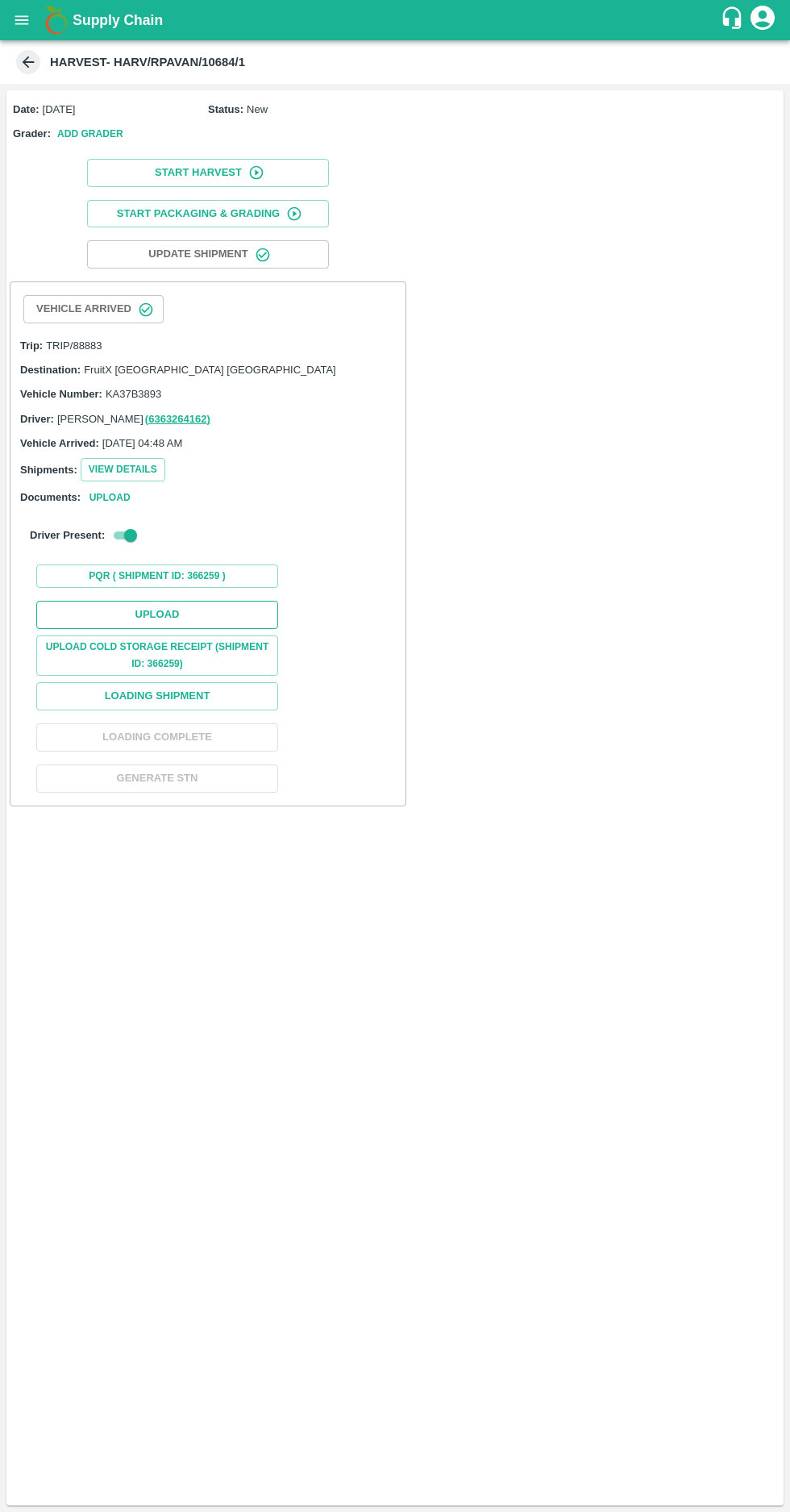
click at [142, 616] on button "Upload" at bounding box center [157, 614] width 242 height 28
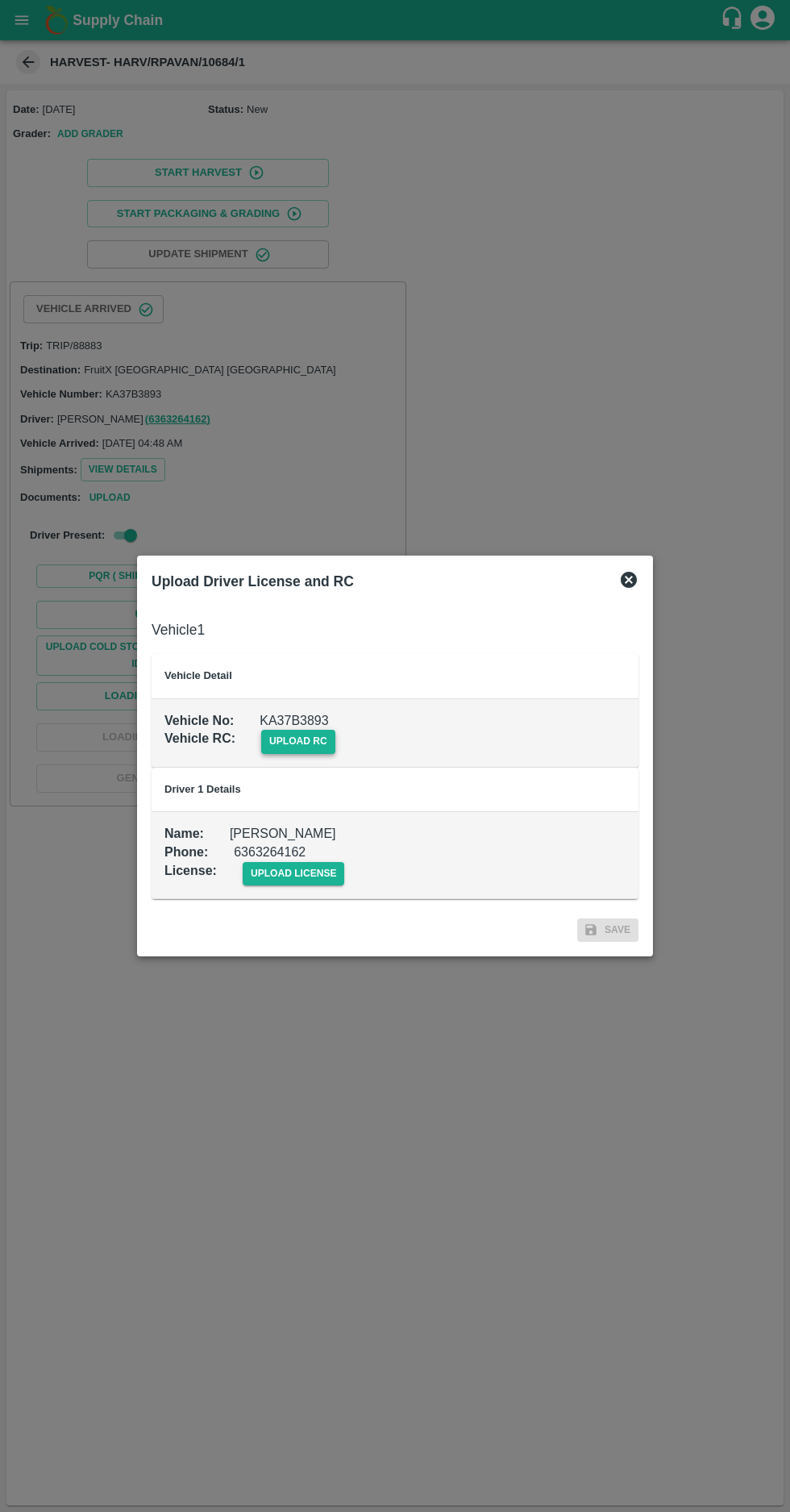
click at [285, 739] on span "upload rc" at bounding box center [298, 742] width 74 height 23
click at [0, 0] on input "upload rc" at bounding box center [0, 0] width 0 height 0
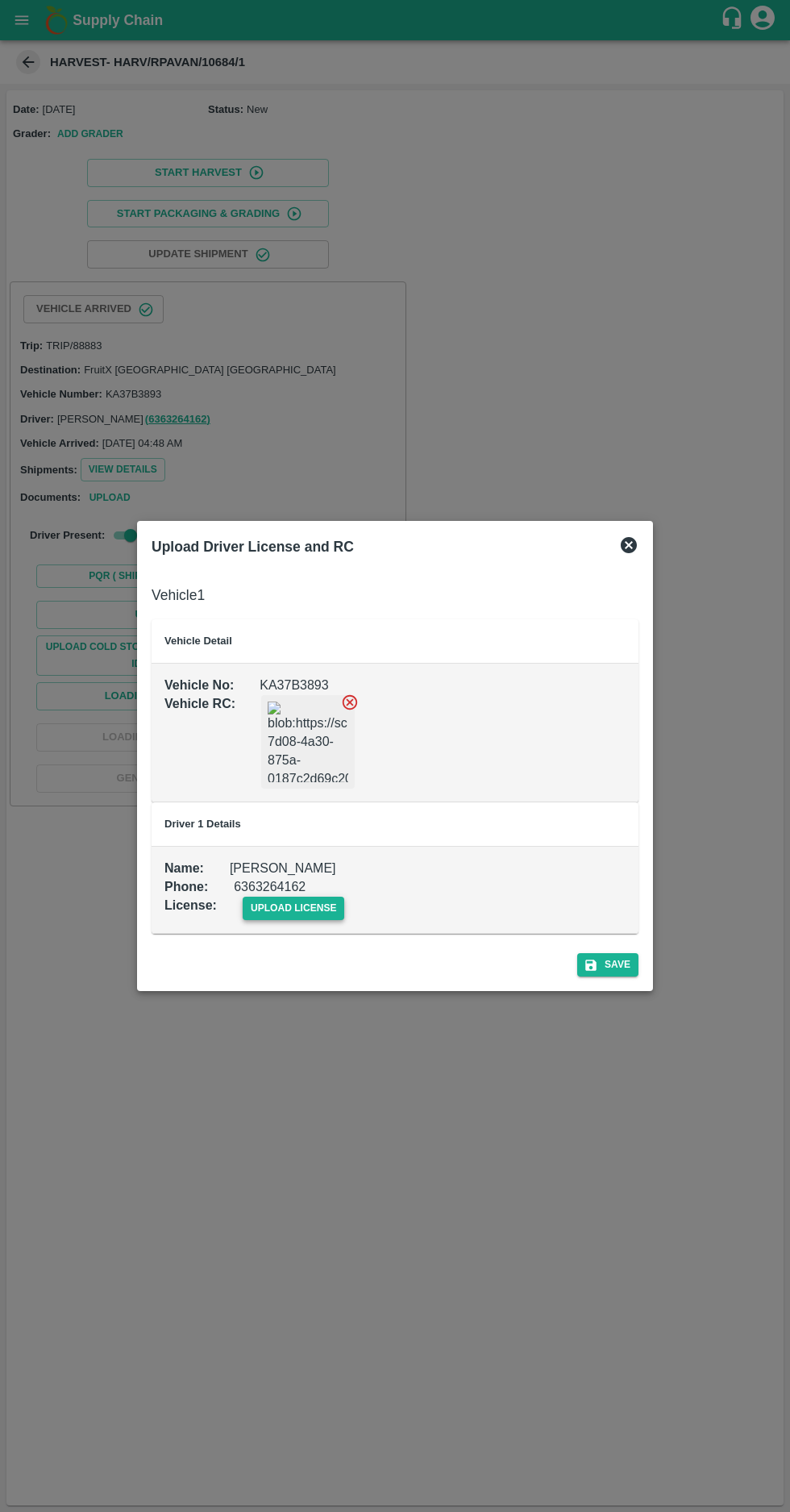
click at [295, 906] on span "upload license" at bounding box center [294, 908] width 102 height 23
click at [0, 0] on input "upload license" at bounding box center [0, 0] width 0 height 0
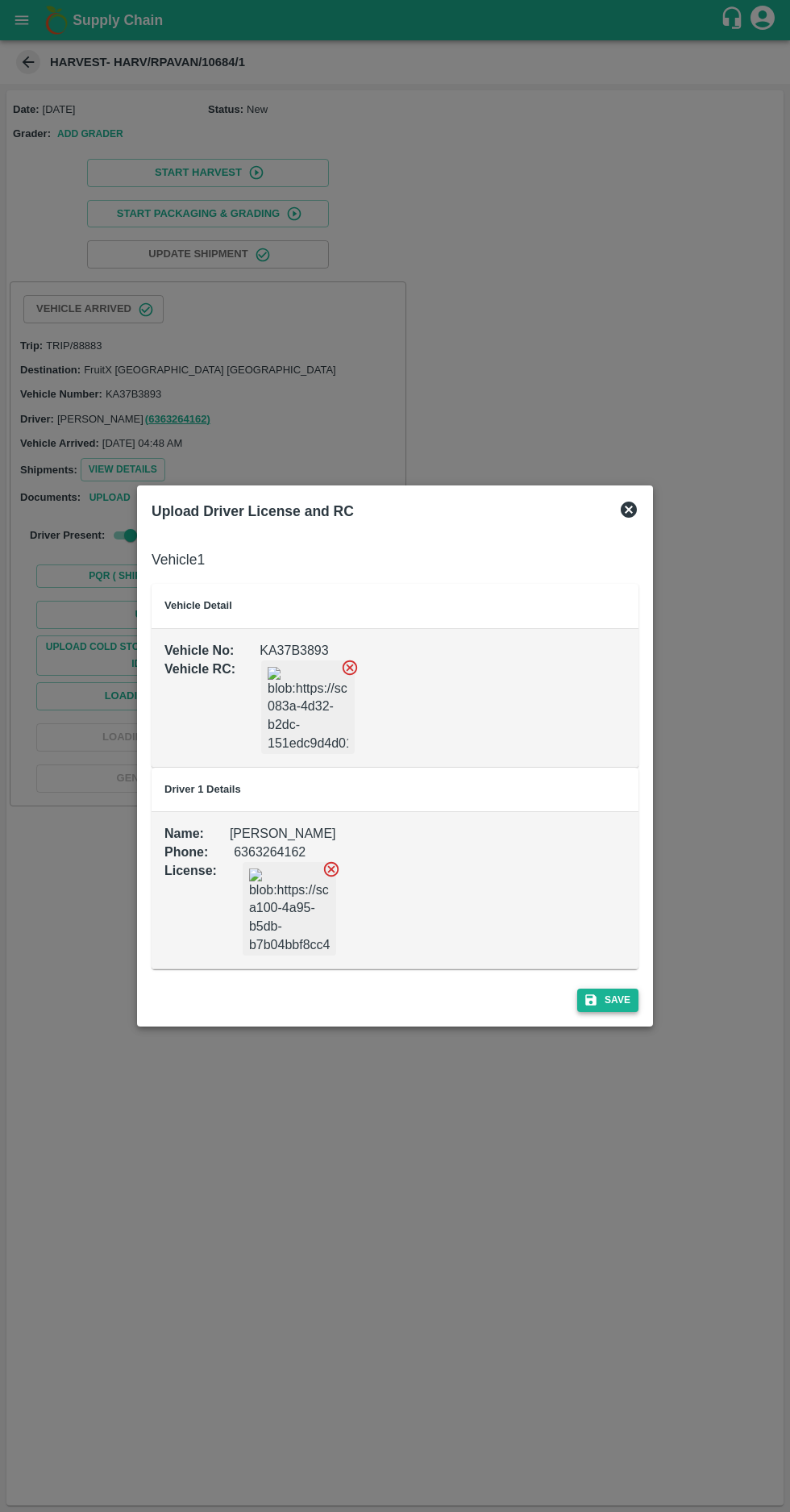
click at [620, 999] on button "Save" at bounding box center [608, 1000] width 61 height 23
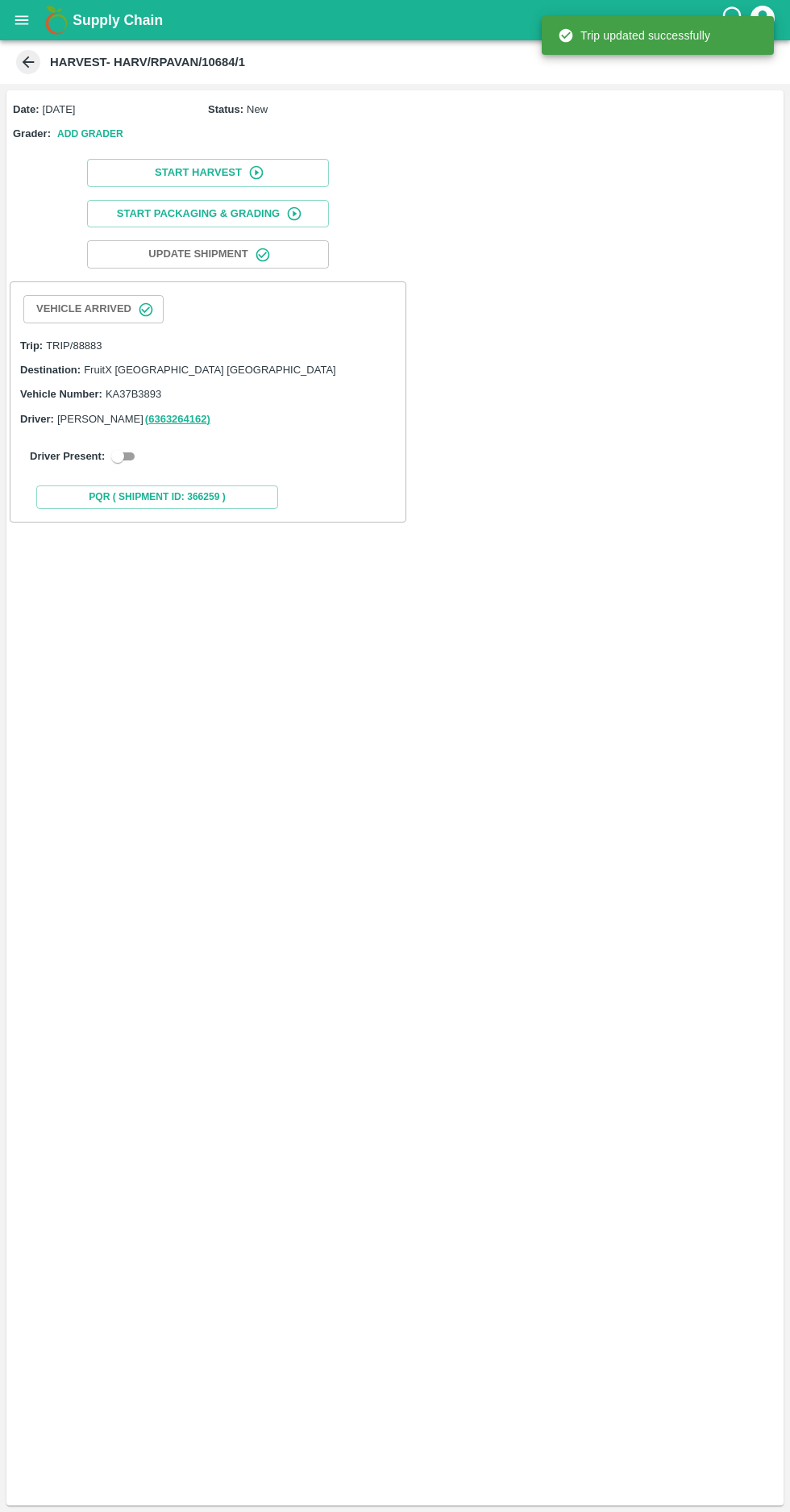
click at [116, 463] on input "checkbox" at bounding box center [117, 456] width 58 height 20
checkbox input "true"
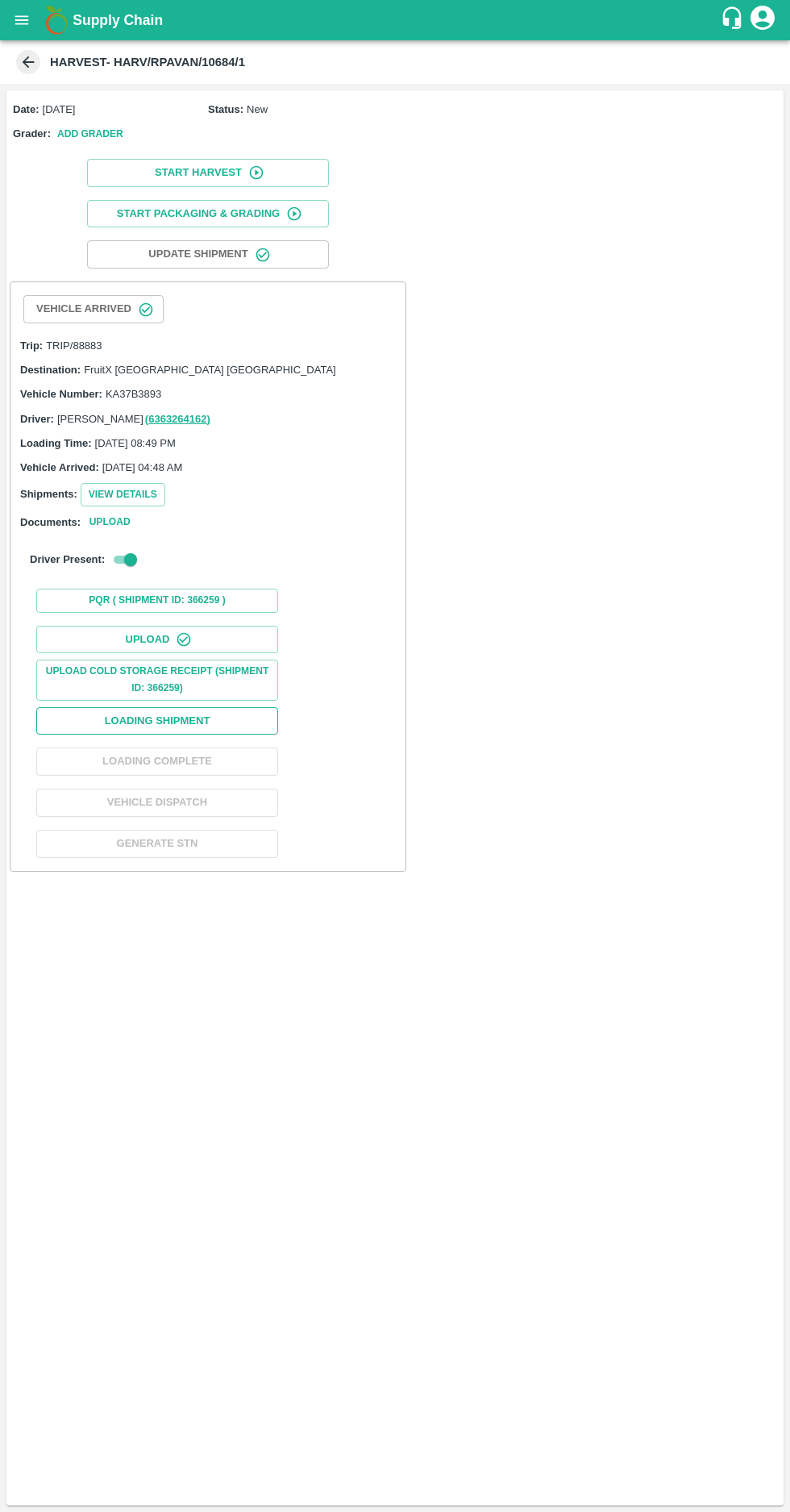
click at [143, 721] on button "Loading Shipment" at bounding box center [157, 721] width 242 height 28
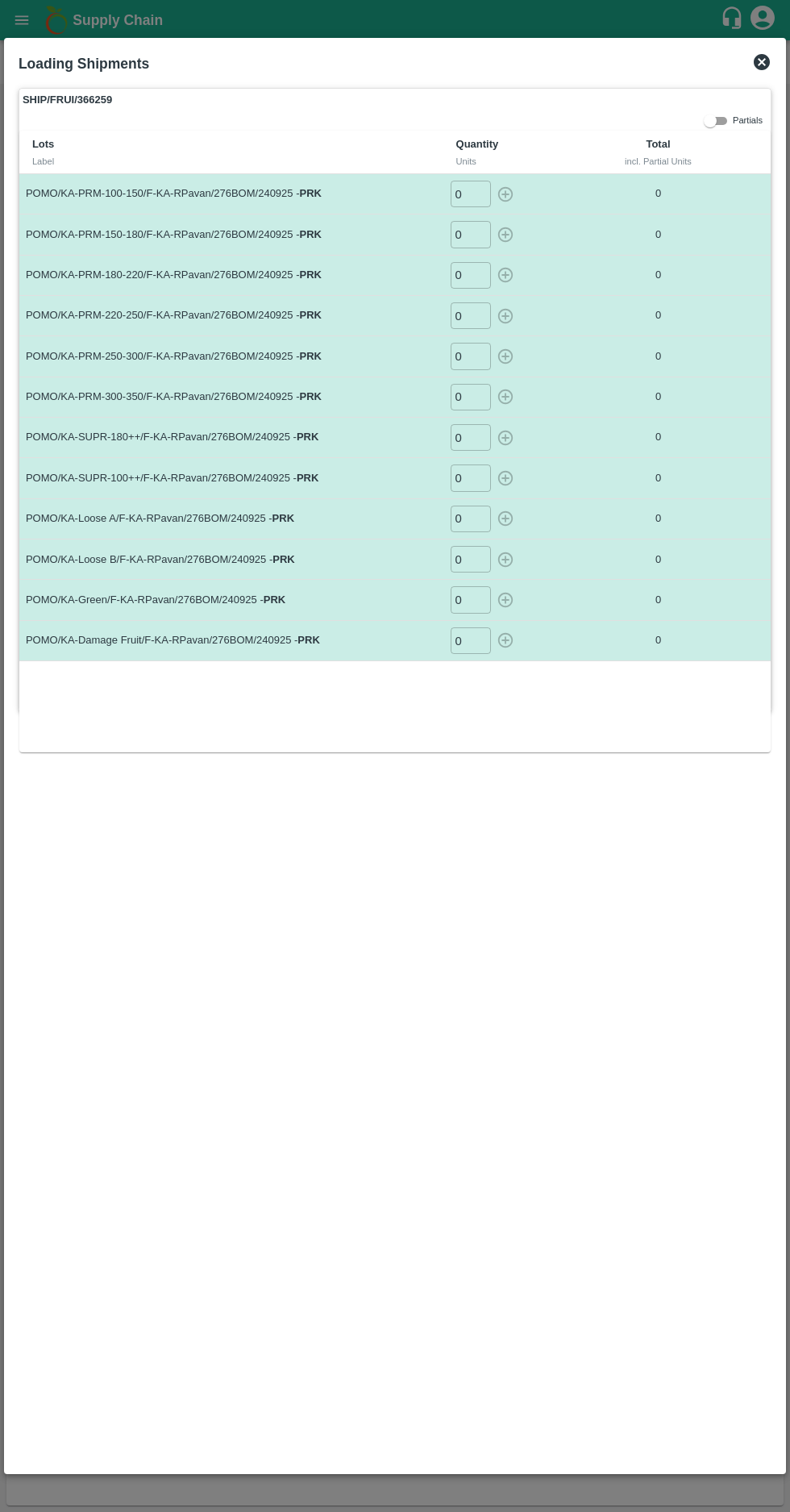
click at [456, 188] on input "0" at bounding box center [471, 194] width 40 height 27
click at [466, 194] on input "0" at bounding box center [471, 194] width 40 height 27
type input "142"
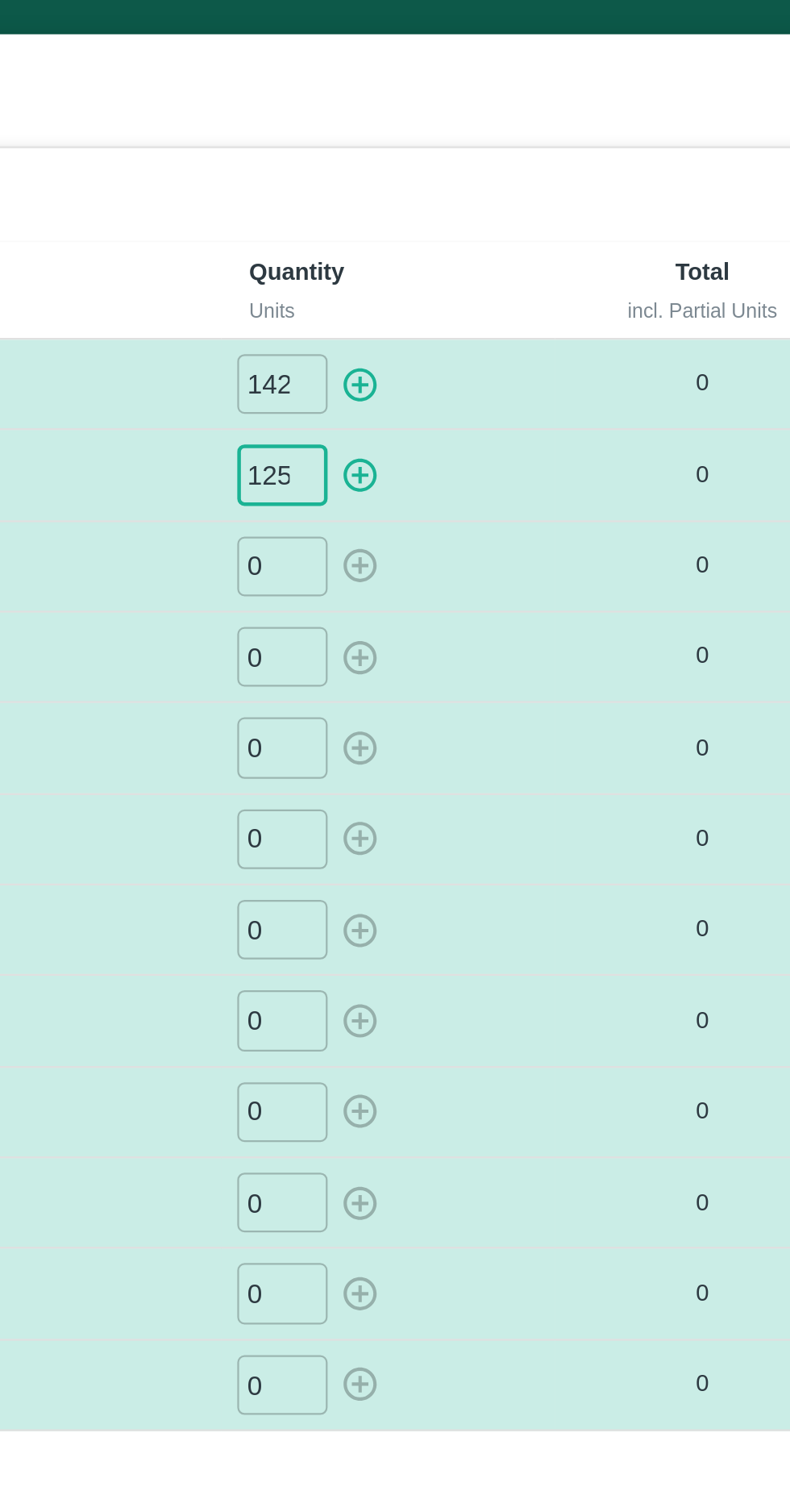
type input "125"
type input "86"
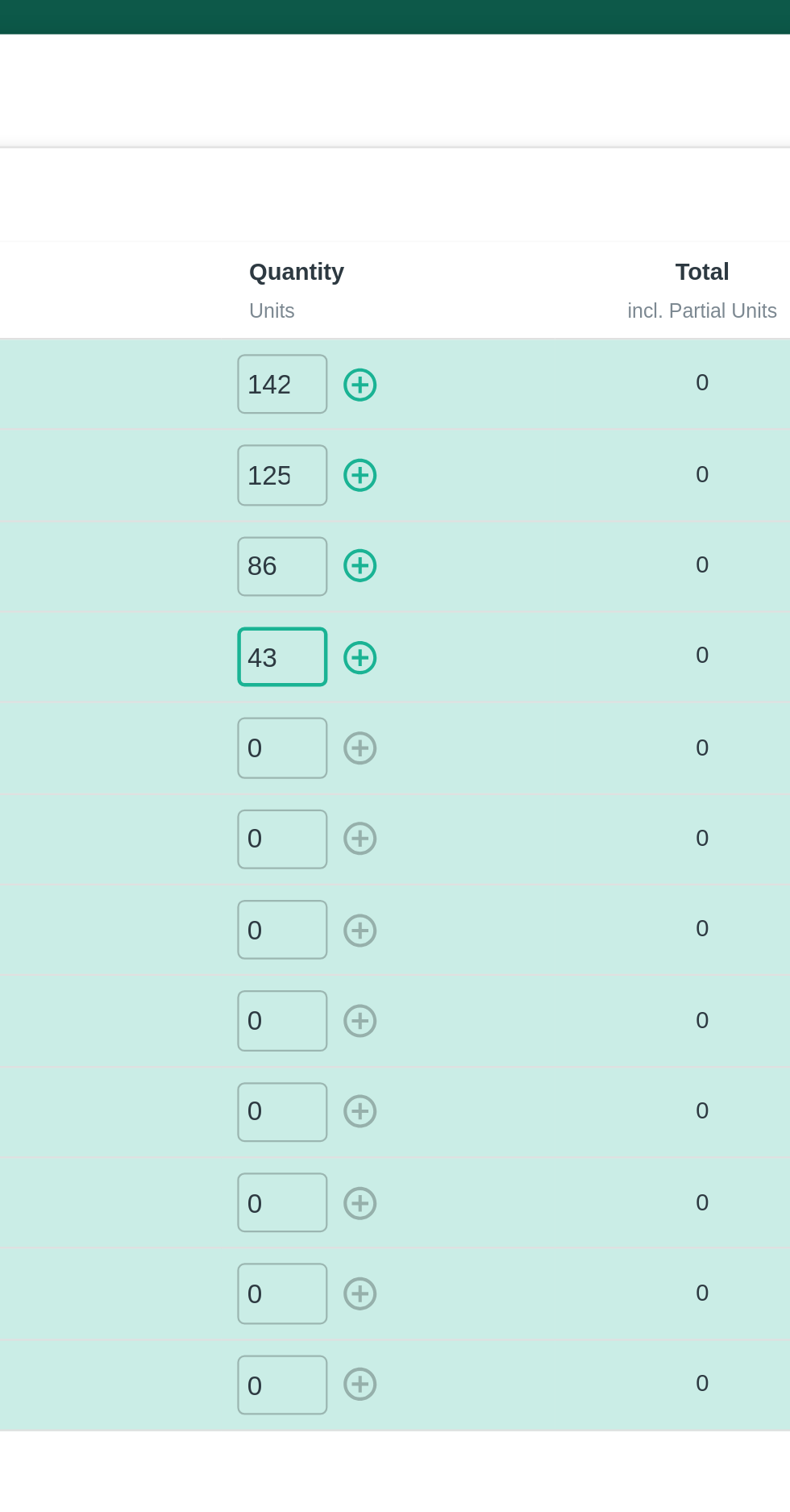
type input "43"
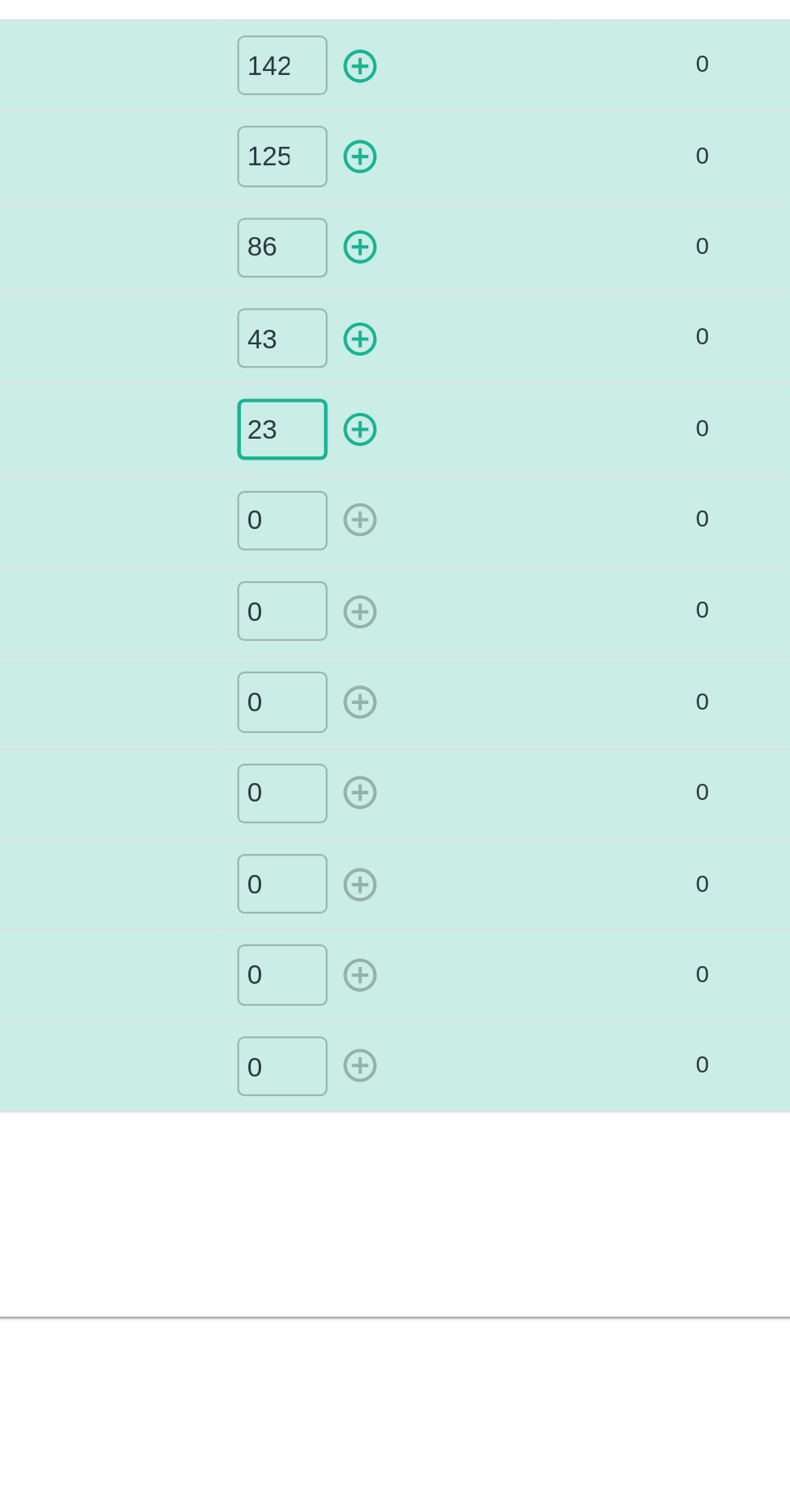
type input "23"
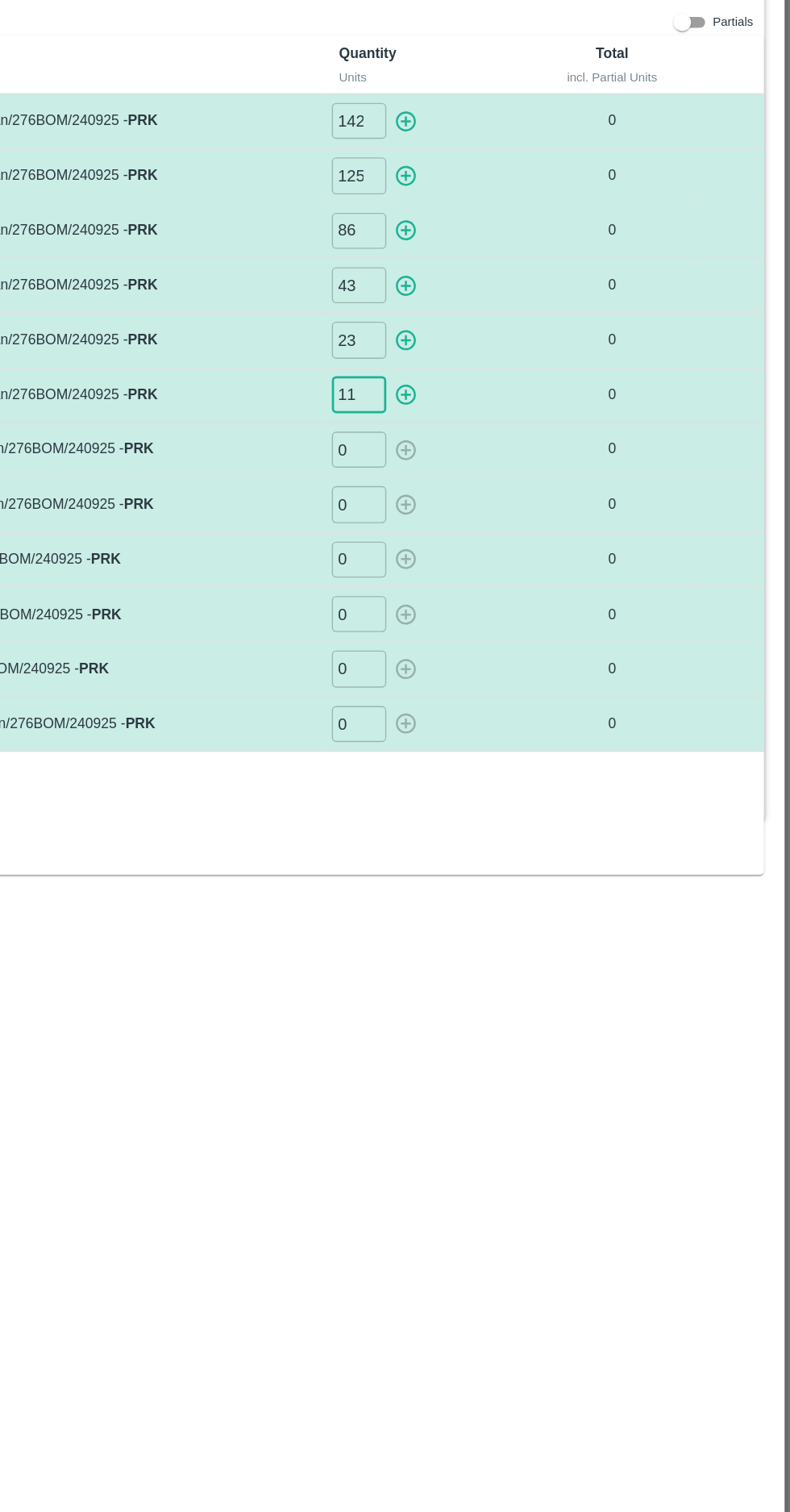
type input "11"
click at [469, 436] on input "0" at bounding box center [471, 438] width 40 height 27
type input "68"
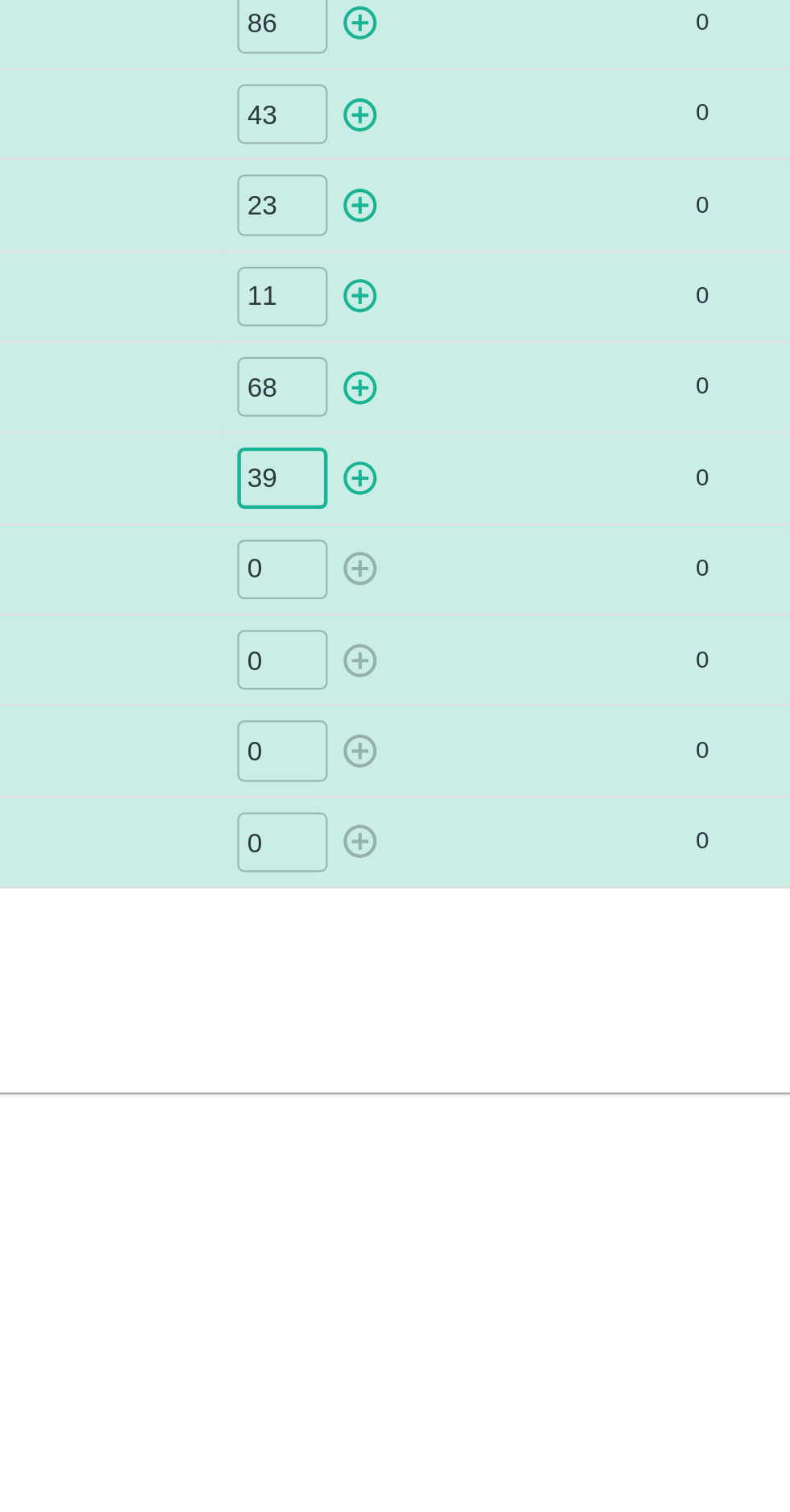
type input "39"
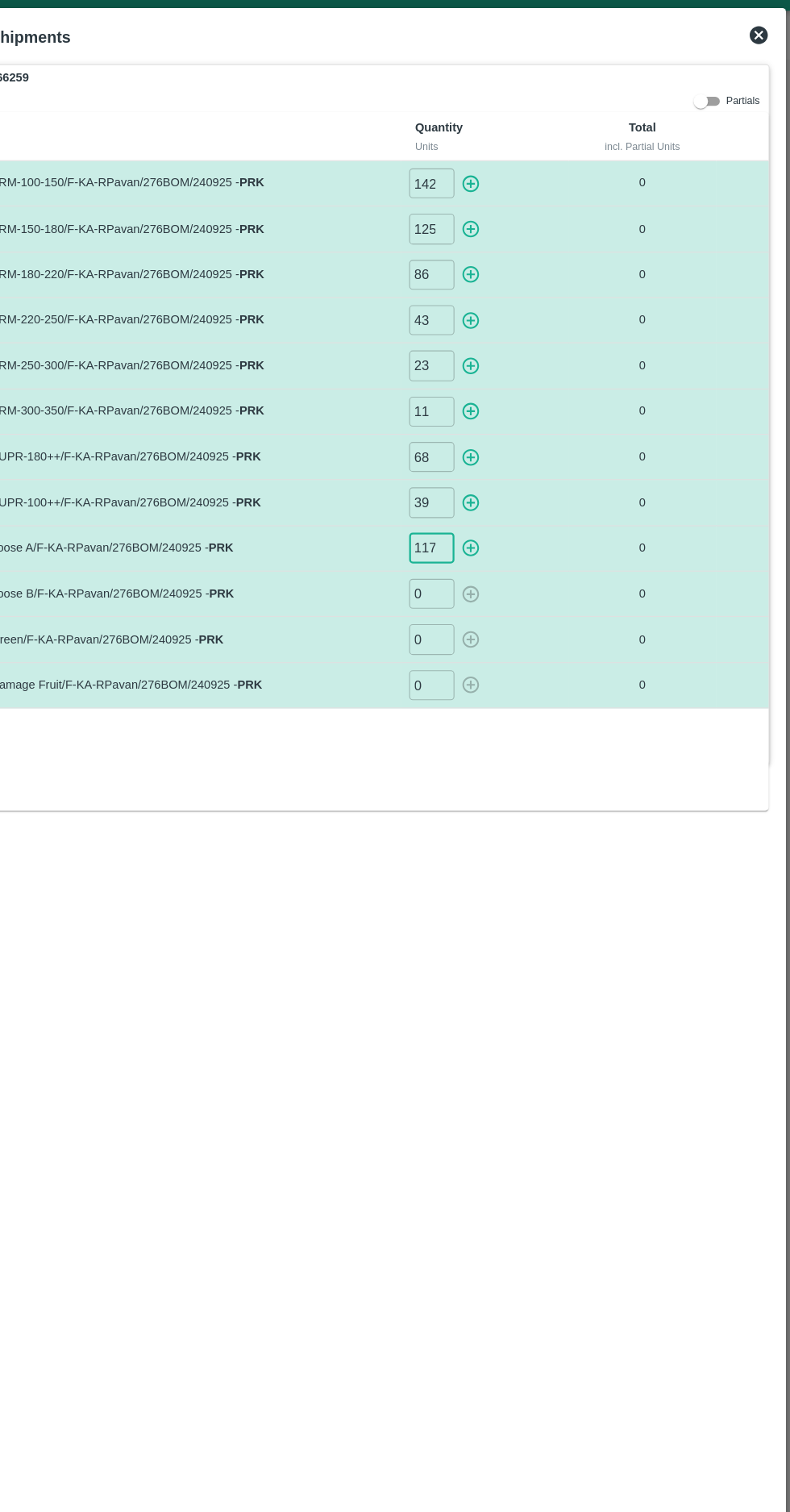
type input "117"
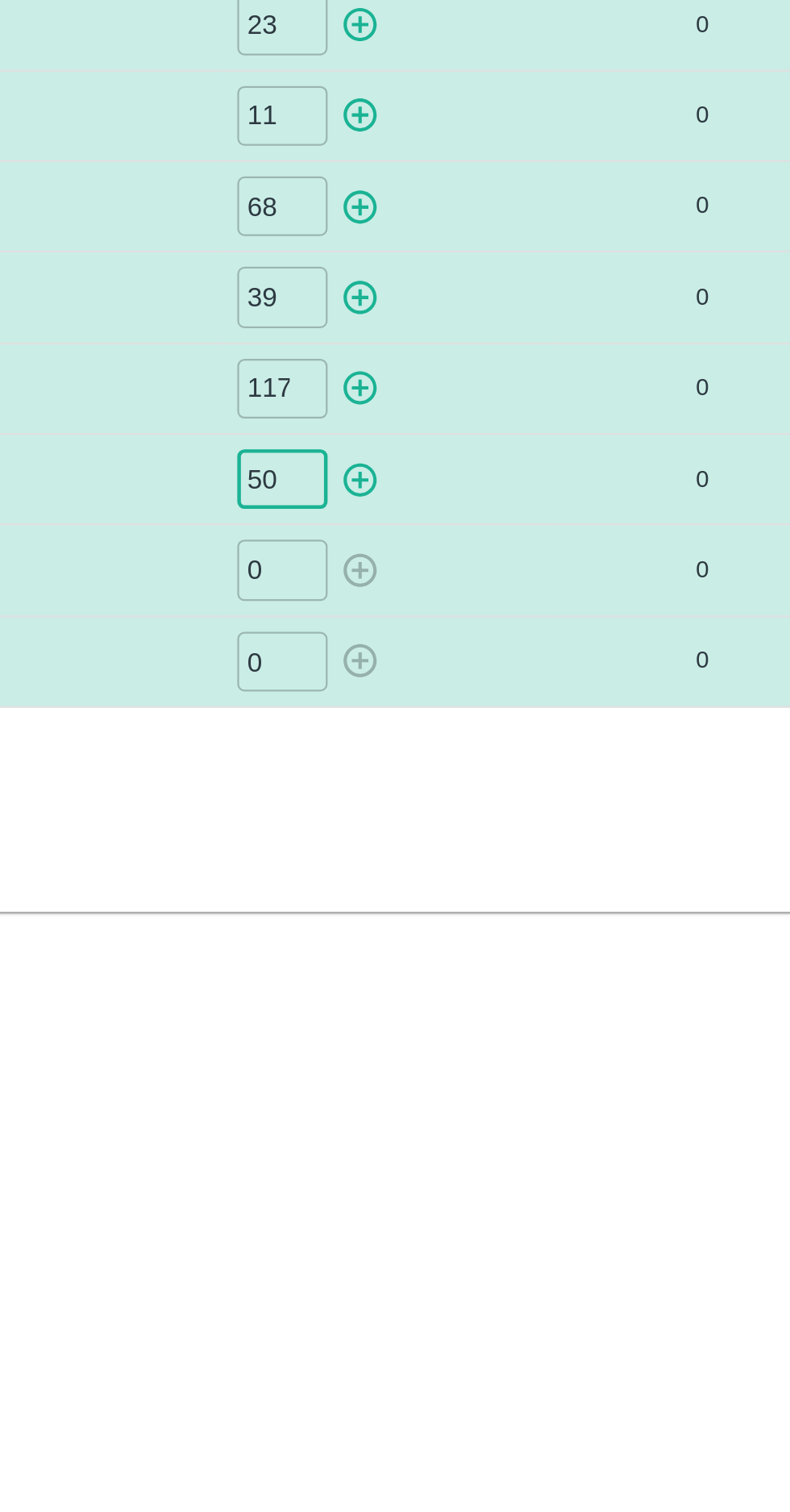
type input "50"
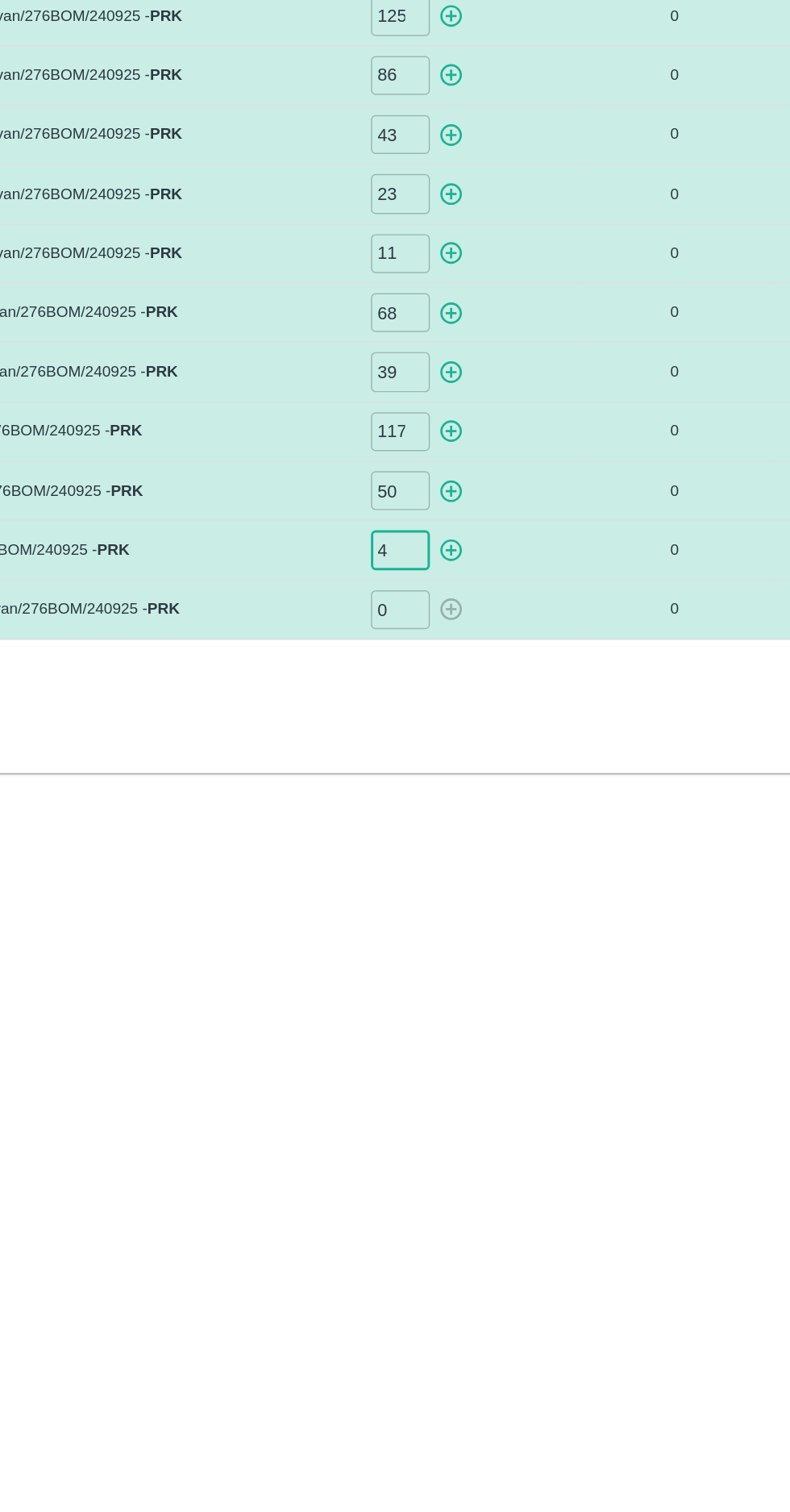
type input "4"
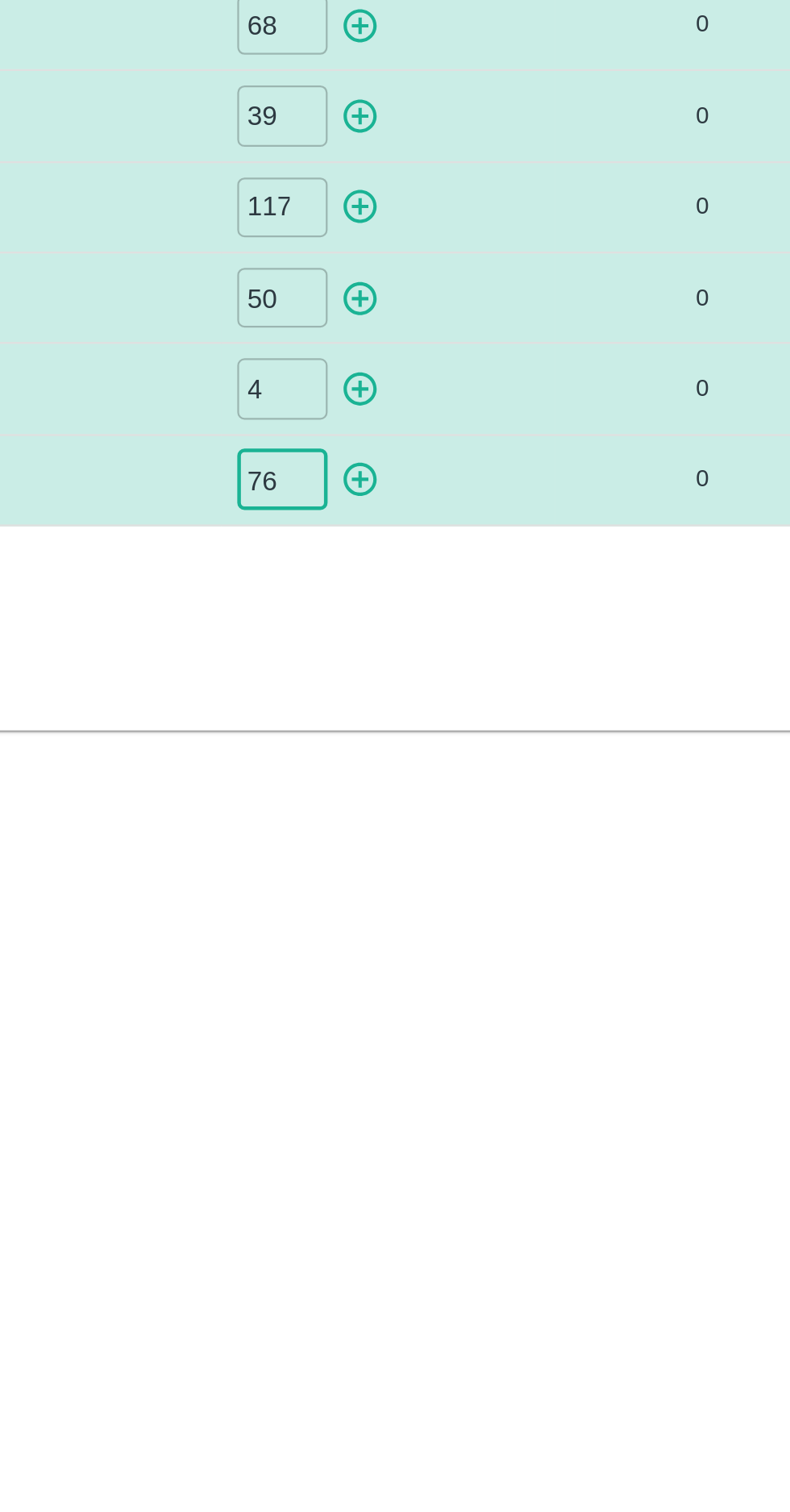
click at [500, 644] on icon "button" at bounding box center [506, 640] width 18 height 18
type input "0"
click at [506, 607] on button "button" at bounding box center [505, 600] width 26 height 27
type input "0"
click at [507, 558] on icon "button" at bounding box center [506, 560] width 18 height 18
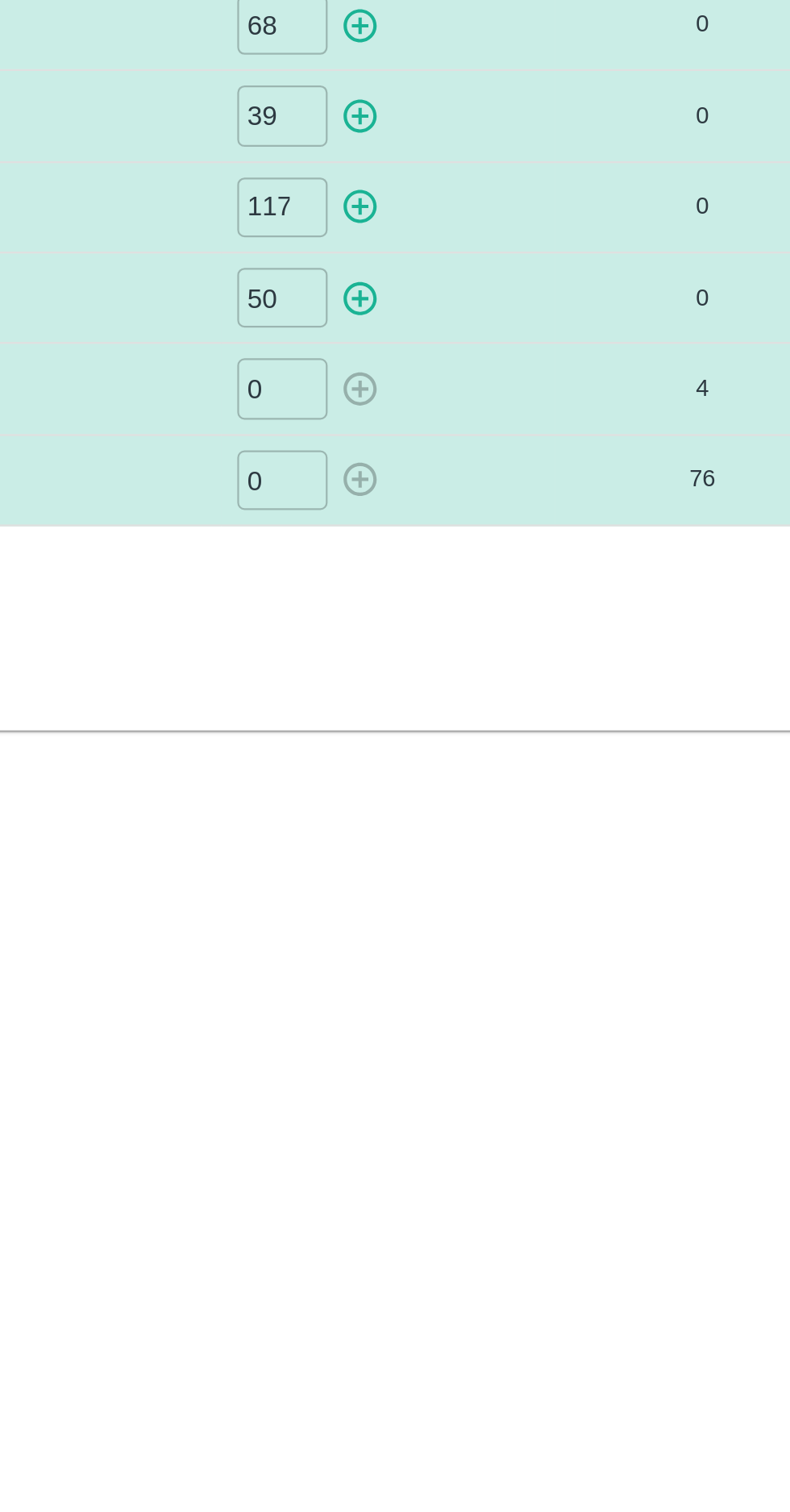
type input "0"
click at [503, 518] on icon "button" at bounding box center [506, 518] width 18 height 18
type input "0"
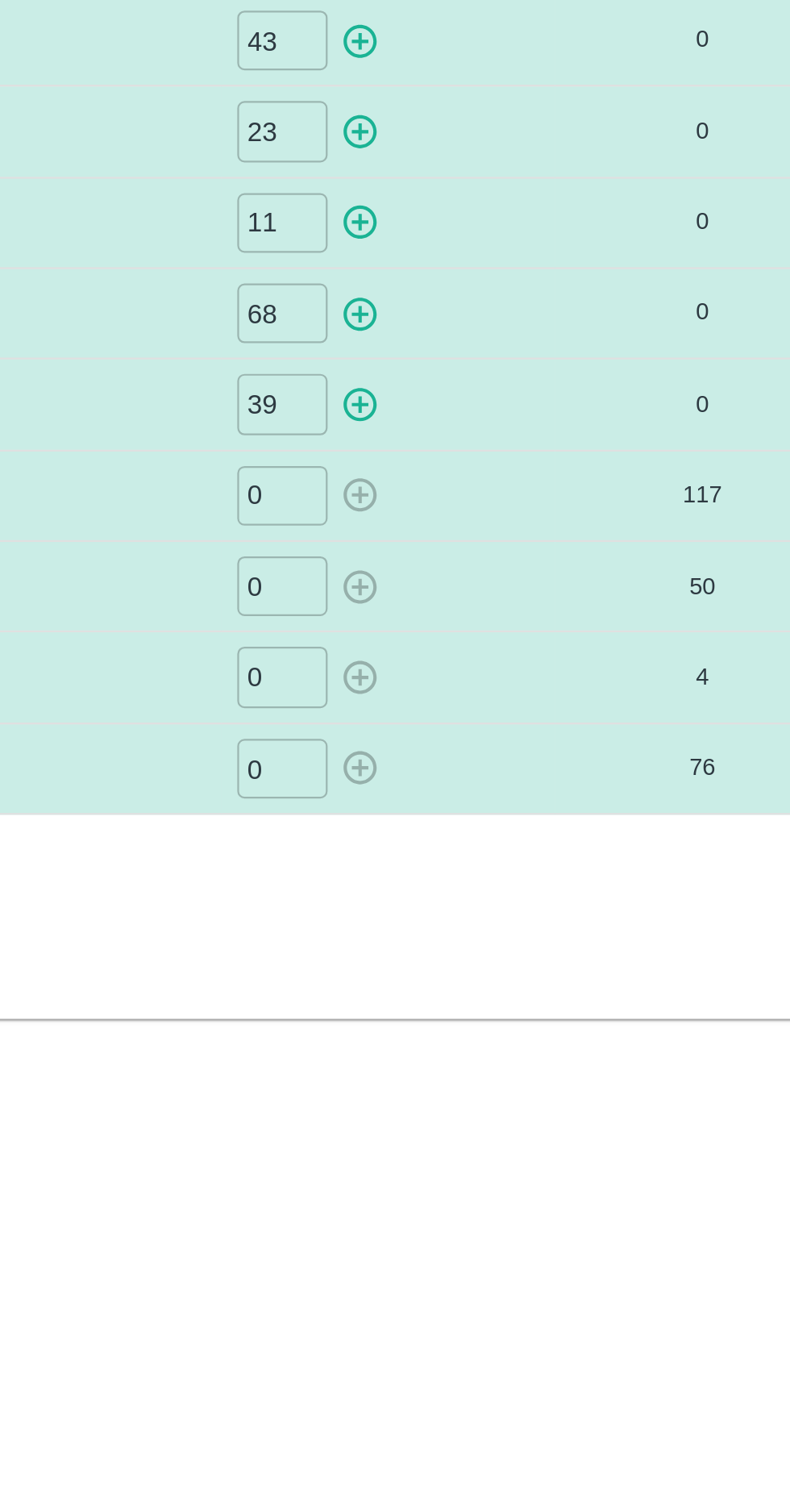
click at [507, 482] on icon "button" at bounding box center [506, 478] width 18 height 18
type input "0"
click at [507, 436] on icon "button" at bounding box center [505, 437] width 15 height 15
type input "0"
click at [499, 397] on icon "button" at bounding box center [505, 396] width 15 height 15
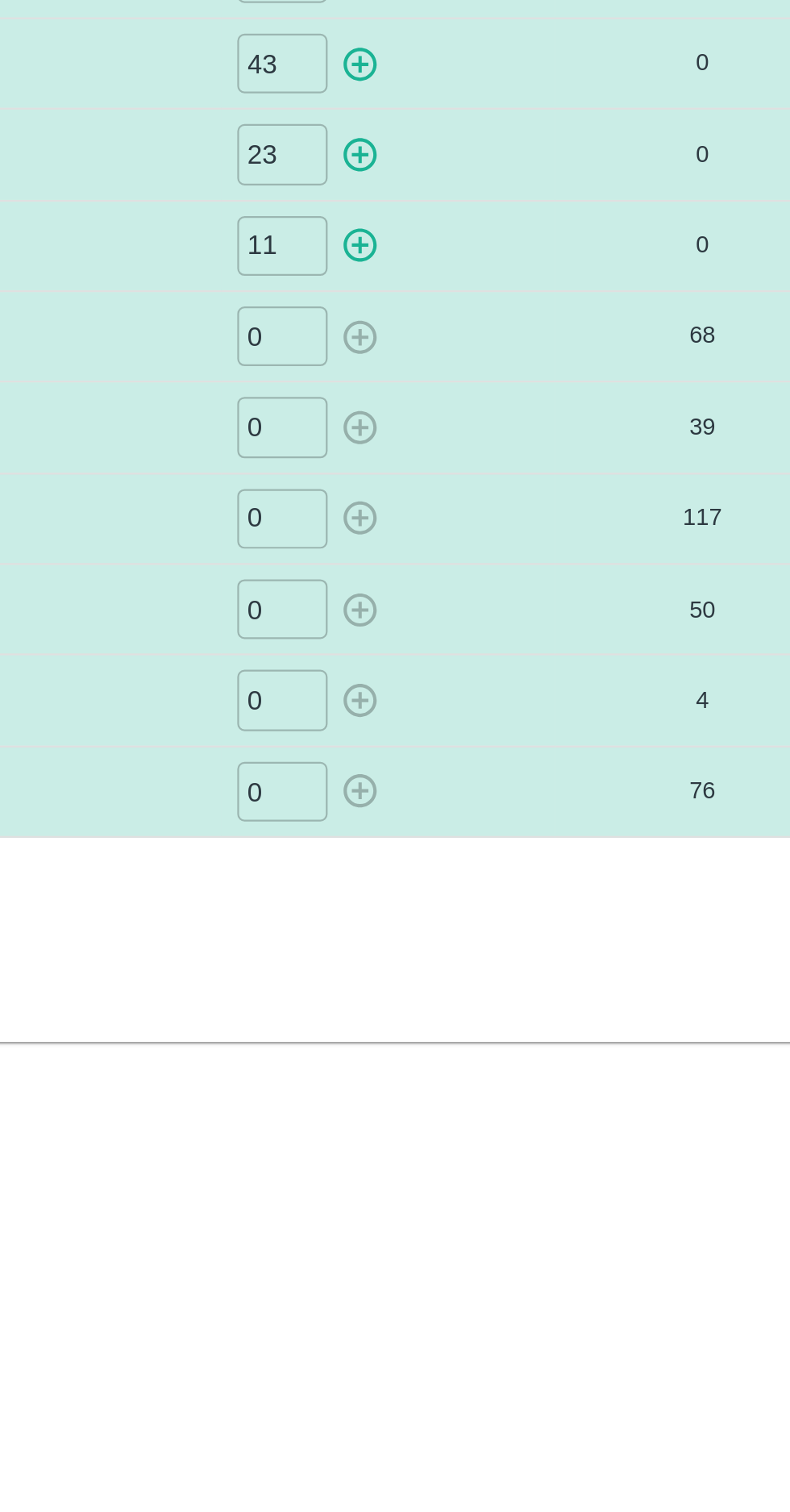
type input "0"
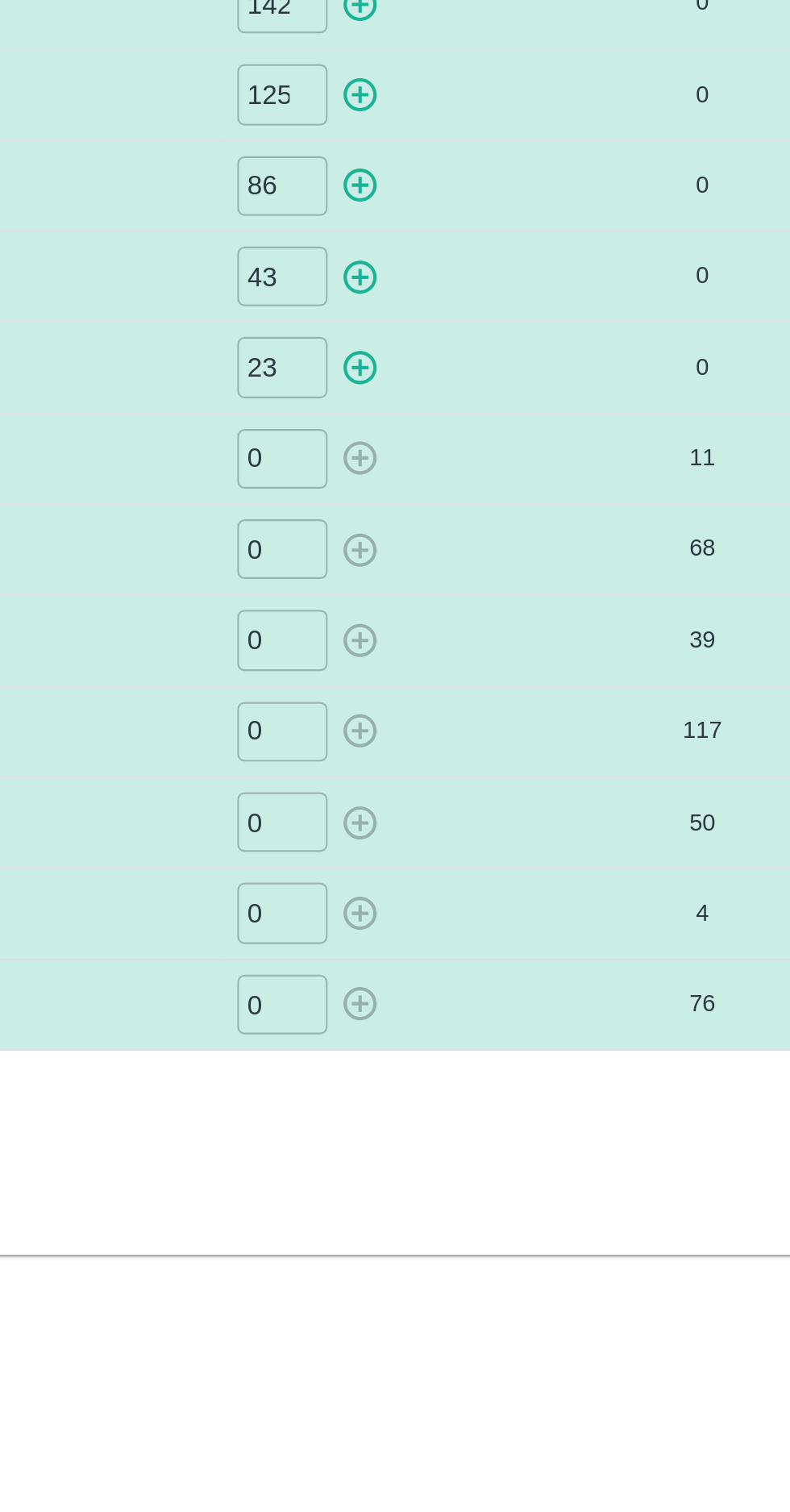
click at [504, 356] on icon "button" at bounding box center [506, 357] width 18 height 18
type input "0"
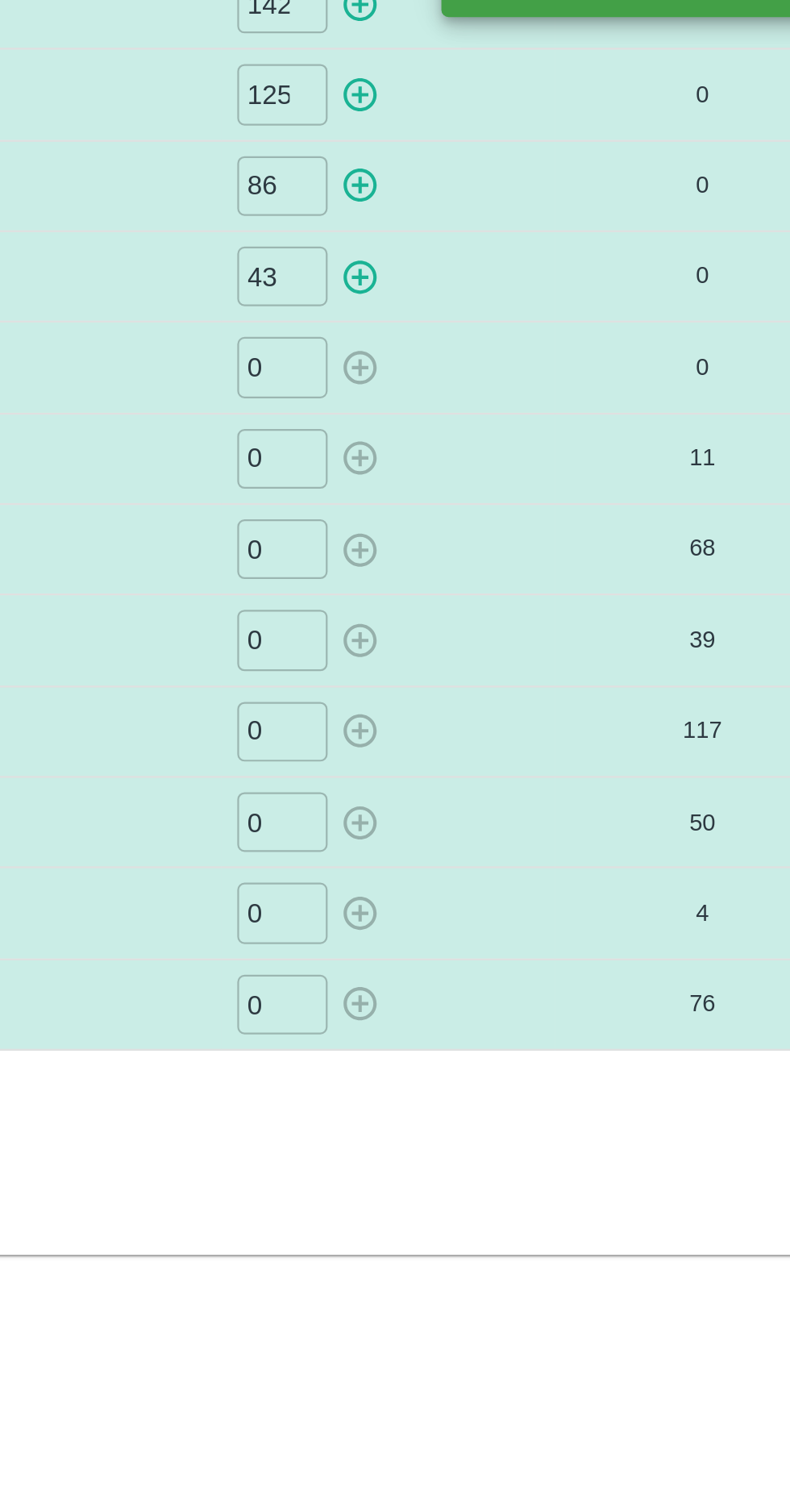
click at [504, 316] on icon "button" at bounding box center [505, 315] width 15 height 15
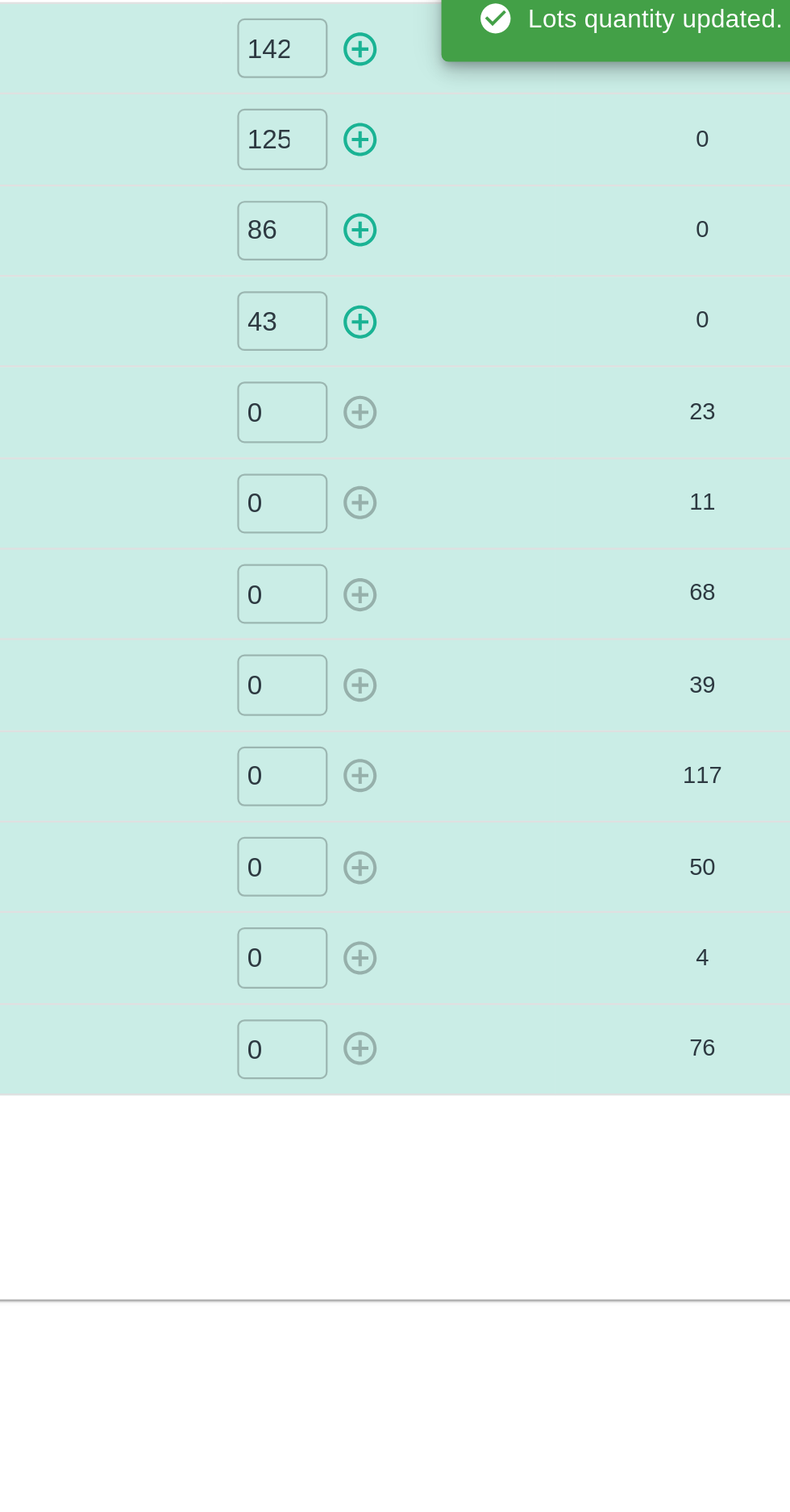
type input "0"
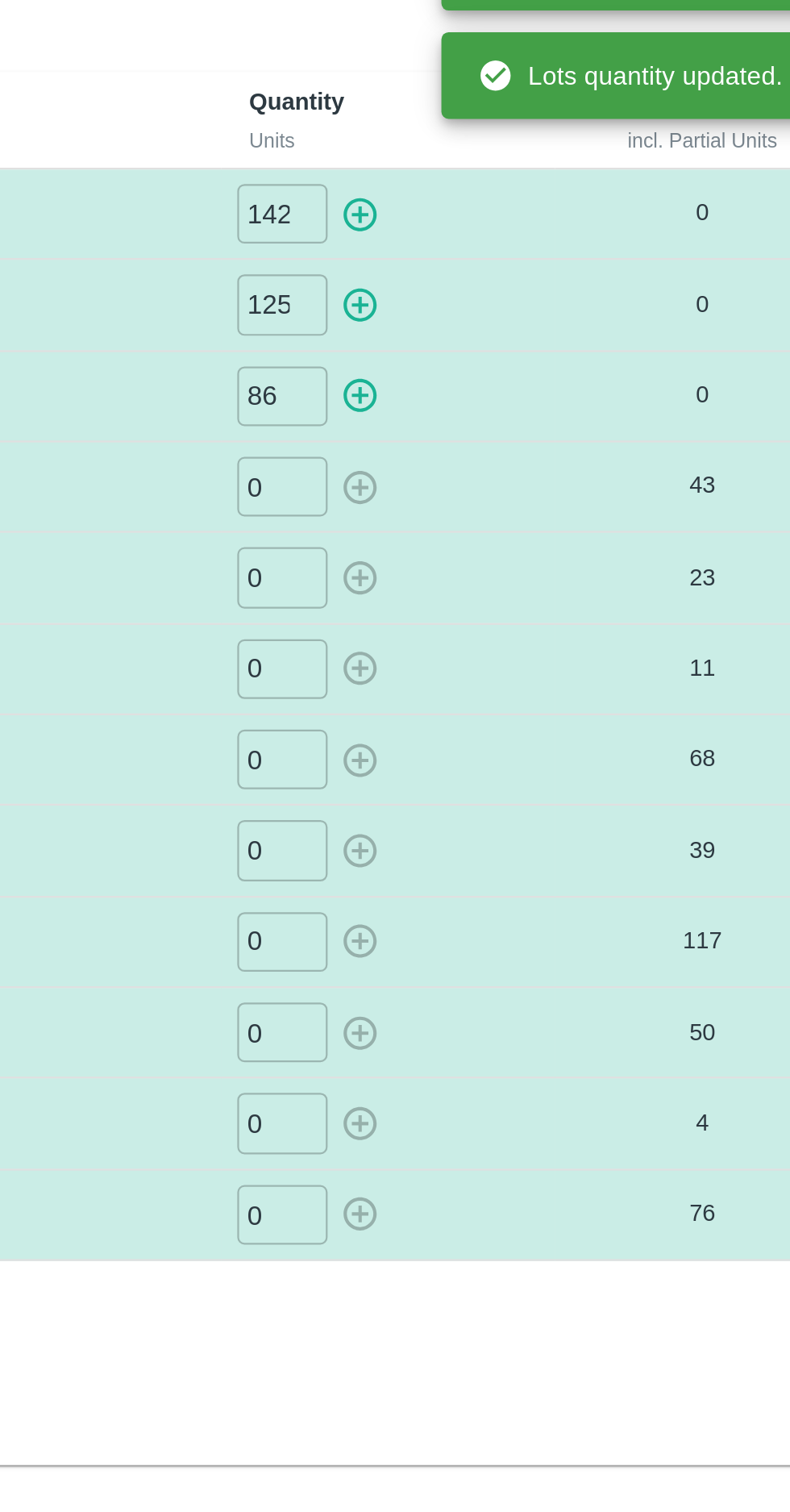
click at [500, 278] on icon "button" at bounding box center [505, 275] width 15 height 15
type input "0"
click at [503, 237] on icon "button" at bounding box center [506, 235] width 18 height 18
type input "0"
click at [504, 191] on icon "button" at bounding box center [505, 194] width 15 height 15
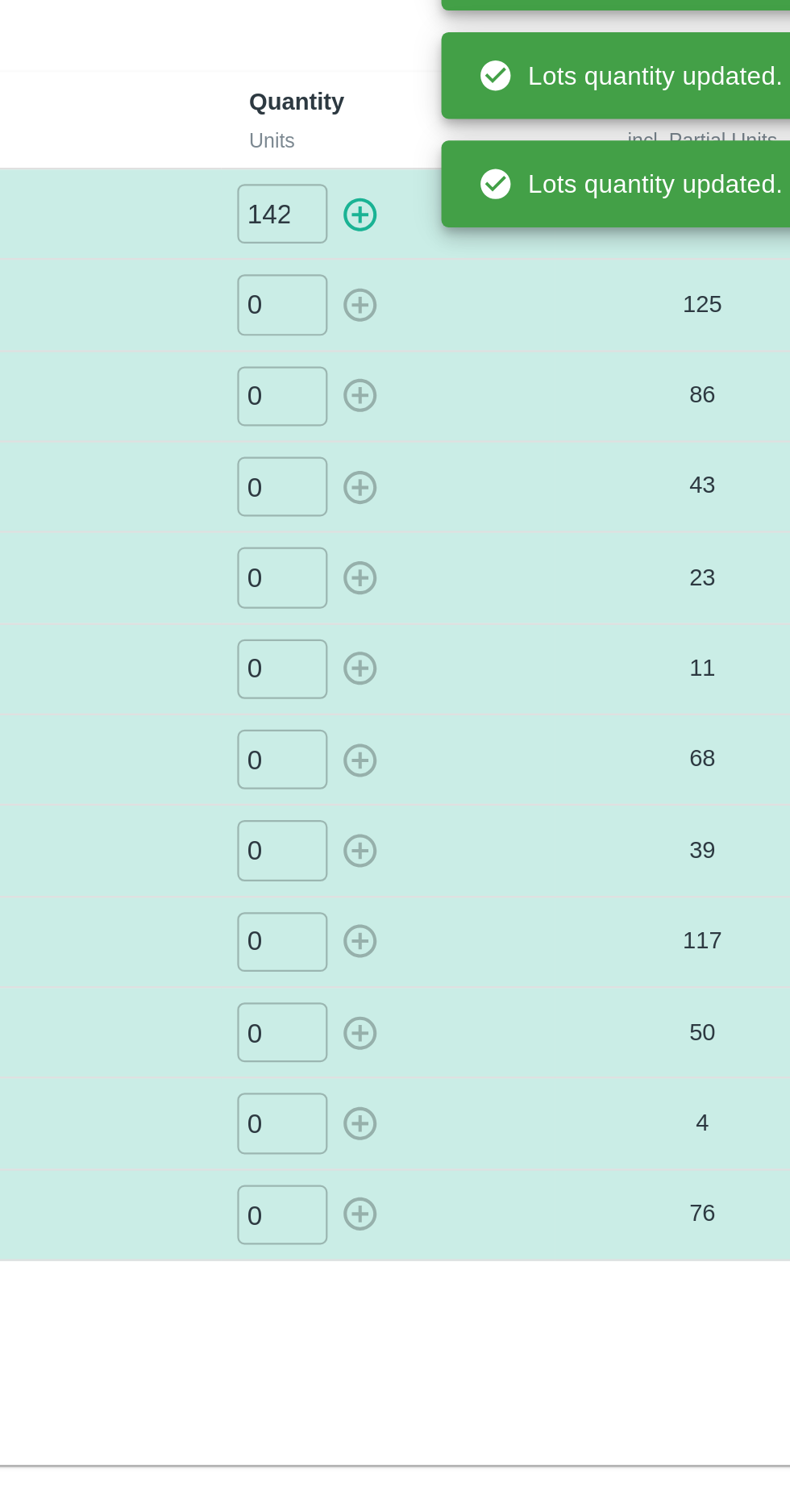
type input "0"
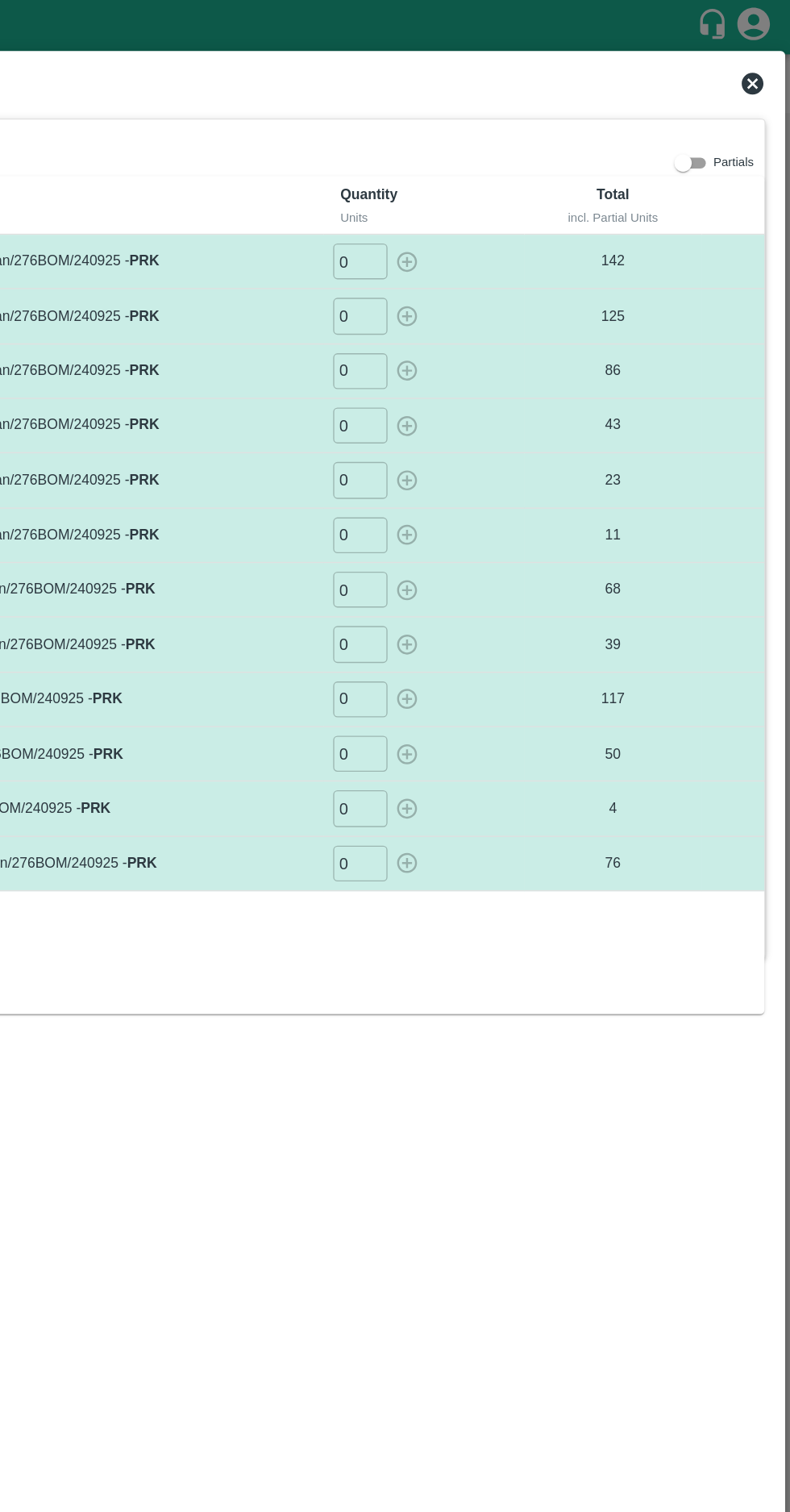
click at [752, 64] on icon at bounding box center [762, 62] width 20 height 20
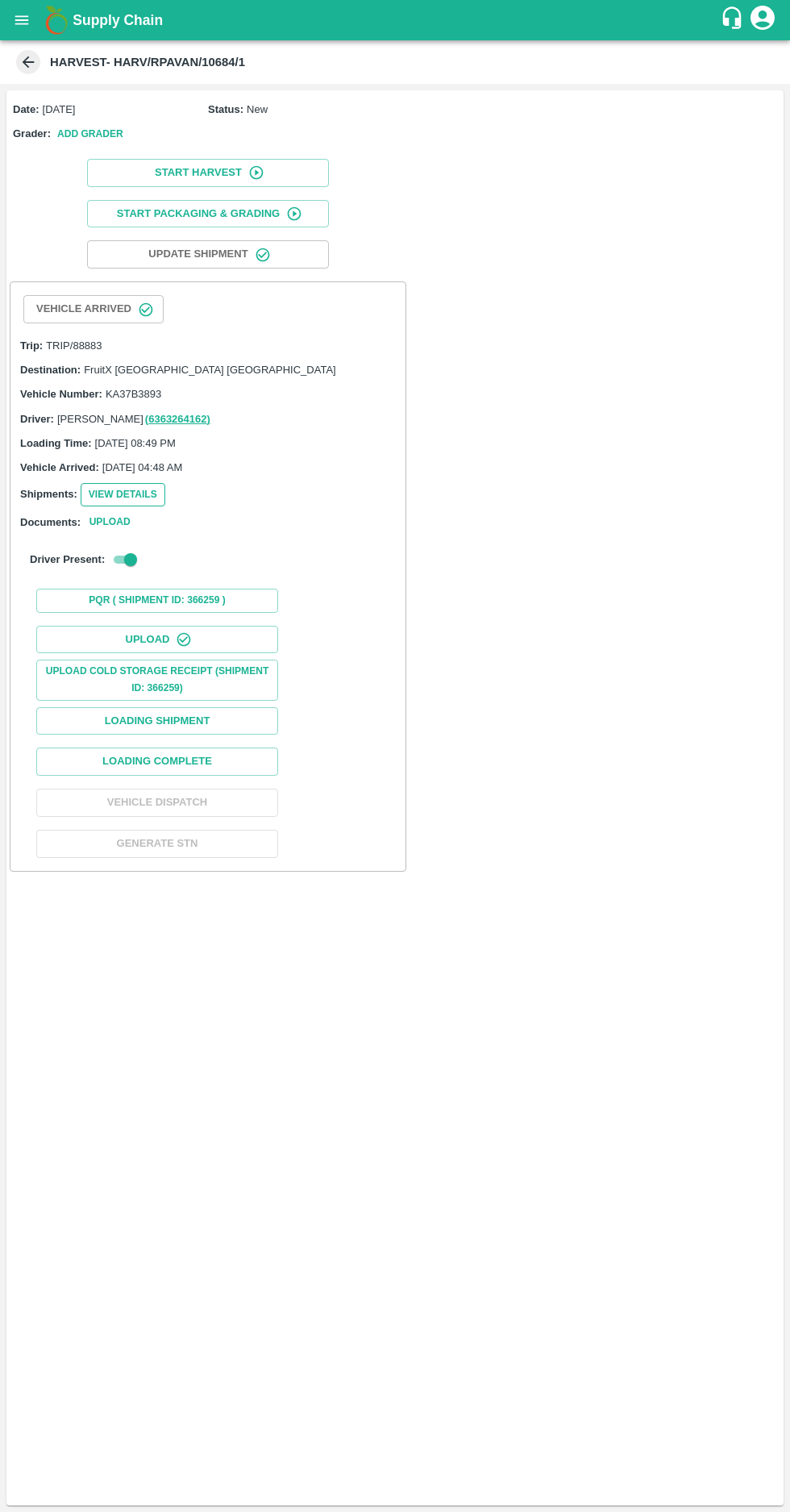
click at [114, 493] on button "View Details" at bounding box center [123, 495] width 84 height 23
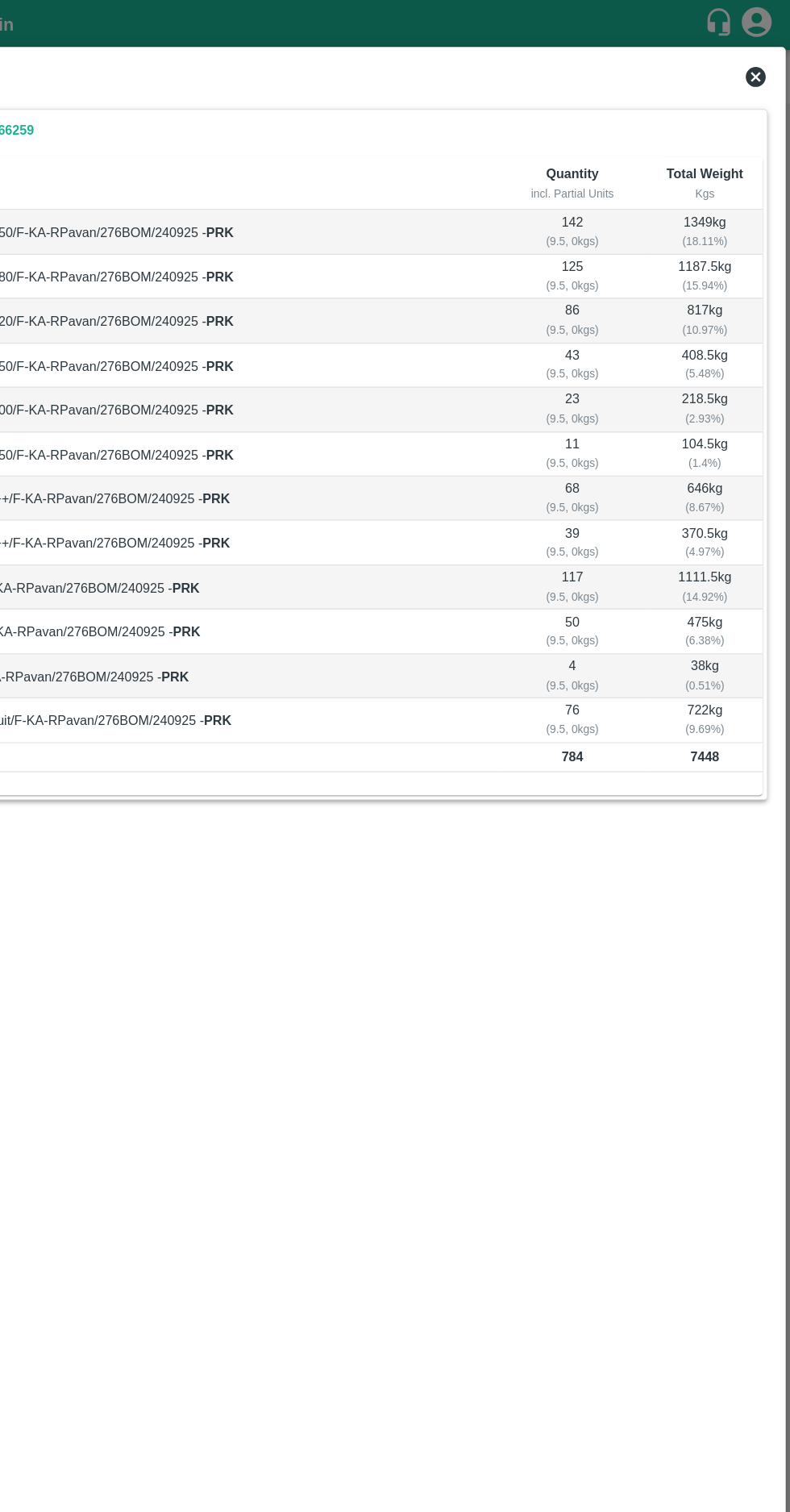
click at [755, 61] on icon at bounding box center [762, 62] width 16 height 16
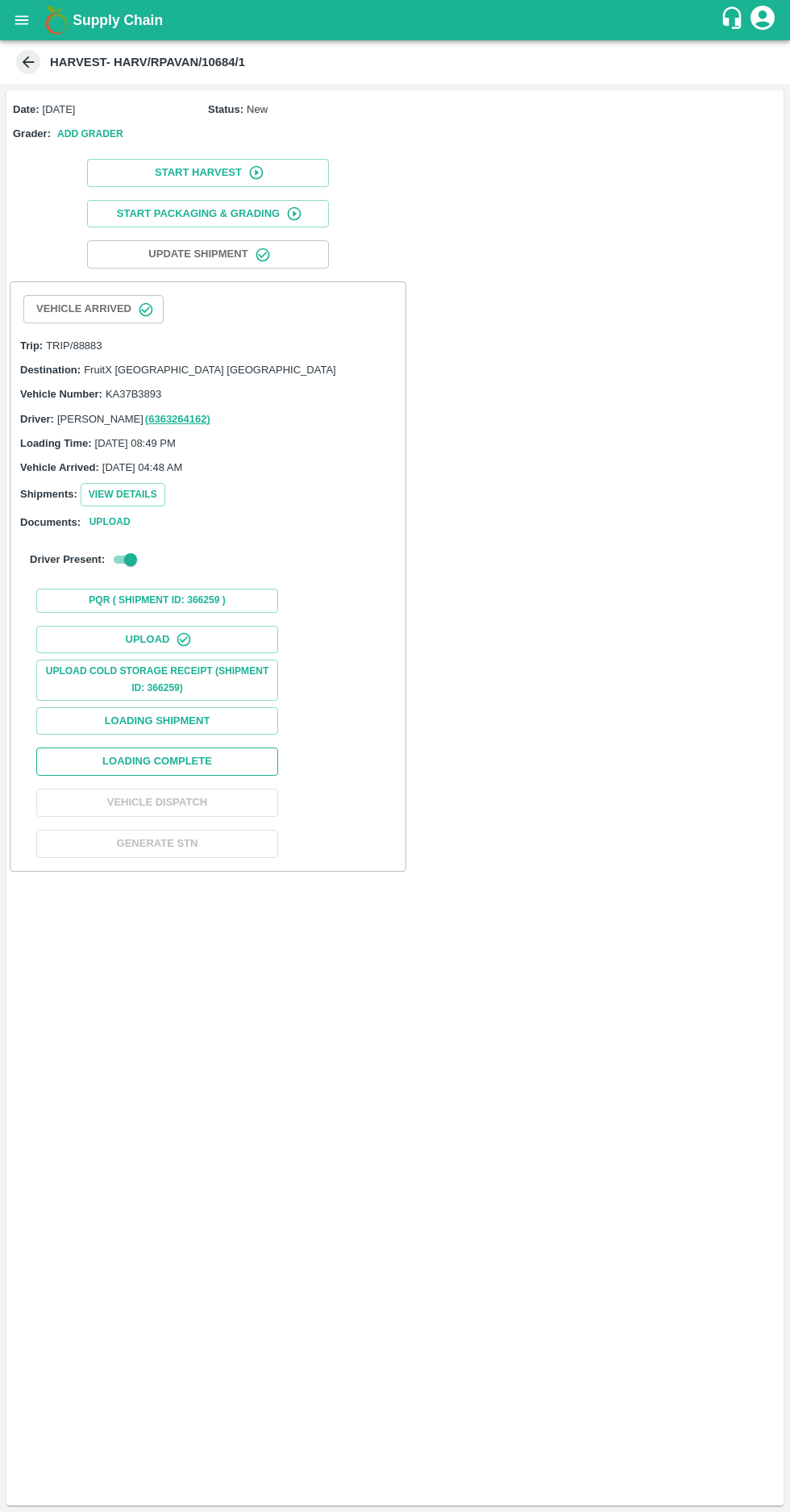
click at [140, 763] on button "Loading Complete" at bounding box center [157, 761] width 242 height 28
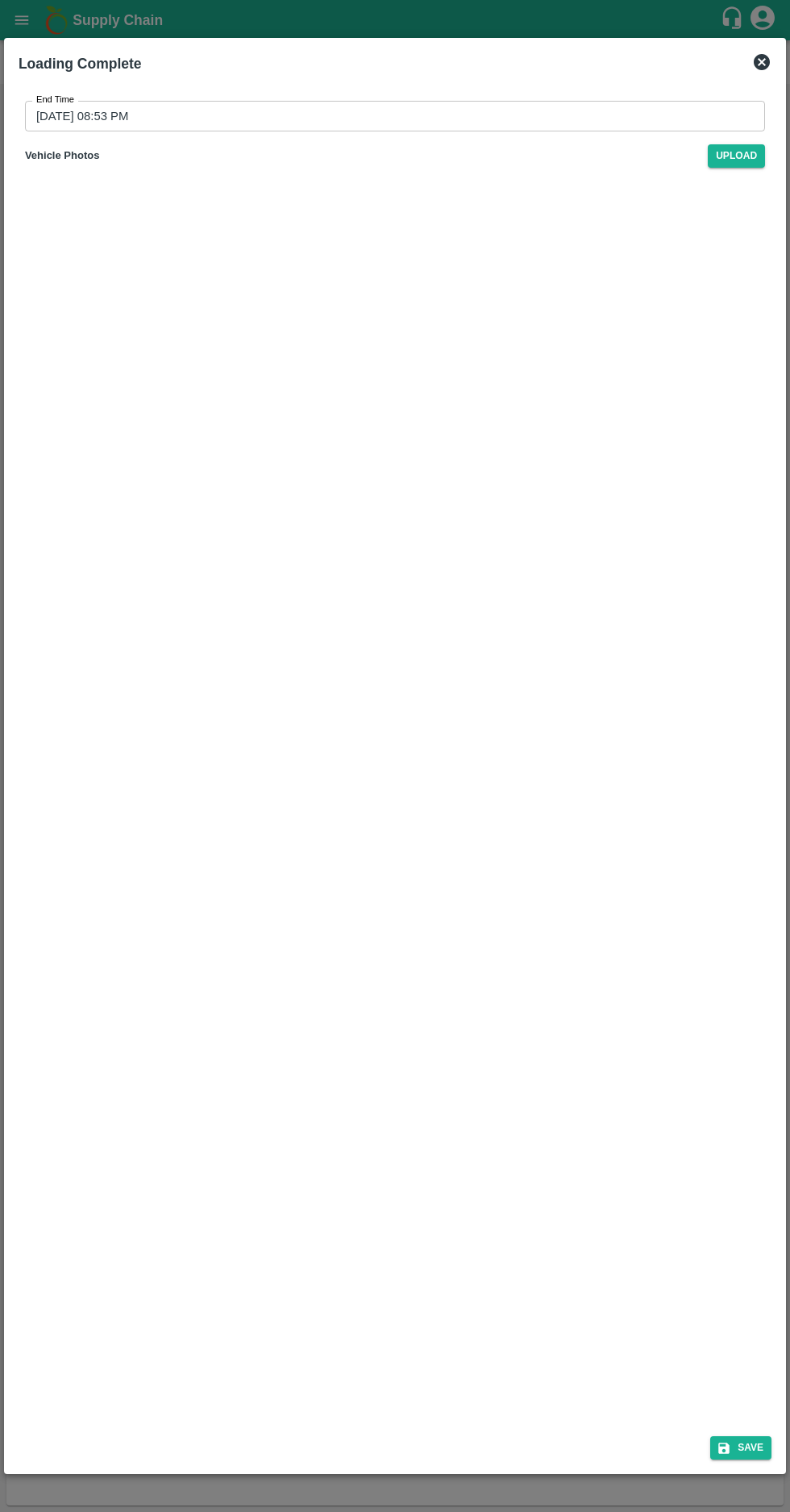
click at [78, 124] on input "[DATE] 08:53 PM" at bounding box center [389, 116] width 729 height 30
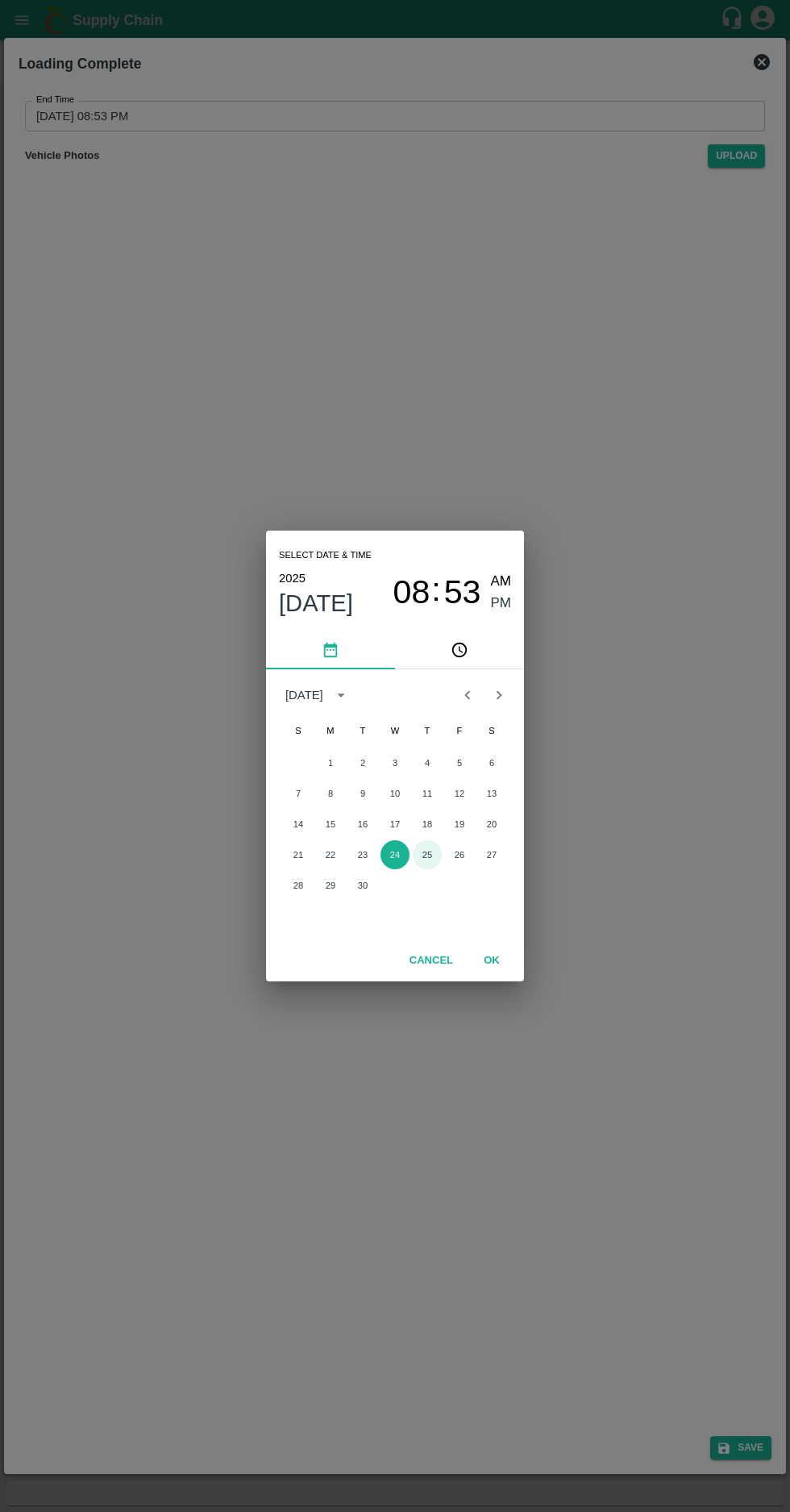
click at [427, 855] on button "25" at bounding box center [427, 855] width 29 height 29
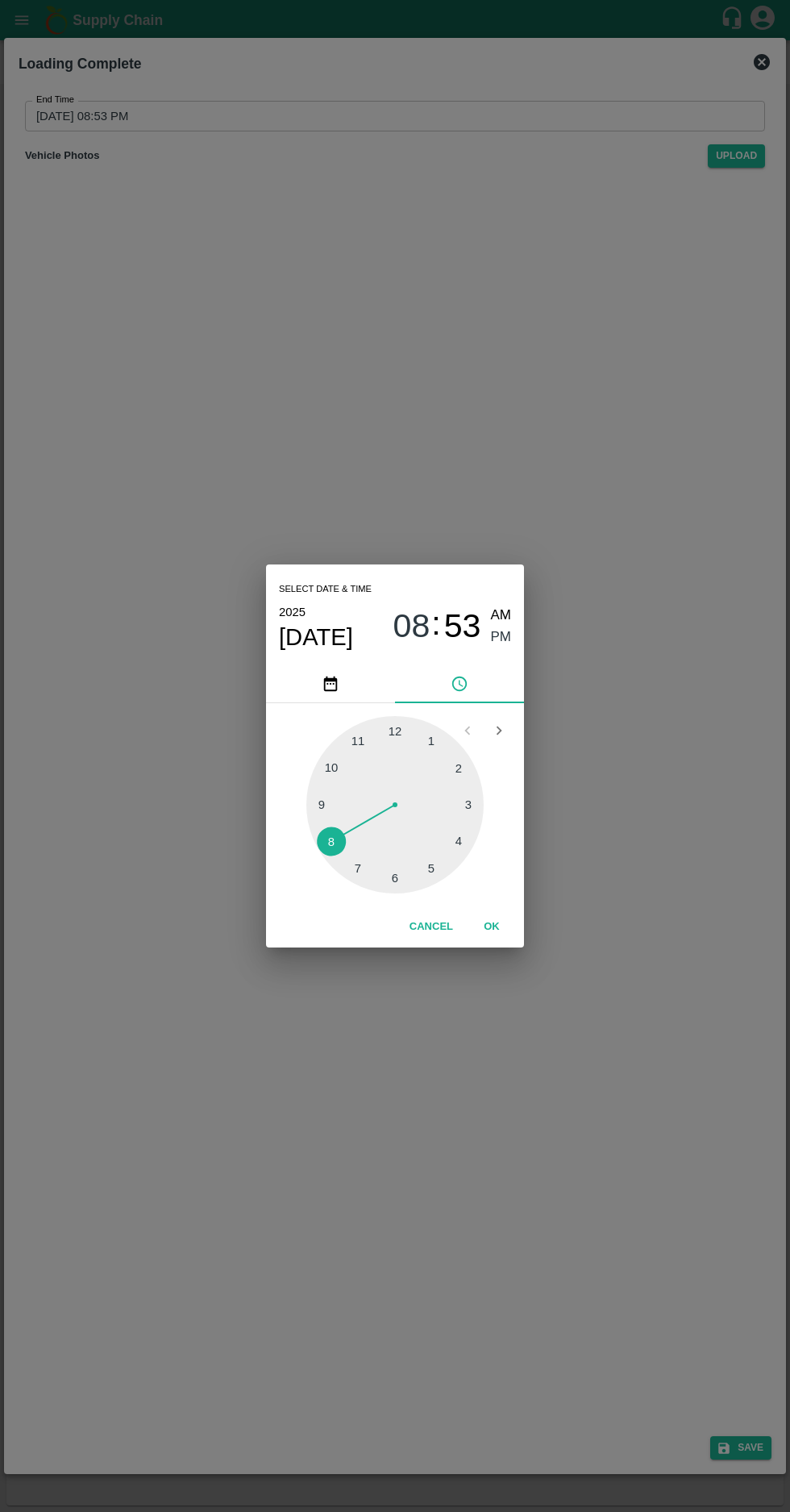
click at [400, 884] on div at bounding box center [395, 804] width 178 height 178
click at [440, 883] on div at bounding box center [395, 804] width 178 height 178
click at [500, 641] on span "PM" at bounding box center [501, 638] width 21 height 22
click at [498, 933] on button "OK" at bounding box center [492, 926] width 52 height 28
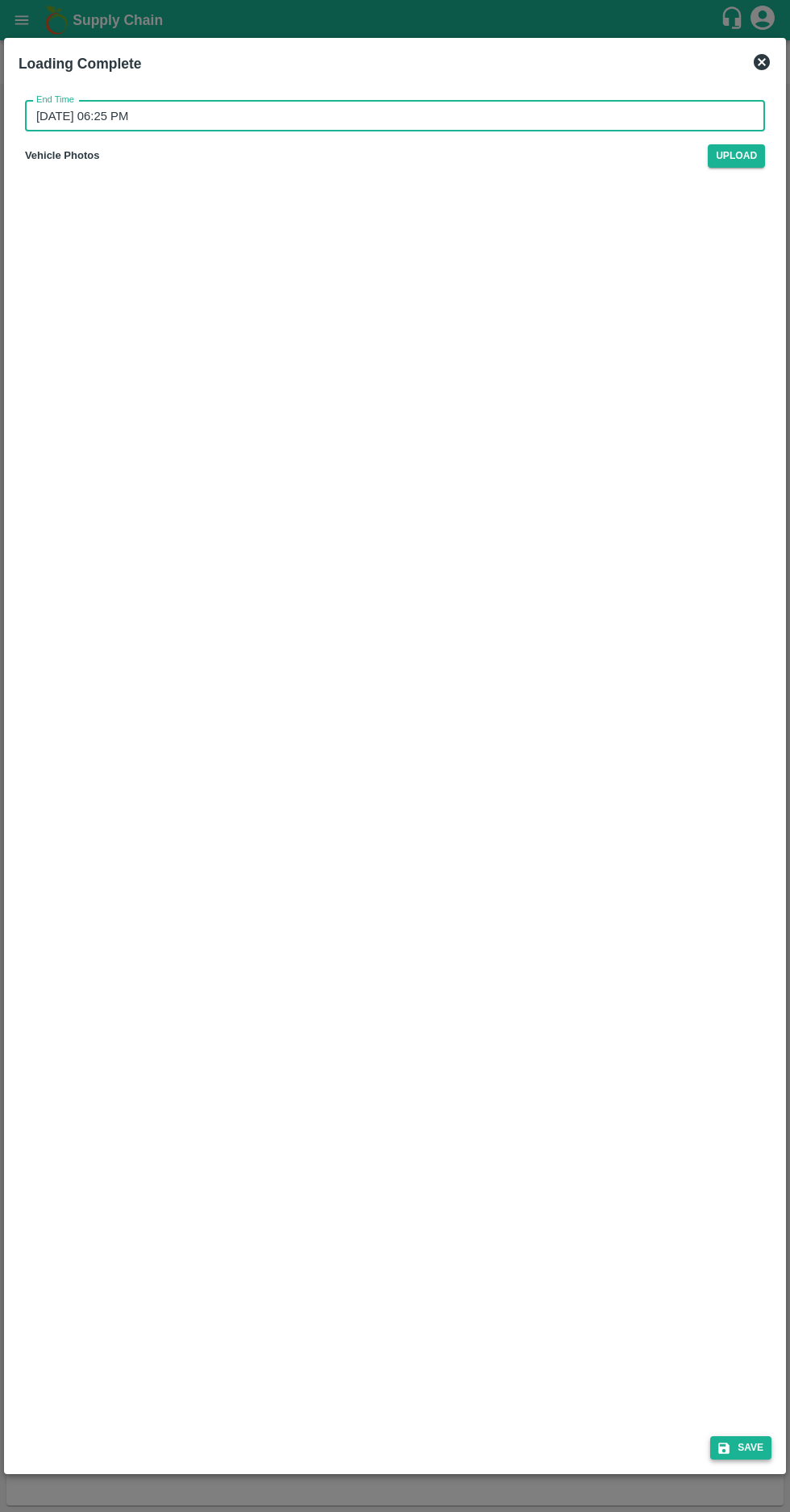
click at [745, 1442] on button "Save" at bounding box center [741, 1447] width 61 height 23
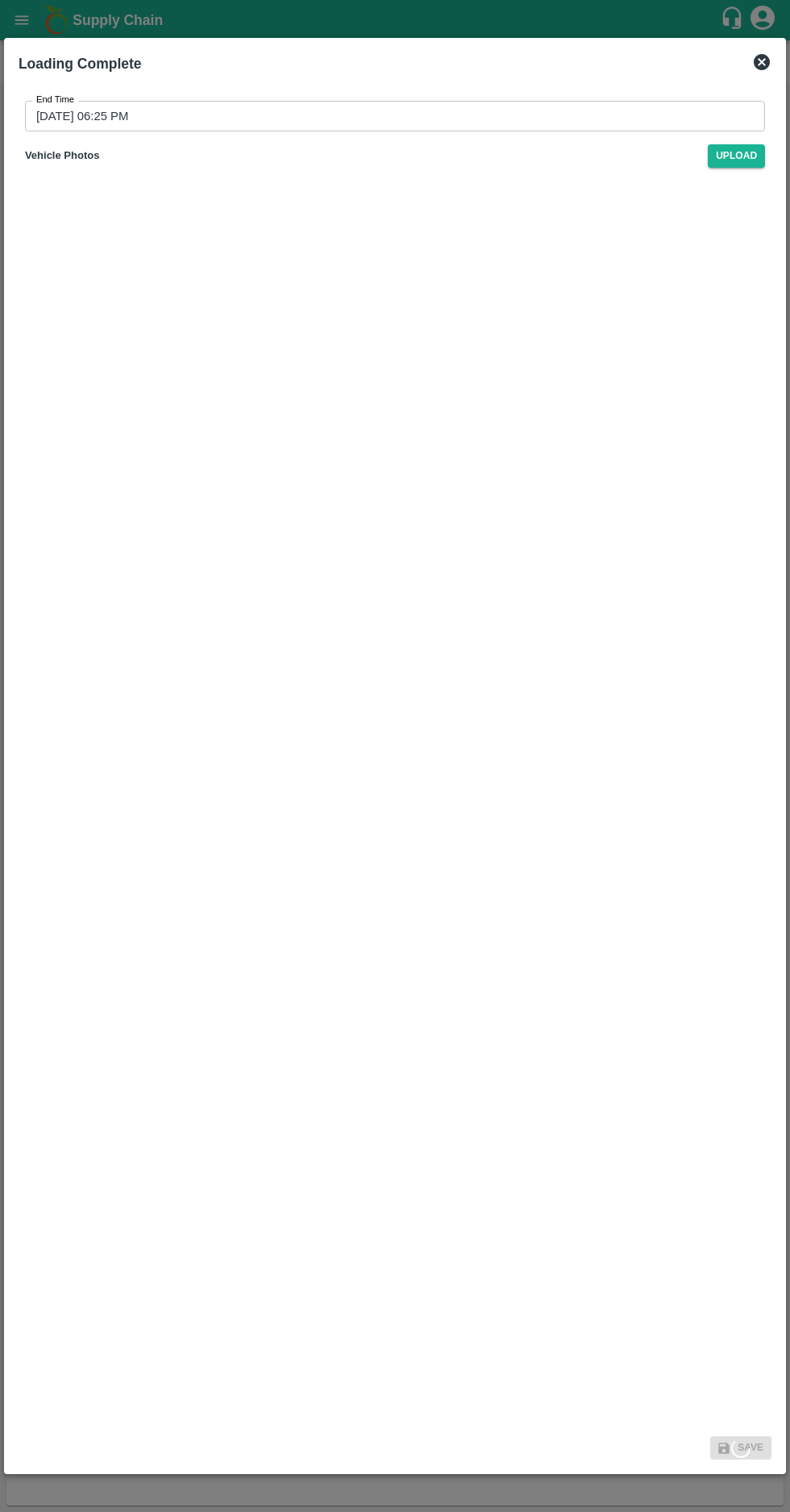
type input "[DATE] 08:53 PM"
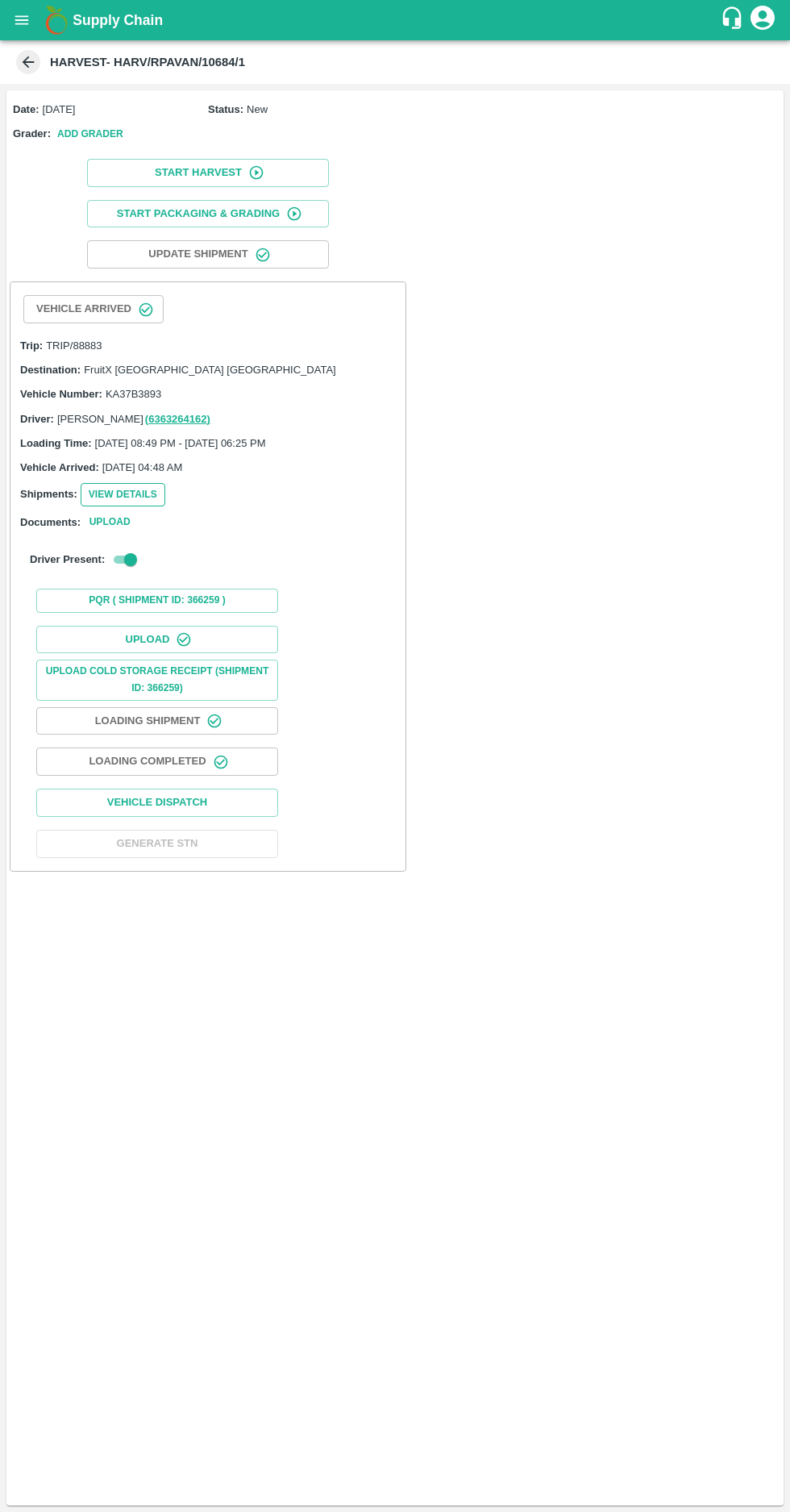
click at [97, 494] on button "View Details" at bounding box center [123, 495] width 84 height 23
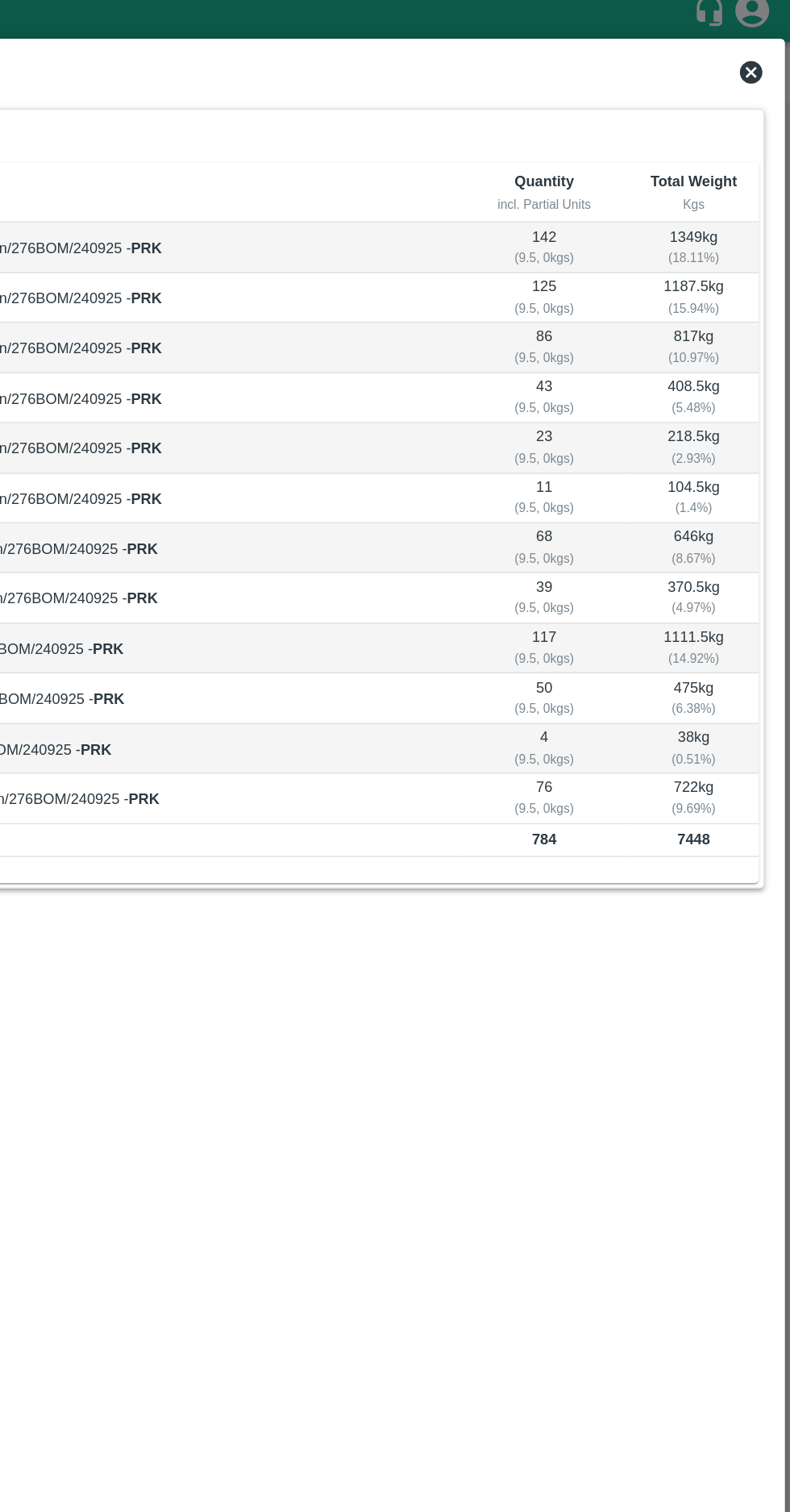
click at [753, 66] on icon at bounding box center [762, 62] width 20 height 20
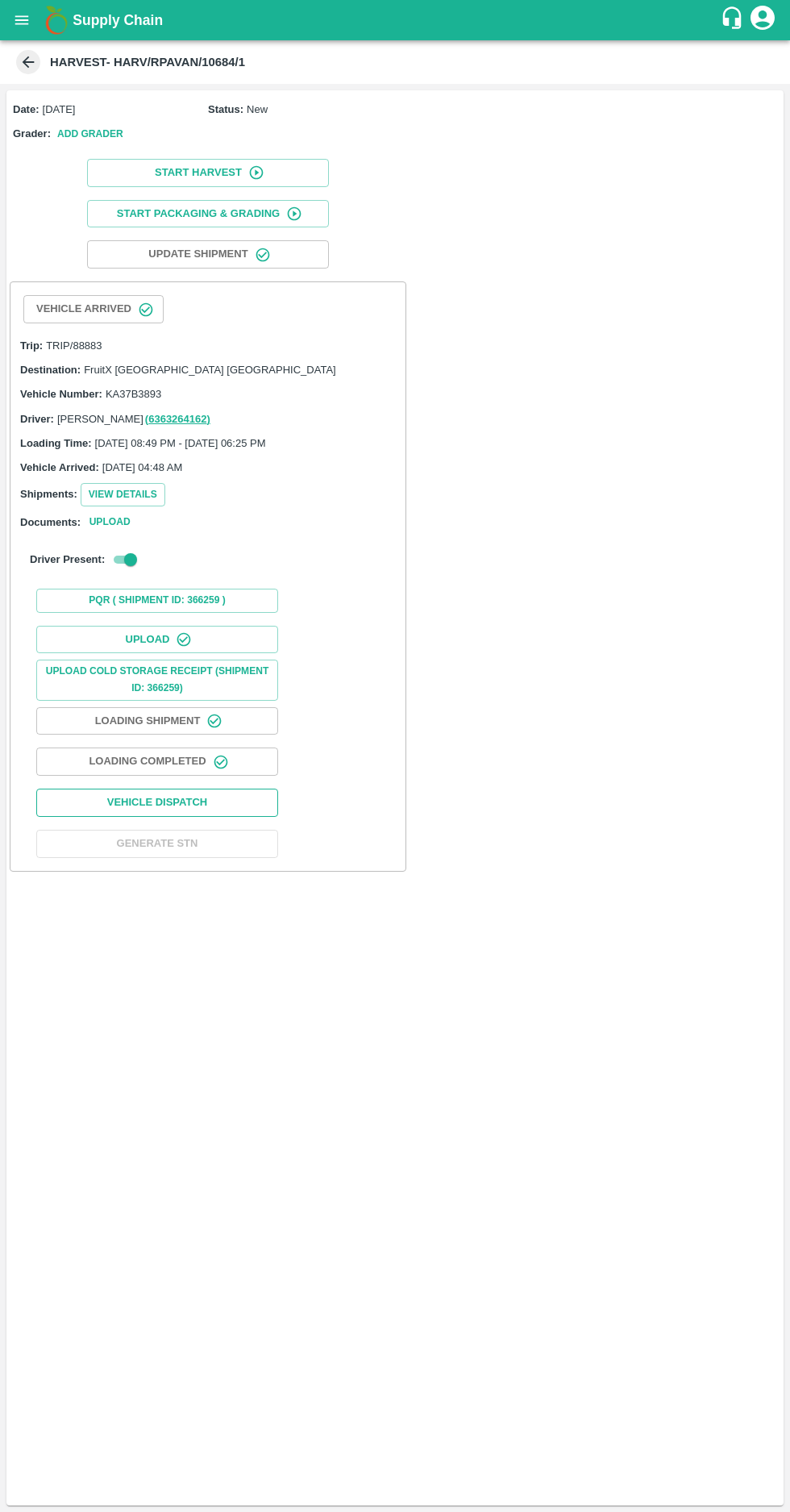
click at [164, 796] on button "Vehicle Dispatch" at bounding box center [157, 802] width 242 height 28
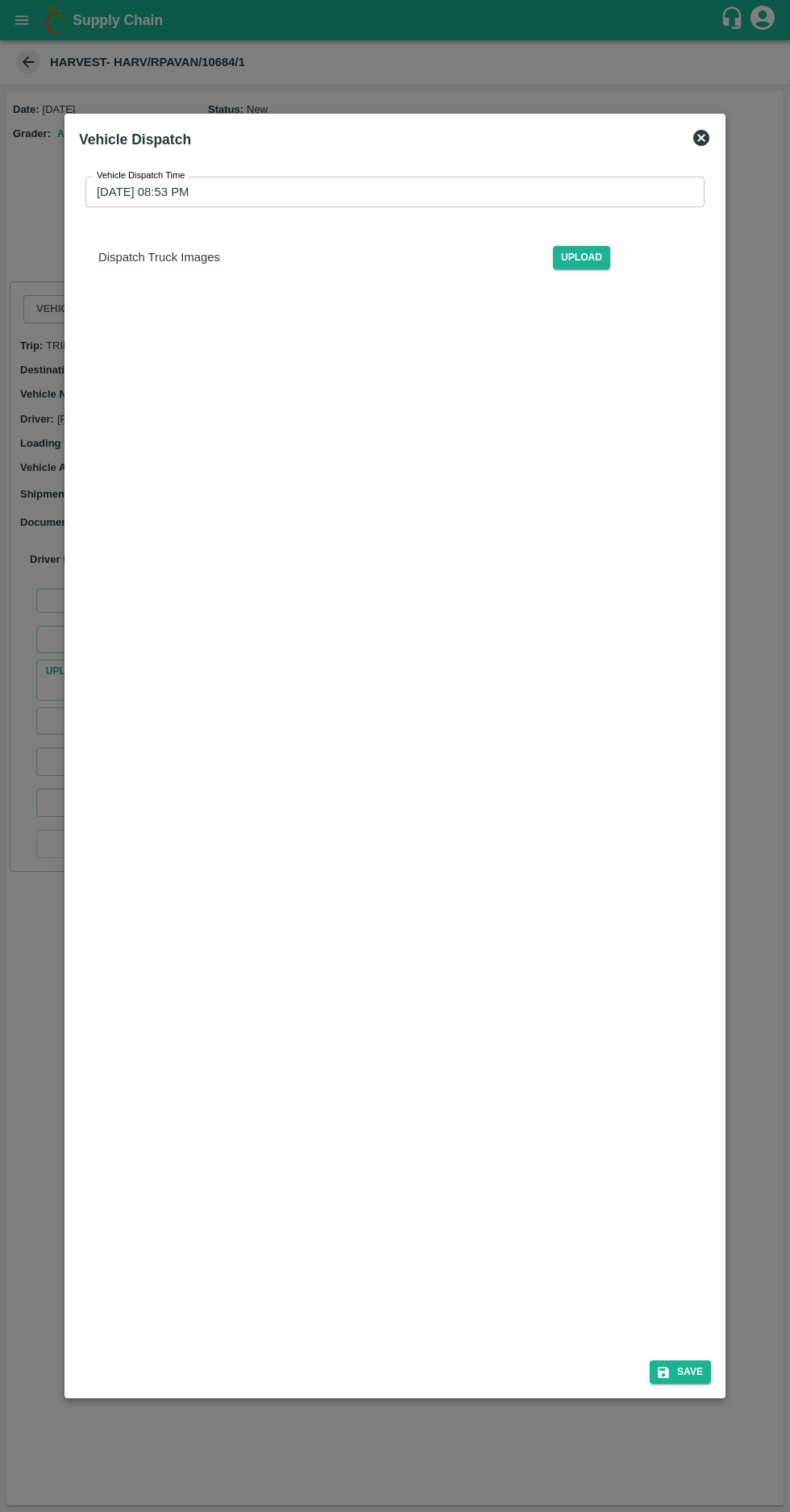
click at [107, 177] on input "[DATE] 08:53 PM" at bounding box center [389, 192] width 608 height 30
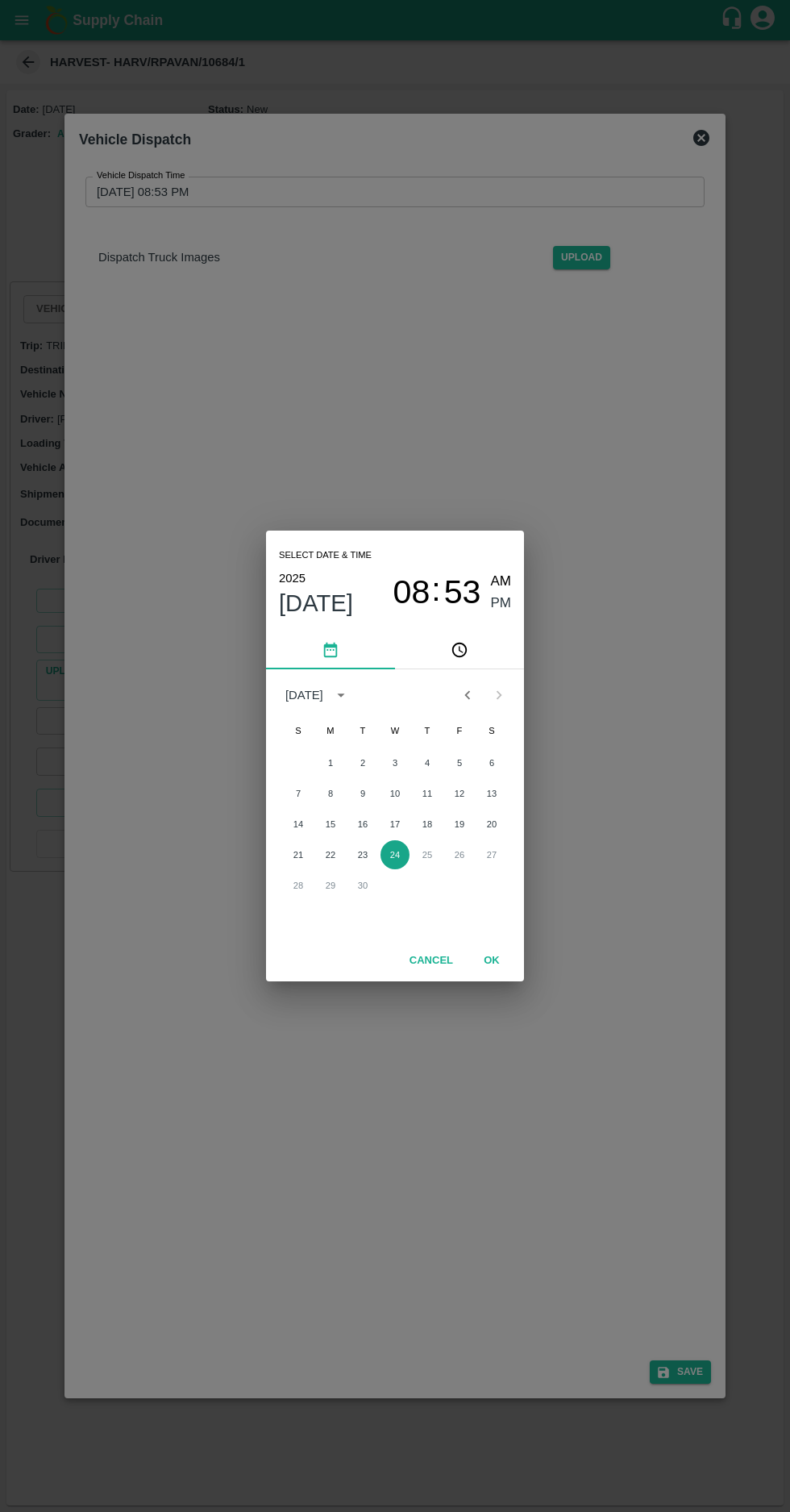
click at [395, 855] on button "24" at bounding box center [395, 855] width 29 height 29
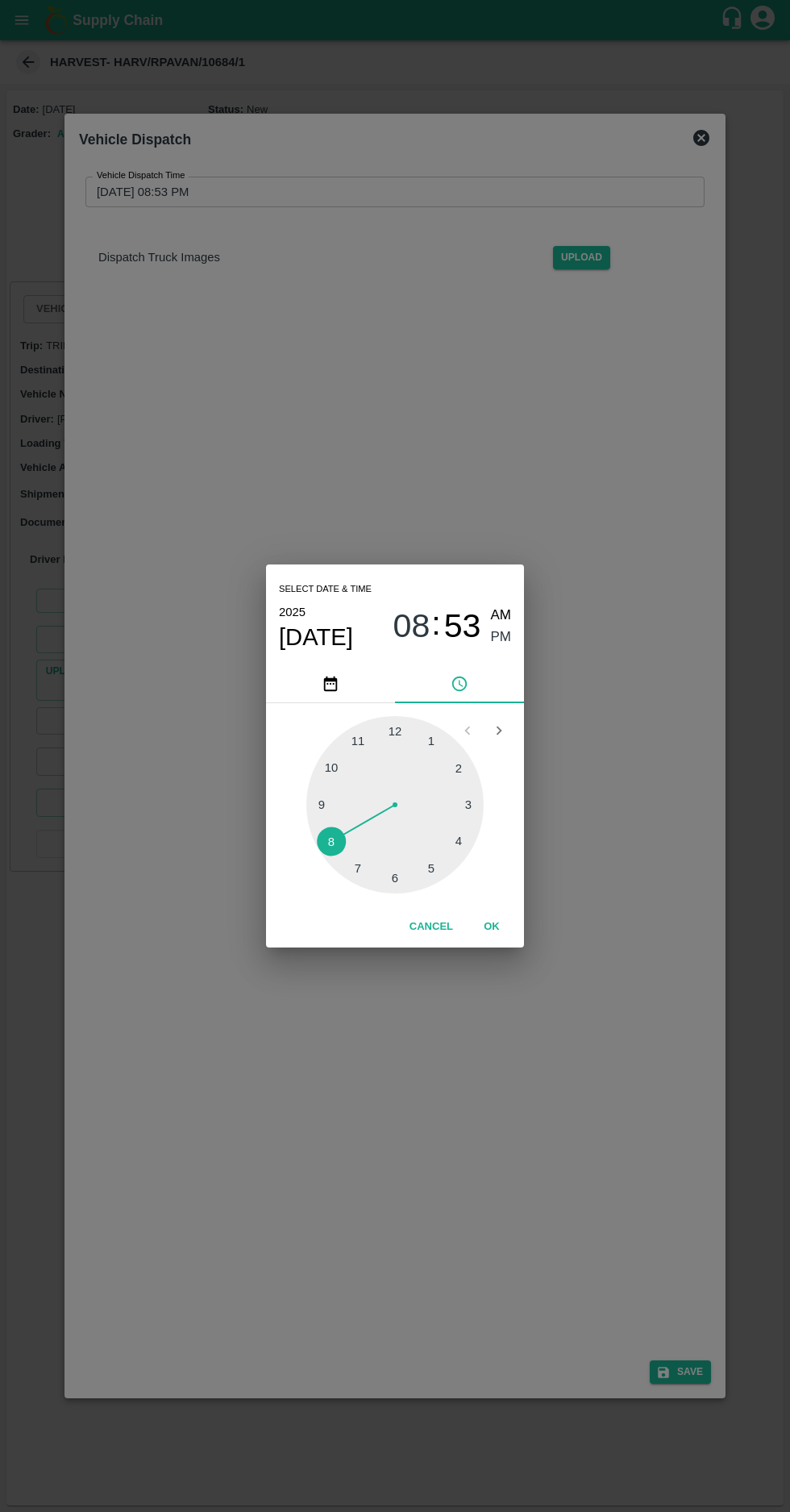
click at [407, 885] on div at bounding box center [395, 804] width 178 height 178
click at [360, 882] on div at bounding box center [395, 804] width 178 height 178
type input "[DATE] 06:34 PM"
click at [500, 639] on span "PM" at bounding box center [501, 638] width 21 height 22
click at [491, 926] on button "OK" at bounding box center [492, 926] width 52 height 28
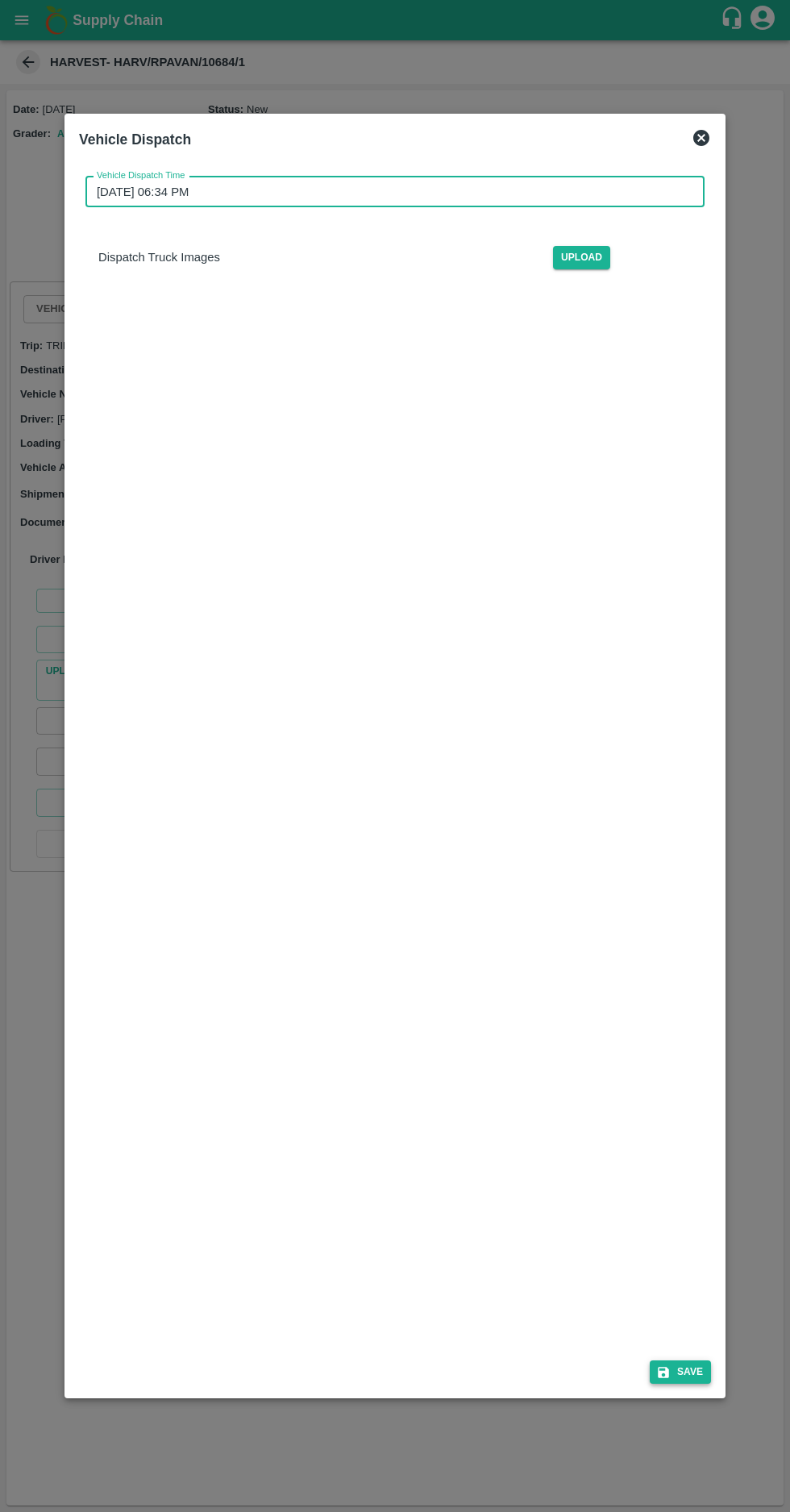
click at [691, 1384] on button "Save" at bounding box center [681, 1372] width 61 height 23
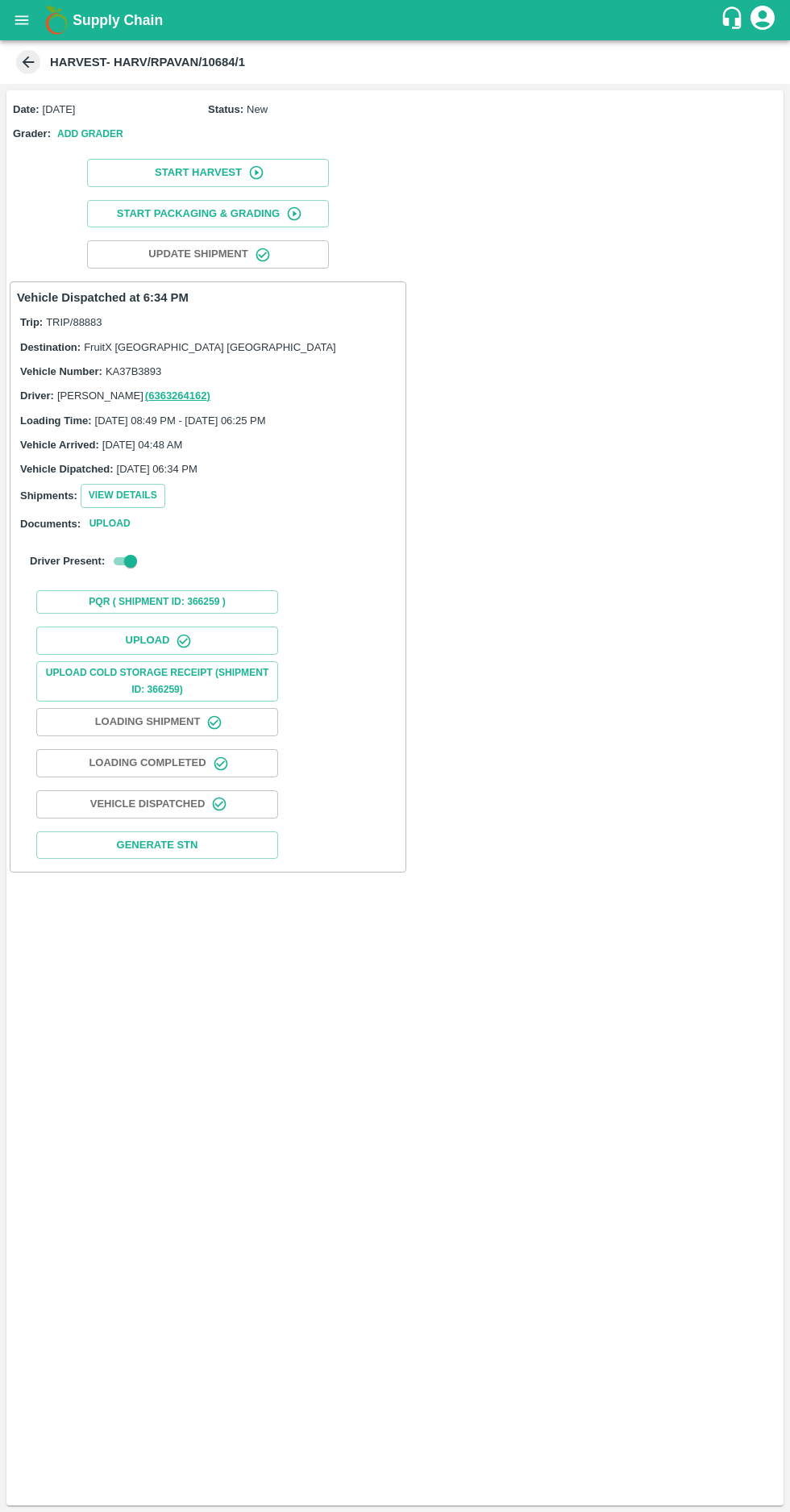
click at [28, 62] on icon at bounding box center [28, 62] width 12 height 12
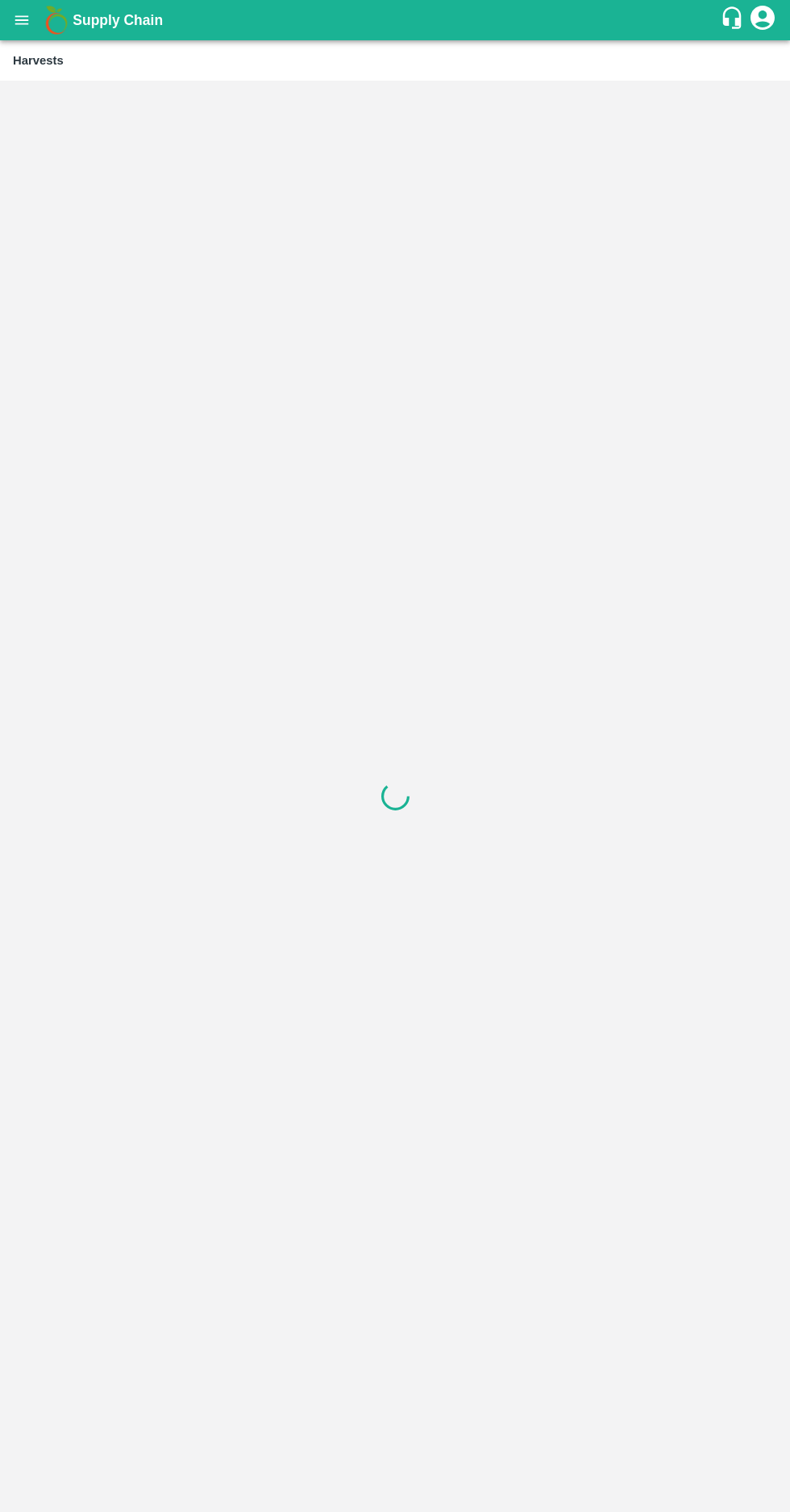
click at [20, 20] on icon "open drawer" at bounding box center [22, 20] width 13 height 9
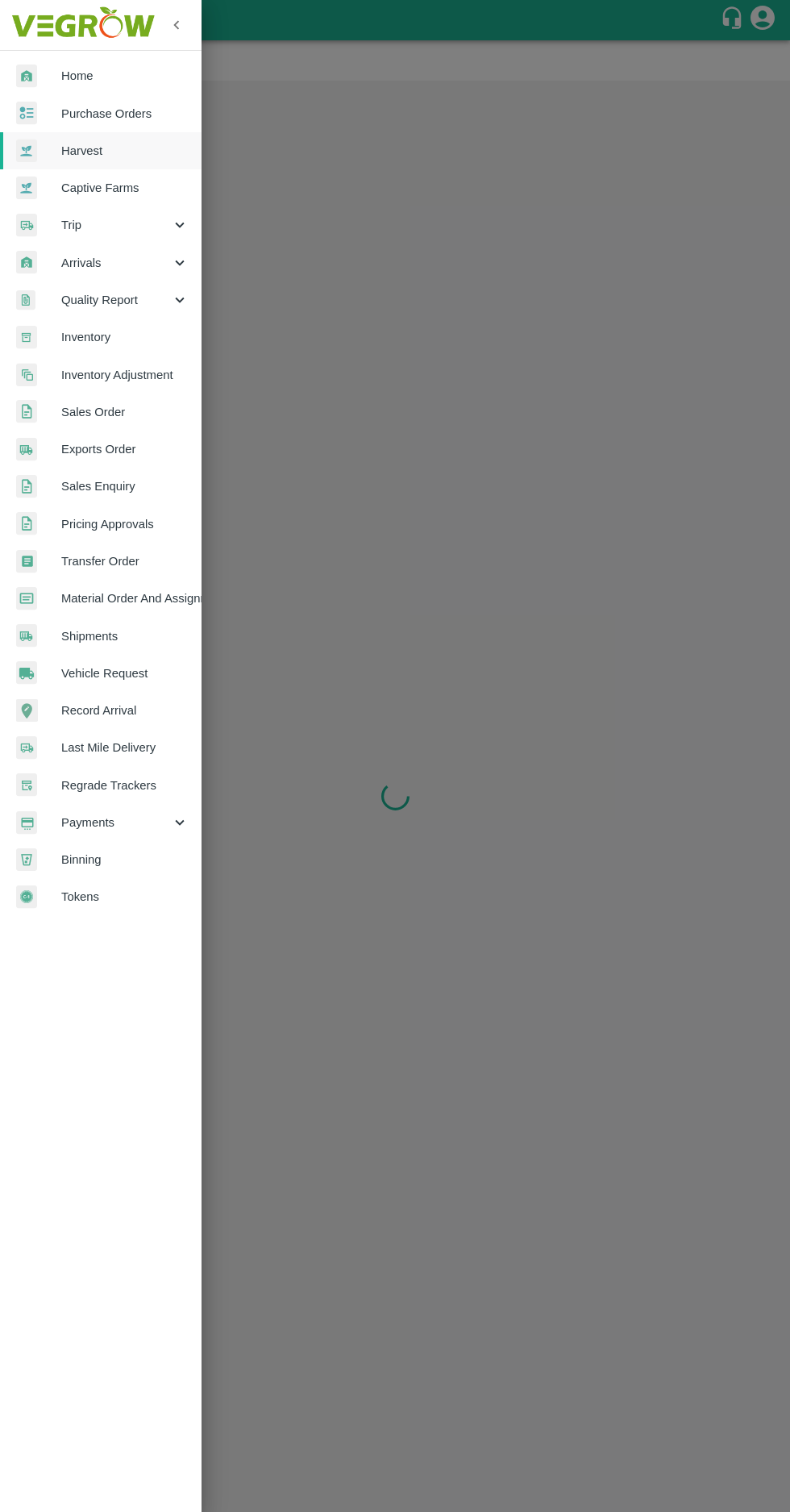
click at [105, 118] on span "Purchase Orders" at bounding box center [125, 114] width 127 height 18
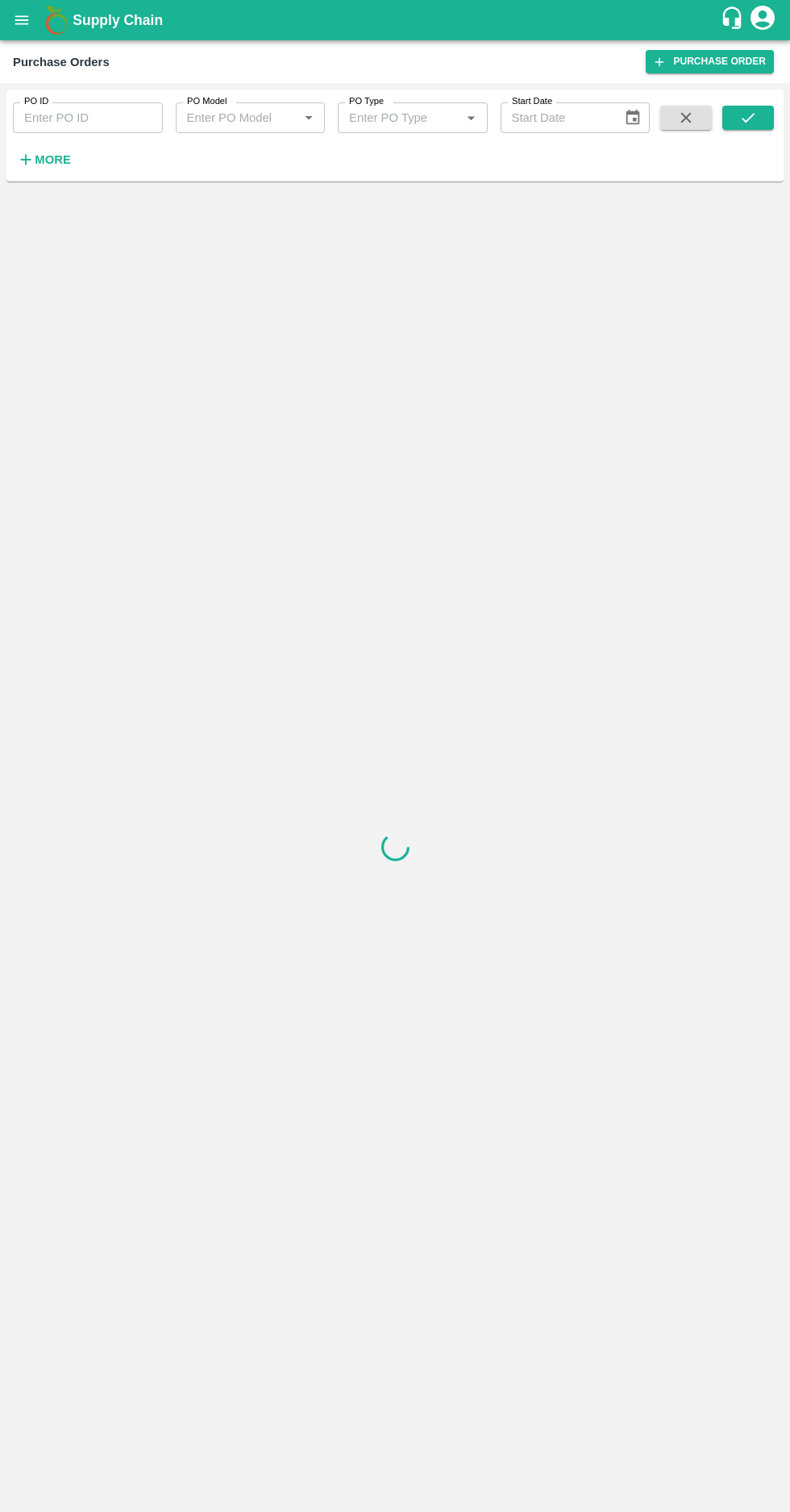
click at [44, 160] on strong "More" at bounding box center [53, 160] width 36 height 13
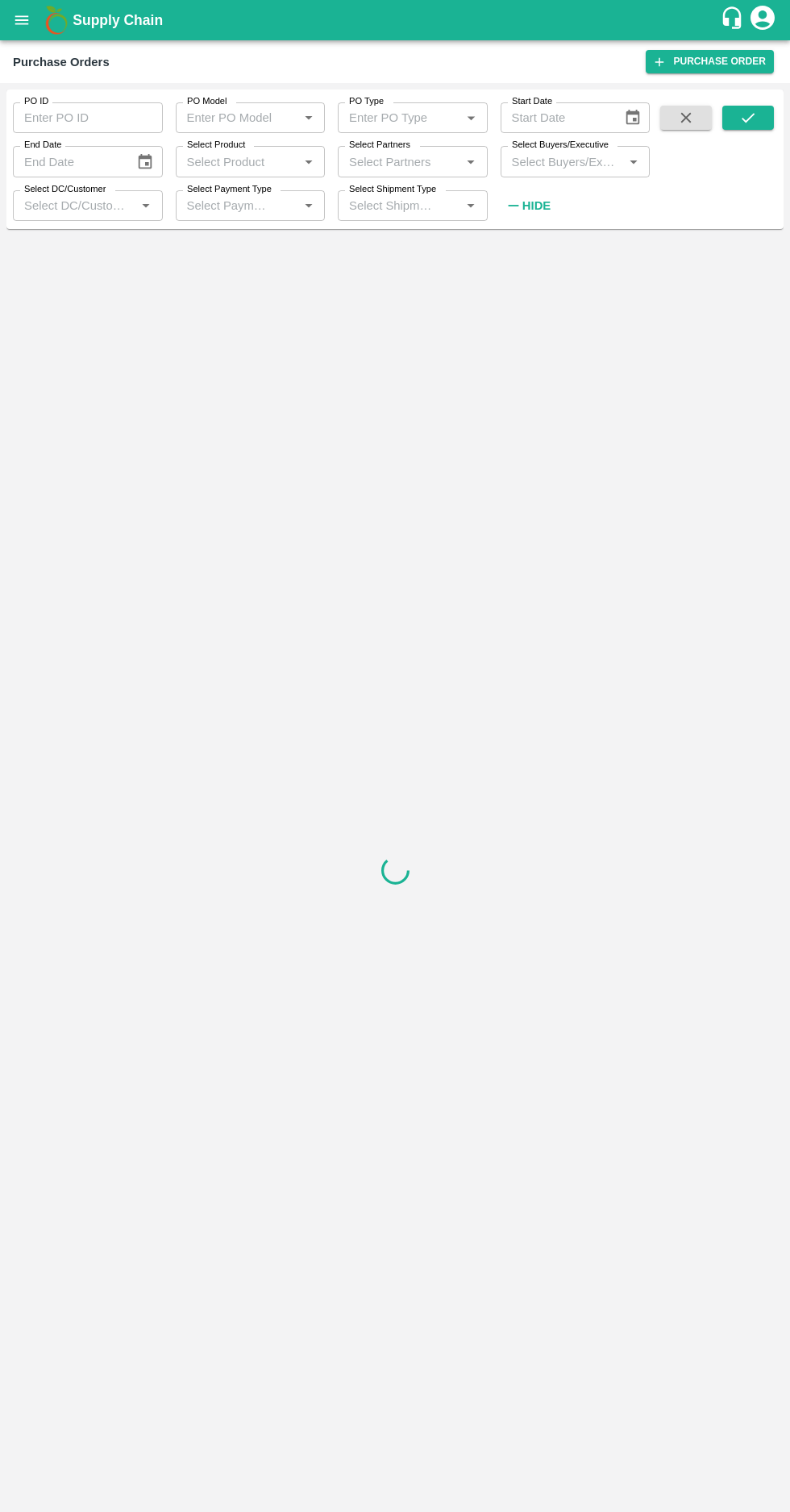
click at [531, 162] on input "Select Buyers/Executive" at bounding box center [562, 161] width 114 height 21
type input "afza"
click at [530, 250] on input "checkbox" at bounding box center [535, 245] width 32 height 32
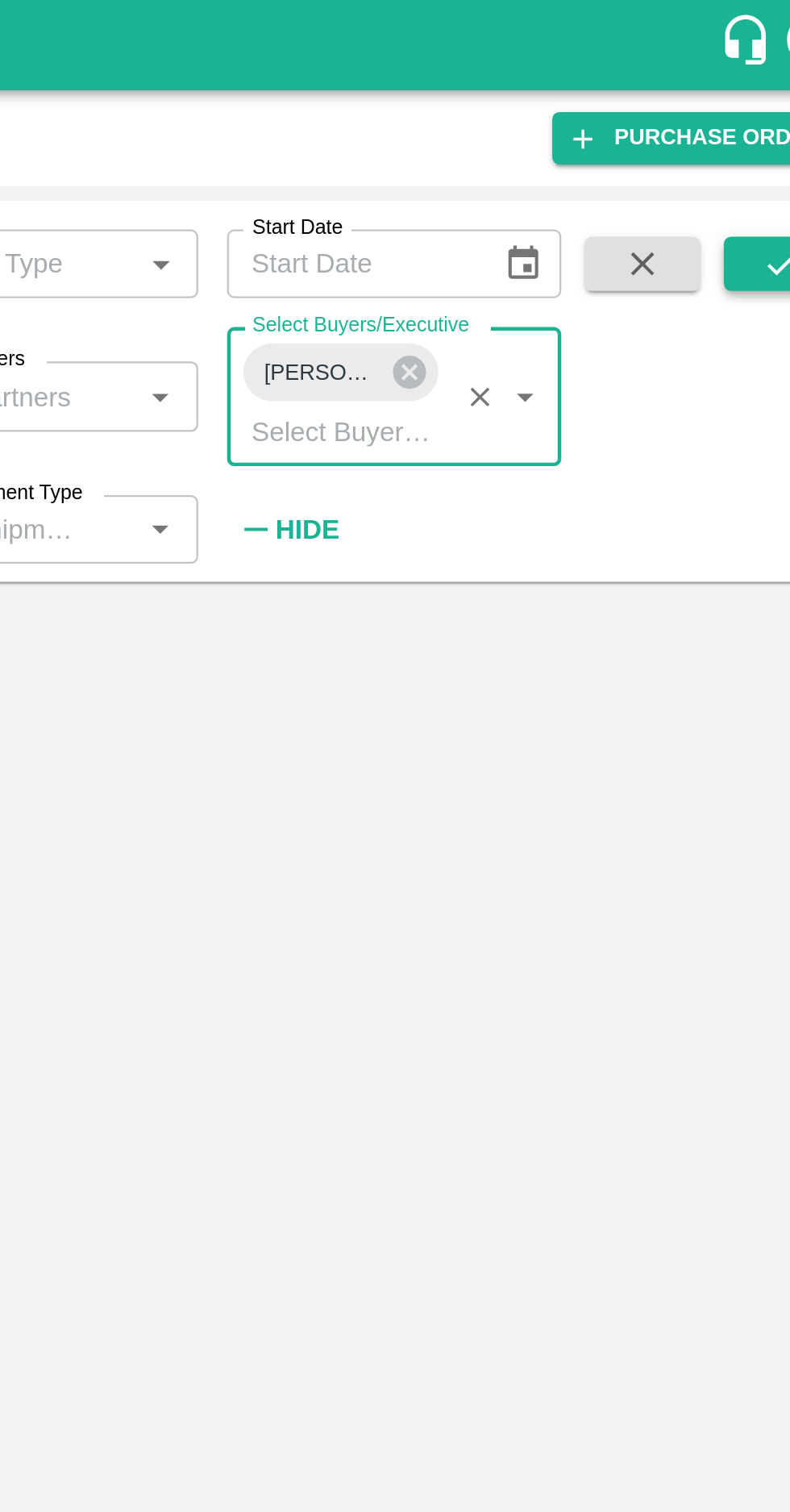
click at [731, 126] on button "submit" at bounding box center [749, 117] width 52 height 24
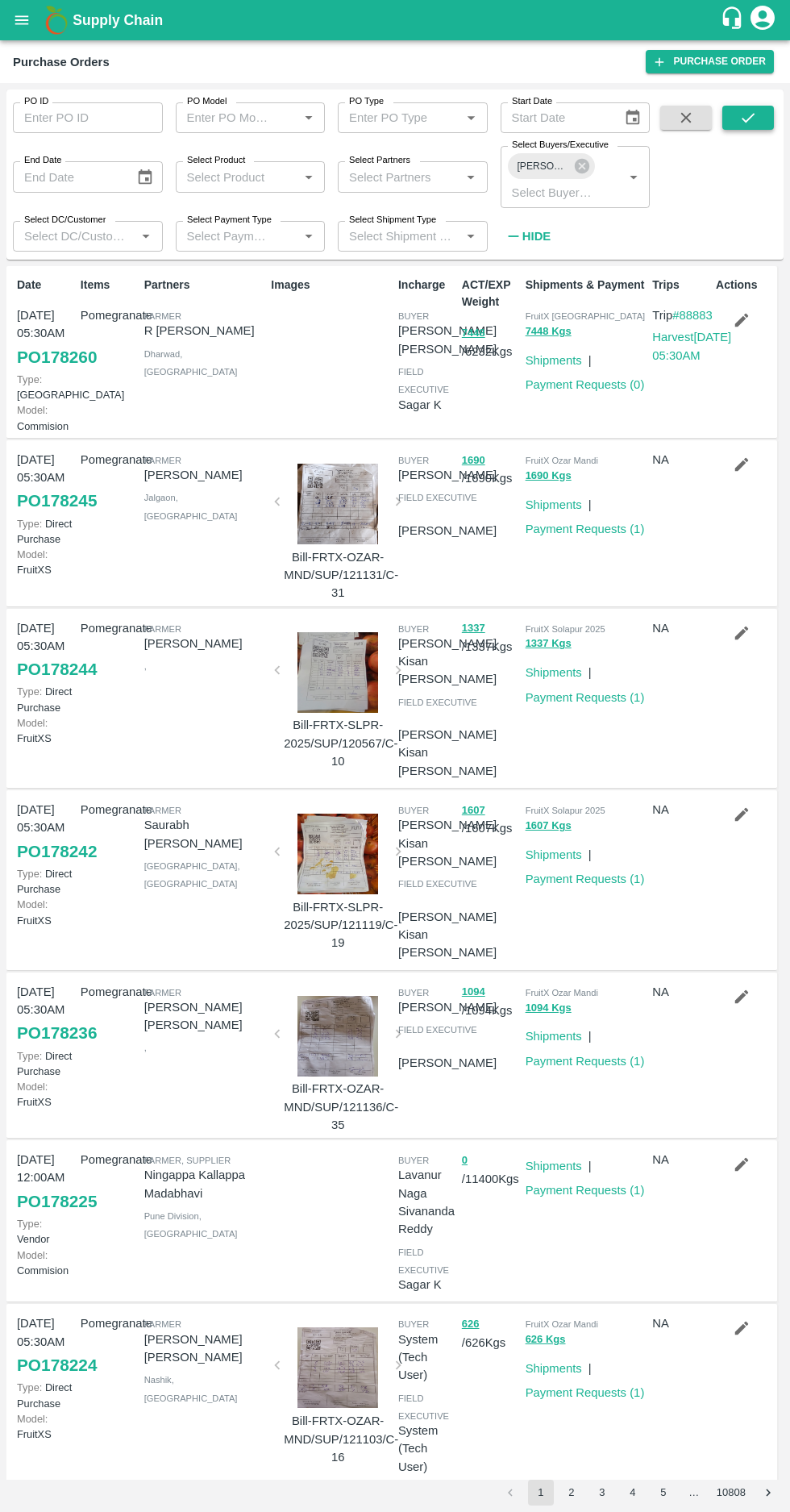
click at [731, 123] on button "submit" at bounding box center [749, 117] width 52 height 24
